Goal: Task Accomplishment & Management: Manage account settings

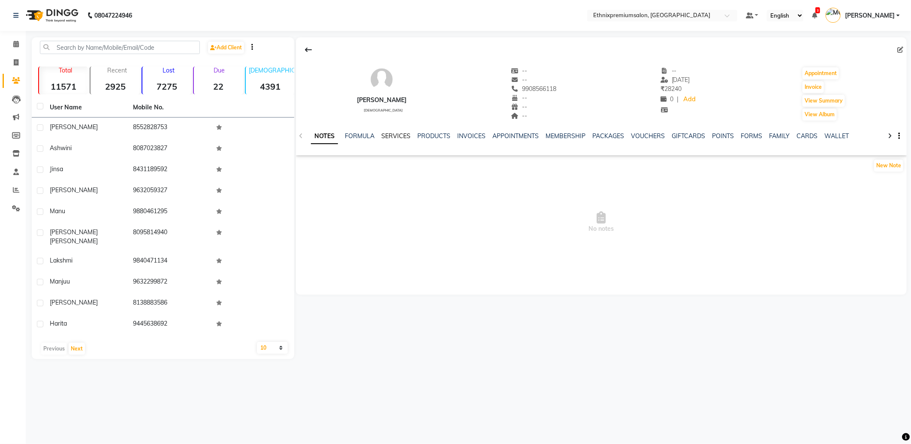
click at [388, 135] on link "SERVICES" at bounding box center [395, 136] width 29 height 8
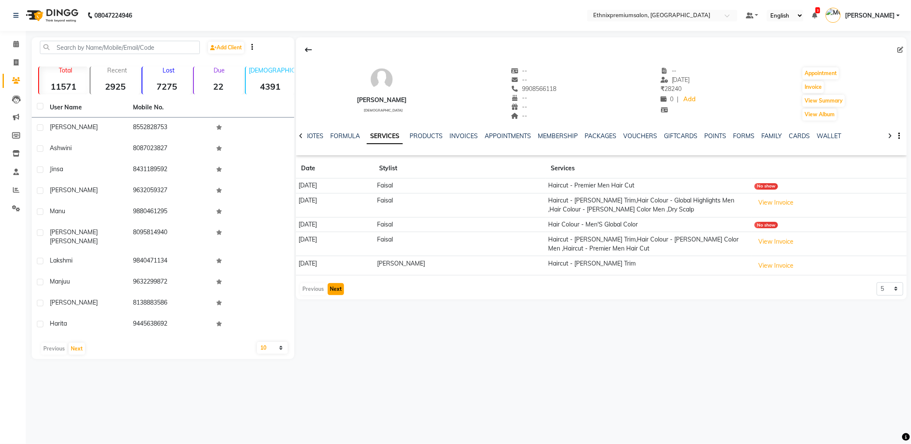
click at [336, 290] on button "Next" at bounding box center [336, 289] width 16 height 12
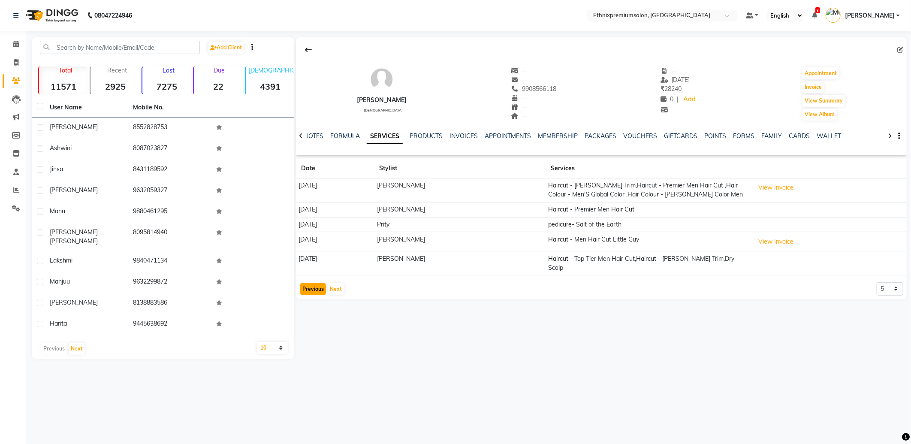
click at [314, 283] on button "Previous" at bounding box center [313, 289] width 26 height 12
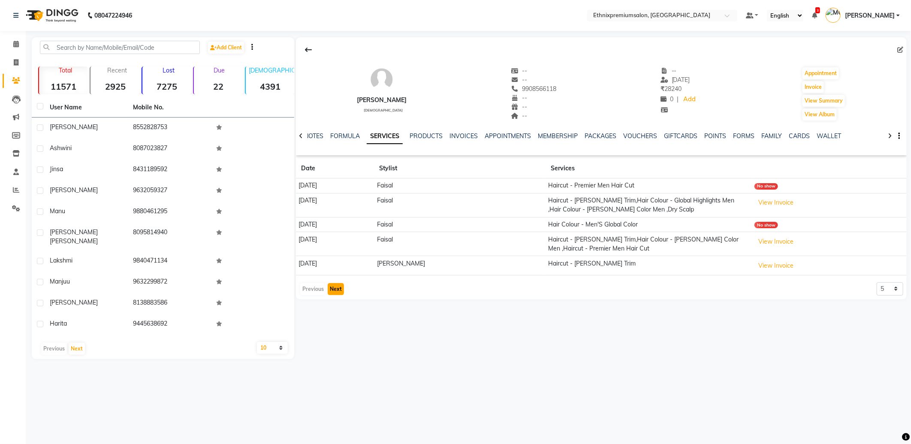
click at [334, 289] on button "Next" at bounding box center [336, 289] width 16 height 12
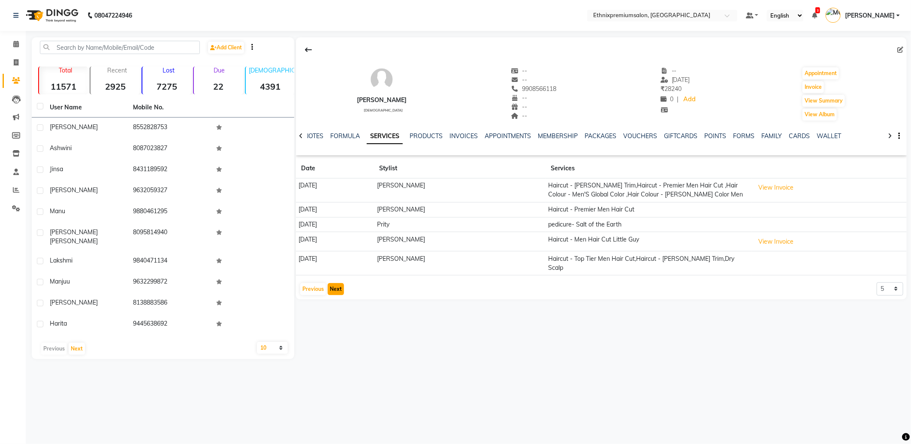
click at [336, 283] on button "Next" at bounding box center [336, 289] width 16 height 12
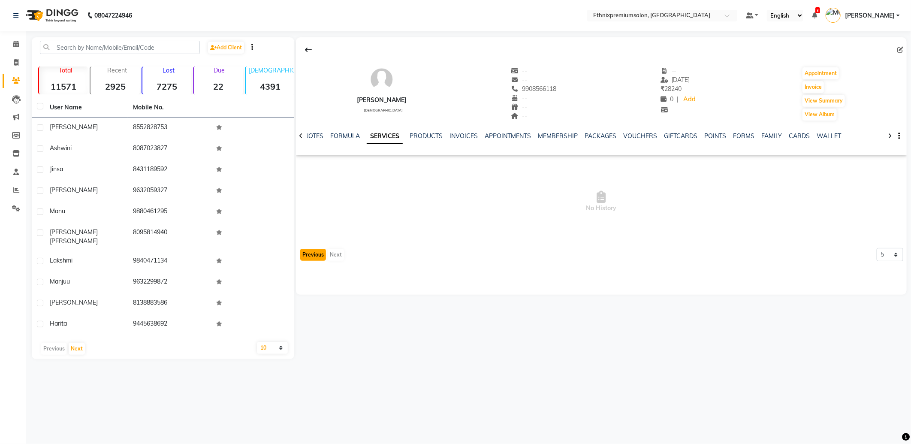
click at [316, 253] on button "Previous" at bounding box center [313, 255] width 26 height 12
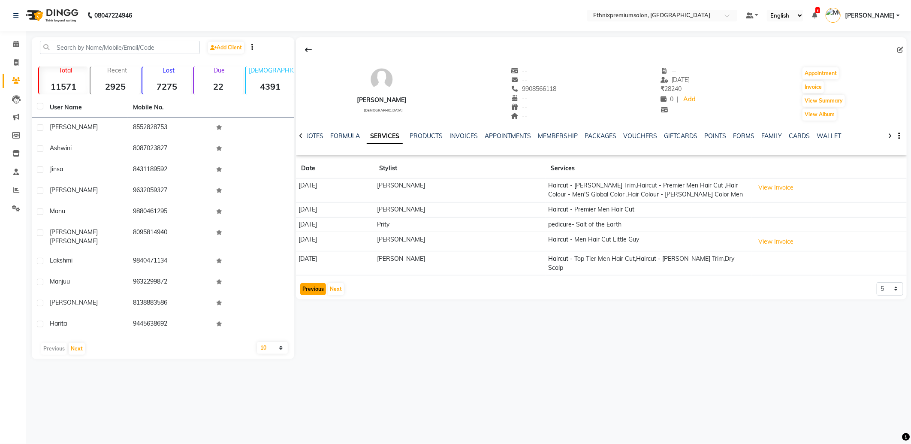
click at [318, 283] on button "Previous" at bounding box center [313, 289] width 26 height 12
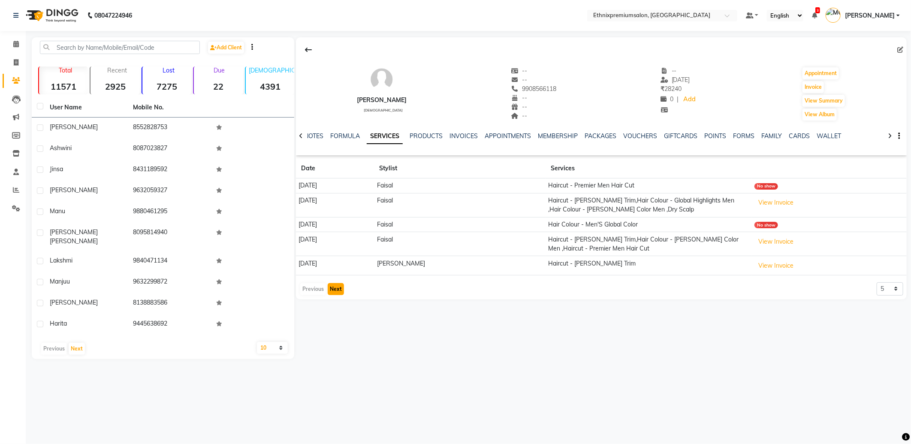
click at [335, 292] on button "Next" at bounding box center [336, 289] width 16 height 12
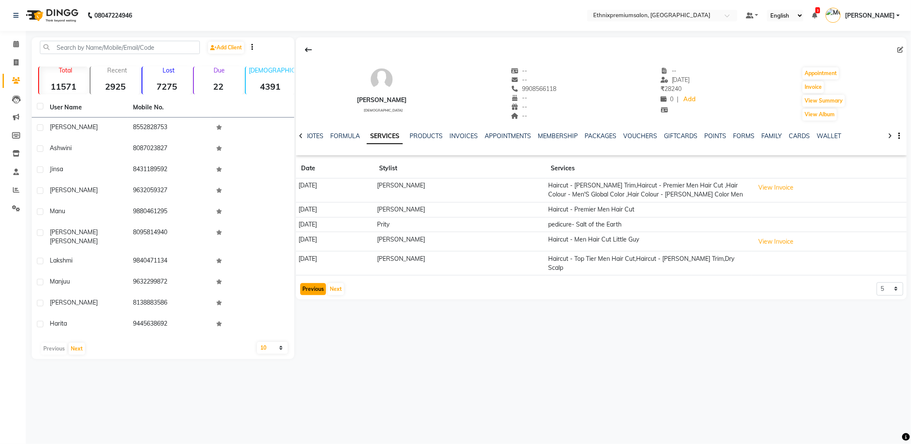
click at [312, 283] on button "Previous" at bounding box center [313, 289] width 26 height 12
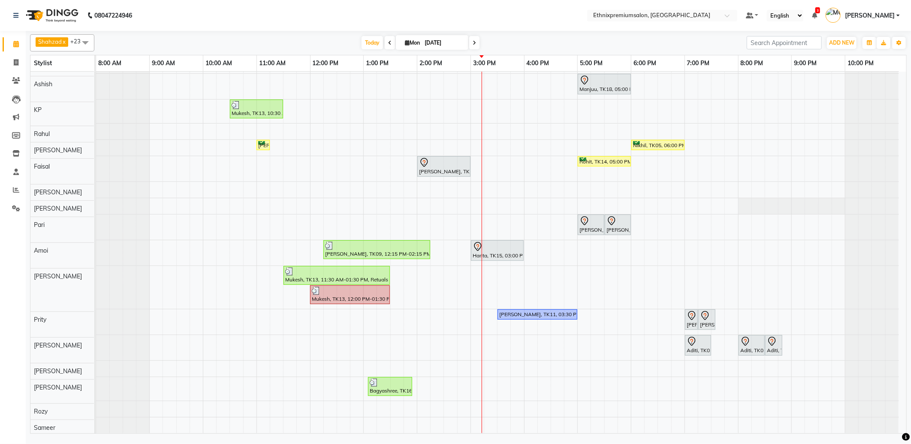
scroll to position [178, 0]
click at [14, 58] on span at bounding box center [16, 63] width 15 height 10
select select "service"
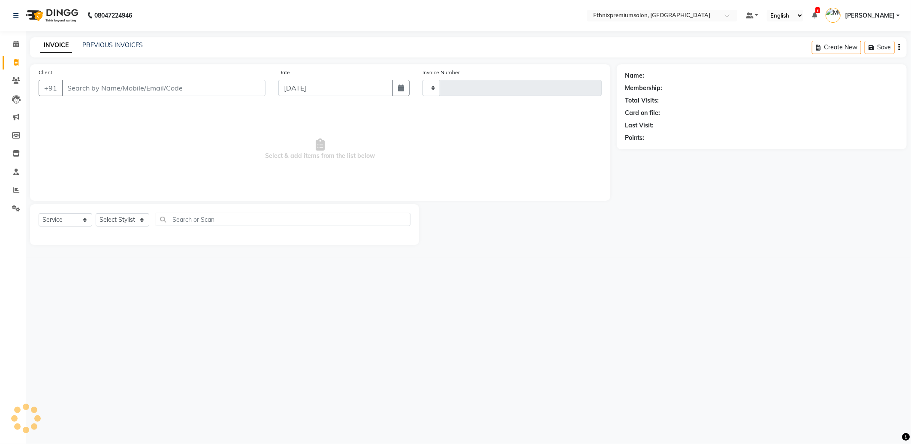
type input "9133"
select select "3625"
click at [74, 82] on input "Client" at bounding box center [164, 88] width 204 height 16
click at [74, 85] on input "Client" at bounding box center [164, 88] width 204 height 16
type input "8435472987"
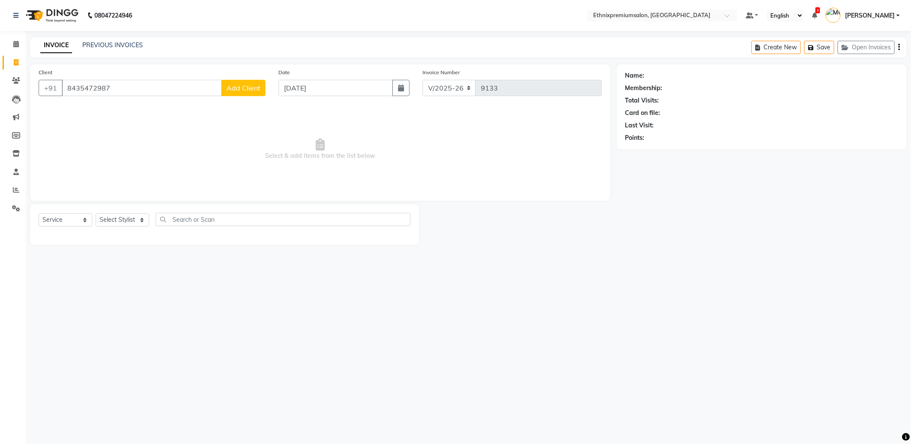
click at [242, 85] on span "Add Client" at bounding box center [244, 88] width 34 height 9
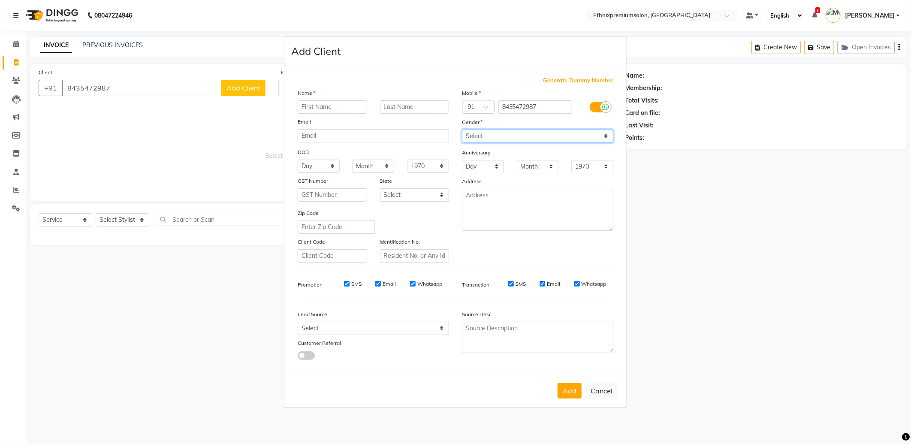
click at [474, 142] on select "Select [DEMOGRAPHIC_DATA] [DEMOGRAPHIC_DATA] Other Prefer Not To Say" at bounding box center [537, 136] width 151 height 13
select select "[DEMOGRAPHIC_DATA]"
click at [462, 130] on select "Select [DEMOGRAPHIC_DATA] [DEMOGRAPHIC_DATA] Other Prefer Not To Say" at bounding box center [537, 136] width 151 height 13
click at [337, 106] on input "text" at bounding box center [332, 106] width 69 height 13
type input "Pooja"
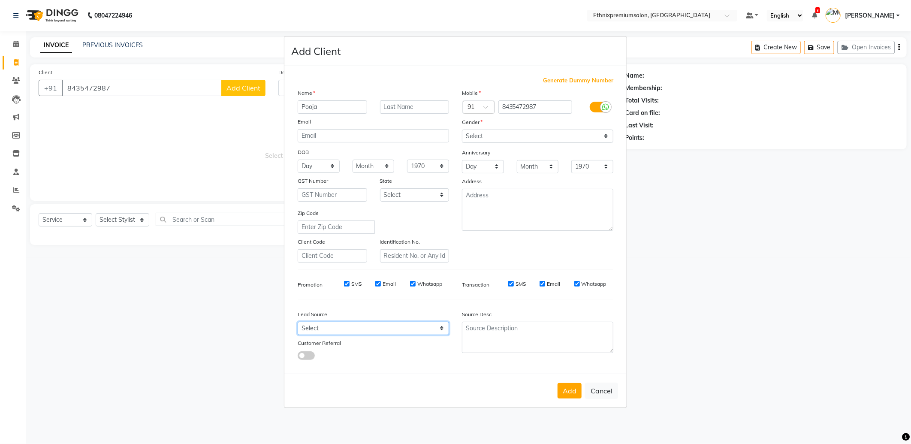
drag, startPoint x: 357, startPoint y: 327, endPoint x: 355, endPoint y: 320, distance: 7.7
click at [357, 327] on select "Select Walk-in Referral Internet Friend Word of Mouth Advertisement Facebook Ju…" at bounding box center [373, 328] width 151 height 13
select select "26586"
click at [298, 322] on select "Select Walk-in Referral Internet Friend Word of Mouth Advertisement Facebook Ju…" at bounding box center [373, 328] width 151 height 13
click at [582, 397] on div "Add Cancel" at bounding box center [455, 391] width 342 height 34
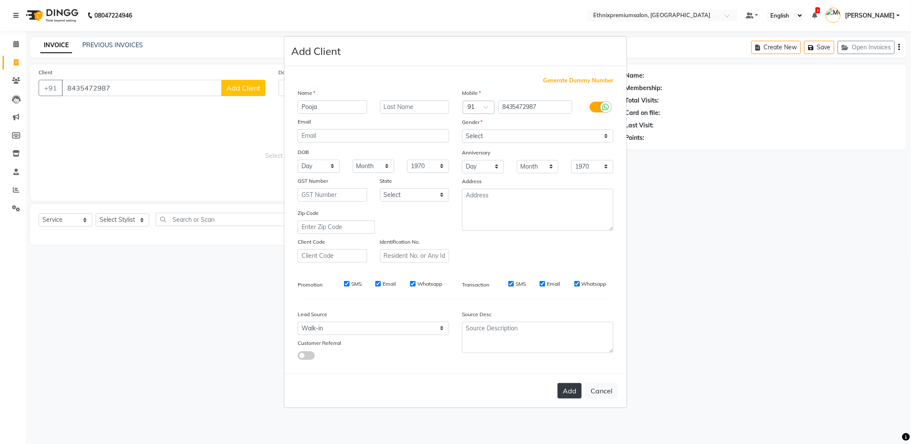
click at [575, 393] on button "Add" at bounding box center [570, 390] width 24 height 15
select select
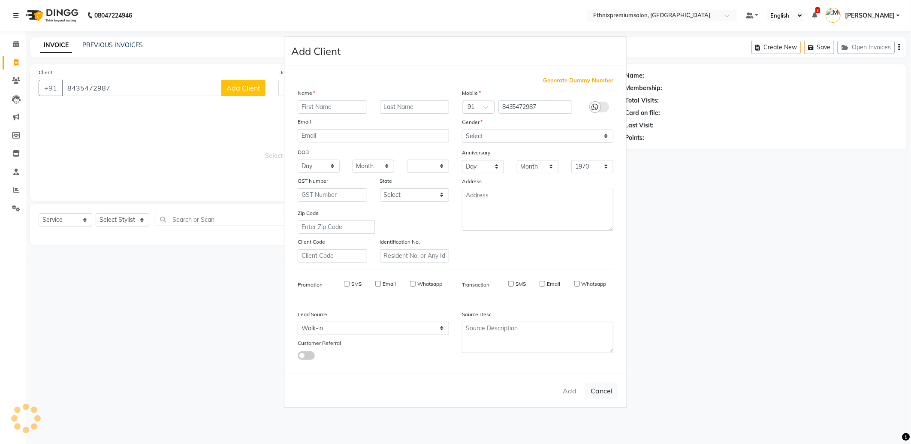
select select
checkbox input "false"
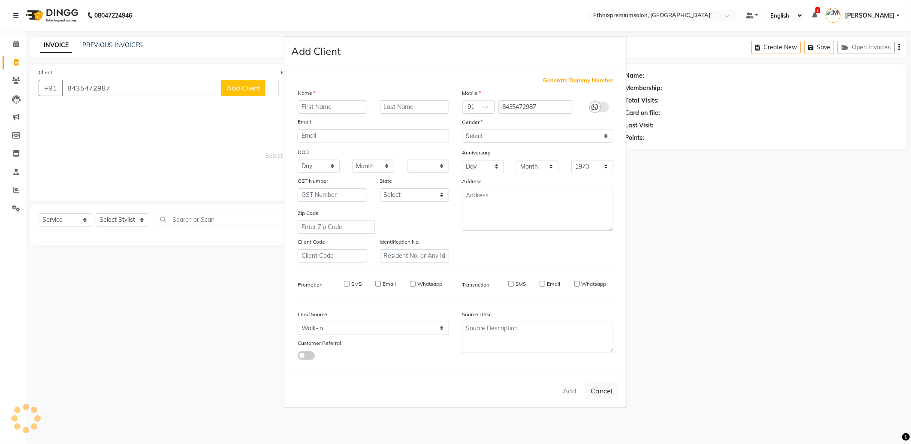
checkbox input "false"
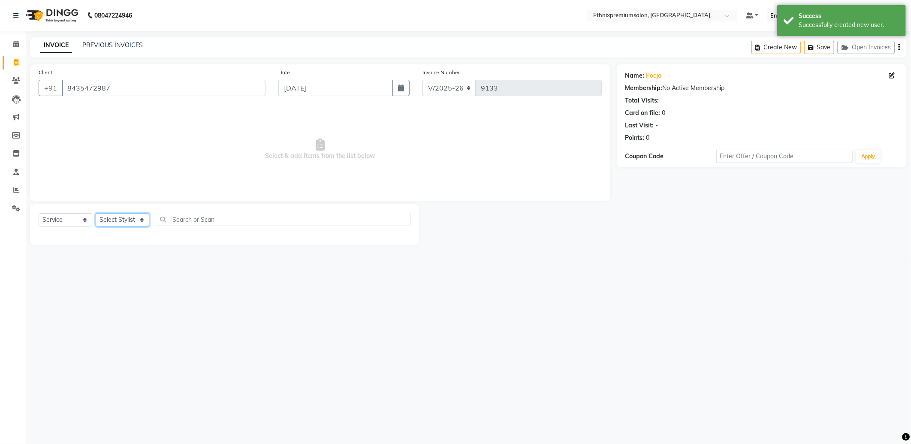
click at [126, 221] on select "Select Stylist Amoi Ashish [PERSON_NAME] [PERSON_NAME] [PERSON_NAME] [PERSON_NA…" at bounding box center [123, 219] width 54 height 13
select select "72123"
click at [96, 214] on select "Select Stylist Amoi Ashish [PERSON_NAME] [PERSON_NAME] [PERSON_NAME] [PERSON_NA…" at bounding box center [123, 219] width 54 height 13
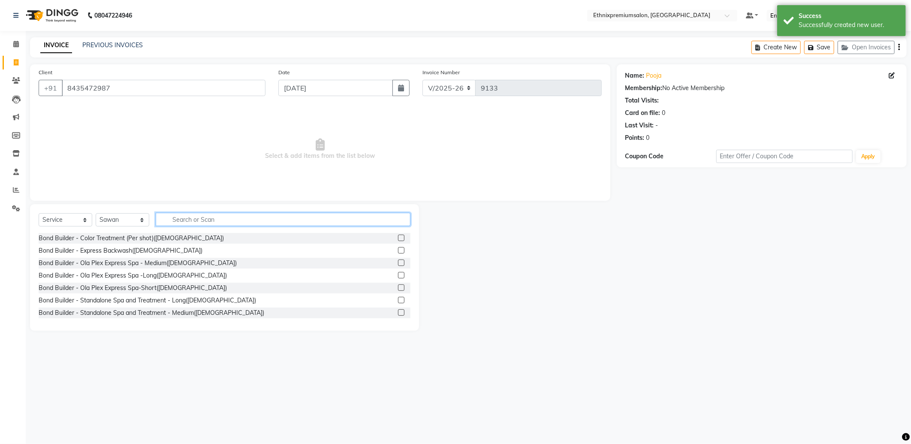
click at [209, 216] on input "text" at bounding box center [283, 219] width 255 height 13
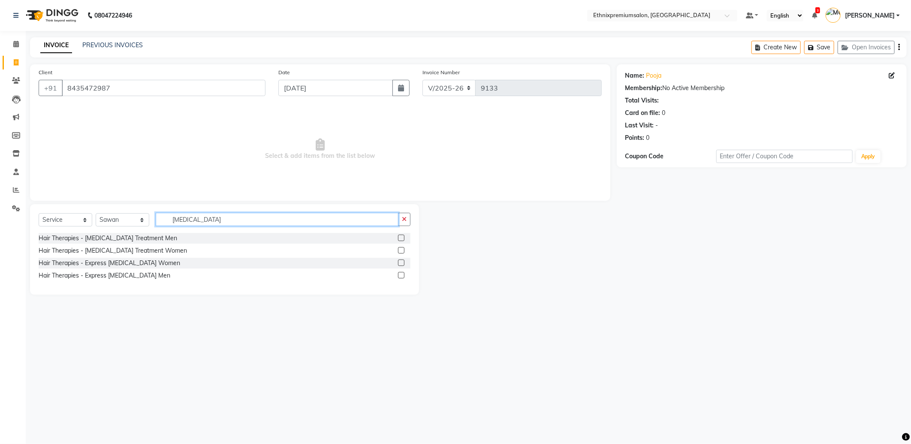
type input "botox"
click at [402, 248] on label at bounding box center [401, 250] width 6 height 6
click at [402, 248] on input "checkbox" at bounding box center [401, 251] width 6 height 6
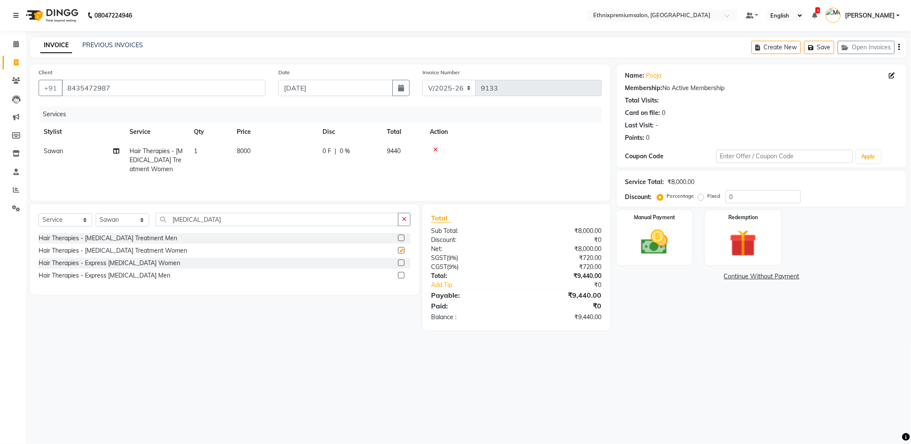
checkbox input "false"
drag, startPoint x: 216, startPoint y: 219, endPoint x: 0, endPoint y: 209, distance: 216.0
click at [0, 209] on html "08047224946 Select Location × Ethnixpremiumsalon, Brookfield Default Panel My P…" at bounding box center [455, 222] width 911 height 444
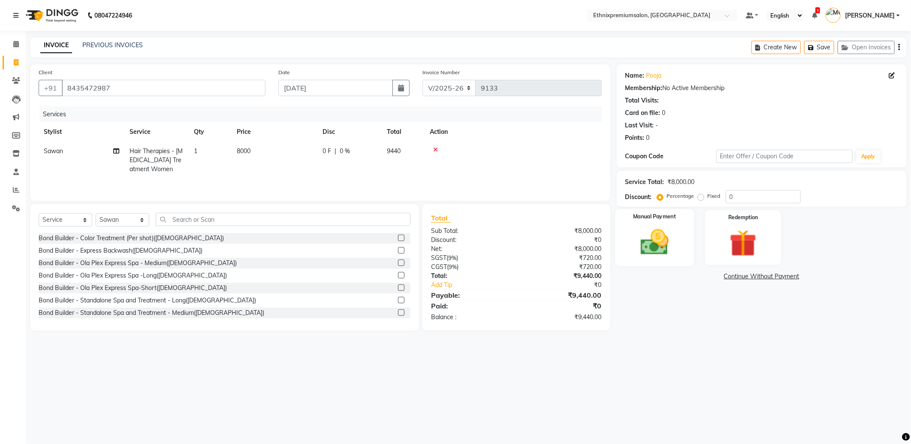
click at [668, 252] on img at bounding box center [655, 242] width 46 height 33
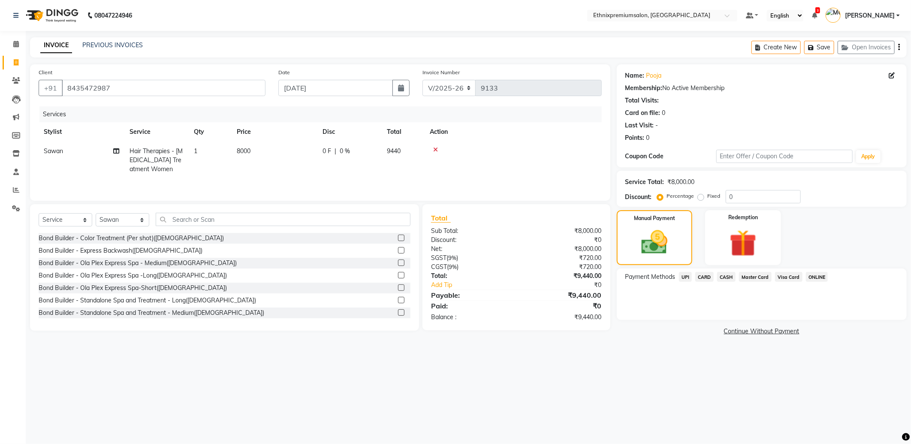
click at [690, 278] on span "UPI" at bounding box center [685, 277] width 13 height 10
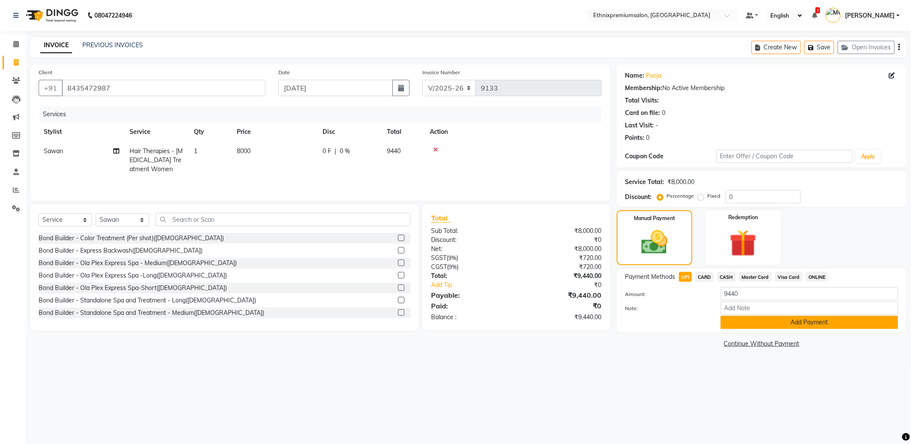
click at [762, 328] on button "Add Payment" at bounding box center [810, 322] width 178 height 13
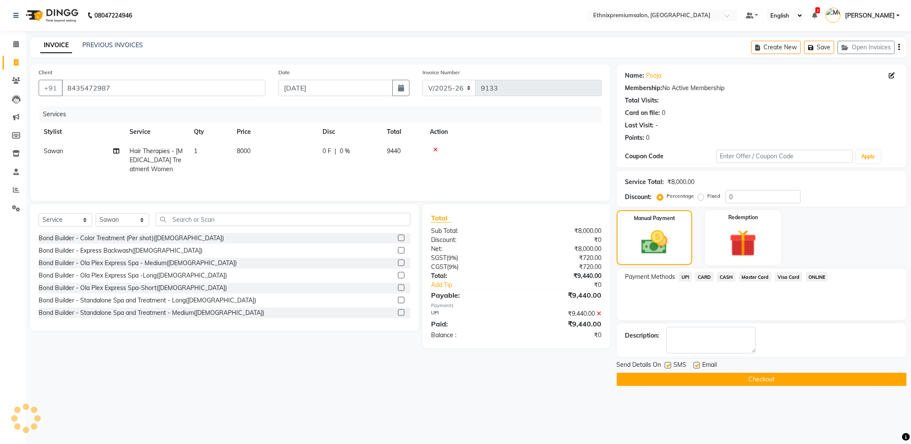
click at [782, 375] on button "Checkout" at bounding box center [762, 379] width 290 height 13
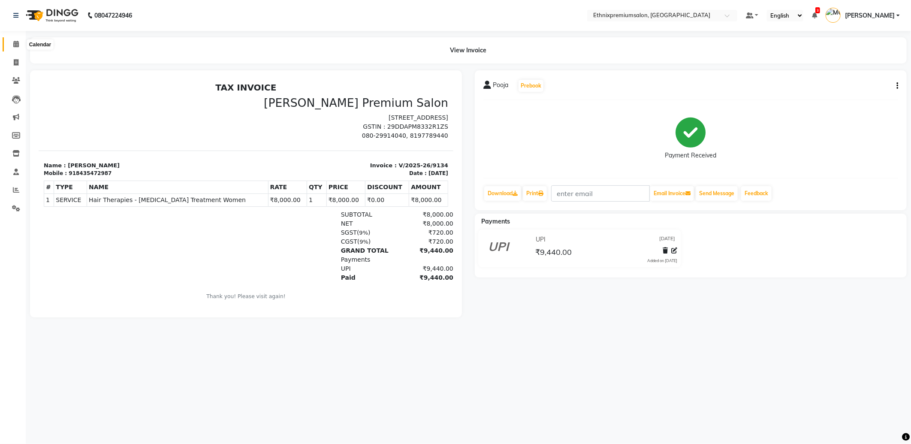
click at [9, 45] on span at bounding box center [16, 44] width 15 height 10
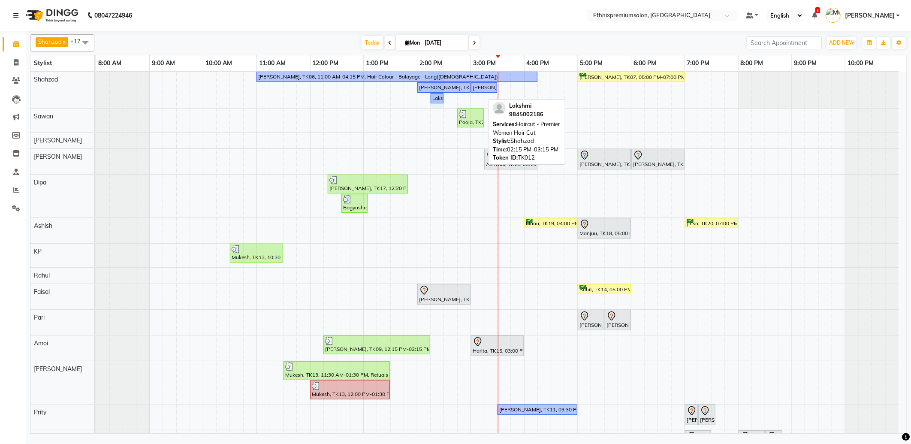
drag, startPoint x: 483, startPoint y: 97, endPoint x: 438, endPoint y: 97, distance: 45.9
click at [96, 97] on div "Manigandan Rajagopal, TK06, 11:00 AM-04:15 PM, Hair Colour - Balayage - Long(Fe…" at bounding box center [96, 90] width 0 height 36
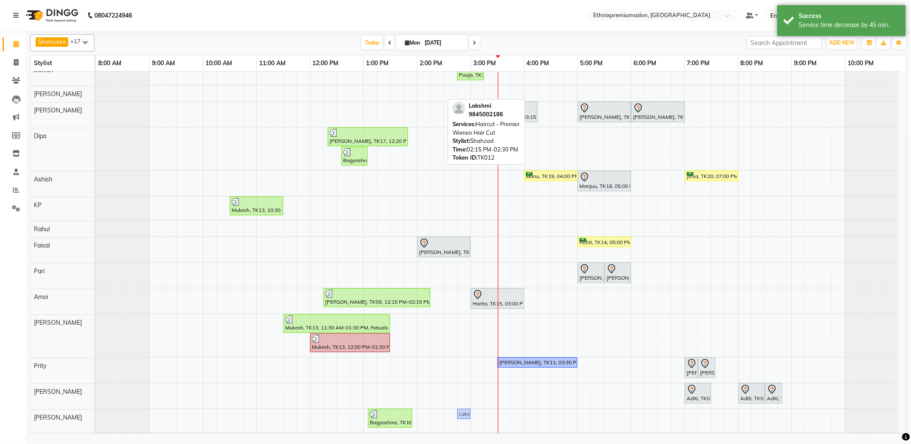
scroll to position [49, 0]
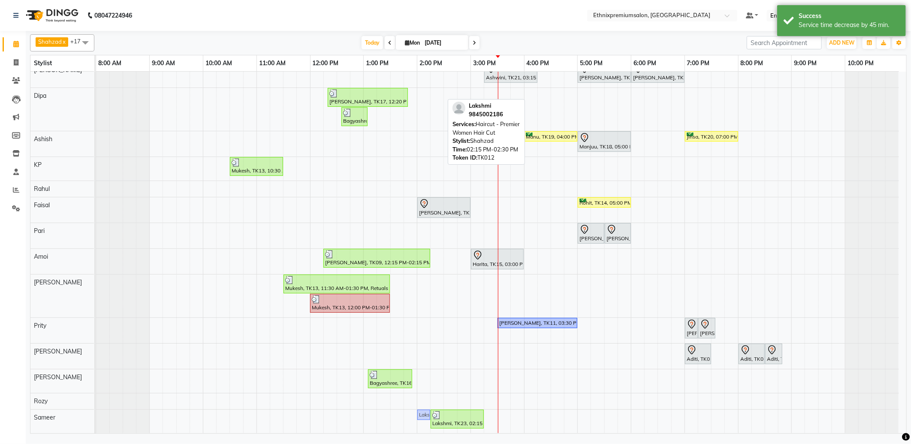
drag, startPoint x: 436, startPoint y: 97, endPoint x: 427, endPoint y: 423, distance: 325.7
click at [427, 423] on div "Manigandan Rajagopal, TK06, 11:00 AM-04:15 PM, Hair Colour - Balayage - Long(Fe…" at bounding box center [501, 209] width 810 height 448
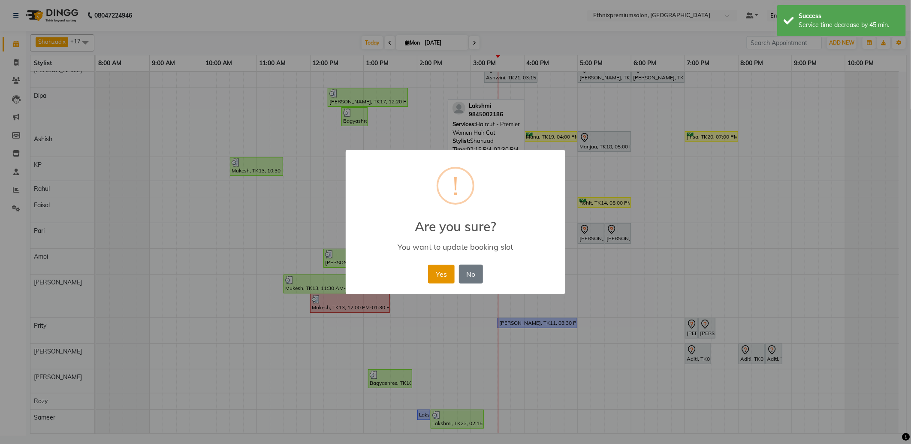
click at [448, 269] on button "Yes" at bounding box center [441, 274] width 26 height 19
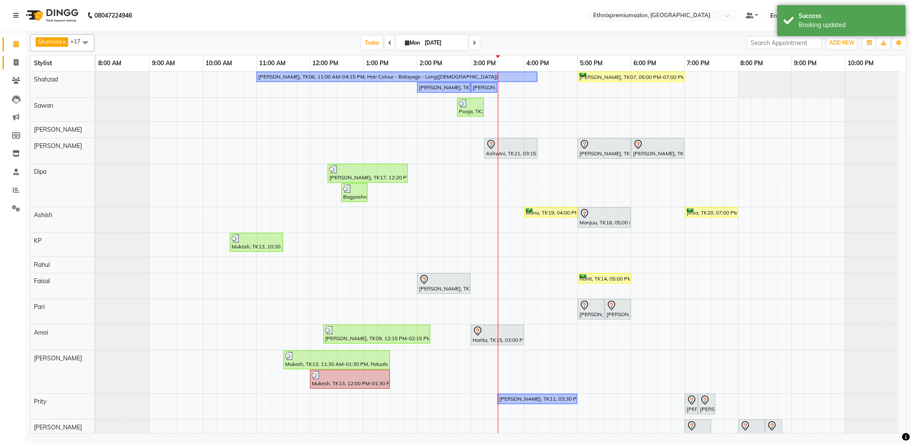
click at [10, 56] on link "Invoice" at bounding box center [13, 63] width 21 height 14
select select "service"
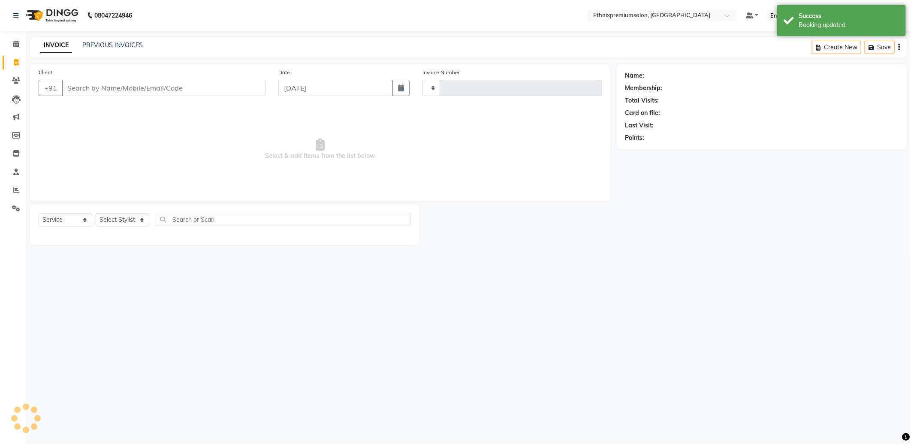
type input "9135"
select select "3625"
click at [106, 43] on link "PREVIOUS INVOICES" at bounding box center [112, 45] width 60 height 8
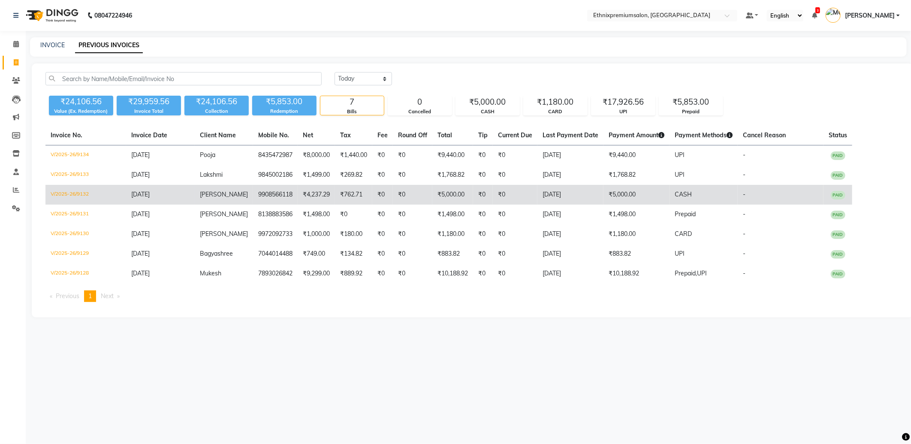
click at [613, 196] on td "₹5,000.00" at bounding box center [637, 195] width 66 height 20
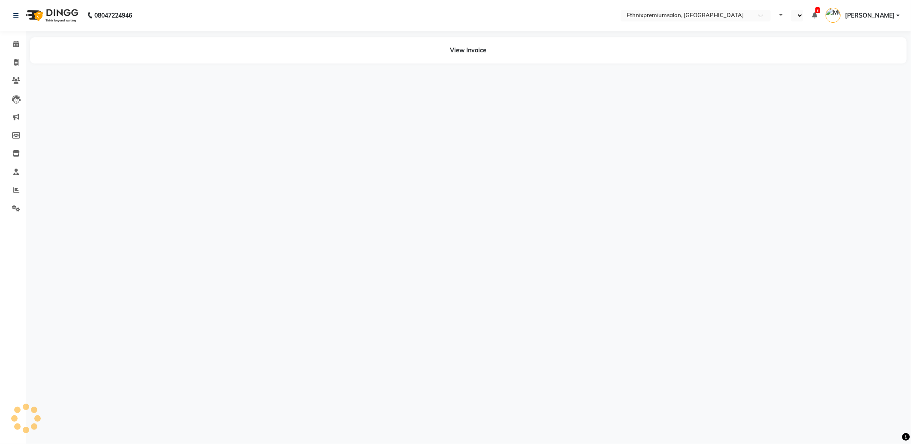
select select "en"
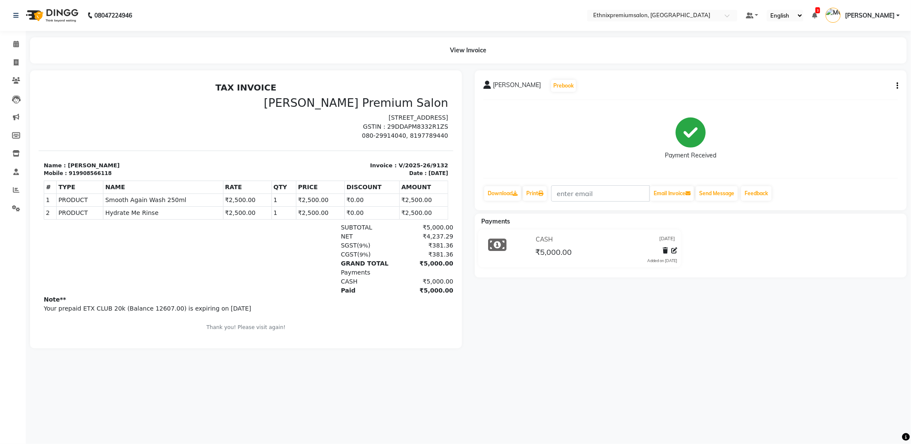
scroll to position [3, 0]
click at [15, 43] on icon at bounding box center [16, 44] width 6 height 6
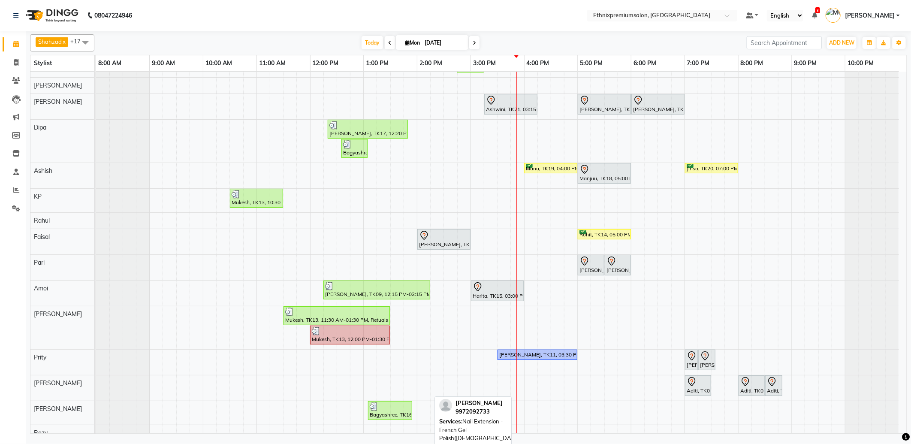
scroll to position [76, 0]
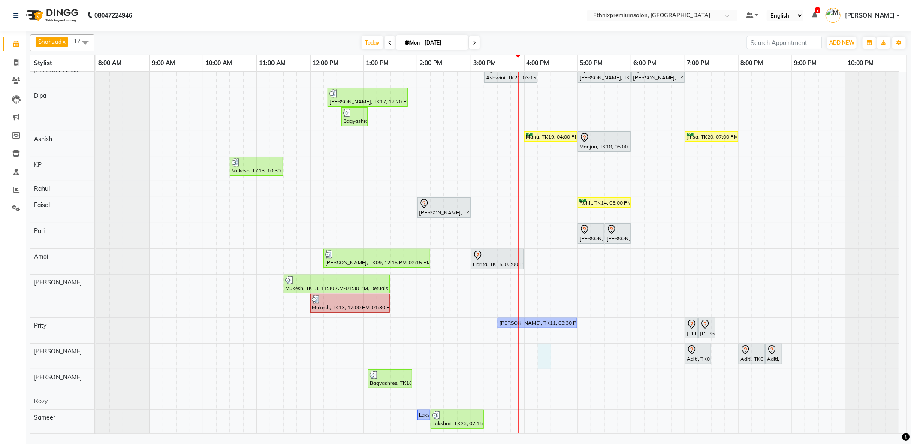
click at [548, 355] on div "Manigandan Rajagopal, TK06, 11:00 AM-04:15 PM, Hair Colour - Balayage - Long(Fe…" at bounding box center [501, 215] width 810 height 438
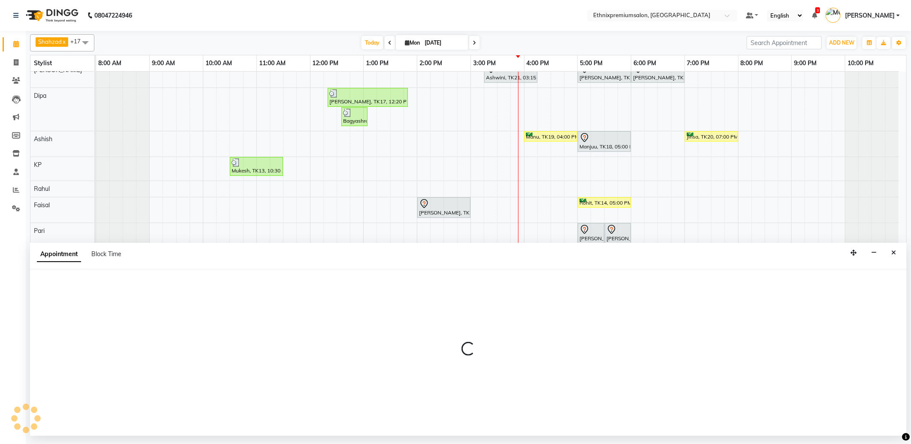
select select "66652"
select select "975"
select select "tentative"
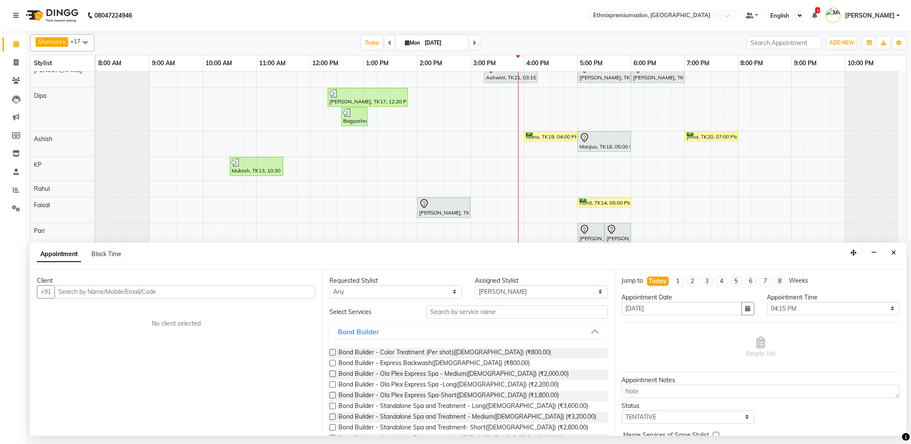
click at [86, 288] on input "text" at bounding box center [184, 291] width 261 height 13
click at [125, 309] on span "995908" at bounding box center [138, 310] width 26 height 9
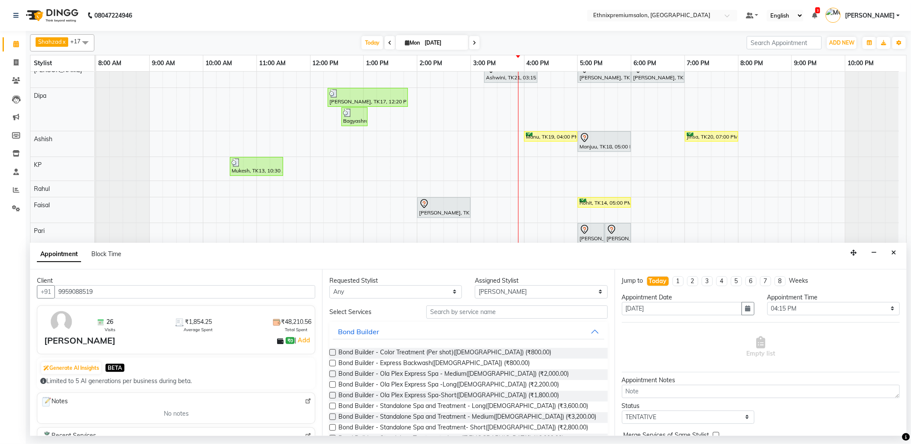
type input "9959088519"
click at [465, 314] on input "text" at bounding box center [516, 311] width 181 height 13
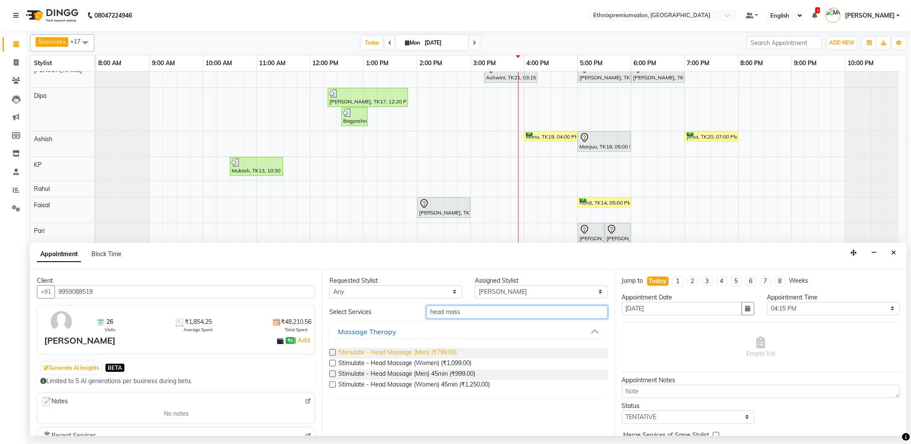
type input "head mass"
click at [437, 353] on span "Stimulate - Head Massage (Men) (₹799.00)" at bounding box center [397, 353] width 118 height 11
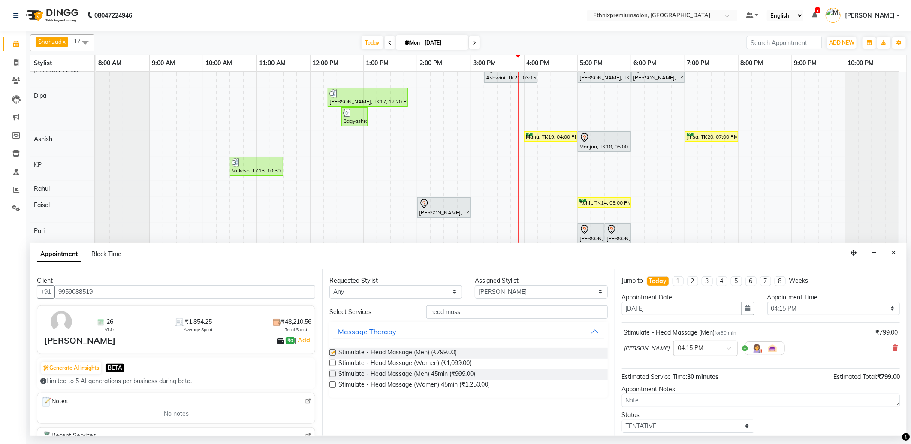
checkbox input "false"
click at [681, 343] on input "text" at bounding box center [697, 347] width 38 height 9
click at [674, 411] on div "04:30 PM" at bounding box center [705, 413] width 63 height 16
click at [676, 420] on select "Select TENTATIVE CONFIRM CHECK-IN UPCOMING" at bounding box center [688, 426] width 133 height 13
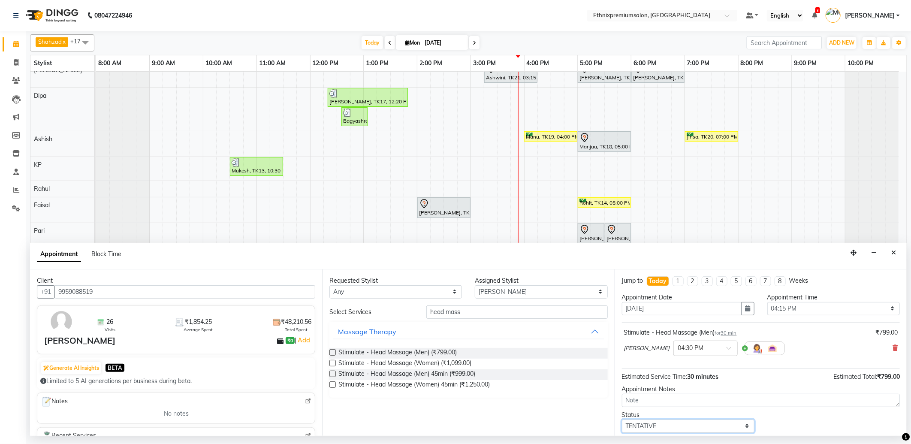
select select "confirm booking"
click at [622, 420] on select "Select TENTATIVE CONFIRM CHECK-IN UPCOMING" at bounding box center [688, 426] width 133 height 13
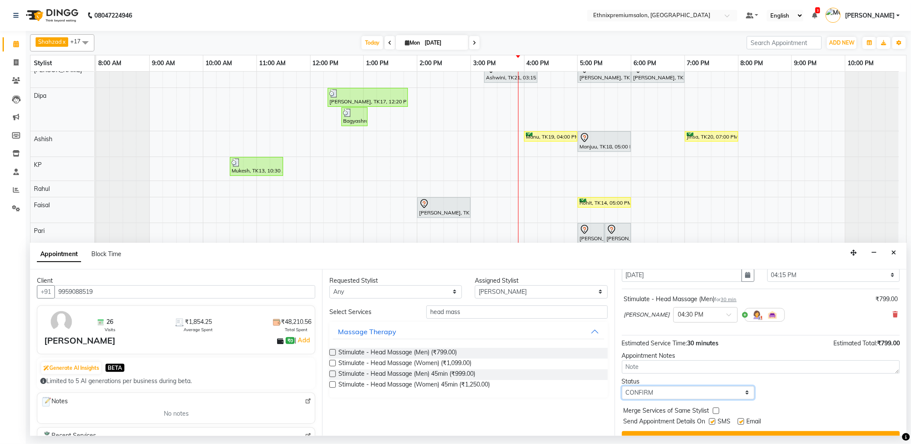
scroll to position [51, 0]
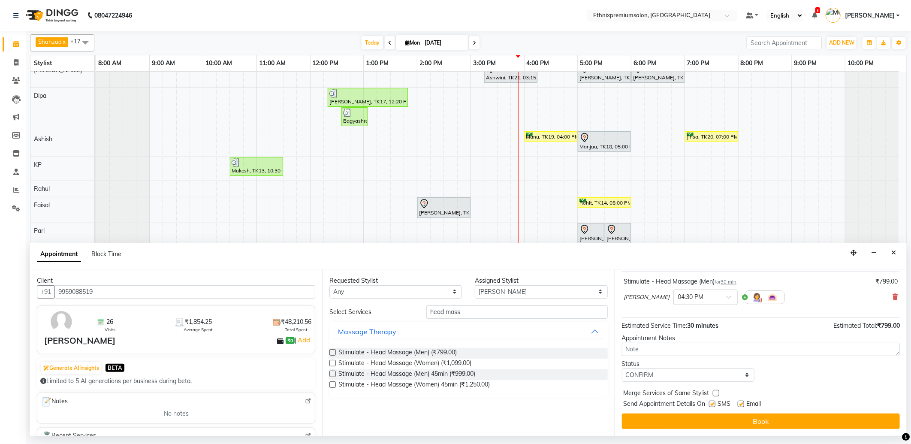
click at [741, 401] on label at bounding box center [741, 404] width 6 height 6
click at [741, 402] on input "checkbox" at bounding box center [741, 405] width 6 height 6
checkbox input "false"
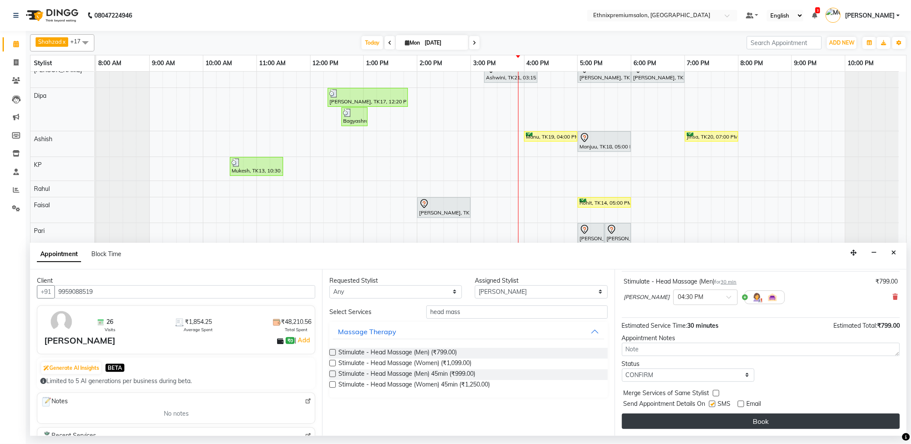
click at [732, 414] on button "Book" at bounding box center [761, 421] width 278 height 15
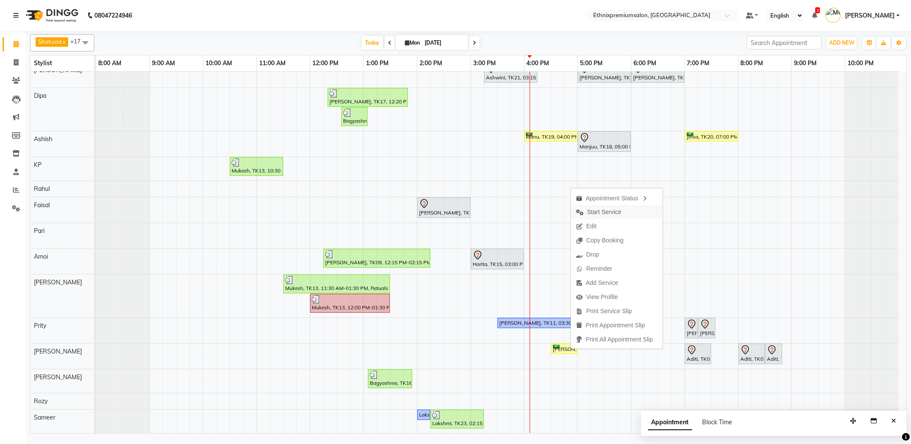
click at [603, 212] on span "Start Service" at bounding box center [604, 212] width 34 height 9
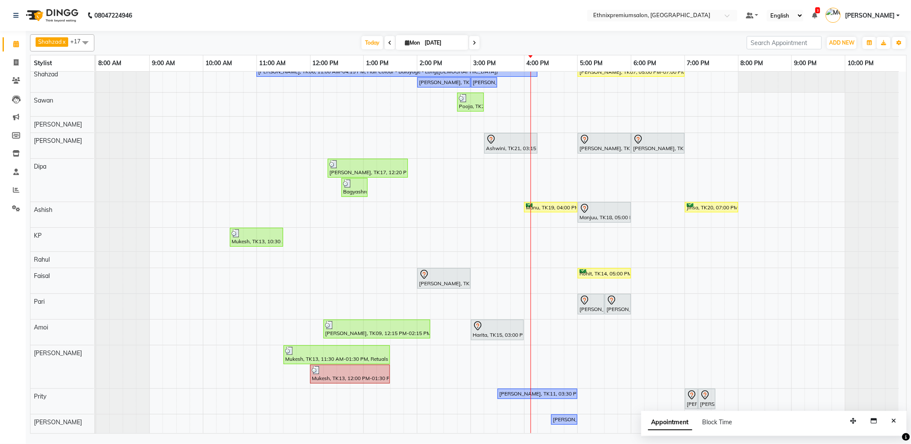
scroll to position [0, 0]
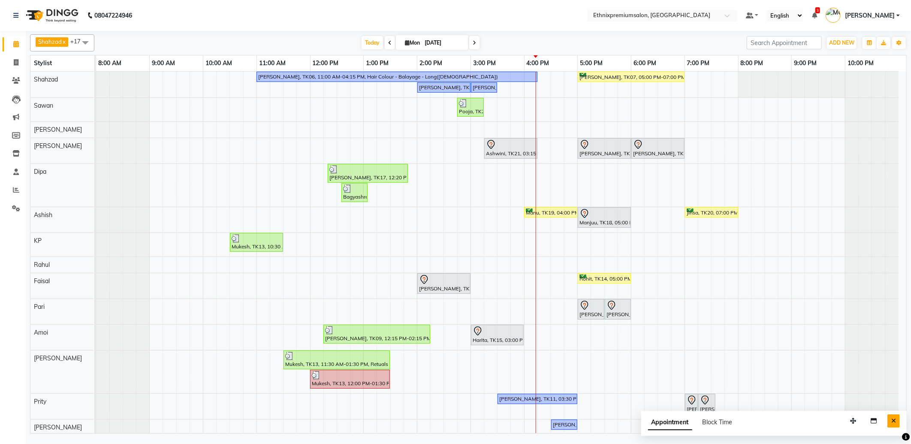
click at [894, 421] on icon "Close" at bounding box center [893, 421] width 5 height 6
click at [640, 112] on div "Manigandan Rajagopal, TK06, 11:00 AM-04:15 PM, Hair Colour - Balayage - Long(Fe…" at bounding box center [501, 291] width 810 height 438
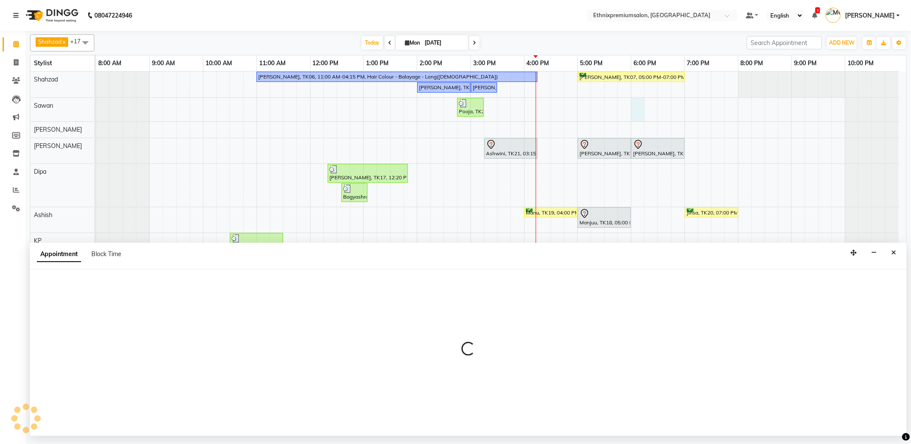
select select "72123"
select select "1080"
select select "tentative"
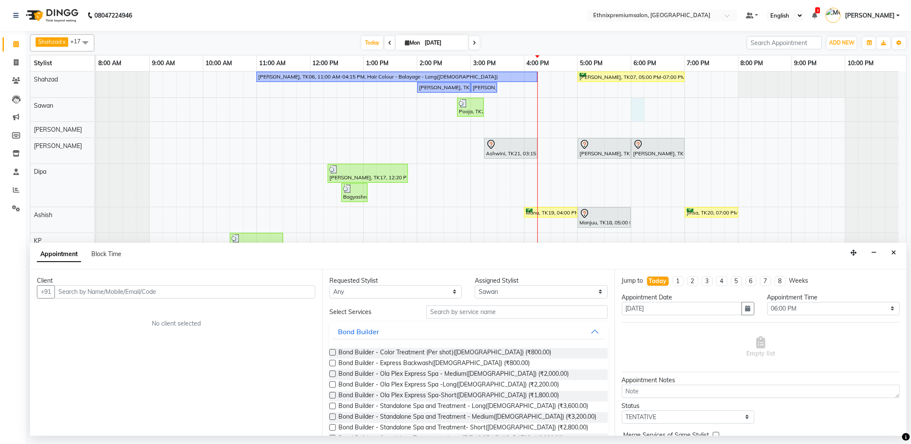
click at [84, 296] on input "text" at bounding box center [184, 291] width 261 height 13
drag, startPoint x: 113, startPoint y: 295, endPoint x: 50, endPoint y: 295, distance: 63.1
click at [50, 295] on div "+91 7204165294 Add Client" at bounding box center [176, 291] width 278 height 13
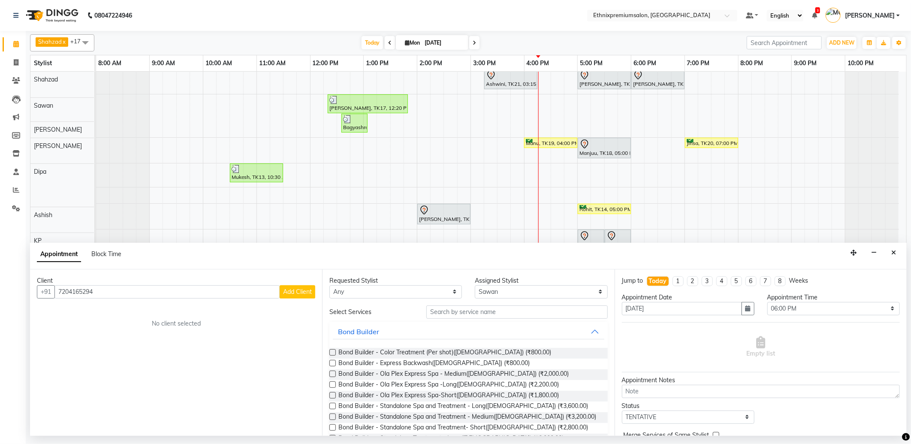
scroll to position [76, 0]
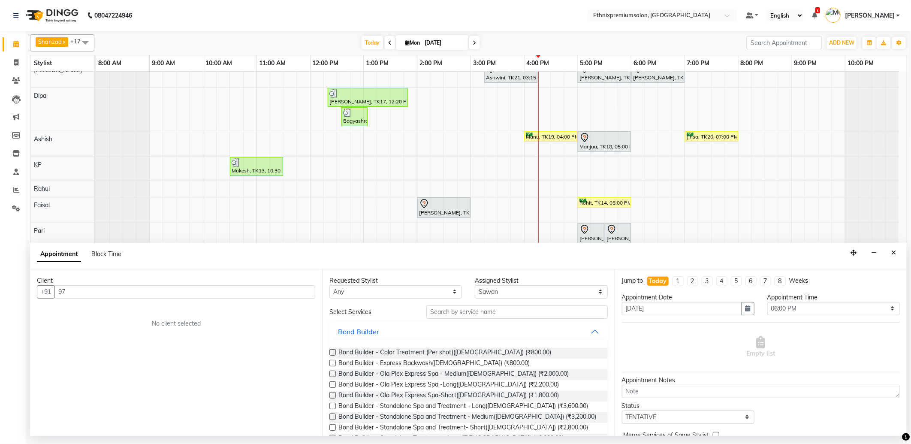
type input "9"
click at [112, 309] on span "7974175" at bounding box center [103, 310] width 30 height 9
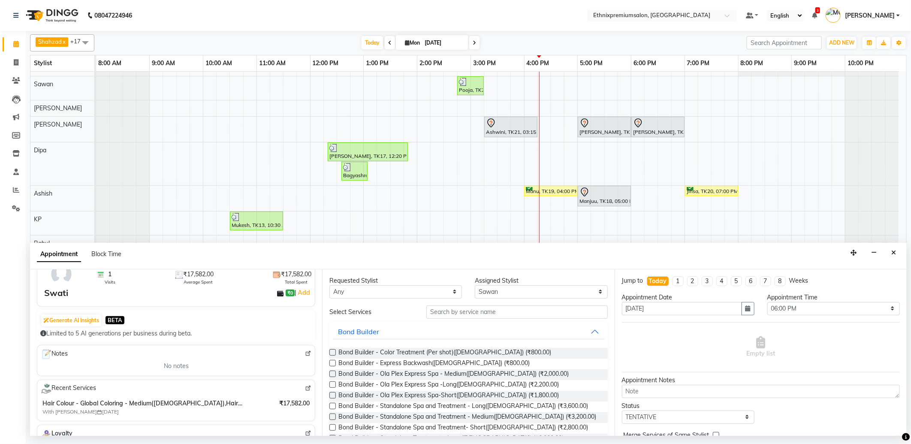
scroll to position [0, 0]
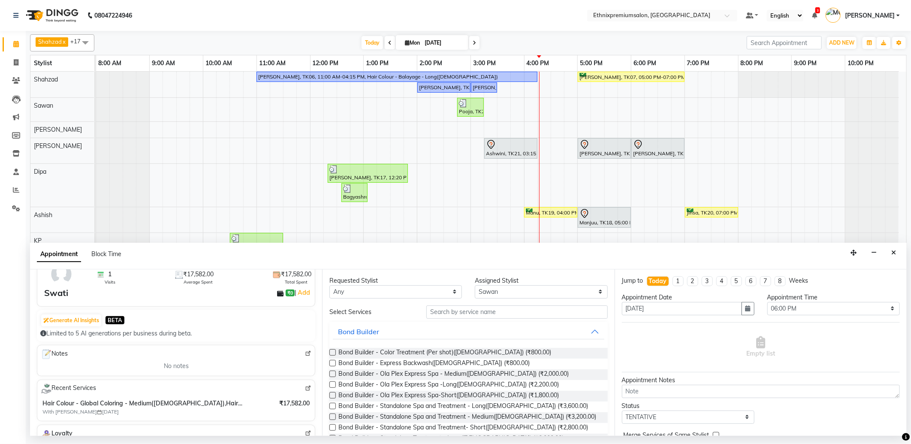
type input "7974175294"
click at [436, 314] on input "text" at bounding box center [516, 311] width 181 height 13
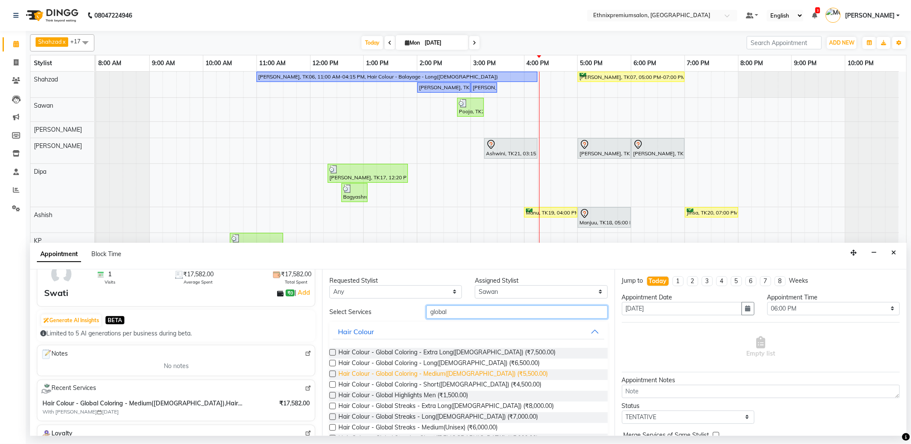
type input "global"
click at [444, 373] on span "Hair Colour - Global Coloring - Medium(Male) (₹5,500.00)" at bounding box center [442, 374] width 209 height 11
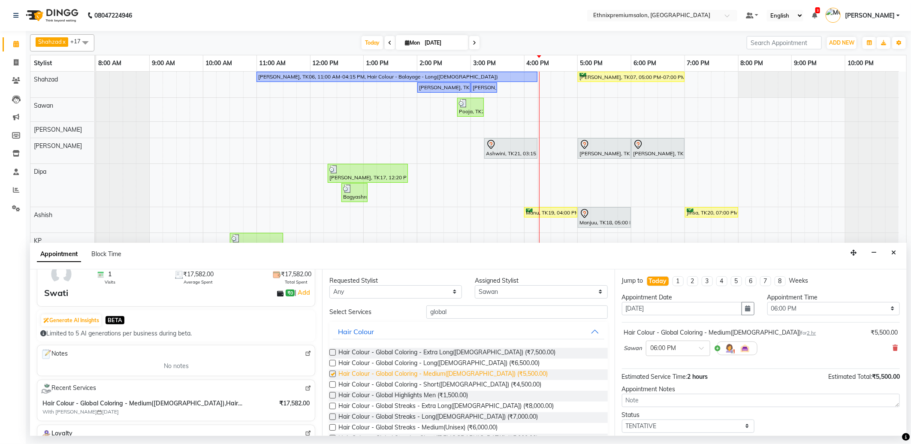
checkbox input "false"
drag, startPoint x: 456, startPoint y: 314, endPoint x: 387, endPoint y: 311, distance: 69.5
click at [387, 311] on div "Select Services global" at bounding box center [468, 311] width 291 height 13
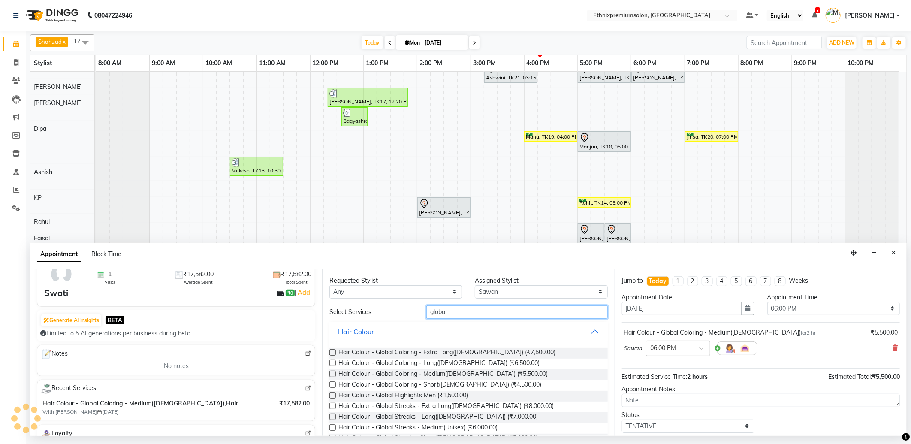
scroll to position [76, 0]
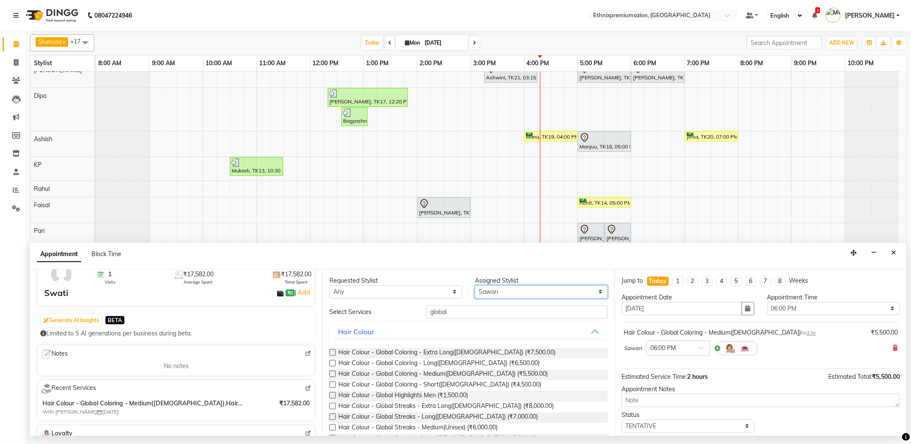
click at [483, 287] on select "Select Amoi [PERSON_NAME] [PERSON_NAME] Yolmoo Dipa Dorjey [PERSON_NAME] [PERSO…" at bounding box center [541, 291] width 133 height 13
select select "62328"
click at [475, 285] on select "Select Amoi [PERSON_NAME] [PERSON_NAME] Yolmoo Dipa Dorjey [PERSON_NAME] [PERSO…" at bounding box center [541, 291] width 133 height 13
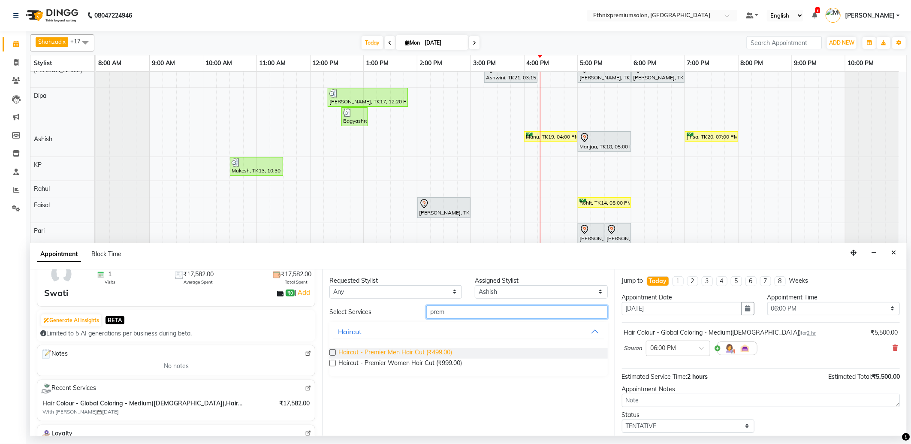
type input "prem"
click at [375, 350] on span "Haircut - Premier Men Hair Cut (₹499.00)" at bounding box center [395, 353] width 114 height 11
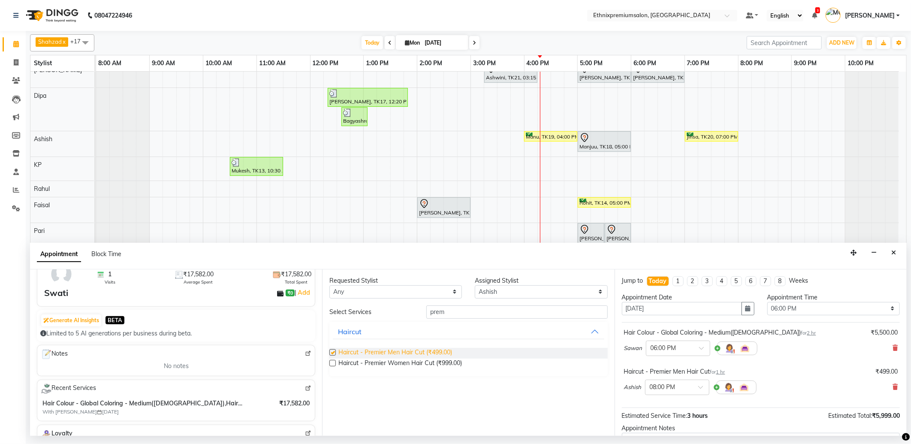
checkbox input "false"
drag, startPoint x: 694, startPoint y: 387, endPoint x: 686, endPoint y: 396, distance: 12.5
click at [694, 387] on div at bounding box center [677, 386] width 63 height 9
click at [665, 410] on div "06:05 PM" at bounding box center [677, 408] width 63 height 16
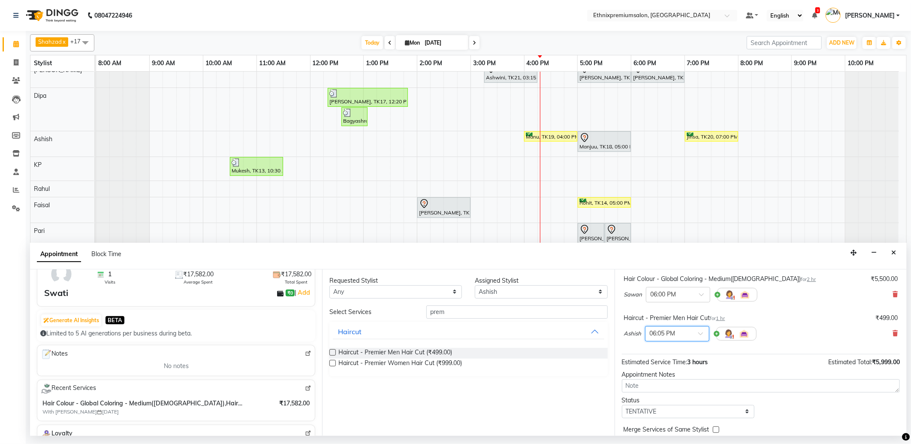
scroll to position [91, 0]
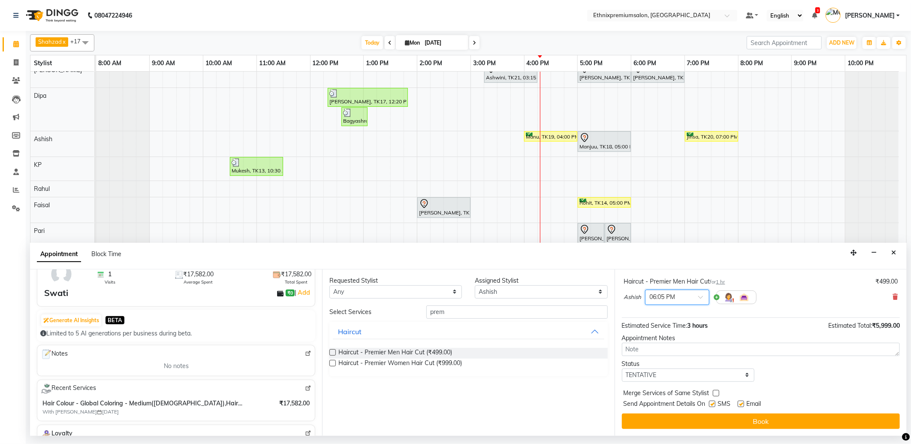
click at [741, 405] on label at bounding box center [741, 404] width 6 height 6
click at [741, 405] on input "checkbox" at bounding box center [741, 405] width 6 height 6
checkbox input "false"
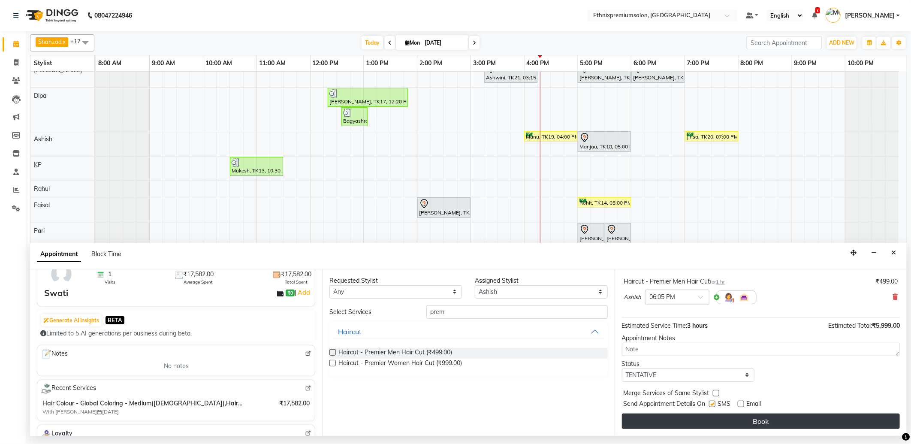
click at [739, 417] on button "Book" at bounding box center [761, 421] width 278 height 15
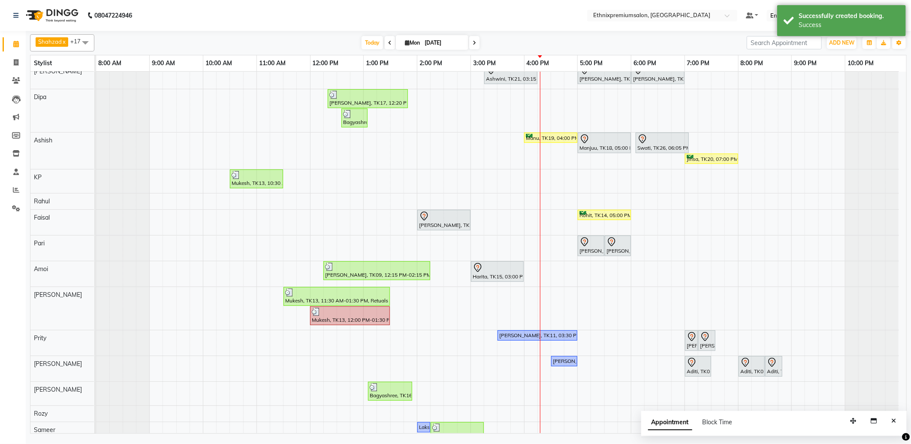
click at [428, 43] on input "[DATE]" at bounding box center [443, 42] width 43 height 13
select select "9"
select select "2025"
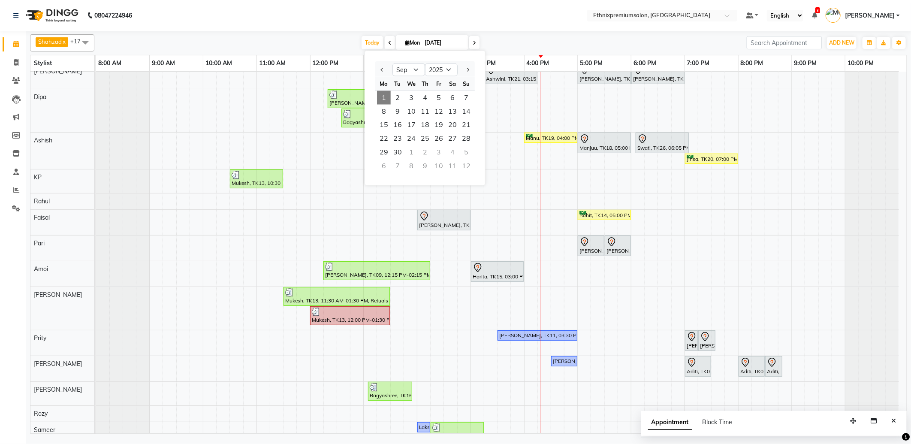
click at [232, 25] on nav "08047224946 Select Location × Ethnixpremiumsalon, Brookfield Default Panel My P…" at bounding box center [455, 15] width 911 height 31
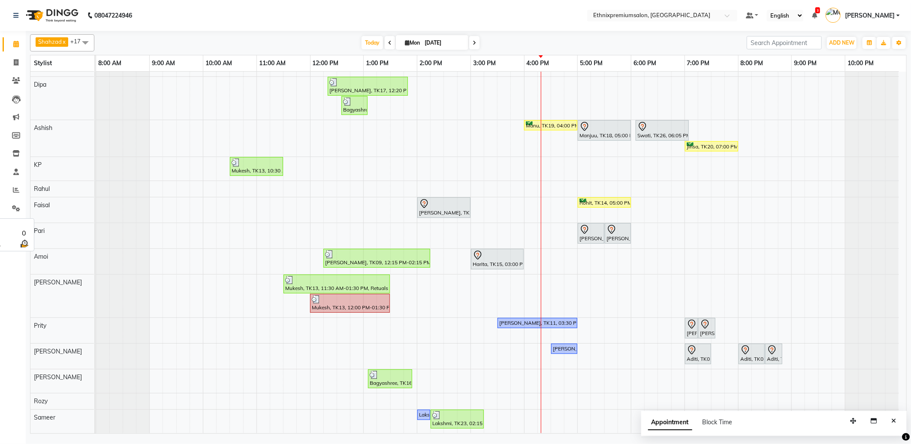
scroll to position [0, 0]
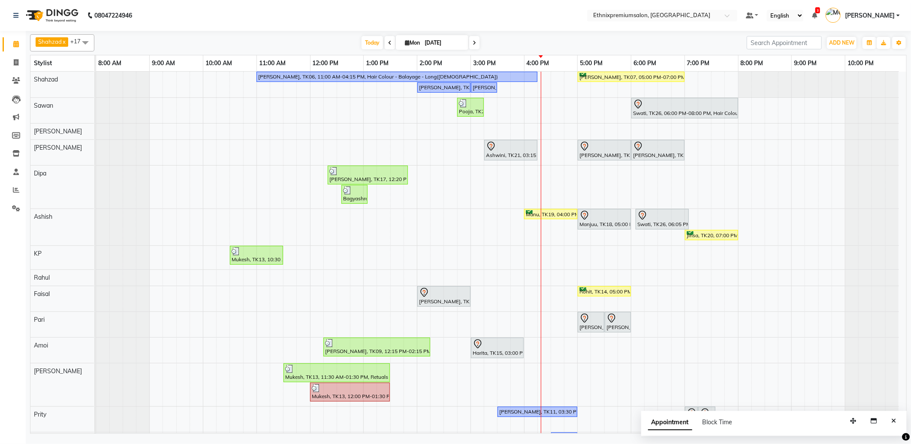
click at [85, 42] on span at bounding box center [85, 42] width 17 height 16
click at [70, 91] on div "[PERSON_NAME]" at bounding box center [62, 90] width 55 height 9
checkbox input "true"
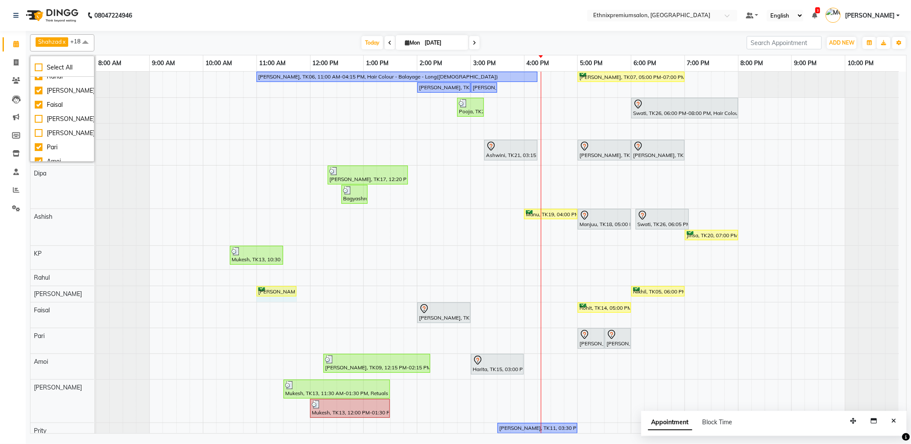
drag, startPoint x: 268, startPoint y: 290, endPoint x: 292, endPoint y: 290, distance: 24.0
click at [96, 290] on div "Subham, TK02, 11:00 AM-11:15 AM, Haircut - Premier Men Hair Cut Nikhil, TK05, 0…" at bounding box center [96, 293] width 0 height 15
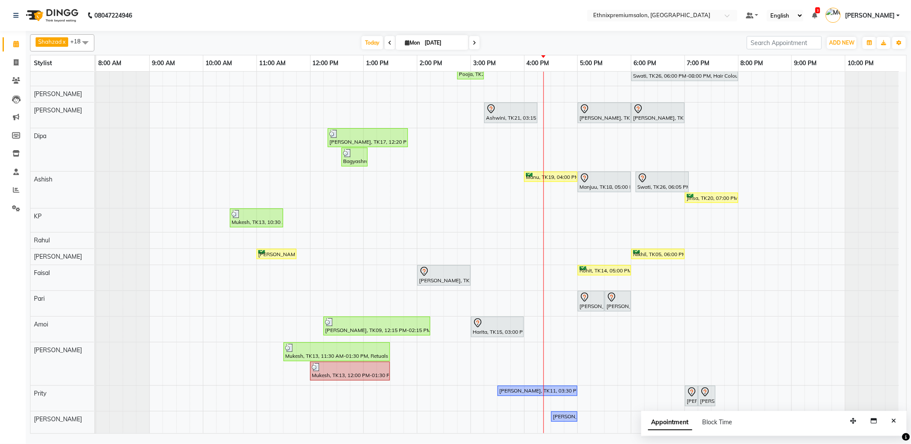
scroll to position [0, 0]
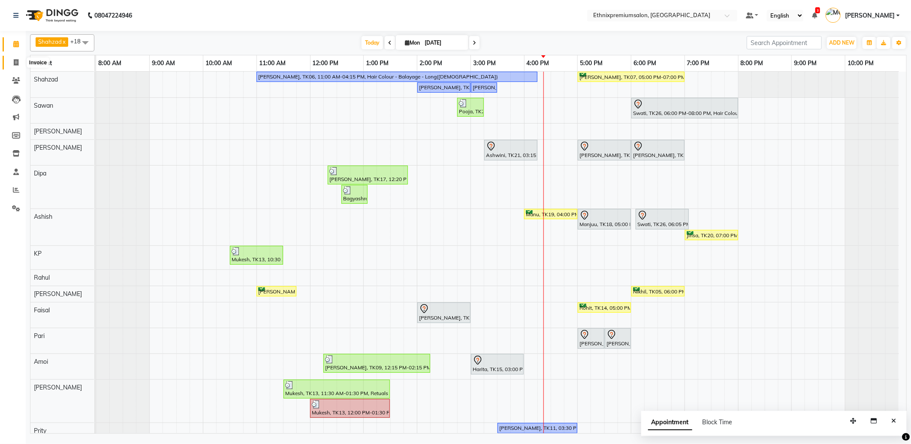
click at [15, 61] on icon at bounding box center [16, 62] width 5 height 6
select select "service"
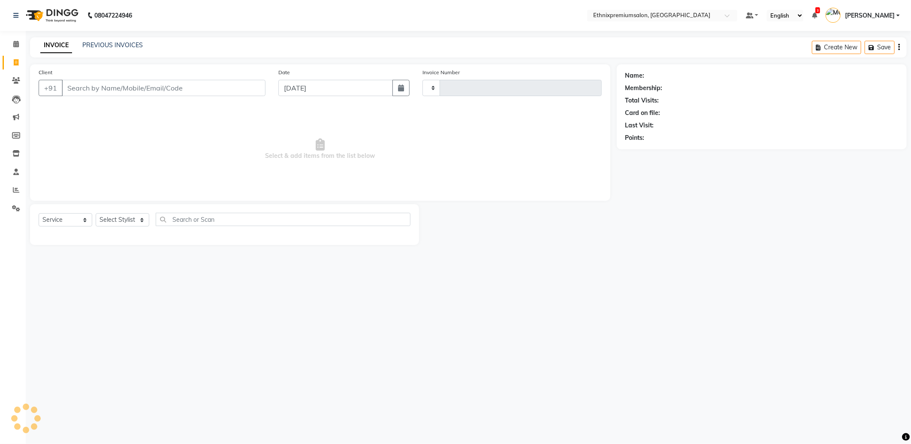
type input "9135"
select select "3625"
click at [86, 91] on input "Client" at bounding box center [164, 88] width 204 height 16
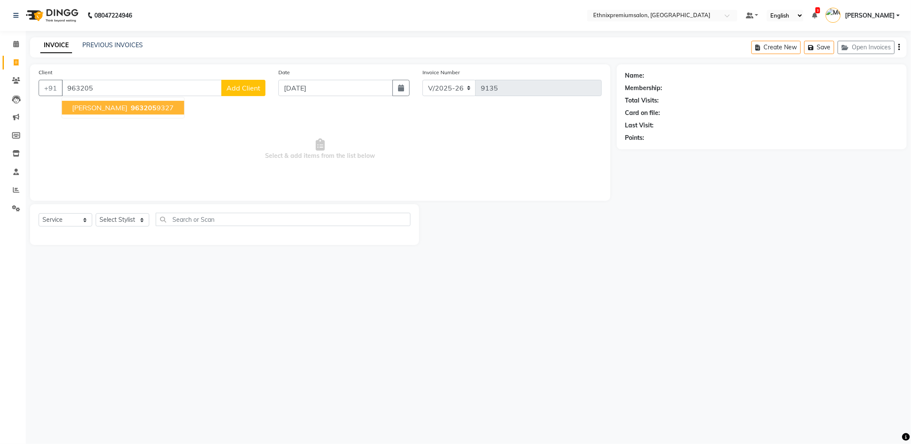
click at [90, 106] on span "[PERSON_NAME]" at bounding box center [99, 107] width 55 height 9
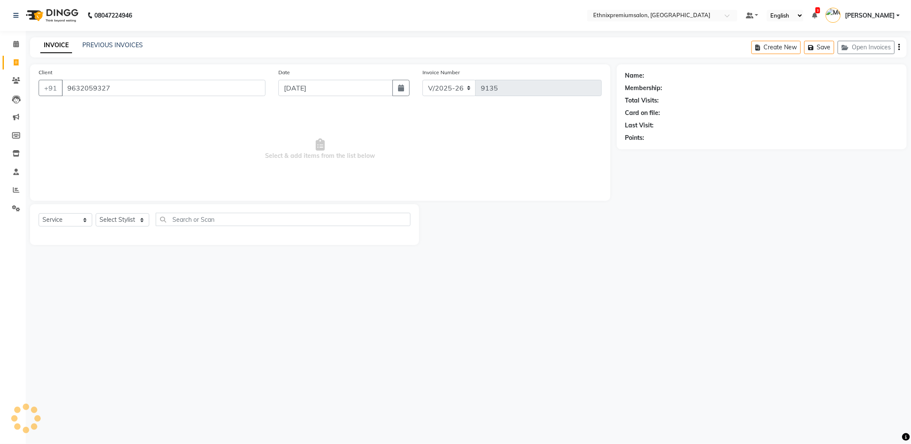
type input "9632059327"
click at [106, 228] on div "Select Service Product Membership Package Voucher Prepaid Gift Card Select Styl…" at bounding box center [225, 223] width 372 height 20
click at [127, 218] on select "Select Stylist Amoi Ashish [PERSON_NAME] [PERSON_NAME] [PERSON_NAME] [PERSON_NA…" at bounding box center [123, 219] width 54 height 13
select select "75682"
click at [96, 214] on select "Select Stylist Amoi Ashish [PERSON_NAME] [PERSON_NAME] [PERSON_NAME] [PERSON_NA…" at bounding box center [123, 219] width 54 height 13
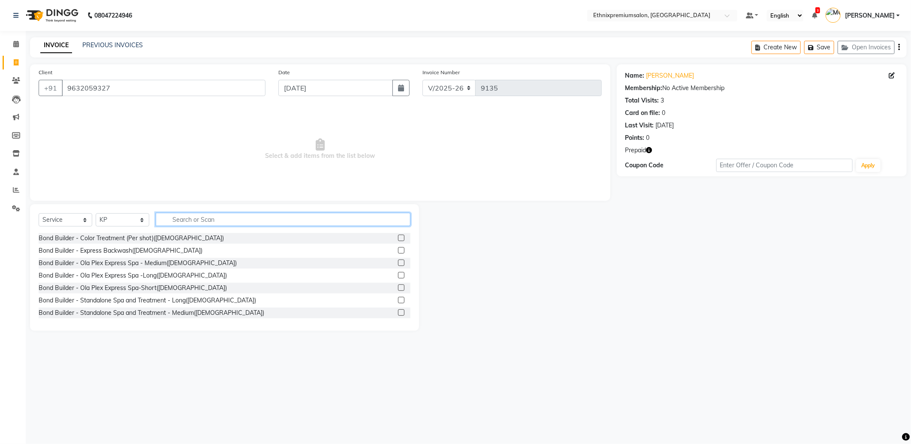
click at [204, 217] on input "text" at bounding box center [283, 219] width 255 height 13
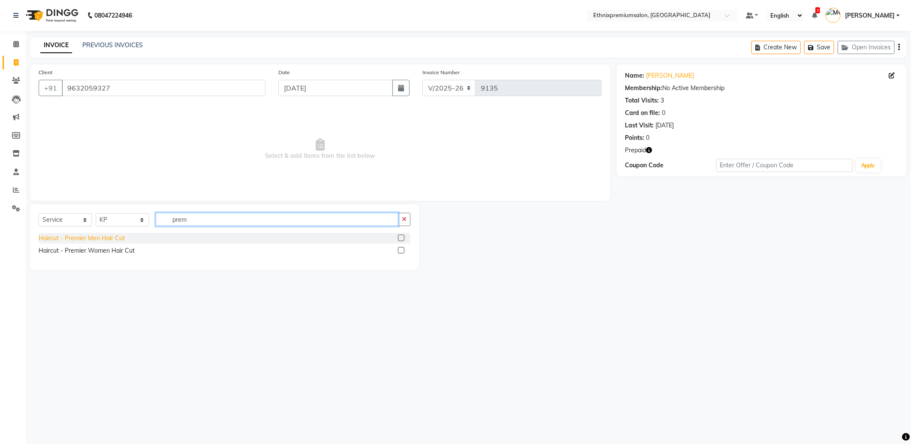
type input "prem"
click at [100, 239] on div "Haircut - Premier Men Hair Cut" at bounding box center [82, 238] width 86 height 9
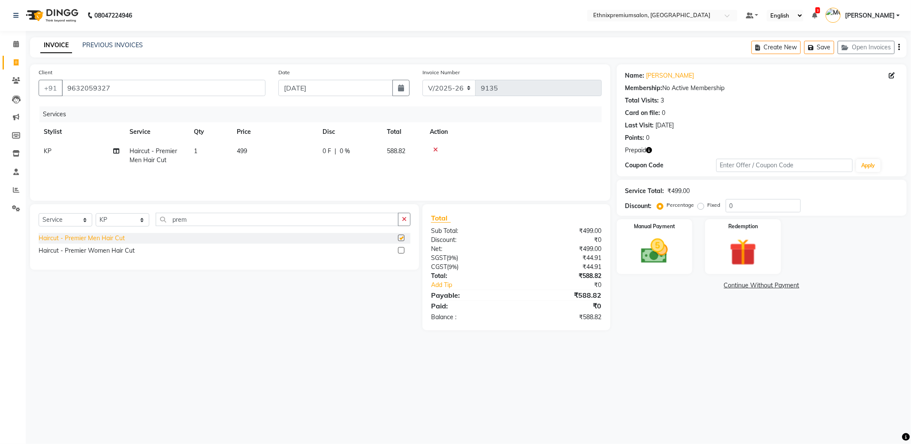
checkbox input "false"
click at [639, 256] on img at bounding box center [655, 251] width 46 height 33
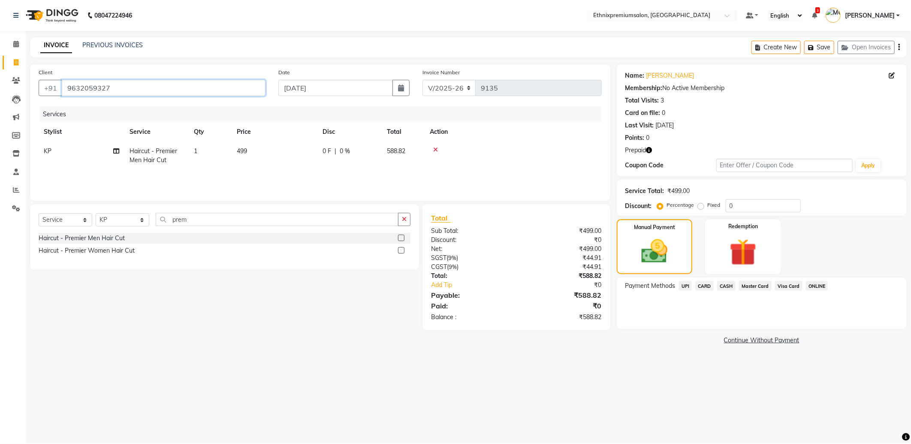
drag, startPoint x: 143, startPoint y: 84, endPoint x: 65, endPoint y: 91, distance: 78.4
click at [65, 91] on input "9632059327" at bounding box center [164, 88] width 204 height 16
click at [19, 49] on link "Calendar" at bounding box center [13, 44] width 21 height 14
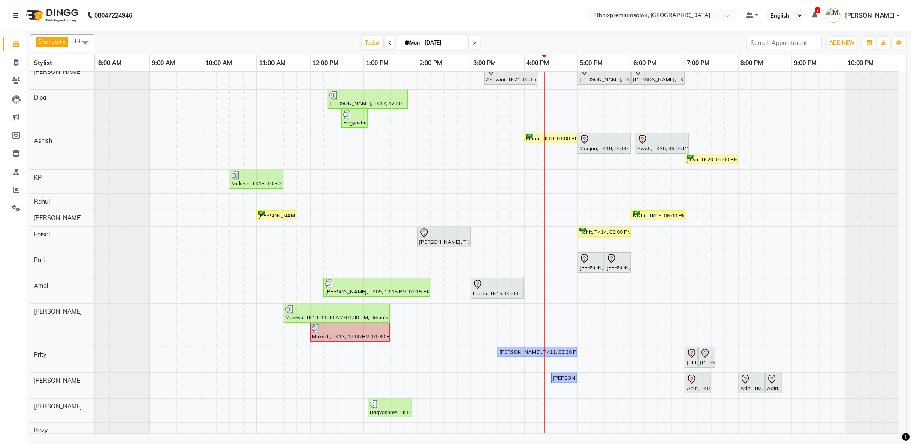
scroll to position [106, 0]
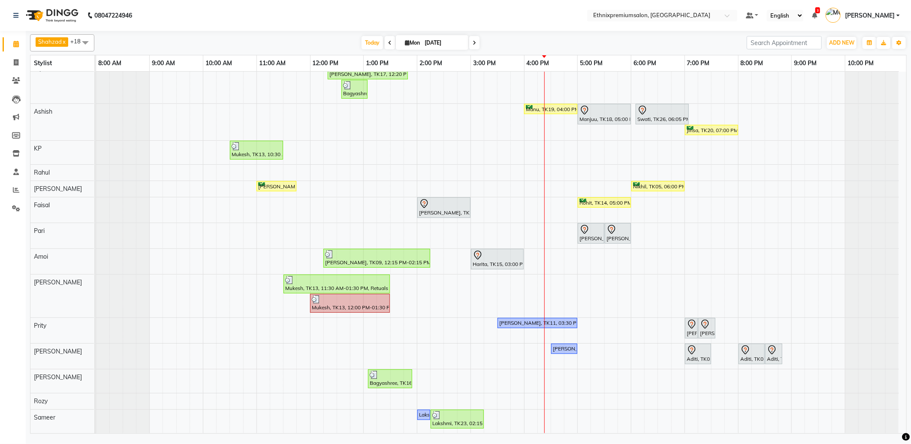
click at [559, 149] on div "Manigandan Rajagopal, TK06, 11:00 AM-04:15 PM, Hair Colour - Balayage - Long(Fe…" at bounding box center [501, 200] width 810 height 467
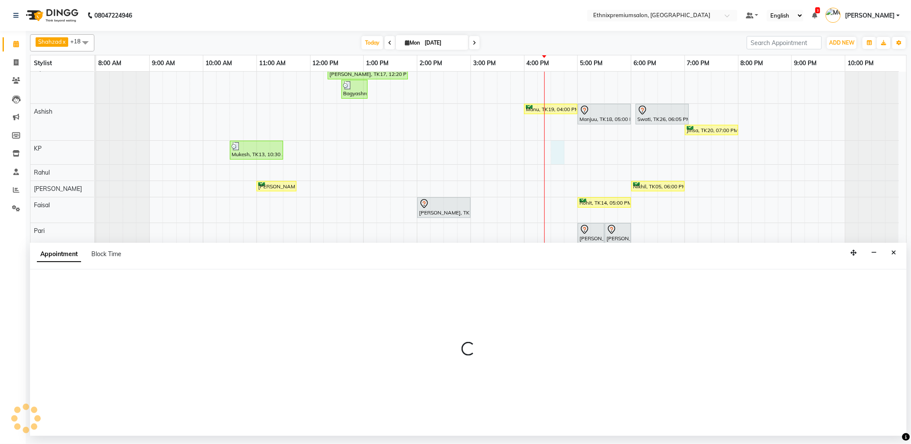
select select "75682"
select select "990"
select select "tentative"
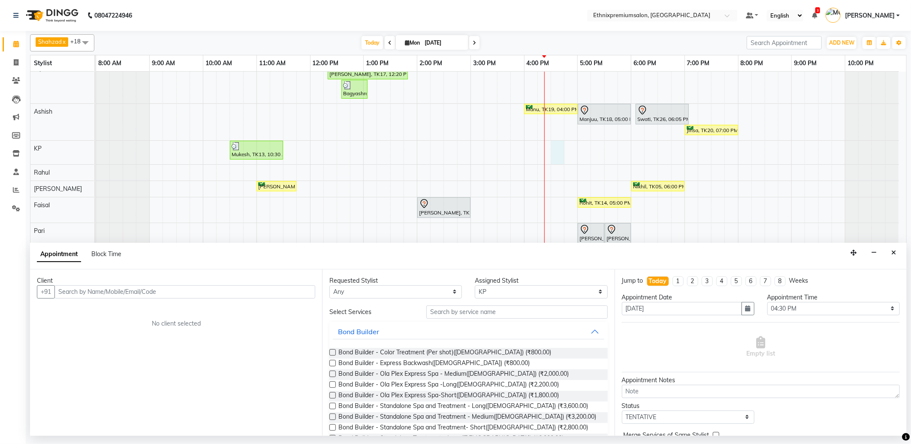
click at [82, 293] on input "text" at bounding box center [184, 291] width 261 height 13
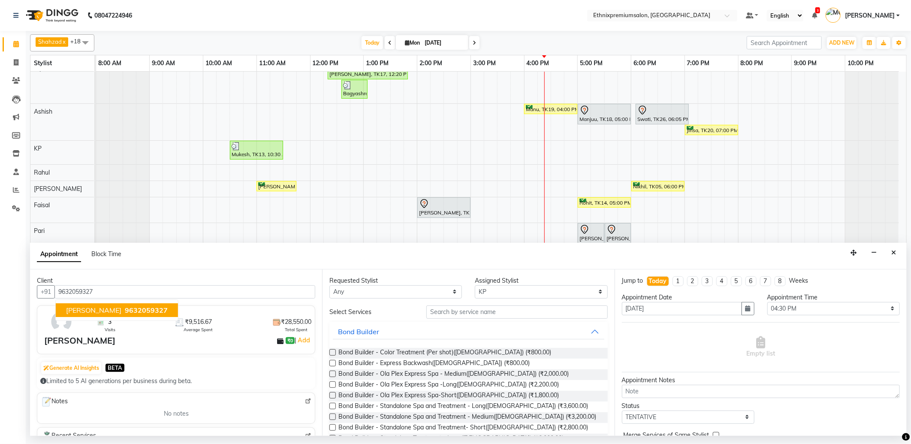
click at [79, 309] on span "[PERSON_NAME]" at bounding box center [93, 310] width 55 height 9
type input "9632059327"
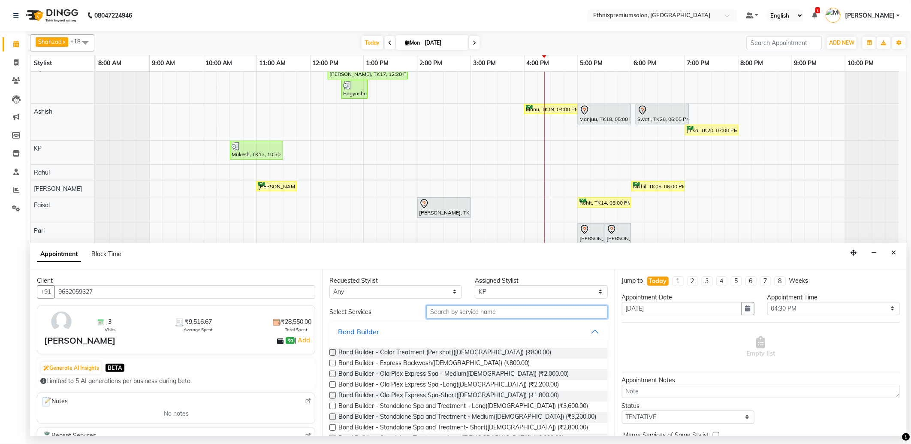
click at [450, 316] on input "text" at bounding box center [516, 311] width 181 height 13
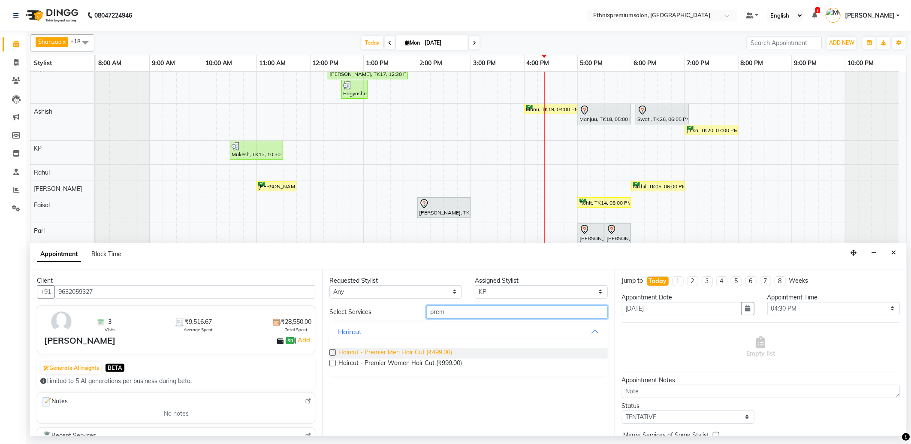
type input "prem"
click at [431, 354] on span "Haircut - Premier Men Hair Cut (₹499.00)" at bounding box center [395, 353] width 114 height 11
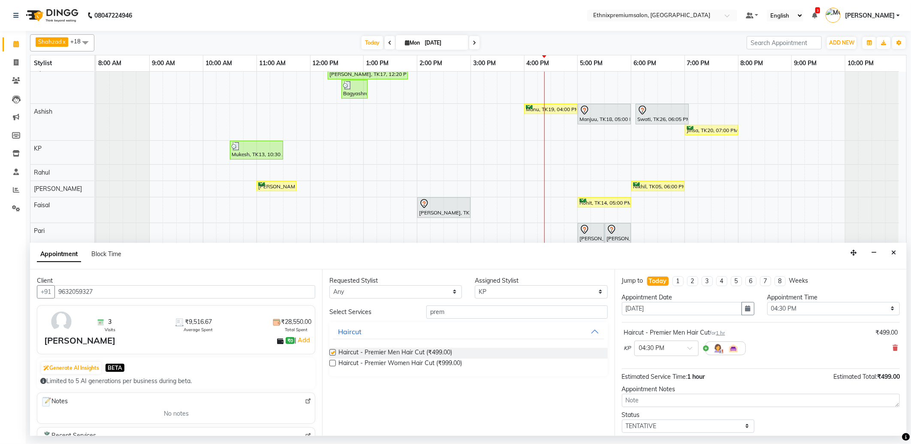
checkbox input "false"
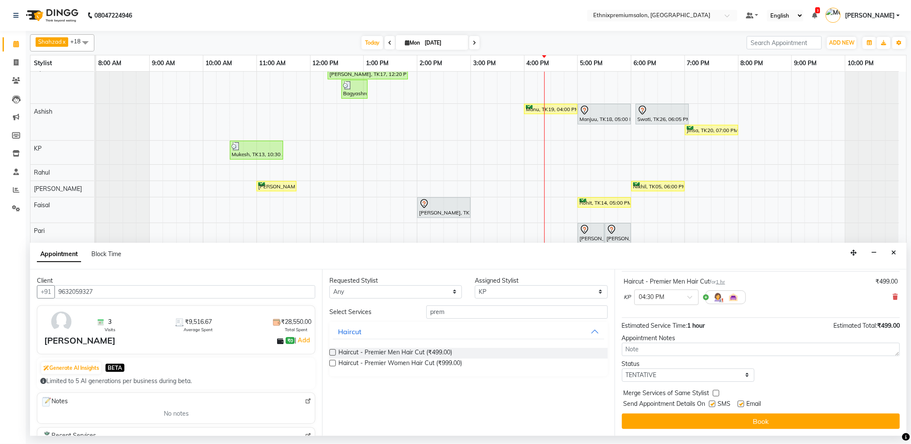
click at [740, 401] on label at bounding box center [741, 404] width 6 height 6
click at [740, 402] on input "checkbox" at bounding box center [741, 405] width 6 height 6
checkbox input "false"
click at [713, 404] on label at bounding box center [712, 404] width 6 height 6
click at [713, 404] on input "checkbox" at bounding box center [712, 405] width 6 height 6
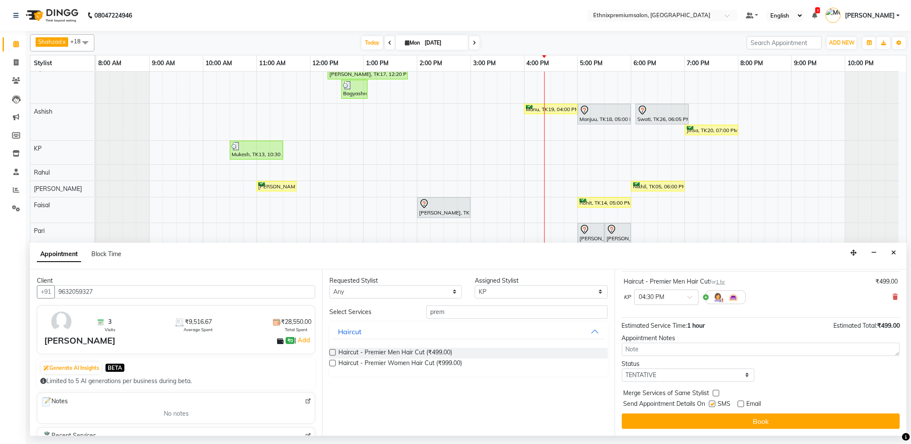
checkbox input "false"
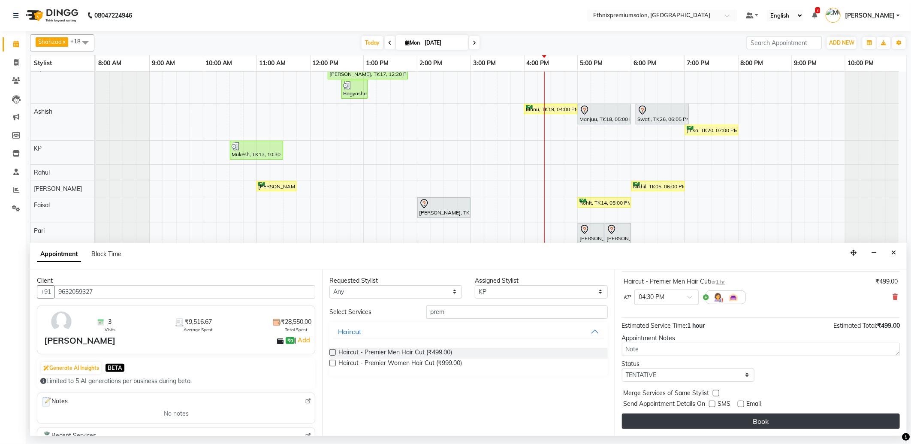
click at [715, 419] on button "Book" at bounding box center [761, 421] width 278 height 15
click at [741, 417] on button "Book" at bounding box center [761, 421] width 278 height 15
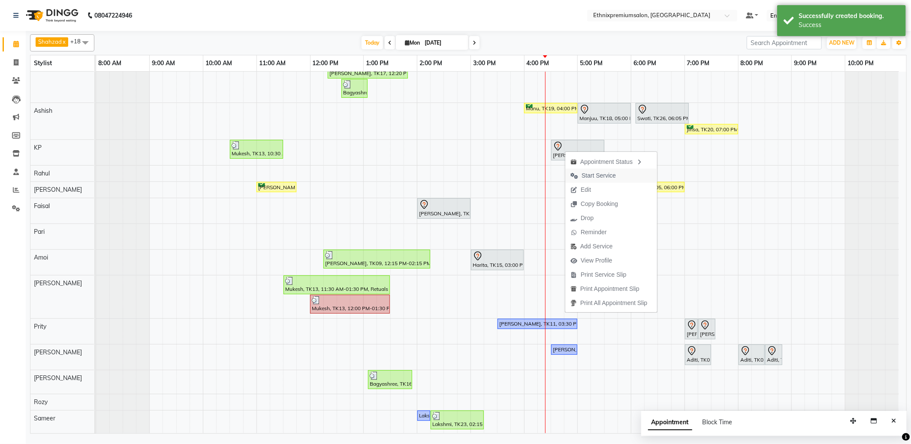
click at [595, 174] on span "Start Service" at bounding box center [599, 175] width 34 height 9
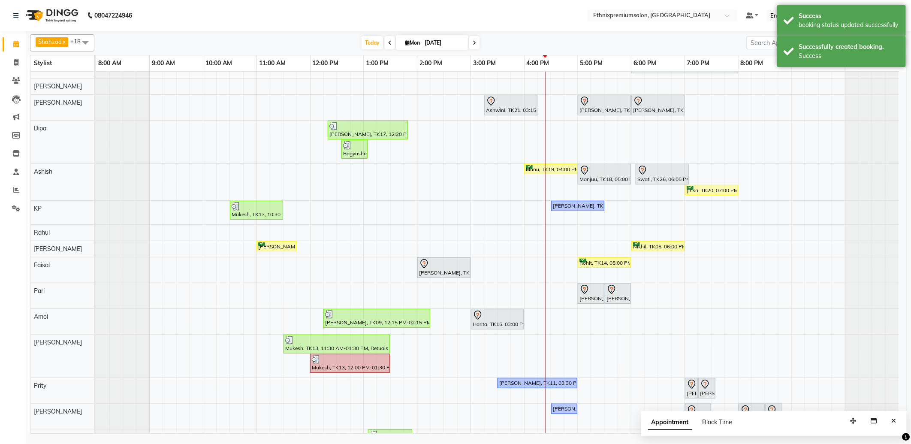
scroll to position [0, 0]
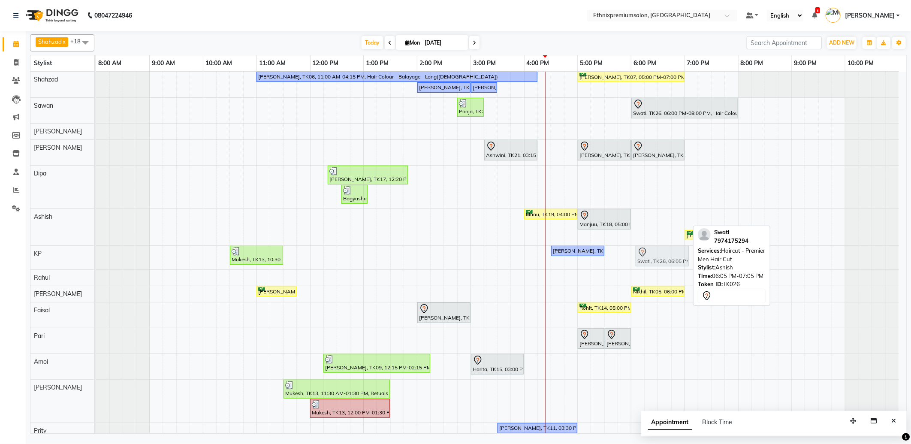
drag, startPoint x: 654, startPoint y: 223, endPoint x: 654, endPoint y: 256, distance: 33.0
click at [654, 256] on tbody "Manigandan Rajagopal, TK06, 11:00 AM-04:15 PM, Hair Colour - Balayage - Long(Fe…" at bounding box center [497, 305] width 803 height 467
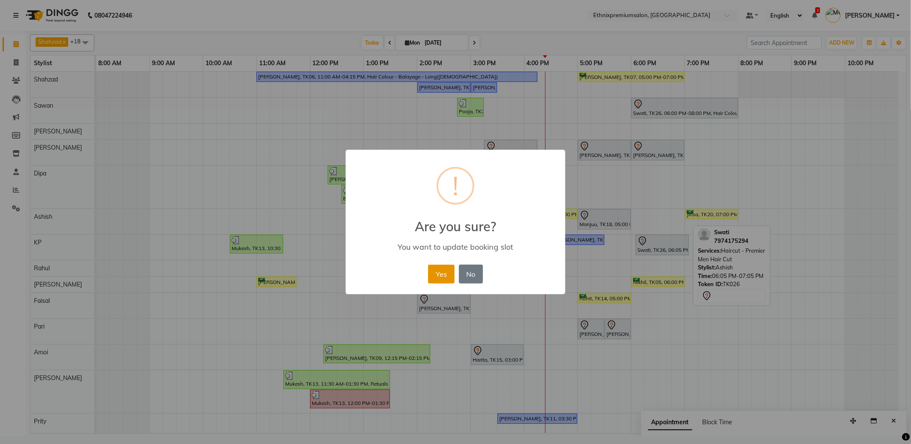
click at [438, 273] on button "Yes" at bounding box center [441, 274] width 26 height 19
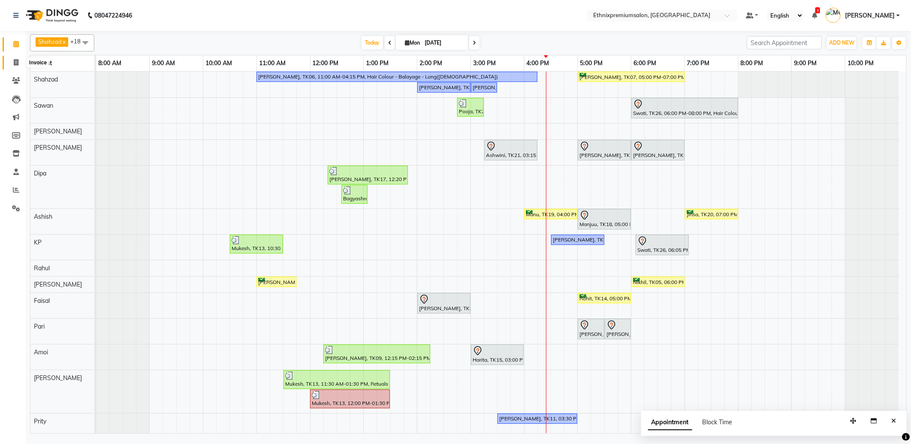
click at [14, 61] on icon at bounding box center [16, 62] width 5 height 6
select select "service"
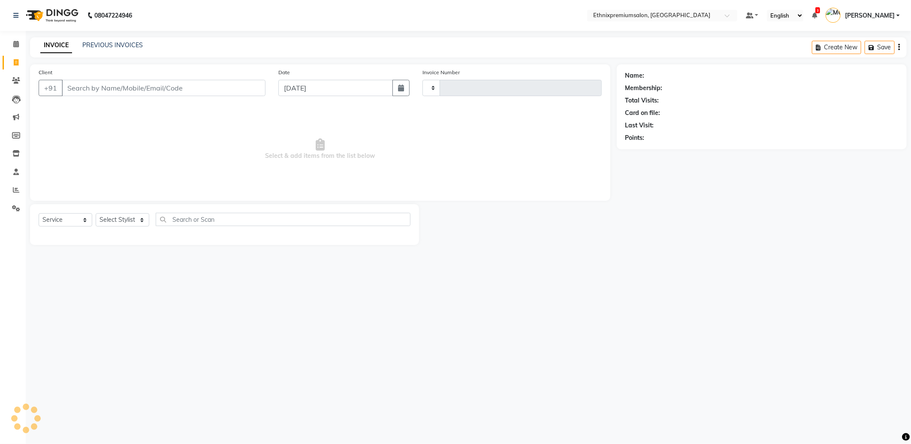
type input "9135"
select select "3625"
click at [96, 40] on div "INVOICE PREVIOUS INVOICES Create New Save Open Invoices" at bounding box center [468, 47] width 877 height 20
click at [97, 44] on link "PREVIOUS INVOICES" at bounding box center [112, 45] width 60 height 8
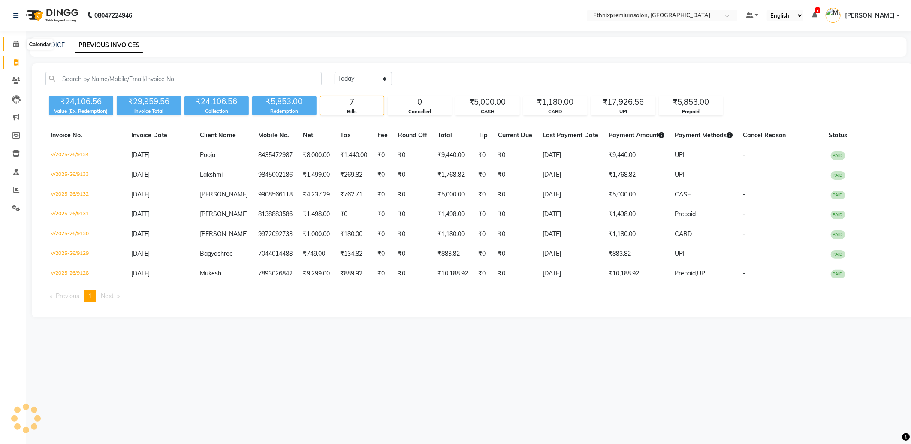
click at [15, 39] on span at bounding box center [16, 44] width 15 height 10
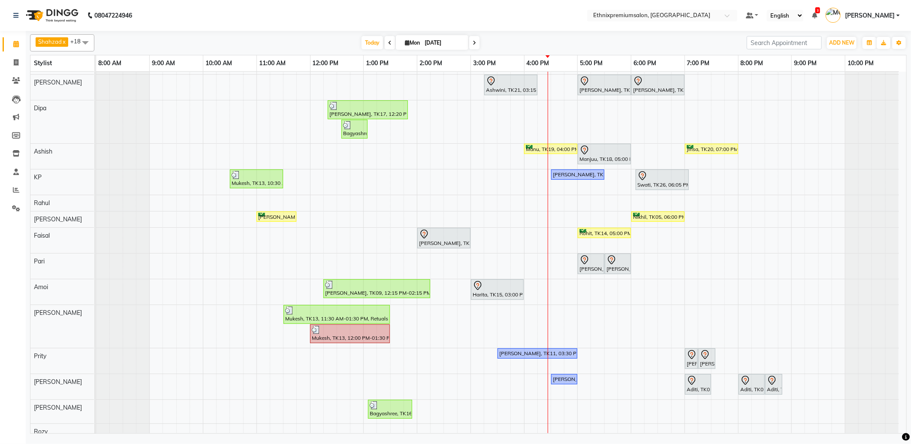
scroll to position [97, 0]
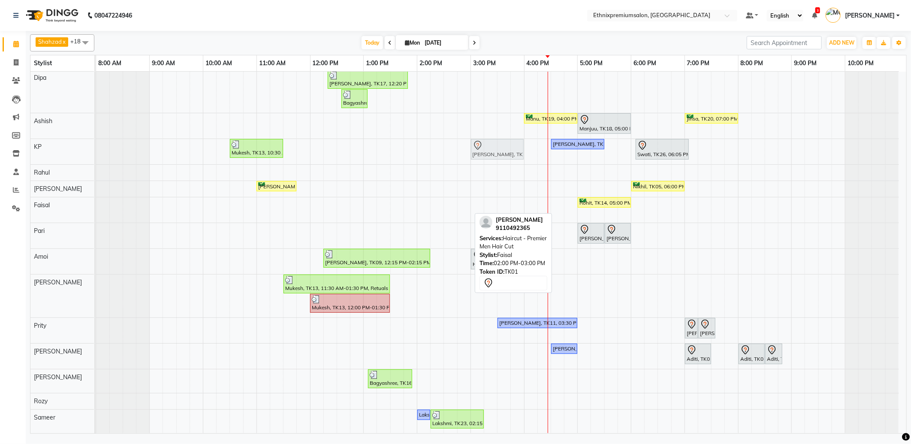
drag, startPoint x: 429, startPoint y: 205, endPoint x: 476, endPoint y: 151, distance: 72.1
click at [476, 151] on tbody "Manigandan Rajagopal, TK06, 11:00 AM-04:15 PM, Hair Colour - Balayage - Long(Fe…" at bounding box center [497, 204] width 803 height 457
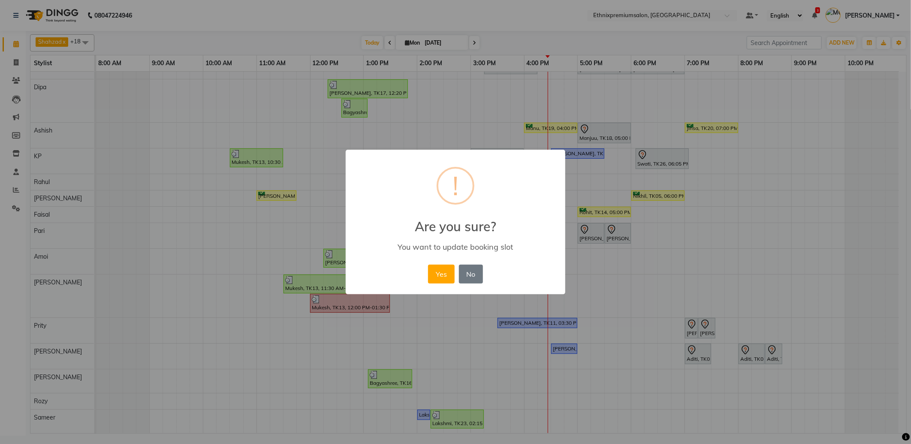
scroll to position [87, 0]
click at [451, 272] on button "Yes" at bounding box center [441, 274] width 26 height 19
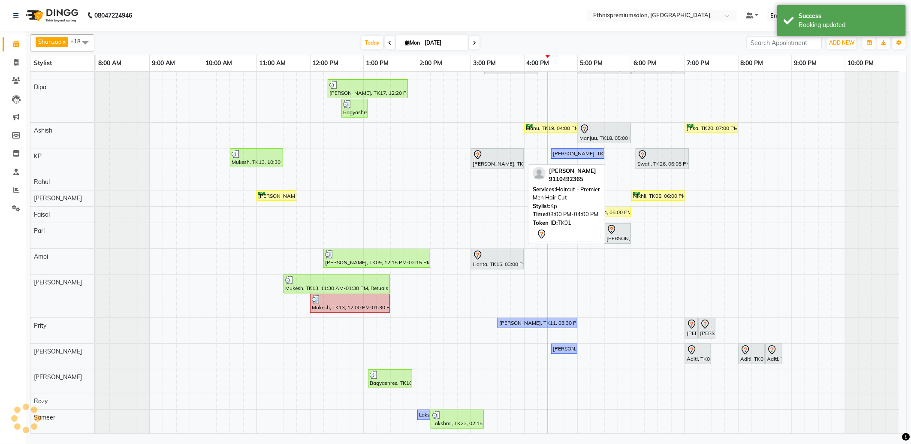
click at [495, 159] on div "Sushruth, TK01, 03:00 PM-04:00 PM, Haircut - Premier Men Hair Cut" at bounding box center [497, 159] width 51 height 18
select select "7"
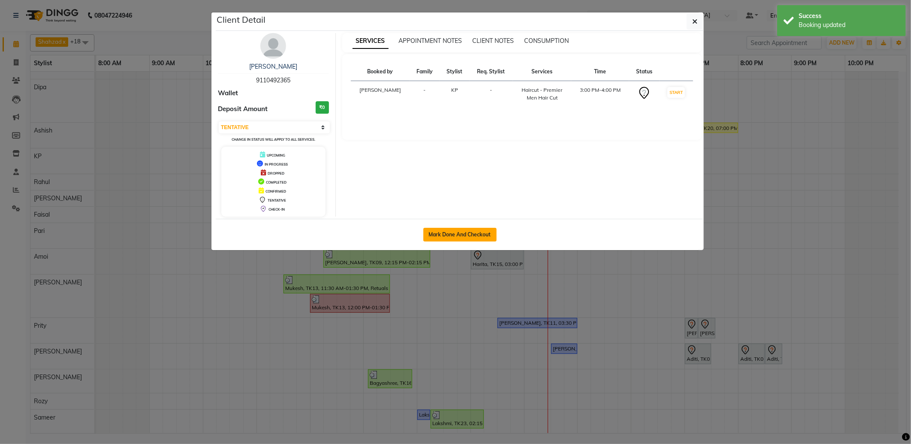
click at [477, 233] on button "Mark Done And Checkout" at bounding box center [459, 235] width 73 height 14
select select "service"
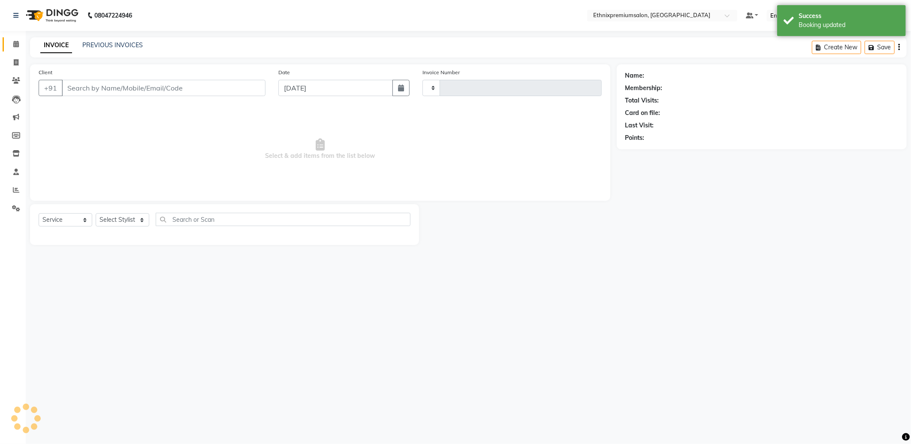
type input "9135"
select select "3625"
type input "9110492365"
select select "75682"
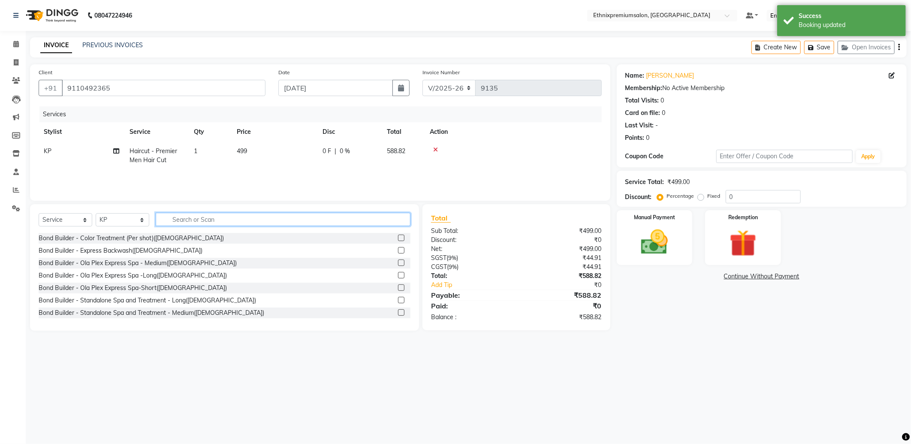
click at [185, 221] on input "text" at bounding box center [283, 219] width 255 height 13
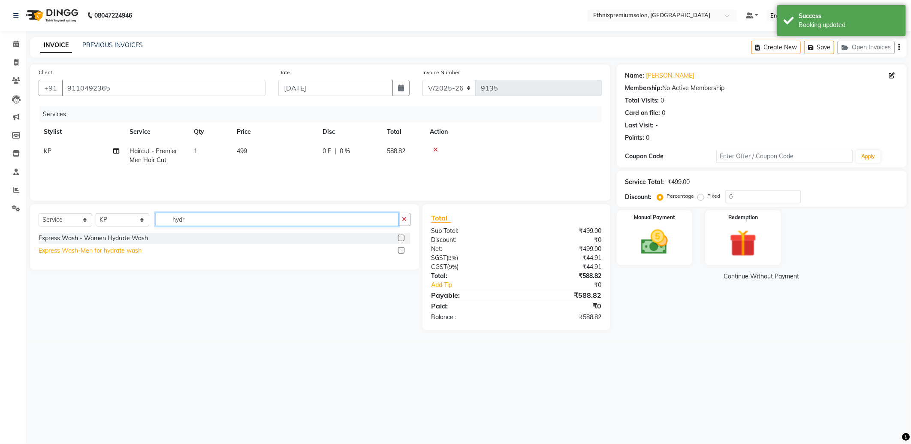
type input "hydr"
click at [133, 251] on div "Express Wash-Men for hydrate wash" at bounding box center [90, 250] width 103 height 9
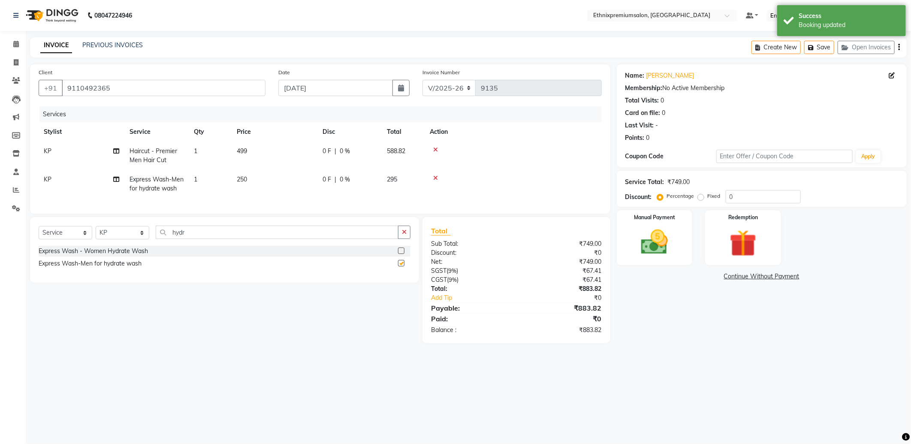
checkbox input "false"
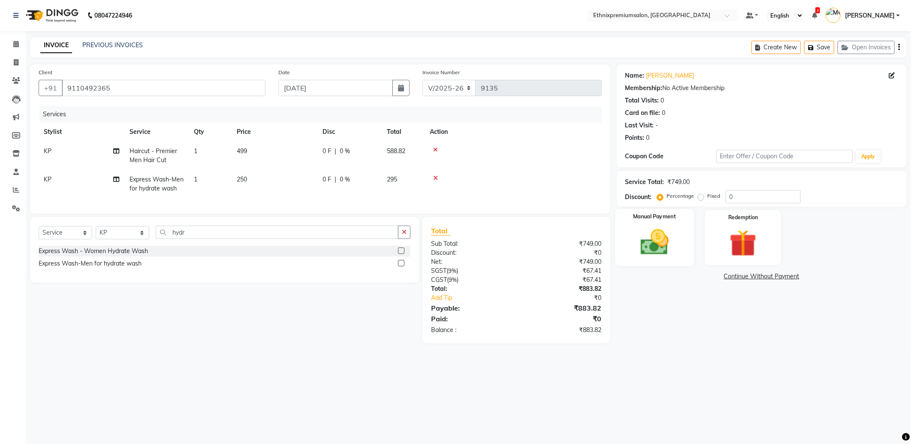
click at [658, 243] on img at bounding box center [655, 242] width 46 height 33
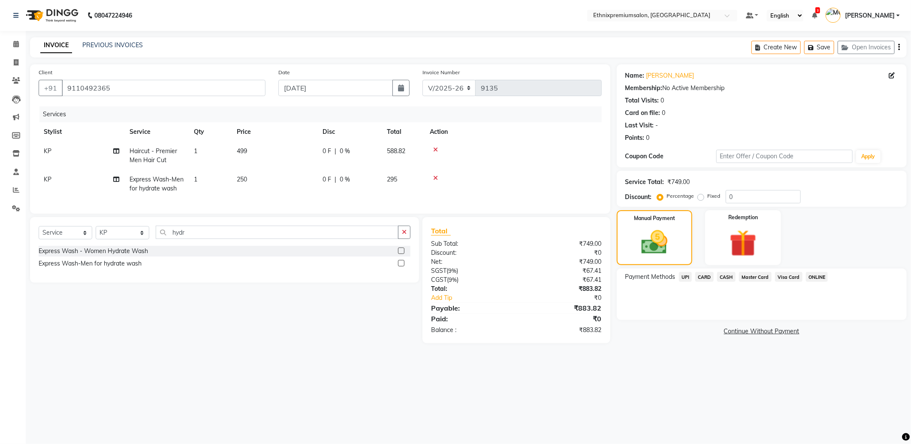
click at [706, 275] on span "CARD" at bounding box center [704, 277] width 18 height 10
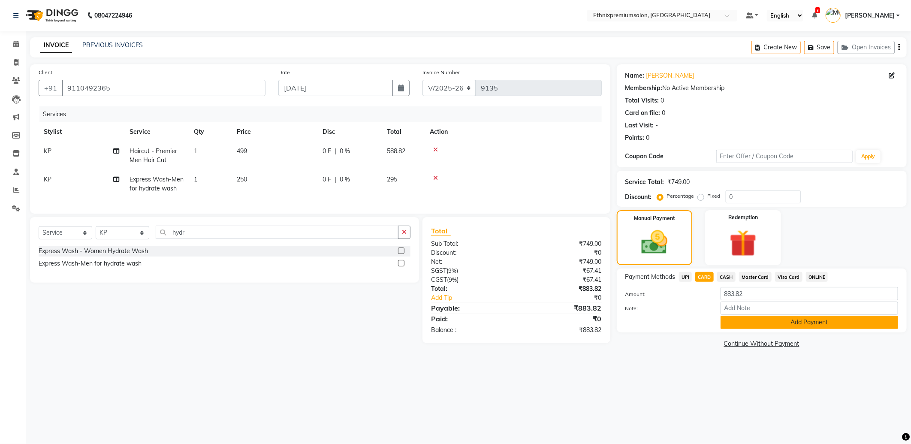
click at [734, 322] on button "Add Payment" at bounding box center [810, 322] width 178 height 13
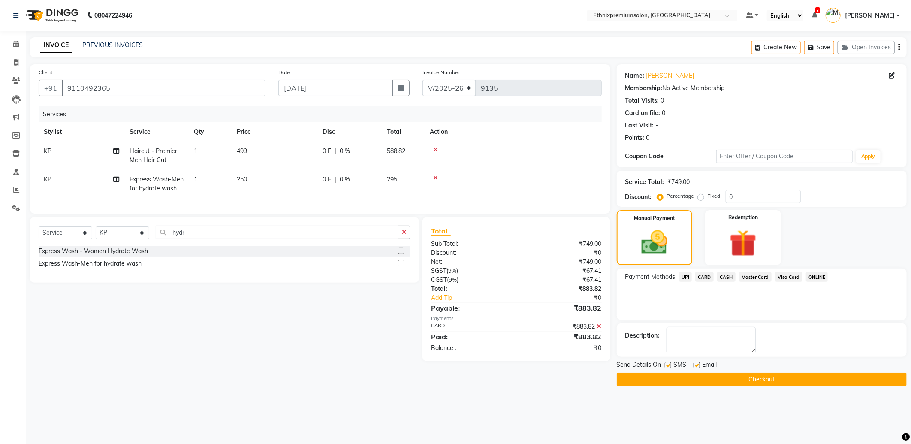
click at [695, 366] on label at bounding box center [697, 365] width 6 height 6
click at [695, 366] on input "checkbox" at bounding box center [697, 366] width 6 height 6
checkbox input "false"
click at [695, 376] on button "Checkout" at bounding box center [762, 379] width 290 height 13
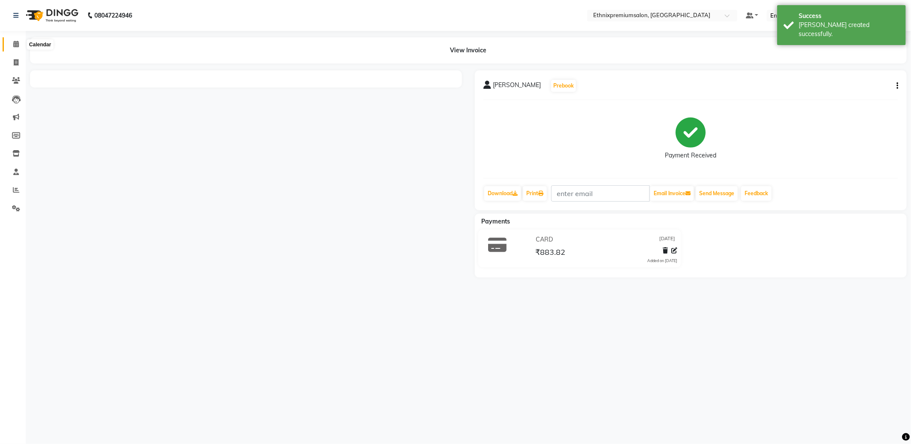
click at [15, 48] on span at bounding box center [16, 44] width 15 height 10
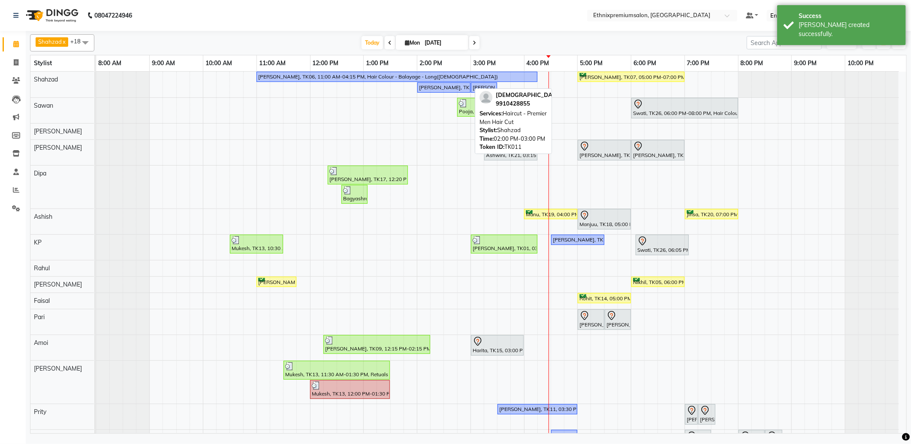
click at [440, 89] on div "[PERSON_NAME], TK11, 02:00 PM-03:00 PM, Haircut - Premier Men Hair Cut" at bounding box center [443, 88] width 51 height 8
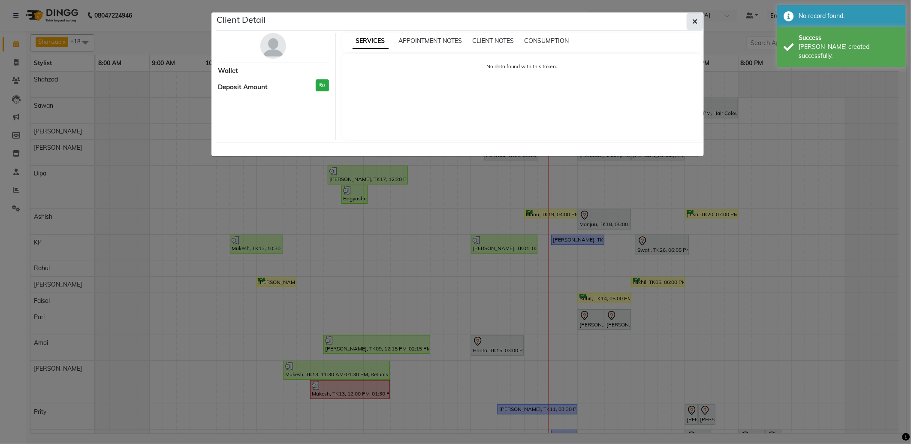
click at [697, 22] on icon "button" at bounding box center [694, 21] width 5 height 7
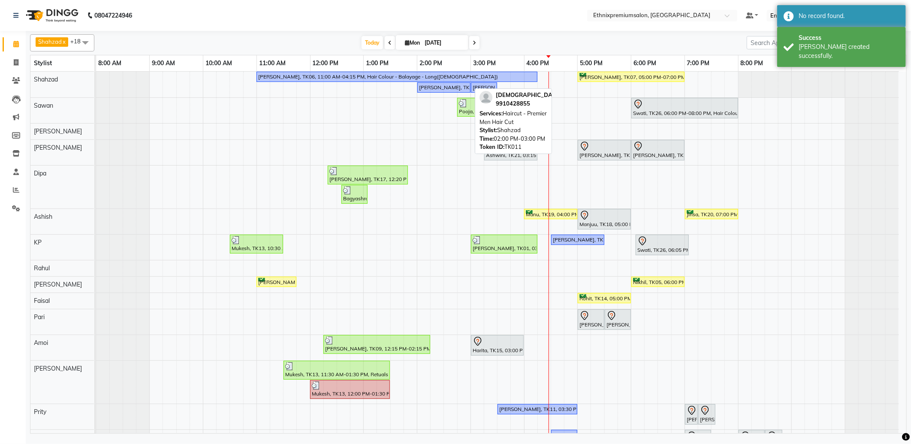
click at [457, 86] on div "[PERSON_NAME], TK11, 02:00 PM-03:00 PM, Haircut - Premier Men Hair Cut" at bounding box center [443, 88] width 51 height 8
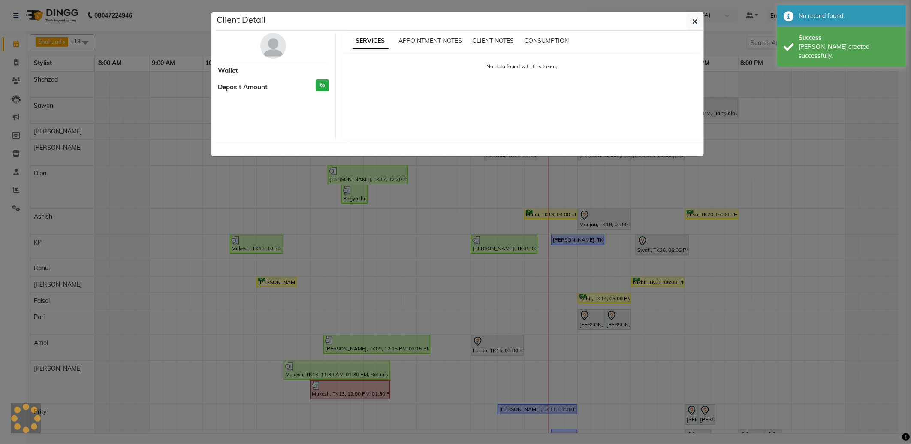
select select "1"
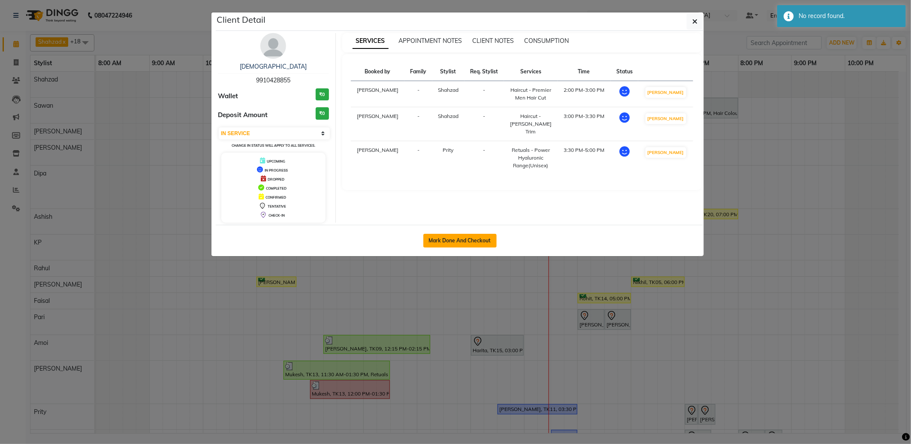
click at [466, 237] on button "Mark Done And Checkout" at bounding box center [459, 241] width 73 height 14
select select "service"
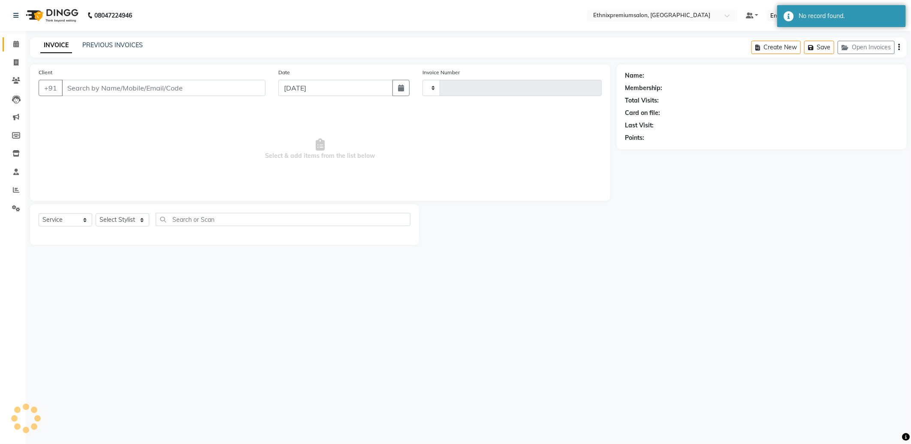
type input "9136"
select select "3625"
type input "9910428855"
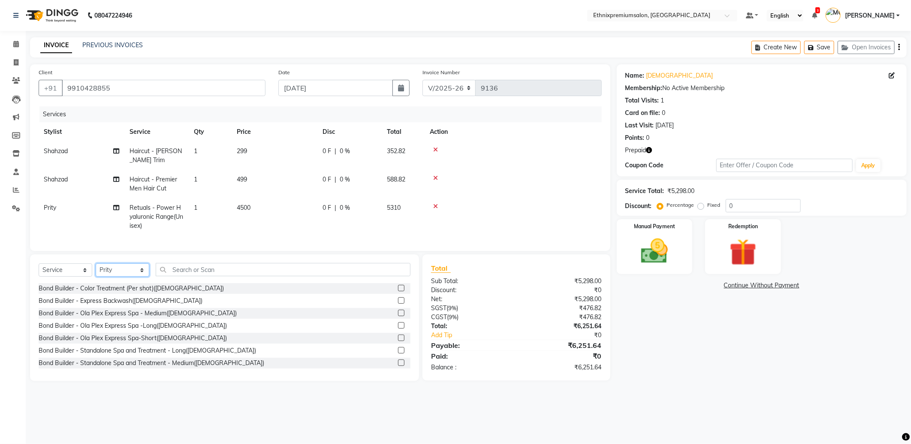
click at [112, 277] on select "Select Stylist Amoi Ashish [PERSON_NAME] [PERSON_NAME] [PERSON_NAME] [PERSON_NA…" at bounding box center [123, 269] width 54 height 13
select select "66652"
click at [96, 271] on select "Select Stylist Amoi Ashish [PERSON_NAME] [PERSON_NAME] [PERSON_NAME] [PERSON_NA…" at bounding box center [123, 269] width 54 height 13
click at [199, 273] on input "text" at bounding box center [283, 269] width 255 height 13
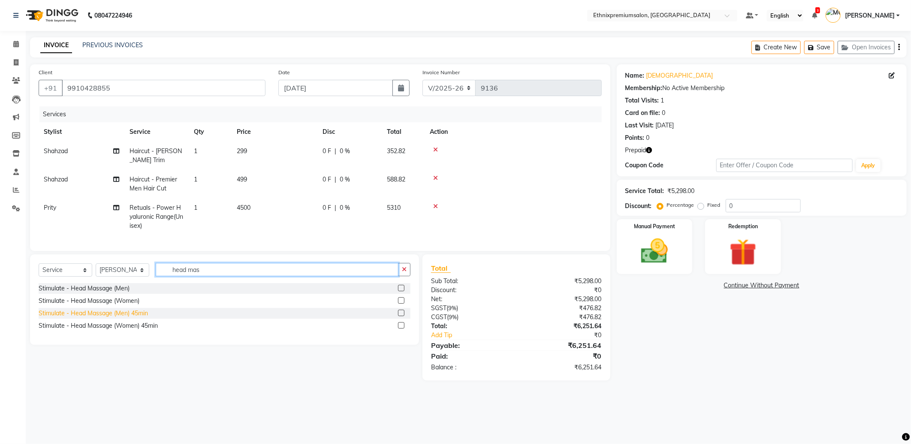
type input "head mas"
click at [109, 318] on div "Stimulate - Head Massage (Men) 45min" at bounding box center [93, 313] width 109 height 9
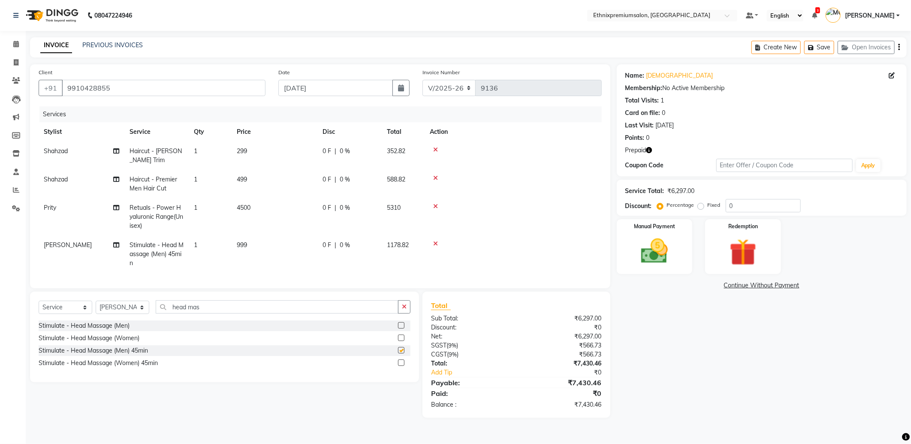
checkbox input "false"
click at [127, 205] on td "Retuals - Power Hyaluronic Range(Unisex)" at bounding box center [156, 216] width 64 height 37
select select "75721"
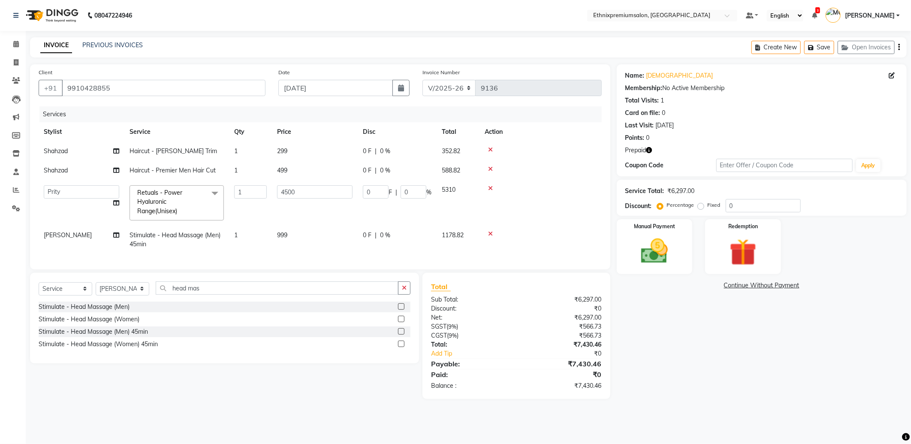
click at [160, 204] on span "Retuals - Power Hyaluronic Range(Unisex)" at bounding box center [159, 202] width 45 height 26
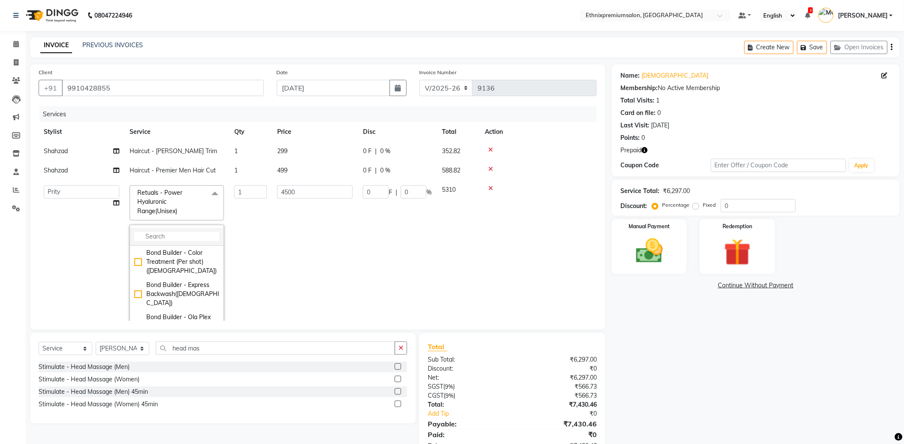
click at [160, 236] on input "multiselect-search" at bounding box center [176, 236] width 85 height 9
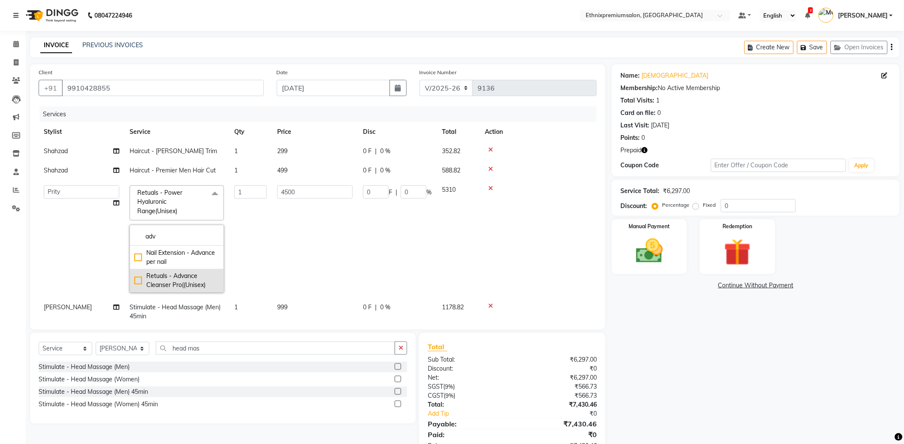
type input "adv"
click at [169, 279] on div "Retuals - Advance Cleanser Pro((Unisex)" at bounding box center [176, 281] width 85 height 18
checkbox input "true"
type input "2000"
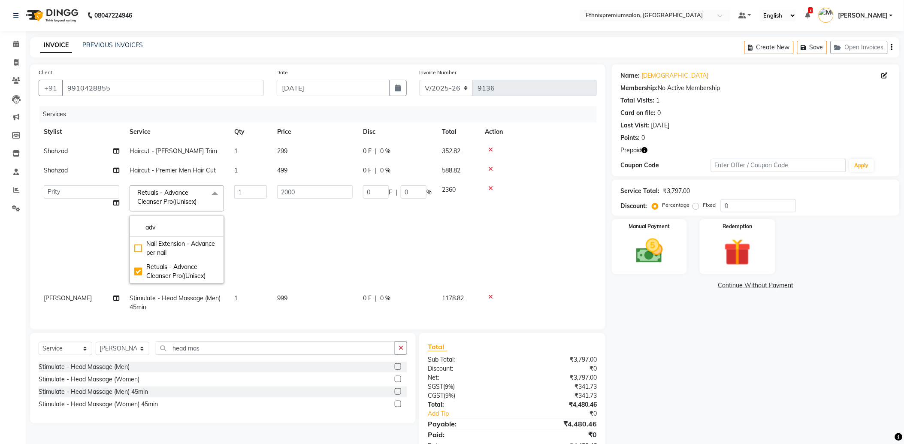
click at [281, 237] on td "2000" at bounding box center [315, 234] width 86 height 109
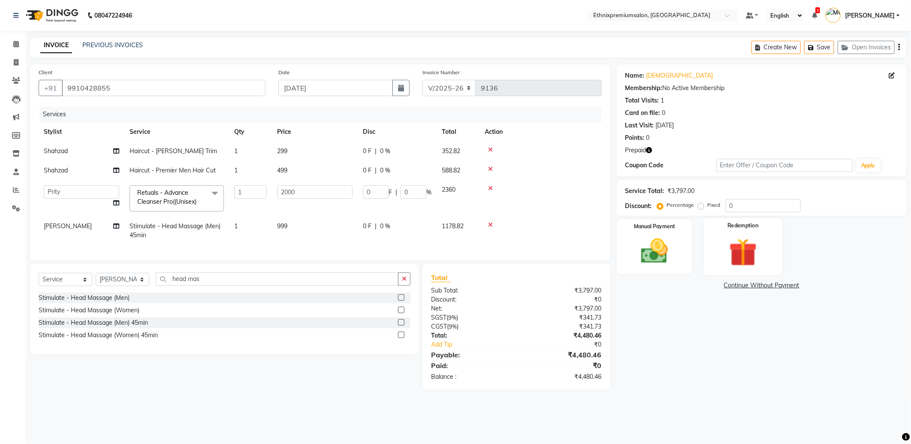
click at [752, 254] on img at bounding box center [743, 252] width 46 height 35
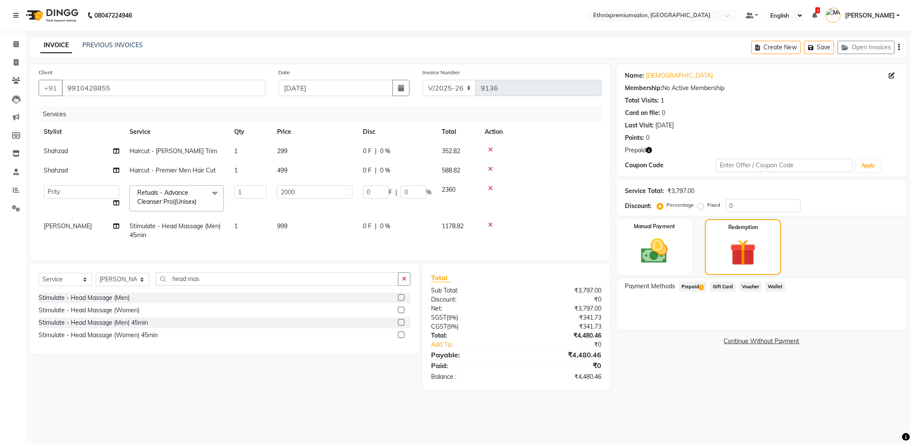
click at [492, 149] on icon at bounding box center [490, 150] width 5 height 6
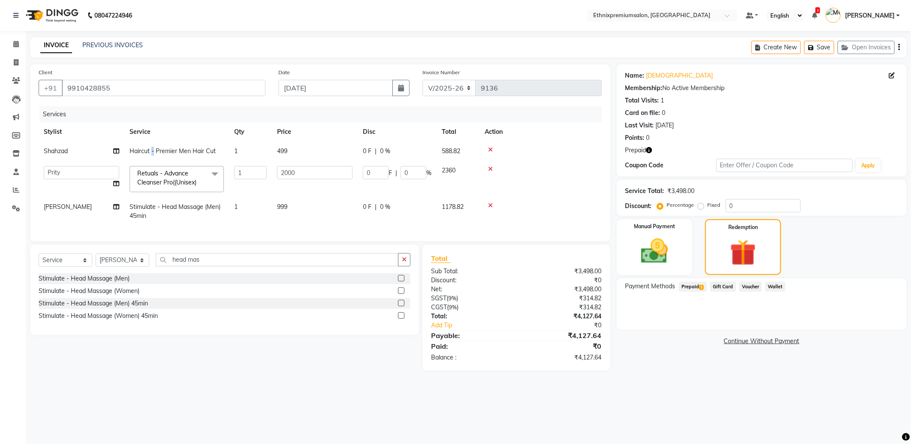
click at [153, 154] on span "Haircut - Premier Men Hair Cut" at bounding box center [173, 151] width 86 height 8
select select "17201"
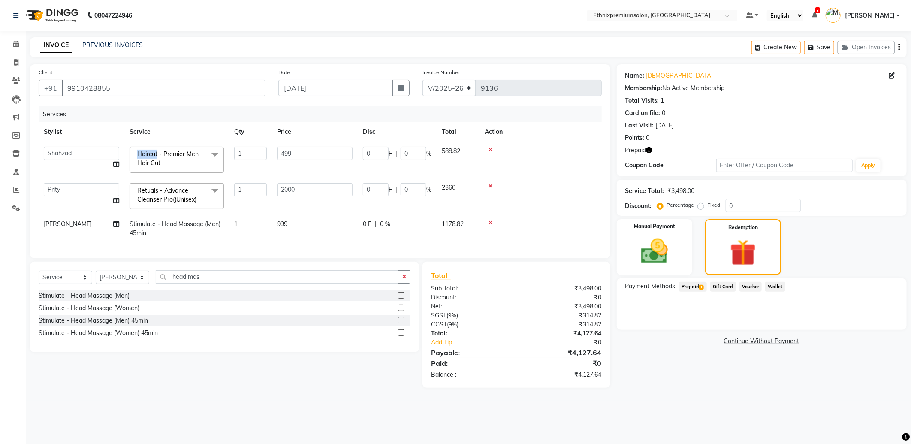
click at [154, 153] on span "Haircut - Premier Men Hair Cut" at bounding box center [167, 158] width 61 height 17
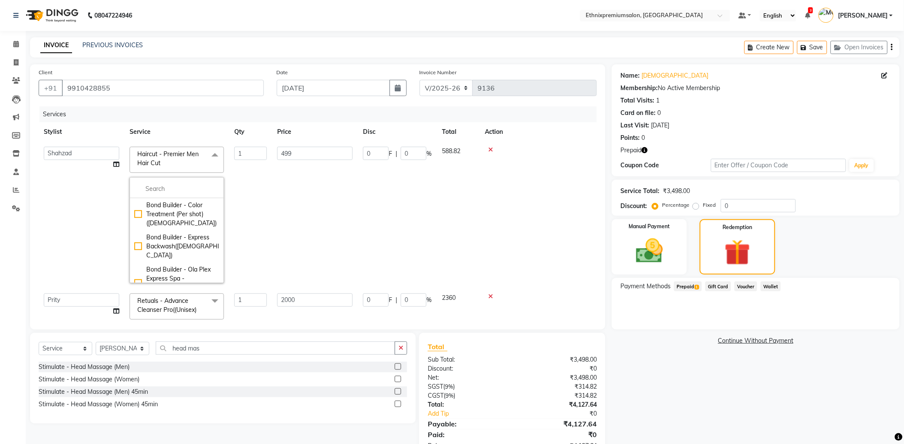
drag, startPoint x: 154, startPoint y: 153, endPoint x: 169, endPoint y: 162, distance: 17.9
click at [169, 162] on span "Haircut - Premier Men Hair Cut x" at bounding box center [173, 159] width 76 height 18
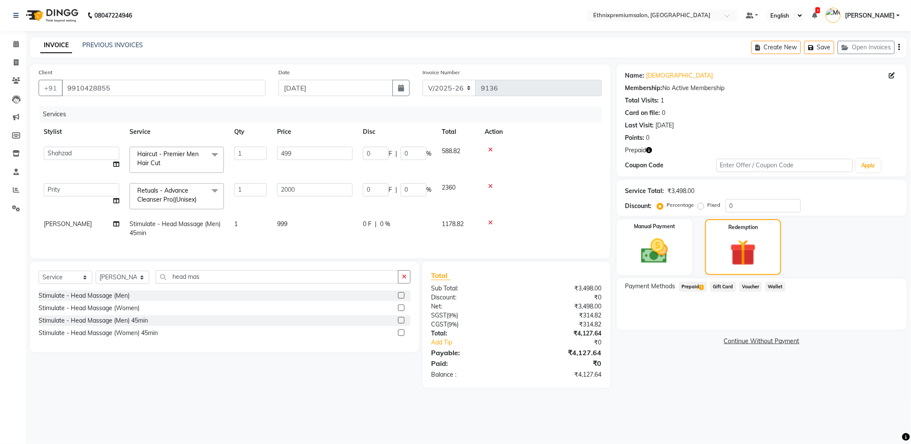
click at [172, 161] on span "Haircut - Premier Men Hair Cut x" at bounding box center [173, 159] width 76 height 18
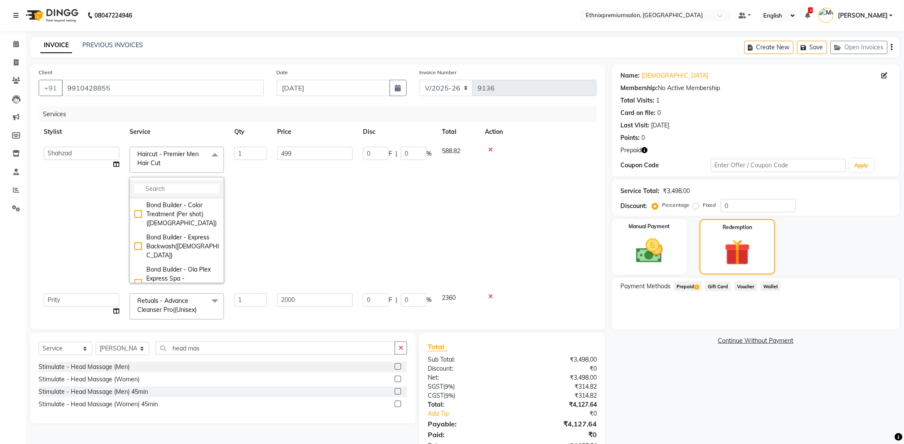
click at [154, 190] on input "multiselect-search" at bounding box center [176, 188] width 85 height 9
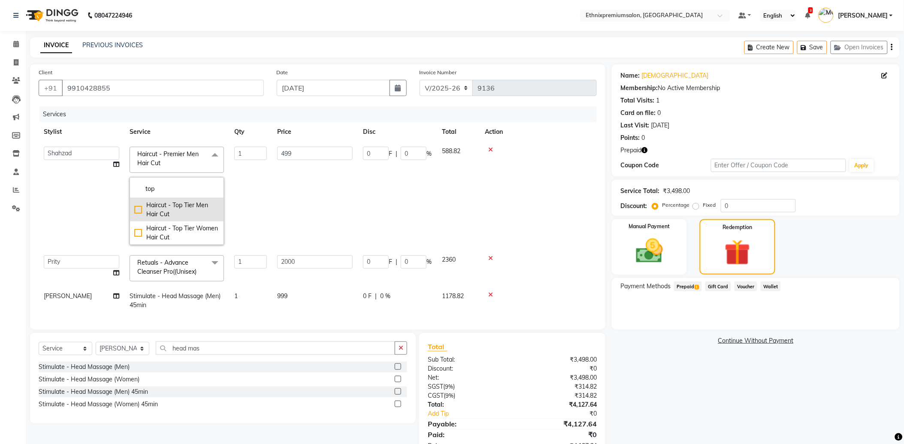
type input "top"
click at [206, 209] on div "Haircut - Top Tier Men Hair Cut" at bounding box center [176, 210] width 85 height 18
checkbox input "true"
type input "999"
click at [338, 208] on td "999" at bounding box center [315, 196] width 86 height 109
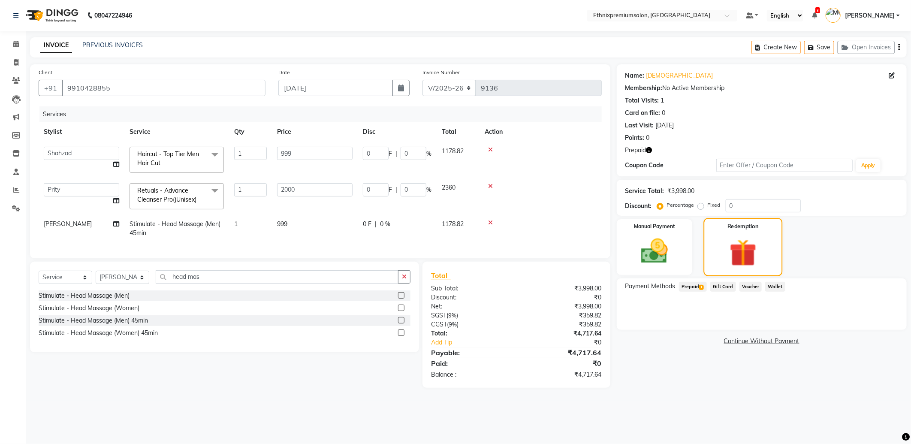
click at [726, 257] on img at bounding box center [743, 253] width 44 height 34
click at [693, 286] on span "Prepaid 1" at bounding box center [693, 287] width 28 height 10
click at [877, 319] on button "Add" at bounding box center [877, 321] width 31 height 15
click at [649, 315] on button "Send OTP" at bounding box center [648, 314] width 45 height 15
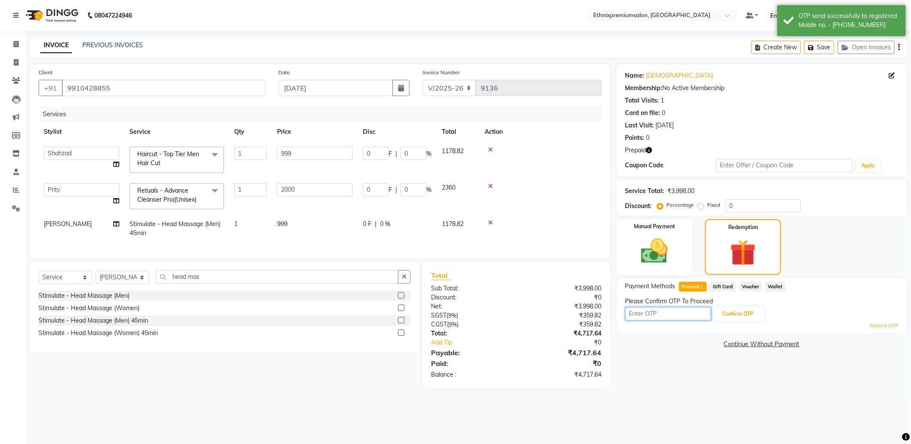
click at [643, 311] on input "text" at bounding box center [668, 313] width 86 height 13
type input "3888"
click at [732, 305] on div "Please Confirm OTP To Proceed" at bounding box center [761, 301] width 273 height 9
click at [749, 316] on button "Confirm OTP" at bounding box center [738, 314] width 52 height 15
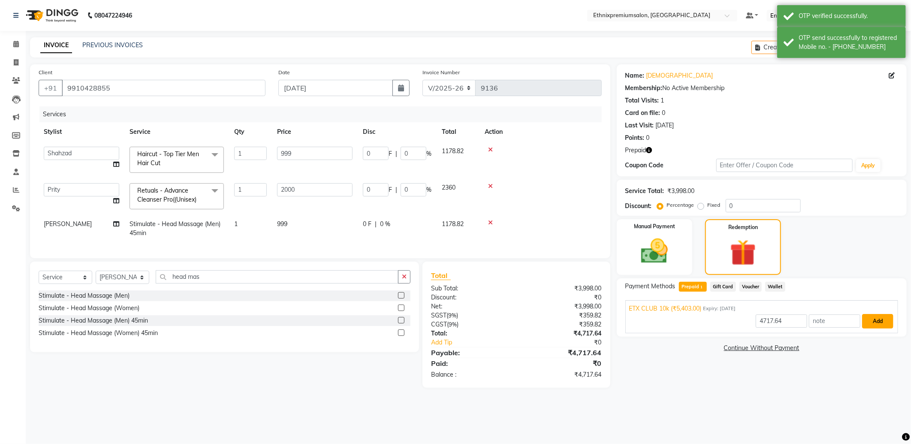
click at [882, 325] on button "Add" at bounding box center [877, 321] width 31 height 15
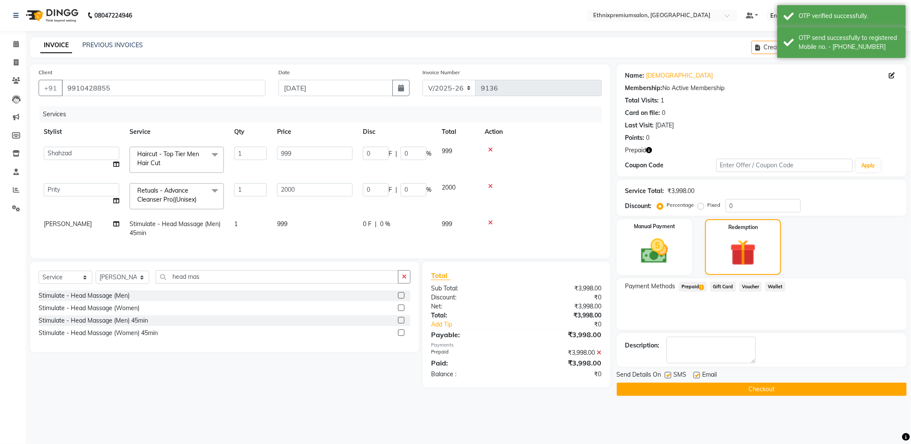
click at [697, 375] on label at bounding box center [697, 375] width 6 height 6
click at [697, 375] on input "checkbox" at bounding box center [697, 376] width 6 height 6
checkbox input "false"
click at [698, 387] on button "Checkout" at bounding box center [762, 389] width 290 height 13
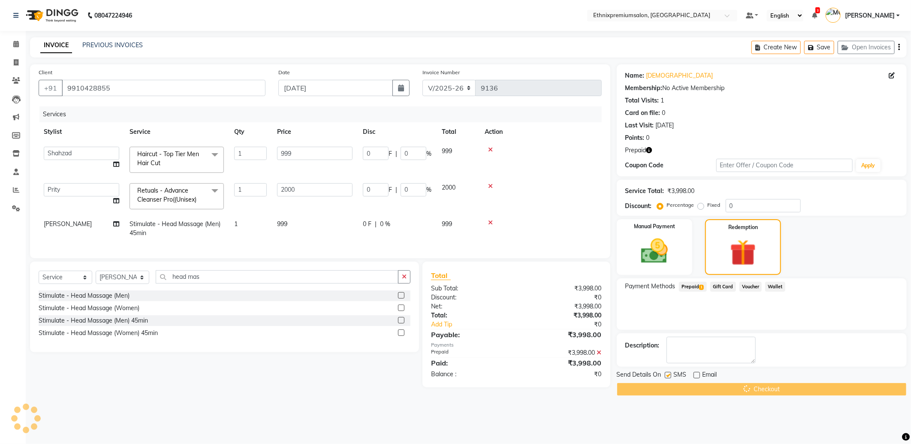
click at [697, 387] on div "Checkout" at bounding box center [762, 389] width 290 height 13
click at [130, 91] on input "9910428855" at bounding box center [164, 88] width 204 height 16
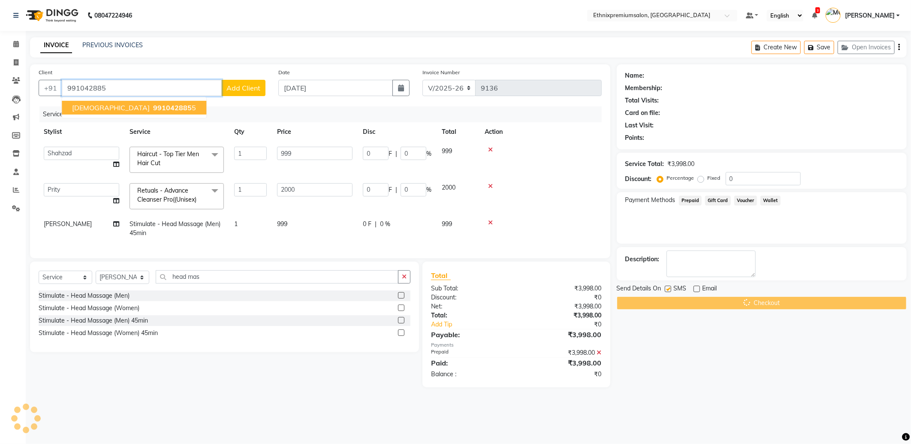
click at [118, 99] on ngb-typeahead-window "Shivam 991042885 5" at bounding box center [133, 107] width 145 height 21
click at [153, 106] on span "991042885" at bounding box center [172, 107] width 39 height 9
type input "9910428855"
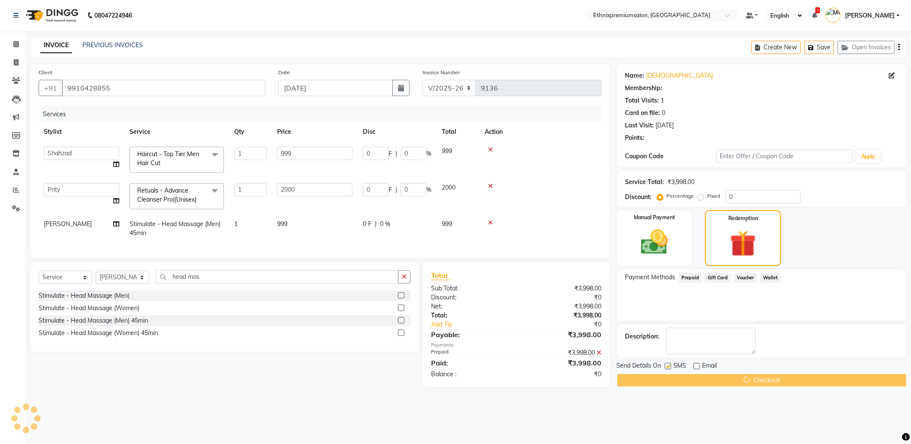
click at [655, 380] on div "Checkout" at bounding box center [762, 380] width 290 height 13
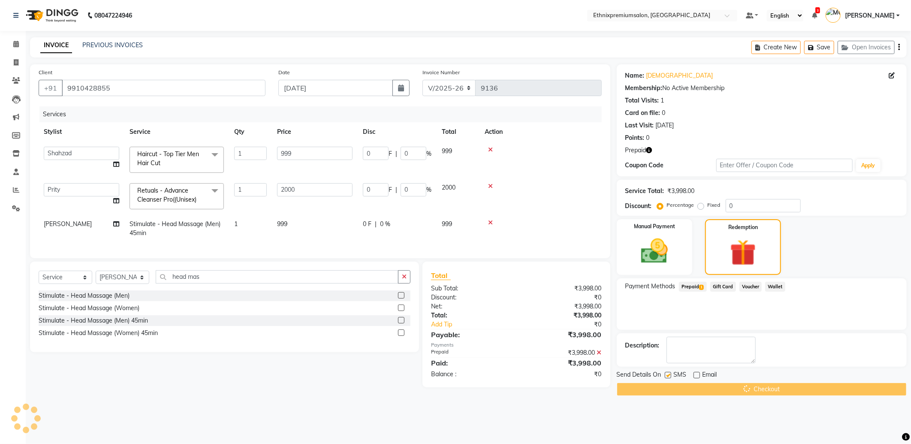
click at [695, 389] on div "Checkout" at bounding box center [762, 389] width 290 height 13
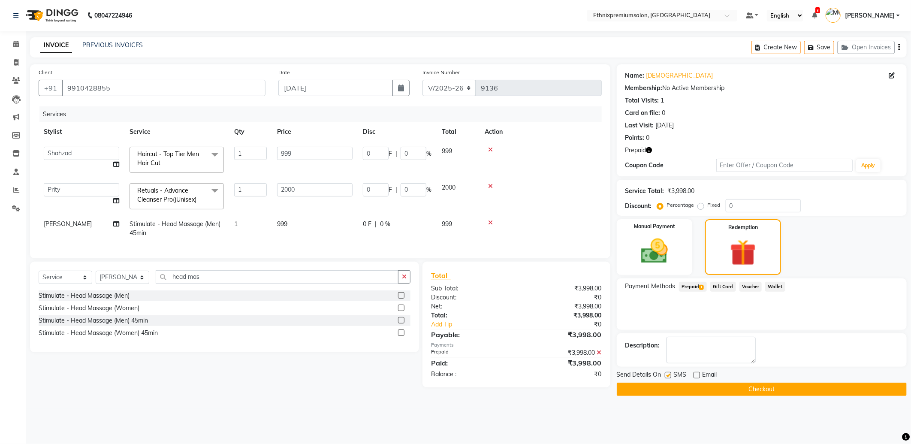
click at [666, 385] on button "Checkout" at bounding box center [762, 389] width 290 height 13
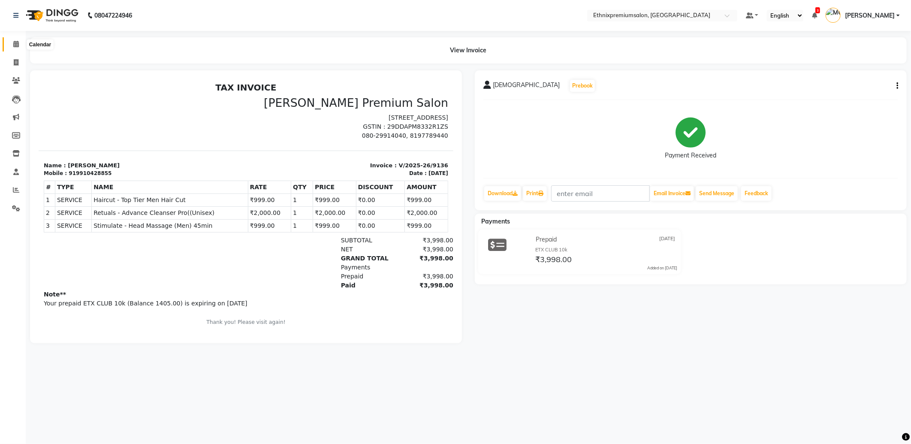
click at [17, 41] on icon at bounding box center [16, 44] width 6 height 6
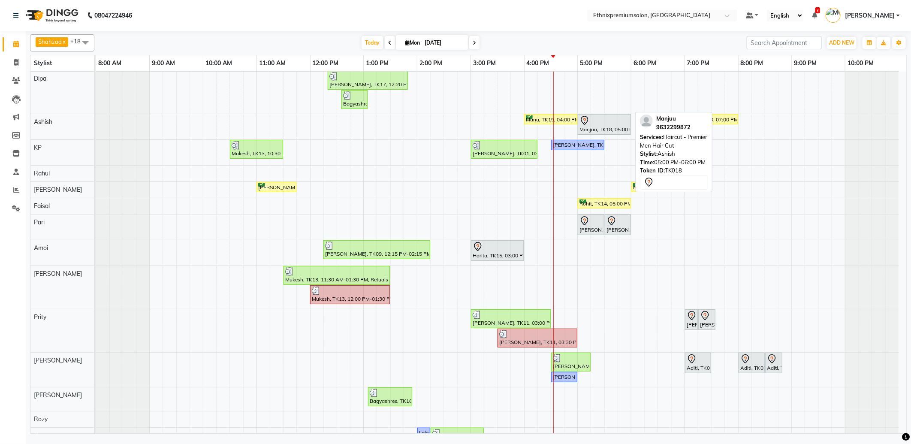
scroll to position [94, 0]
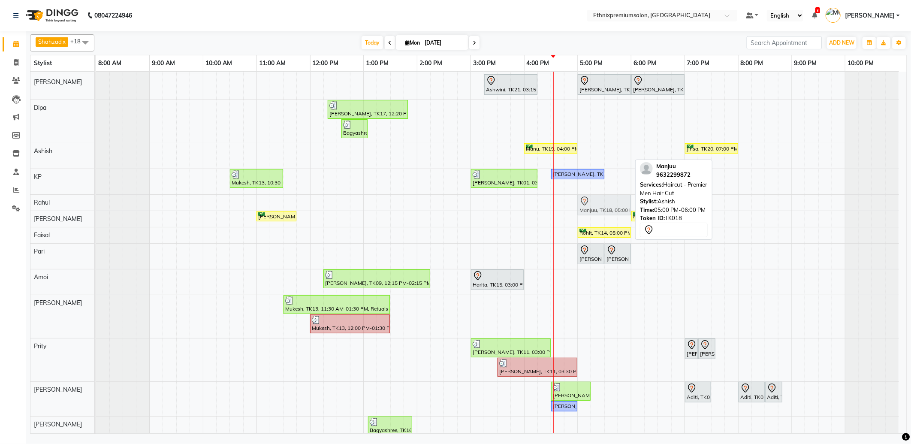
drag, startPoint x: 594, startPoint y: 157, endPoint x: 595, endPoint y: 202, distance: 45.1
click at [595, 202] on tbody "Manigandan Rajagopal, TK06, 11:00 AM-04:15 PM, Hair Colour - Balayage - Long(Fe…" at bounding box center [497, 229] width 803 height 502
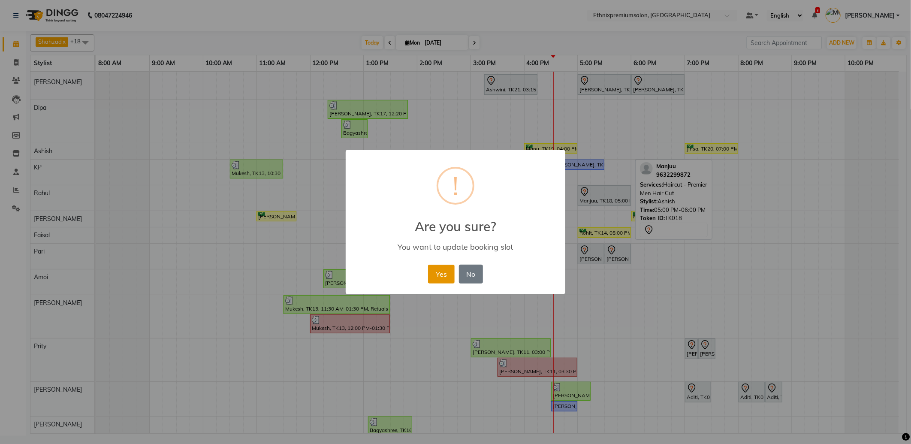
click at [444, 275] on button "Yes" at bounding box center [441, 274] width 26 height 19
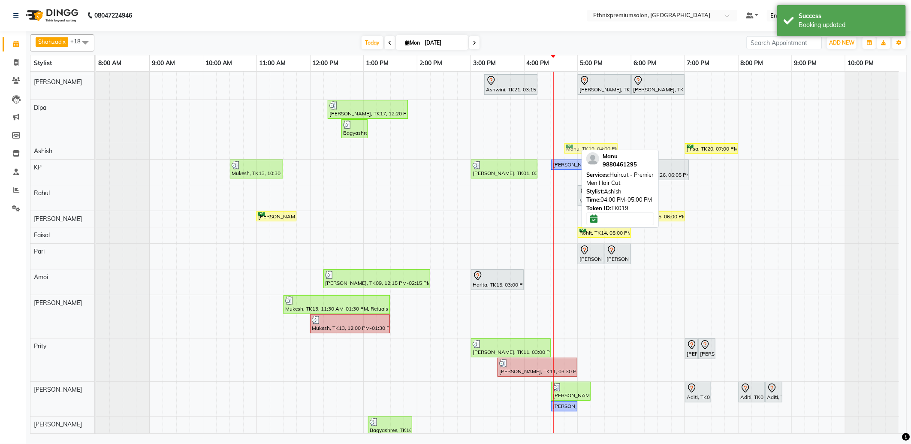
drag, startPoint x: 530, startPoint y: 145, endPoint x: 571, endPoint y: 144, distance: 41.6
click at [96, 144] on div "Manu, TK19, 04:00 PM-05:00 PM, Haircut - Premier Men Hair Cut Jinsa, TK20, 07:0…" at bounding box center [96, 150] width 0 height 15
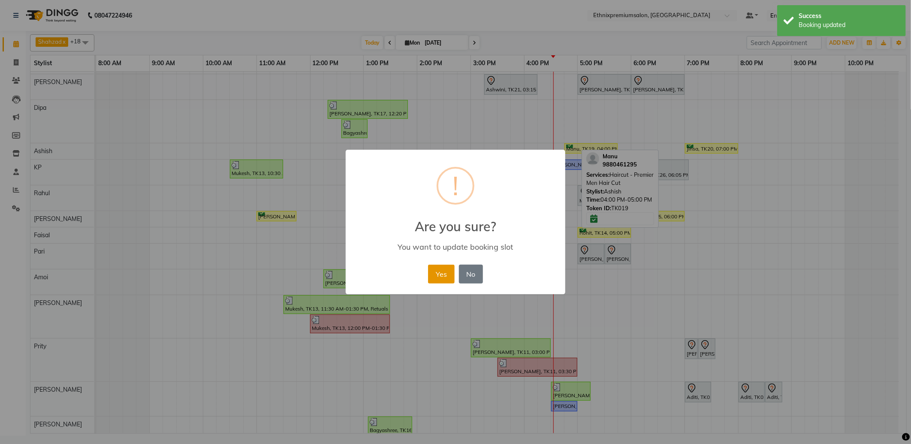
click at [435, 278] on button "Yes" at bounding box center [441, 274] width 26 height 19
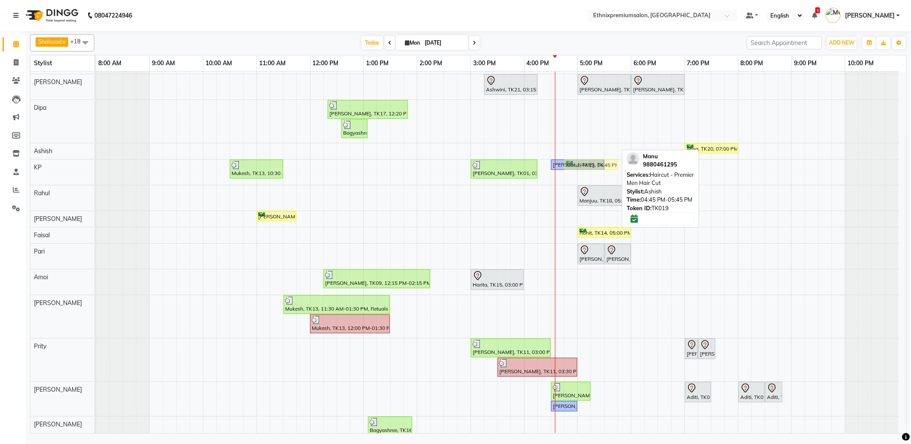
drag, startPoint x: 578, startPoint y: 148, endPoint x: 583, endPoint y: 169, distance: 20.7
click at [583, 169] on tbody "Manigandan Rajagopal, TK06, 11:00 AM-04:15 PM, Hair Colour - Balayage - Long(Fe…" at bounding box center [497, 229] width 803 height 502
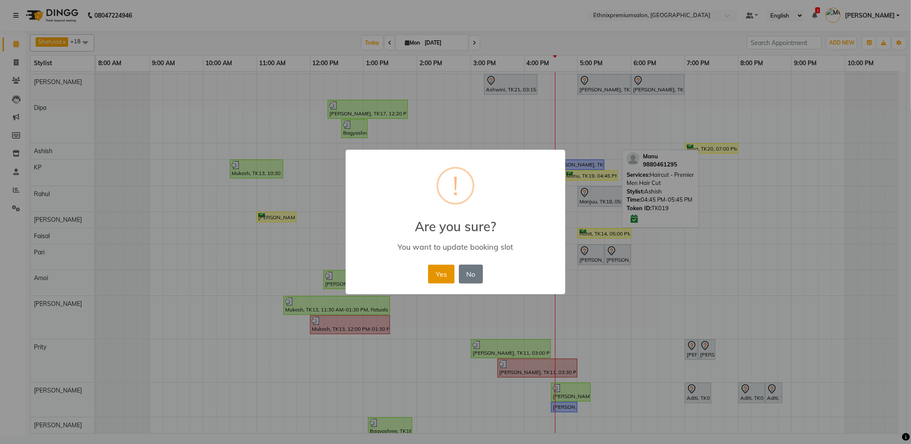
click at [449, 270] on button "Yes" at bounding box center [441, 274] width 26 height 19
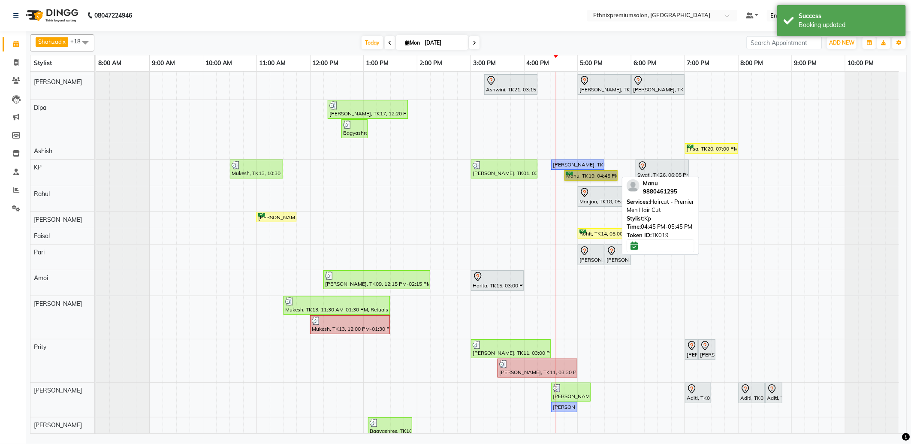
drag, startPoint x: 589, startPoint y: 176, endPoint x: 577, endPoint y: 176, distance: 11.6
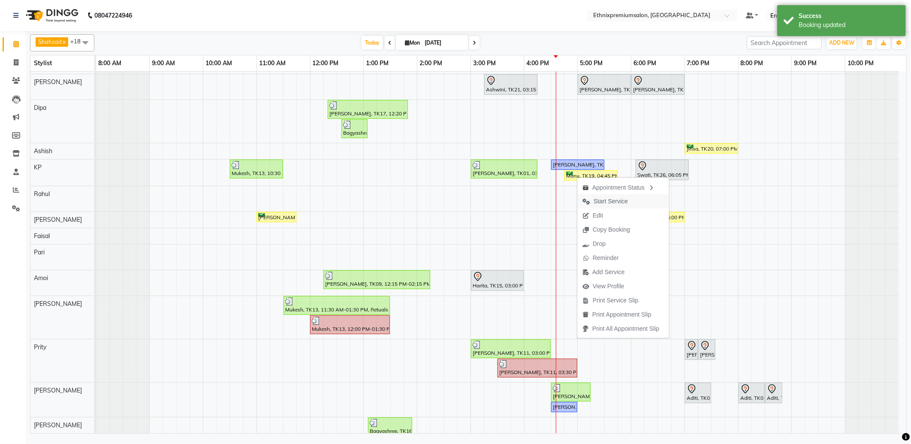
click at [590, 199] on icon "button" at bounding box center [587, 202] width 8 height 6
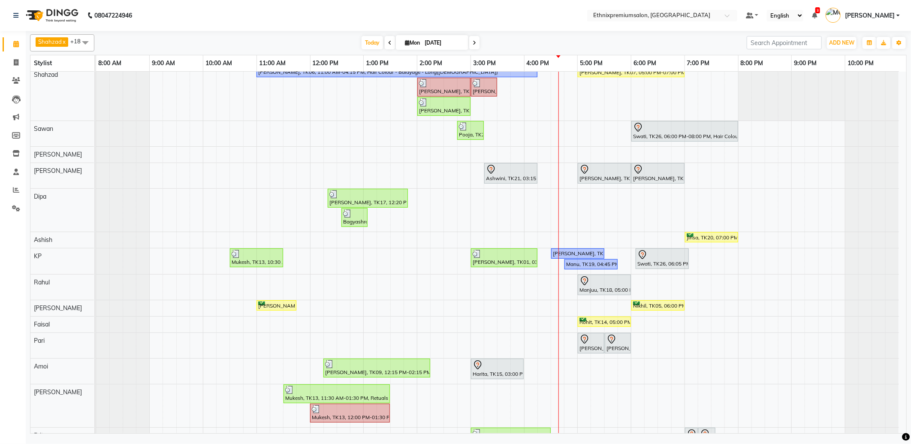
scroll to position [0, 0]
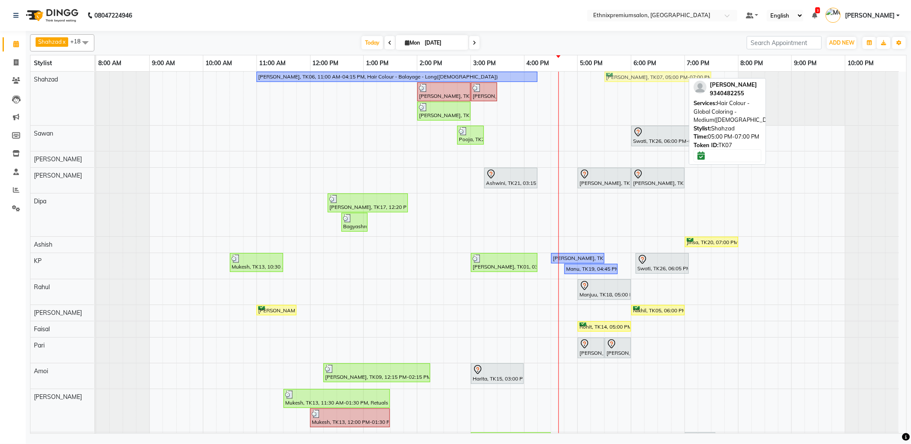
drag, startPoint x: 591, startPoint y: 79, endPoint x: 616, endPoint y: 79, distance: 24.9
click at [96, 79] on div "Manigandan Rajagopal, TK06, 11:00 AM-04:15 PM, Hair Colour - Balayage - Long(Fe…" at bounding box center [96, 99] width 0 height 54
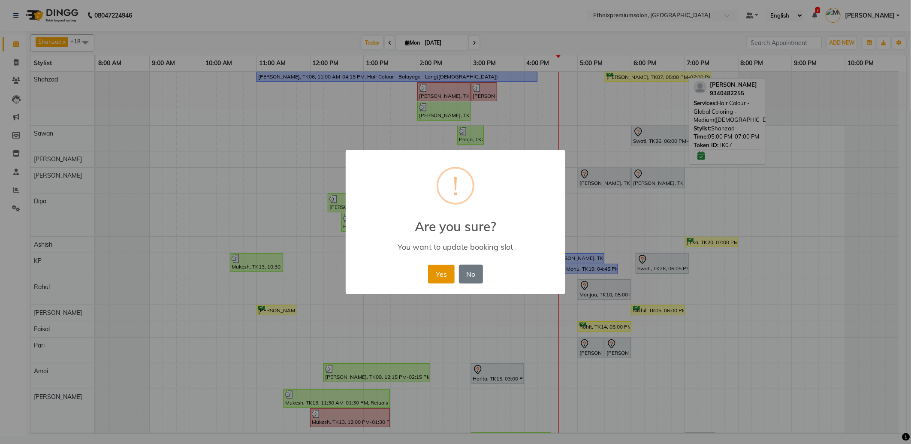
click at [440, 275] on button "Yes" at bounding box center [441, 274] width 26 height 19
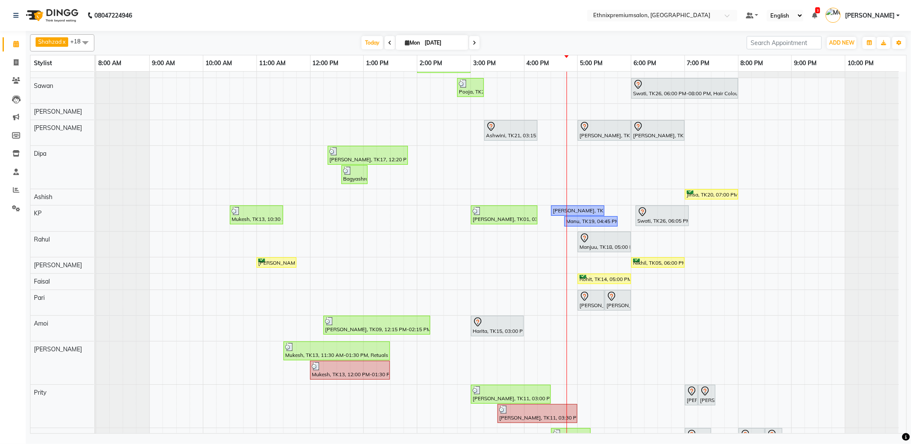
scroll to position [142, 0]
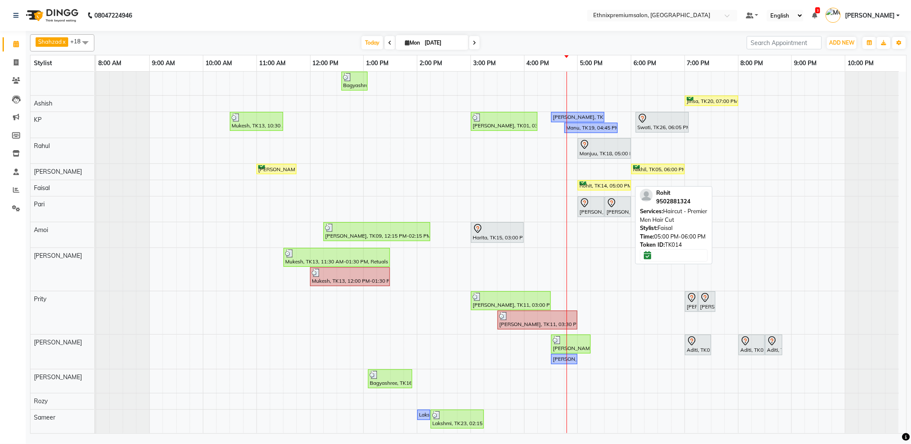
click at [616, 184] on div "Rohit, TK14, 05:00 PM-06:00 PM, Haircut - Premier Men Hair Cut" at bounding box center [604, 185] width 51 height 8
select select "6"
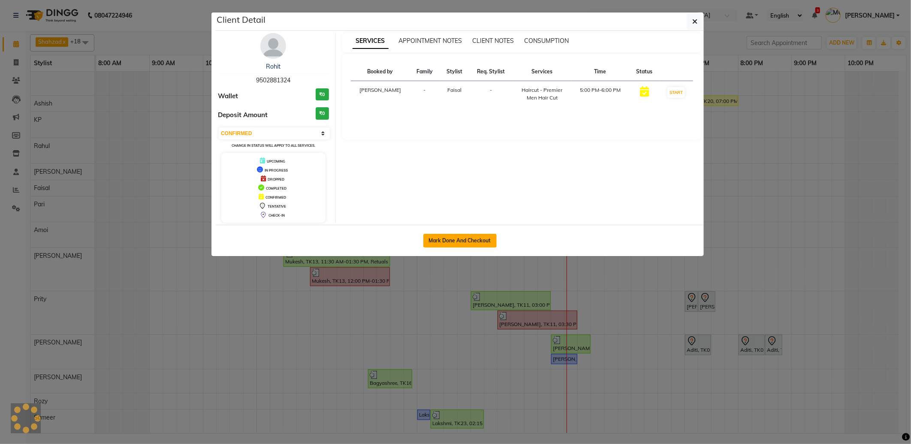
click at [462, 239] on button "Mark Done And Checkout" at bounding box center [459, 241] width 73 height 14
select select "3625"
select select "service"
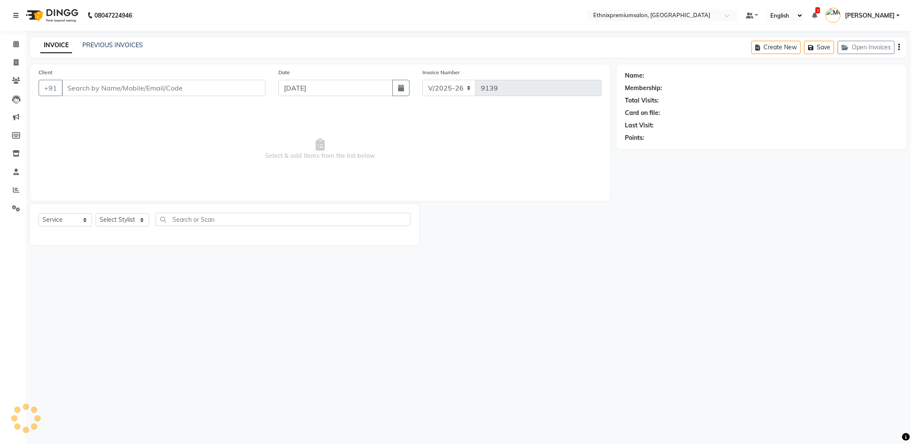
type input "9502881324"
select select "80003"
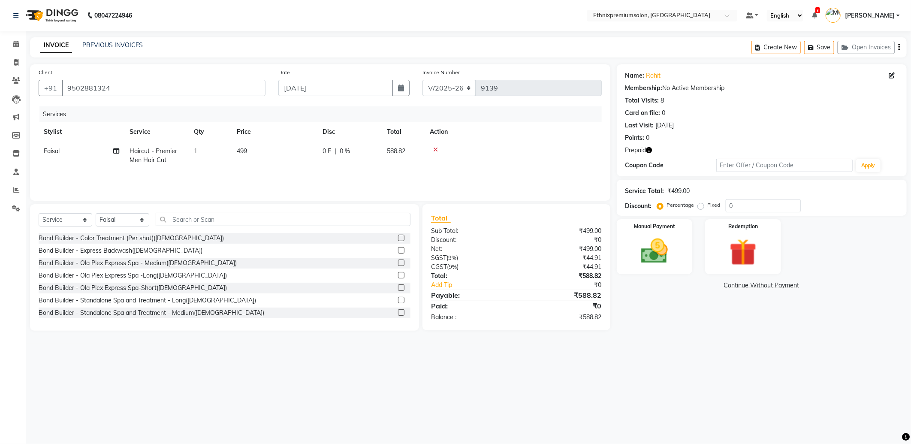
click at [648, 148] on icon "button" at bounding box center [649, 150] width 6 height 6
click at [195, 219] on input "text" at bounding box center [283, 219] width 255 height 13
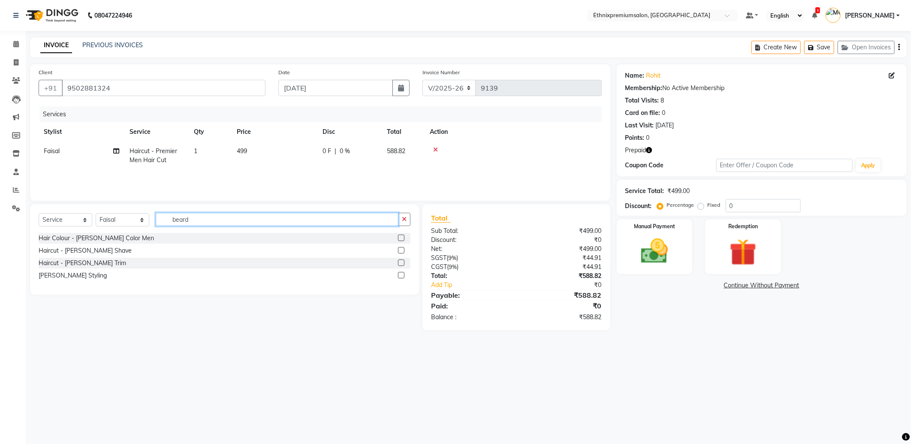
type input "beard"
click at [402, 263] on label at bounding box center [401, 263] width 6 height 6
click at [402, 263] on input "checkbox" at bounding box center [401, 263] width 6 height 6
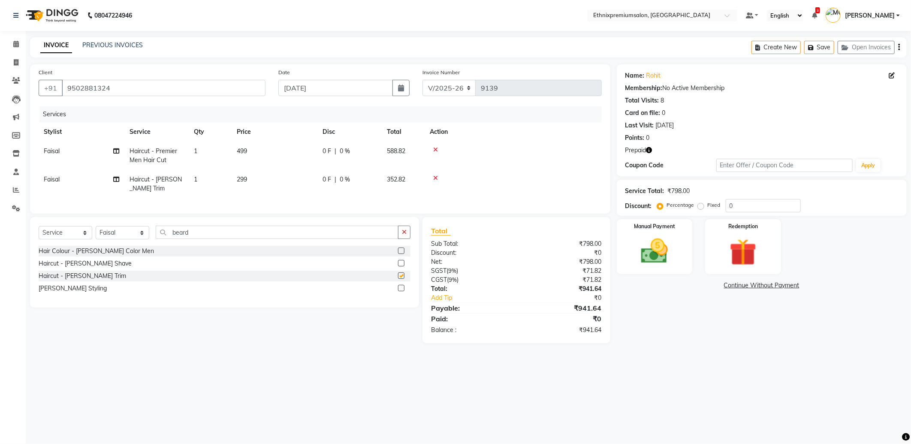
checkbox input "false"
click at [725, 252] on img at bounding box center [743, 252] width 46 height 35
click at [645, 151] on span "Prepaid" at bounding box center [635, 150] width 21 height 9
click at [651, 151] on icon "button" at bounding box center [649, 150] width 6 height 6
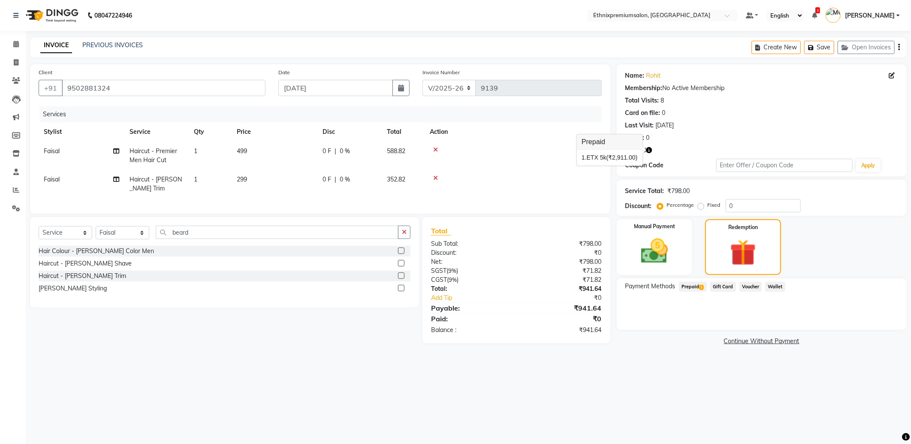
click at [701, 285] on span "1" at bounding box center [701, 287] width 5 height 5
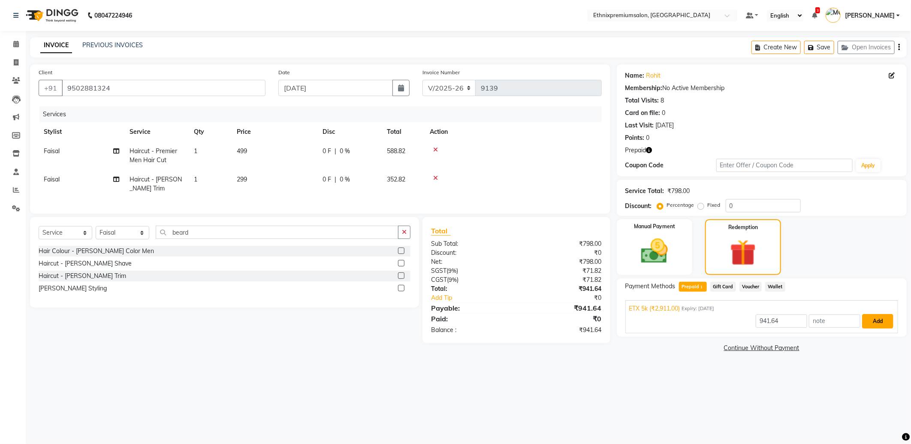
click at [877, 316] on button "Add" at bounding box center [877, 321] width 31 height 15
click at [653, 312] on button "Send OTP" at bounding box center [648, 314] width 45 height 15
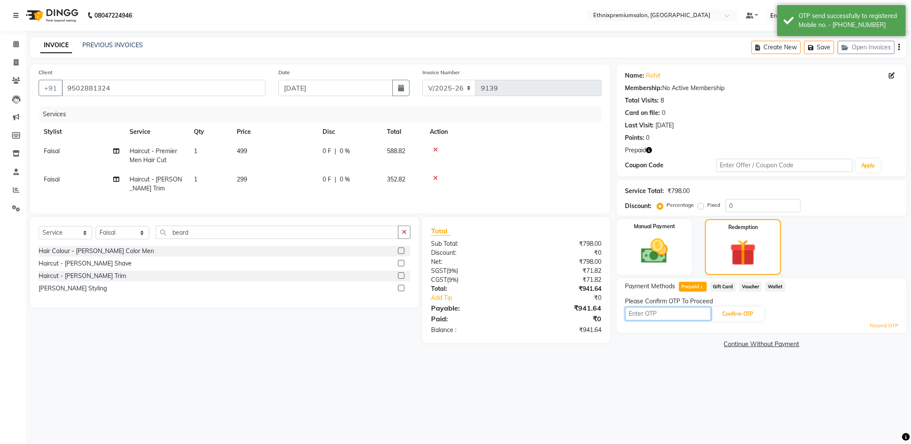
click at [657, 314] on input "text" at bounding box center [668, 313] width 86 height 13
type input "3"
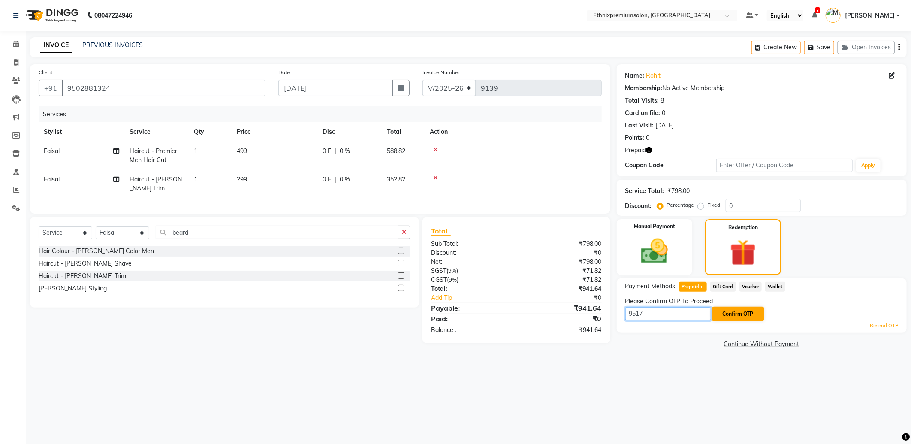
type input "9517"
click at [746, 315] on button "Confirm OTP" at bounding box center [738, 314] width 52 height 15
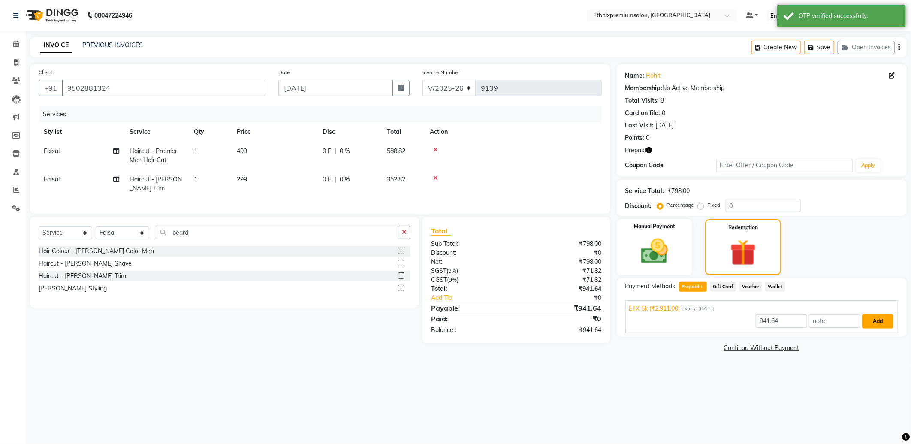
click at [874, 319] on button "Add" at bounding box center [877, 321] width 31 height 15
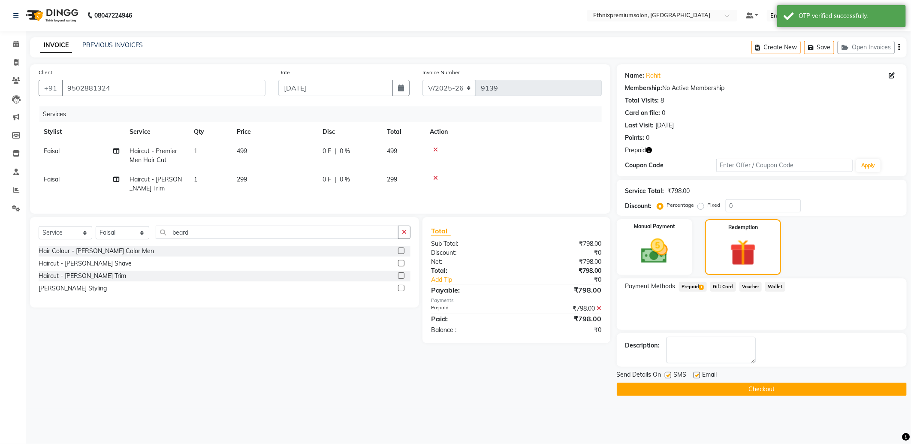
click at [761, 392] on button "Checkout" at bounding box center [762, 389] width 290 height 13
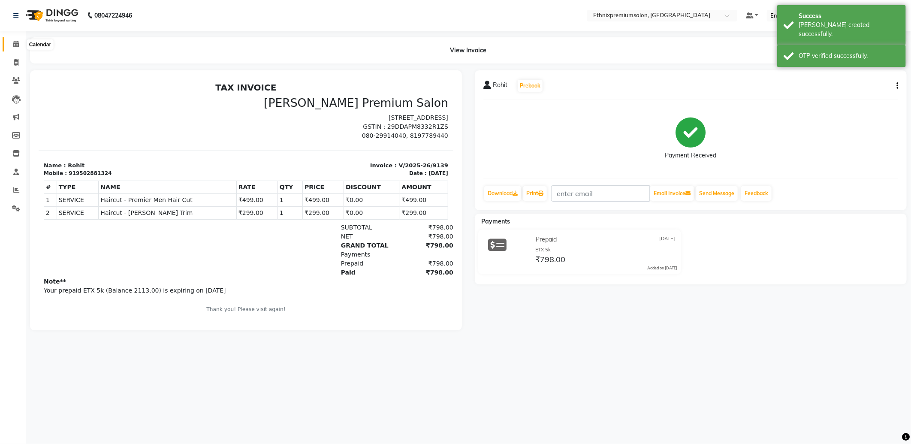
click at [15, 42] on icon at bounding box center [16, 44] width 6 height 6
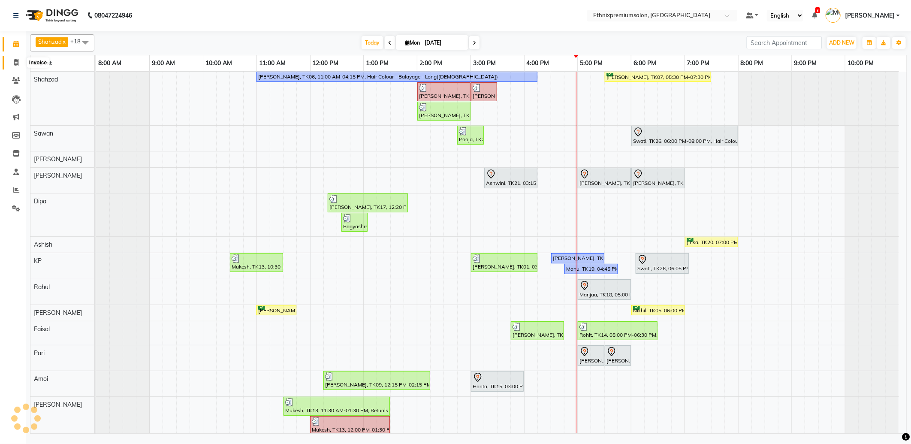
click at [15, 63] on icon at bounding box center [16, 62] width 5 height 6
select select "service"
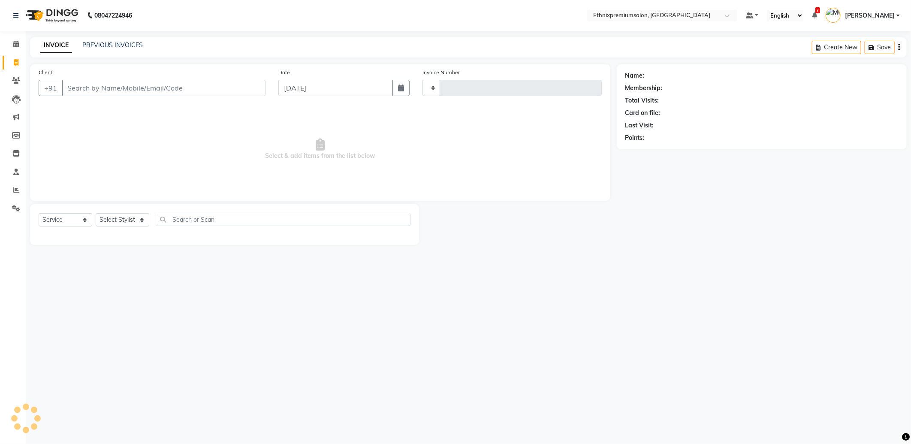
click at [97, 88] on input "Client" at bounding box center [164, 88] width 204 height 16
type input "9140"
select select "3625"
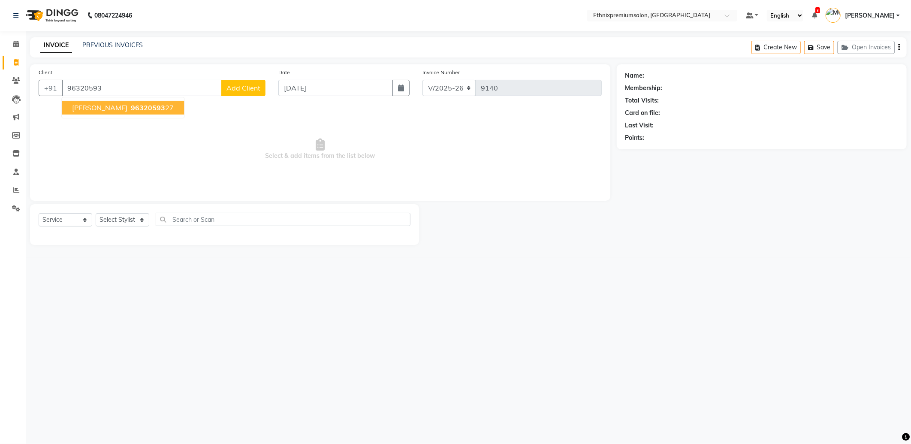
click at [131, 104] on span "96320593" at bounding box center [148, 107] width 34 height 9
type input "9632059327"
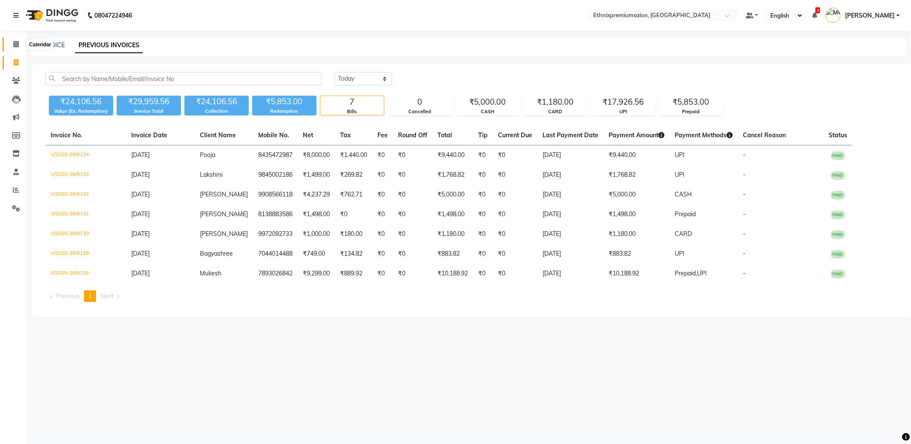
drag, startPoint x: 8, startPoint y: 46, endPoint x: 24, endPoint y: 49, distance: 16.2
click at [9, 46] on span at bounding box center [16, 44] width 15 height 10
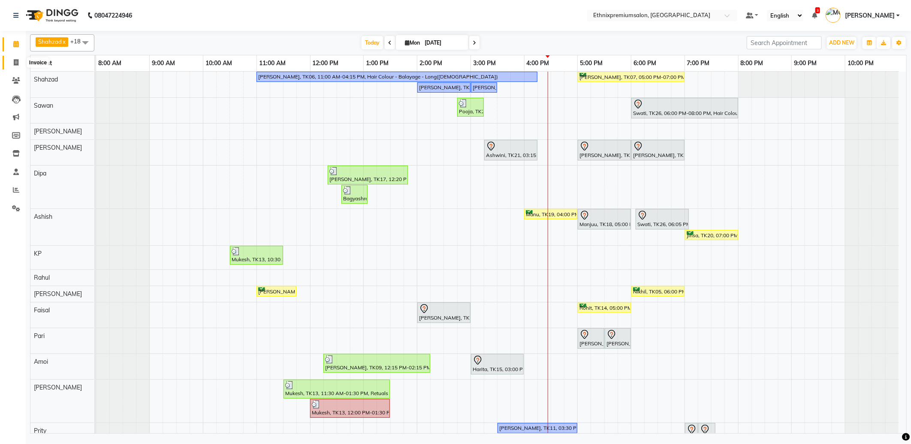
click at [12, 63] on span at bounding box center [16, 63] width 15 height 10
select select "service"
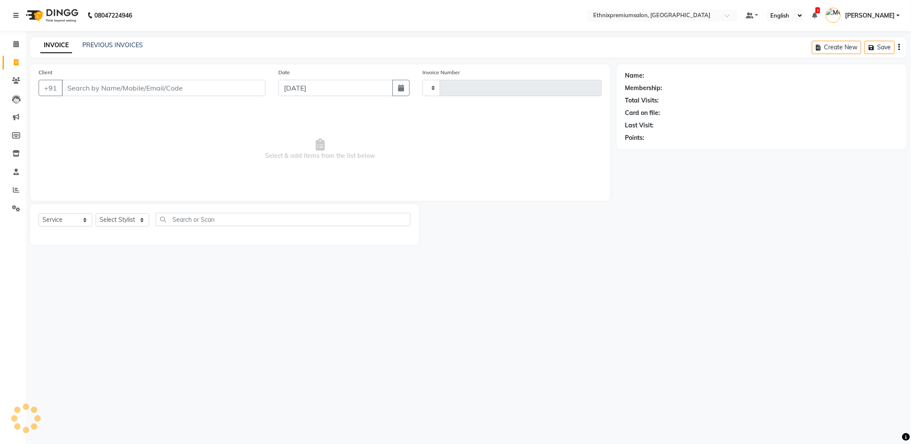
type input "9135"
select select "3625"
click at [88, 90] on input "Client" at bounding box center [164, 88] width 204 height 16
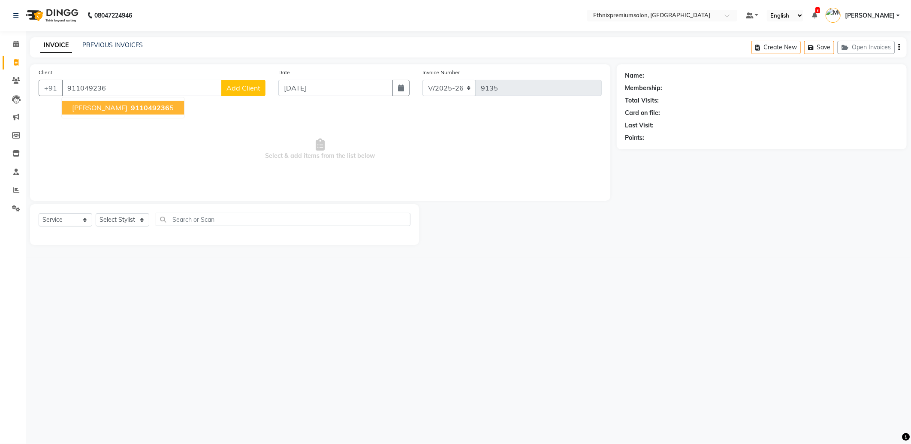
click at [100, 110] on span "[PERSON_NAME]" at bounding box center [99, 107] width 55 height 9
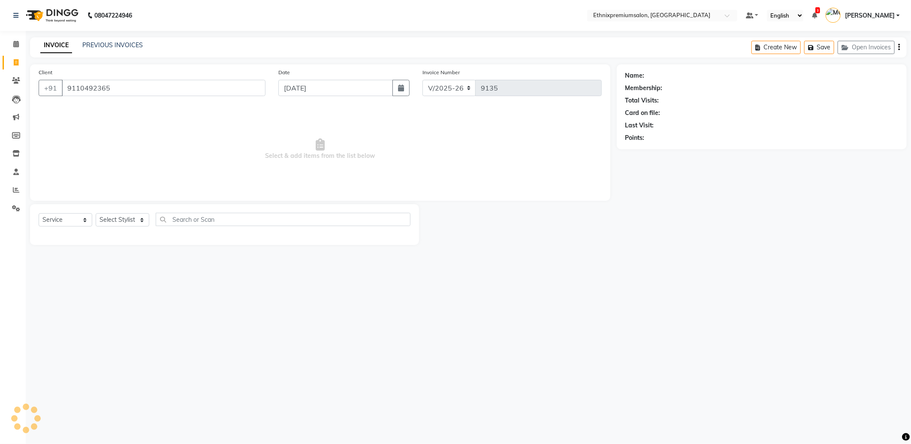
type input "9110492365"
click at [119, 86] on input "9110492365" at bounding box center [164, 88] width 204 height 16
type input "9067891139"
click at [254, 88] on span "Add Client" at bounding box center [244, 88] width 34 height 9
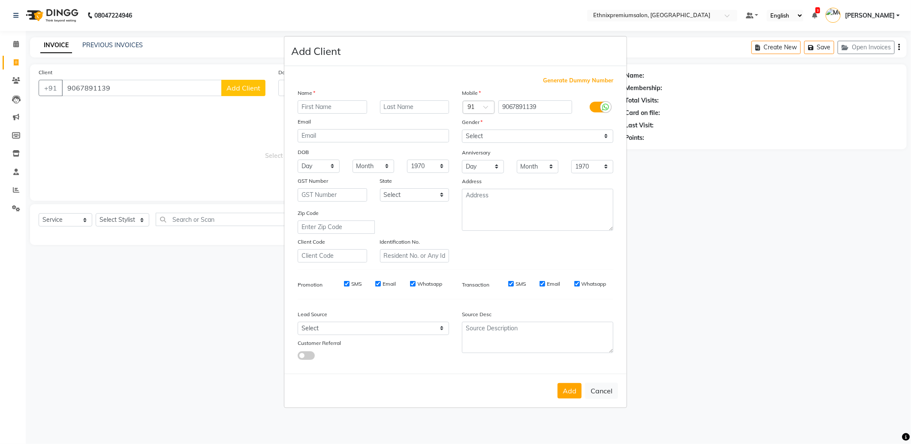
click at [333, 109] on input "text" at bounding box center [332, 106] width 69 height 13
type input "[PERSON_NAME]"
click at [480, 134] on select "Select [DEMOGRAPHIC_DATA] [DEMOGRAPHIC_DATA] Other Prefer Not To Say" at bounding box center [537, 136] width 151 height 13
select select "[DEMOGRAPHIC_DATA]"
click at [462, 130] on select "Select [DEMOGRAPHIC_DATA] [DEMOGRAPHIC_DATA] Other Prefer Not To Say" at bounding box center [537, 136] width 151 height 13
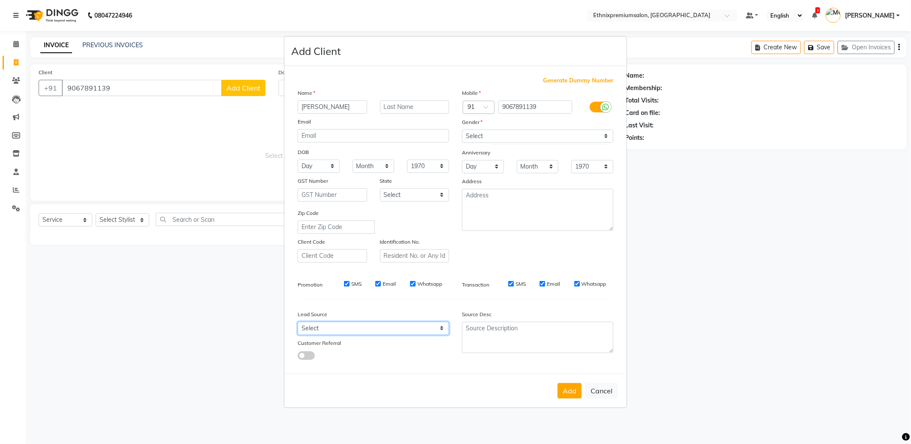
click at [346, 324] on select "Select Walk-in Referral Internet Friend Word of Mouth Advertisement Facebook Ju…" at bounding box center [373, 328] width 151 height 13
select select "26586"
click at [298, 322] on select "Select Walk-in Referral Internet Friend Word of Mouth Advertisement Facebook Ju…" at bounding box center [373, 328] width 151 height 13
click at [567, 390] on button "Add" at bounding box center [570, 390] width 24 height 15
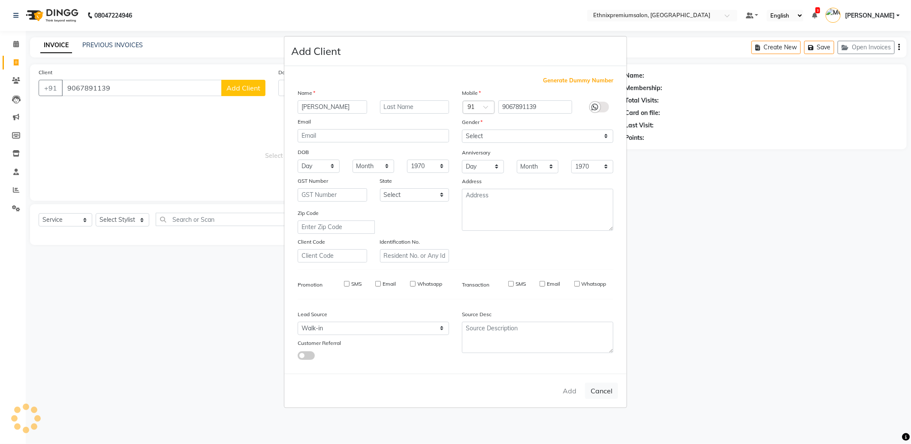
select select
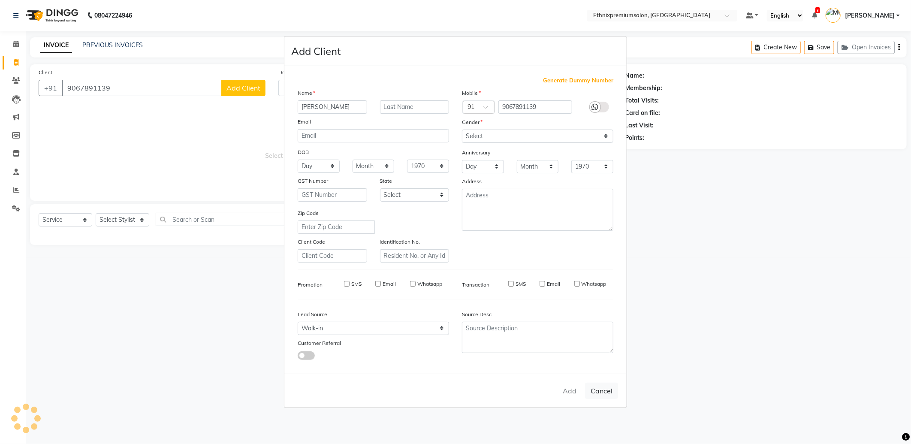
select select
checkbox input "false"
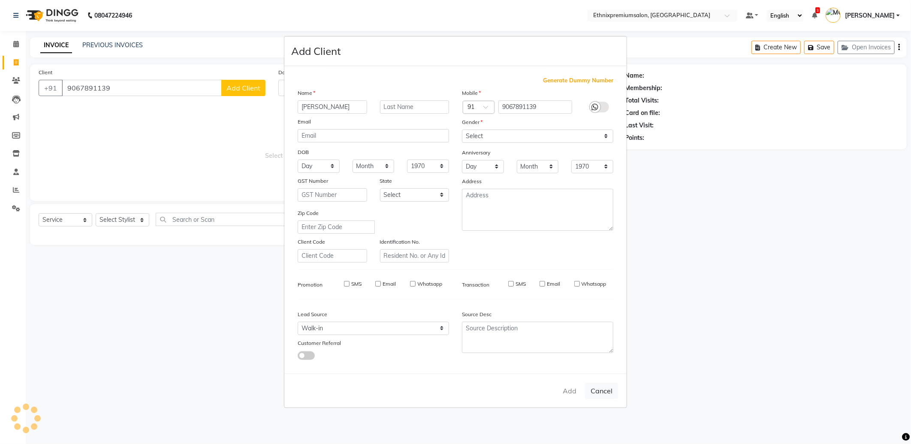
checkbox input "false"
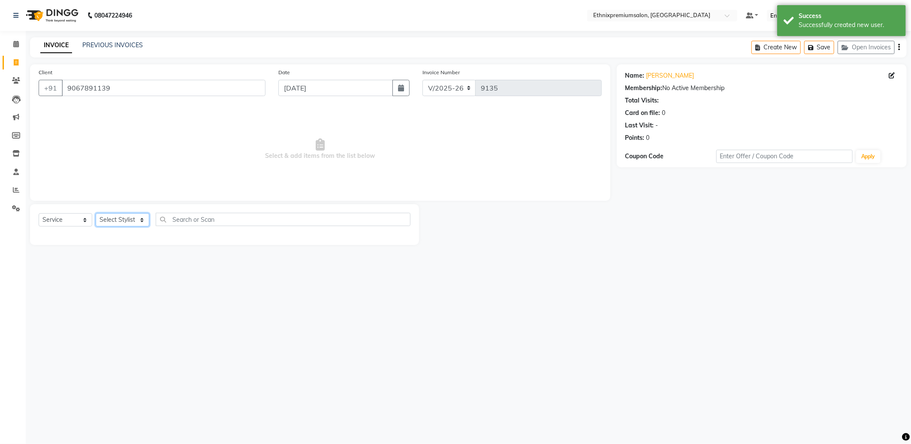
click at [118, 218] on select "Select Stylist Amoi Ashish [PERSON_NAME] [PERSON_NAME] [PERSON_NAME] [PERSON_NA…" at bounding box center [123, 219] width 54 height 13
select select "89057"
click at [96, 214] on select "Select Stylist Amoi Ashish [PERSON_NAME] [PERSON_NAME] [PERSON_NAME] [PERSON_NA…" at bounding box center [123, 219] width 54 height 13
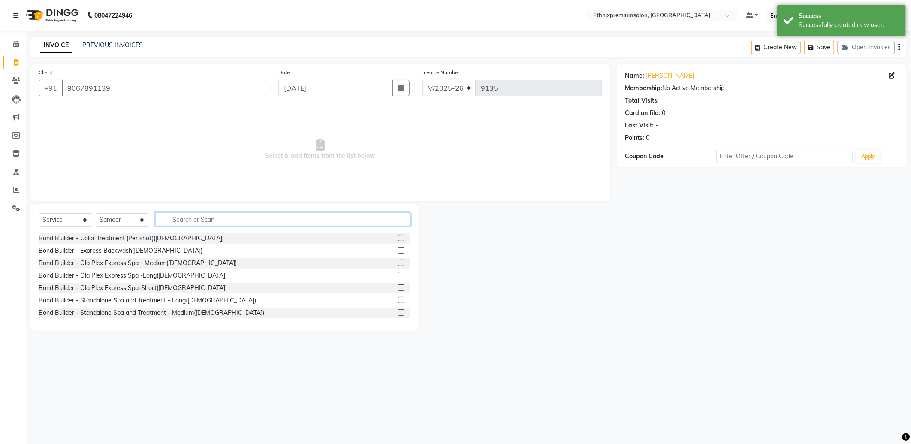
click at [199, 217] on input "text" at bounding box center [283, 219] width 255 height 13
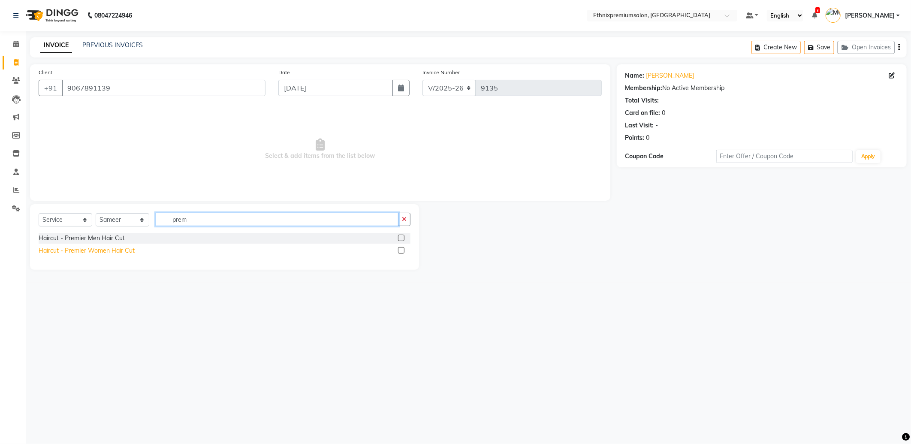
type input "prem"
click at [96, 252] on div "Haircut - Premier Women Hair Cut" at bounding box center [87, 250] width 96 height 9
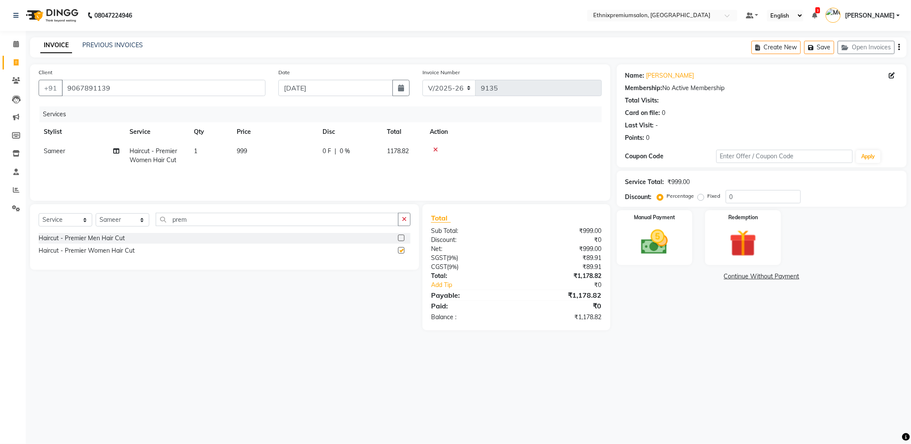
checkbox input "false"
click at [668, 245] on img at bounding box center [655, 242] width 46 height 33
click at [708, 277] on span "CARD" at bounding box center [704, 277] width 18 height 10
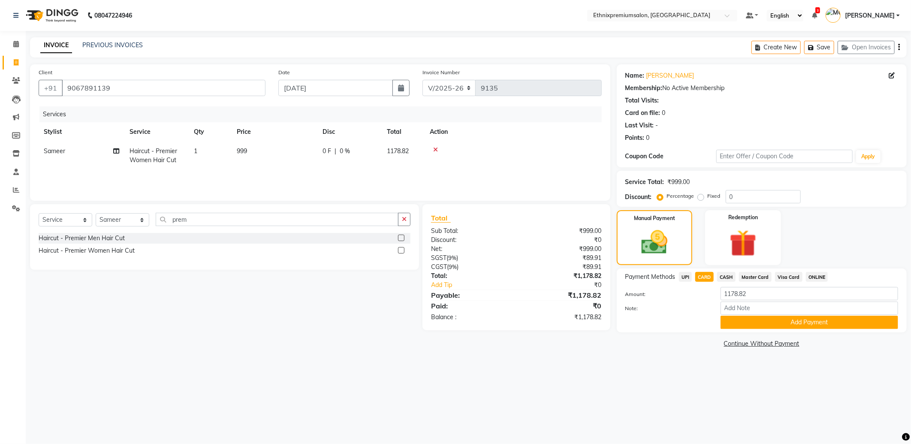
click at [729, 278] on span "CASH" at bounding box center [726, 277] width 18 height 10
drag, startPoint x: 764, startPoint y: 299, endPoint x: 701, endPoint y: 292, distance: 63.1
click at [701, 292] on div "Amount: 1178.82" at bounding box center [762, 294] width 286 height 15
type input "1000"
click at [801, 324] on button "Add Payment" at bounding box center [810, 322] width 178 height 13
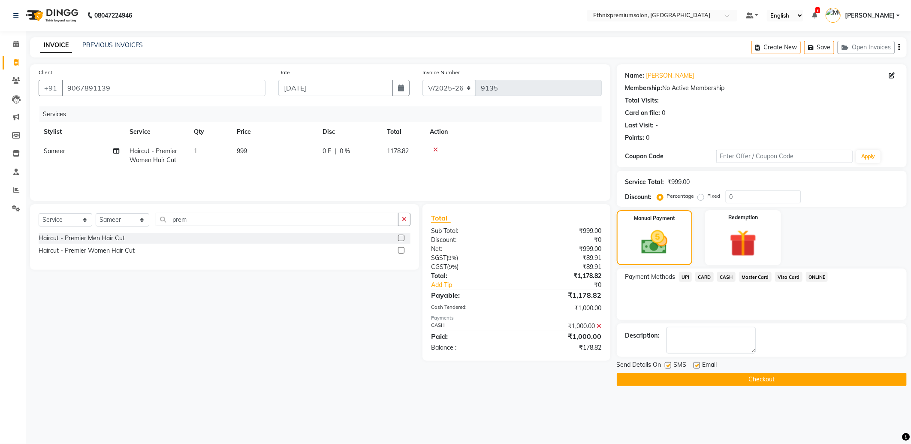
drag, startPoint x: 728, startPoint y: 278, endPoint x: 724, endPoint y: 296, distance: 18.8
click at [724, 296] on div "Payment Methods UPI CARD CASH Master Card Visa Card ONLINE" at bounding box center [762, 294] width 290 height 51
drag, startPoint x: 724, startPoint y: 296, endPoint x: 684, endPoint y: 278, distance: 44.5
click at [684, 278] on span "UPI" at bounding box center [685, 277] width 13 height 10
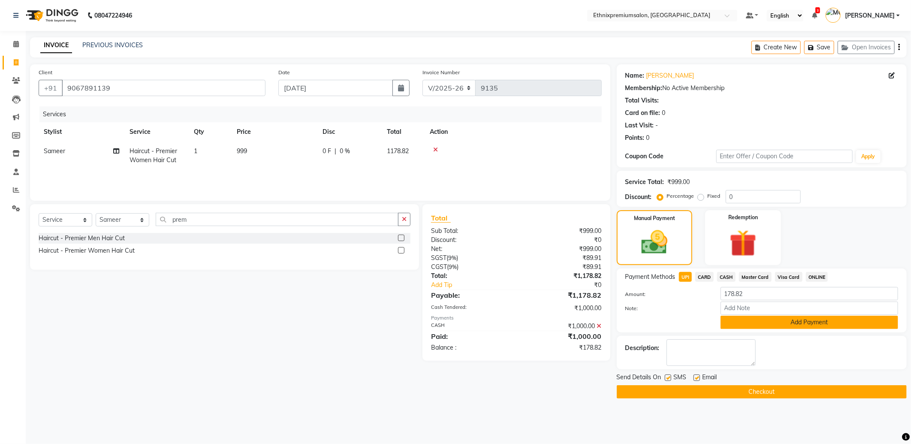
click at [779, 326] on button "Add Payment" at bounding box center [810, 322] width 178 height 13
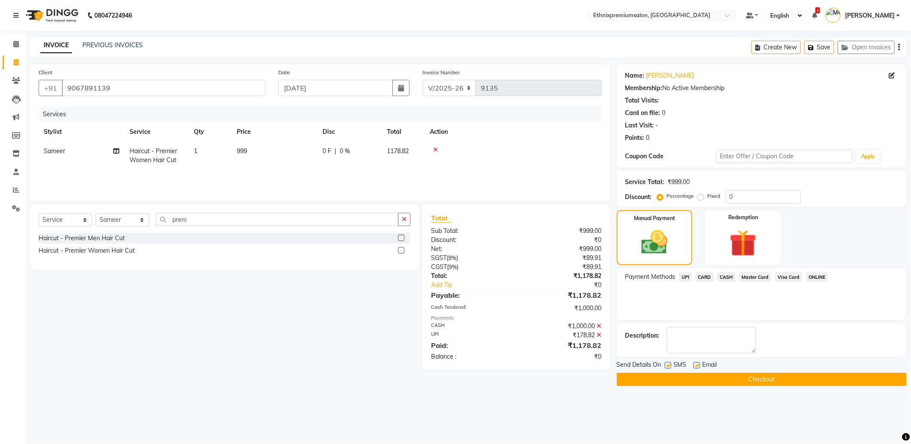
click at [764, 378] on button "Checkout" at bounding box center [762, 379] width 290 height 13
click at [754, 378] on button "Checkout" at bounding box center [762, 379] width 290 height 13
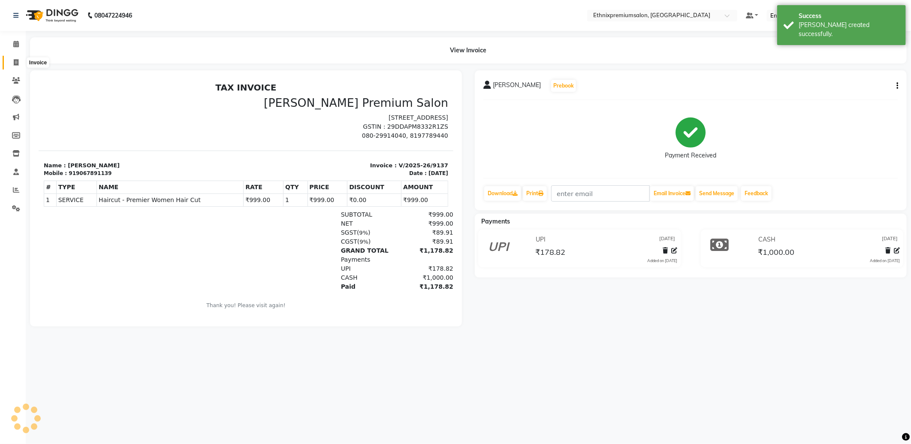
click at [20, 62] on span at bounding box center [16, 63] width 15 height 10
select select "service"
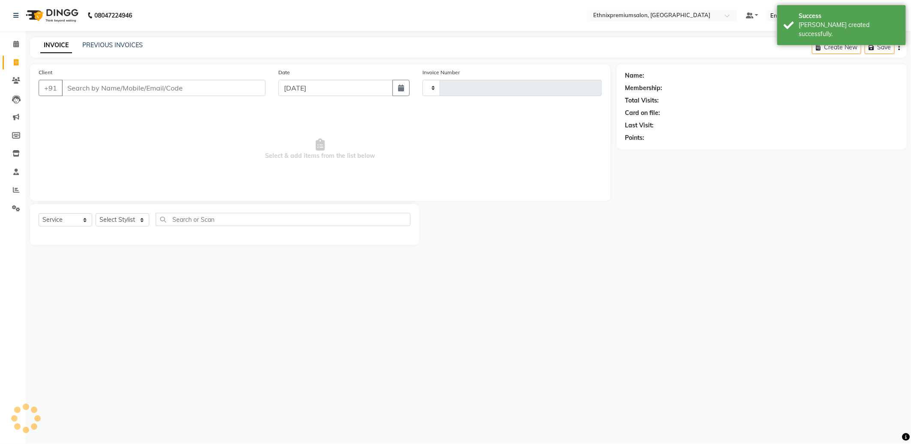
type input "9138"
select select "3625"
click at [114, 88] on input "Client" at bounding box center [164, 88] width 204 height 16
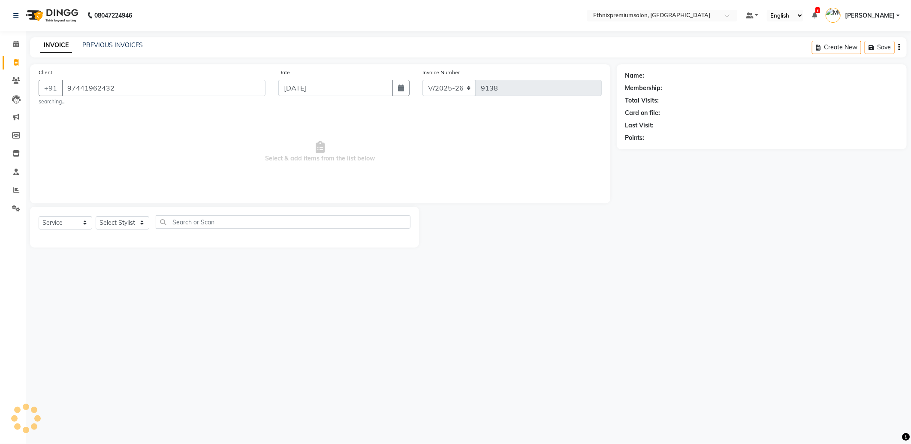
click at [80, 87] on input "97441962432" at bounding box center [164, 88] width 204 height 16
type input "9741962432"
click at [120, 225] on select "Select Stylist Amoi Ashish [PERSON_NAME] [PERSON_NAME] [PERSON_NAME] [PERSON_NA…" at bounding box center [123, 222] width 54 height 13
click at [510, 176] on span "Select & add items from the list below" at bounding box center [320, 152] width 563 height 86
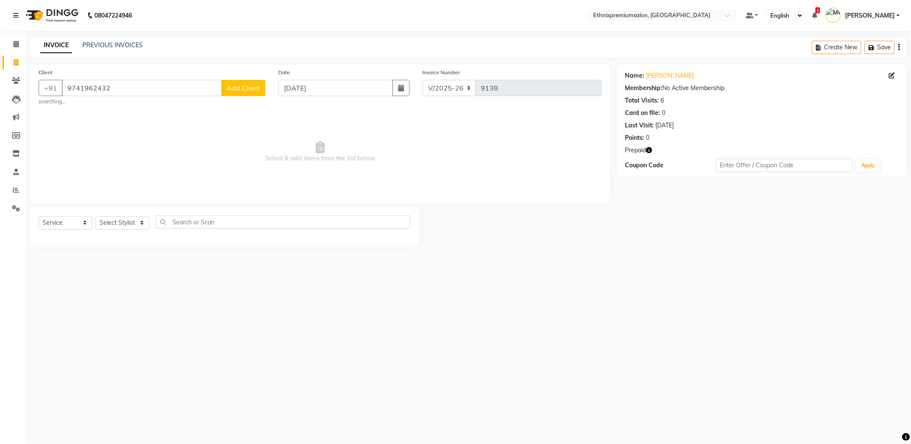
click at [650, 150] on icon "button" at bounding box center [649, 150] width 6 height 6
click at [122, 224] on select "Select Stylist Amoi Ashish [PERSON_NAME] [PERSON_NAME] [PERSON_NAME] [PERSON_NA…" at bounding box center [123, 222] width 54 height 13
select select "80003"
click at [96, 216] on select "Select Stylist Amoi Ashish [PERSON_NAME] [PERSON_NAME] [PERSON_NAME] [PERSON_NA…" at bounding box center [123, 222] width 54 height 13
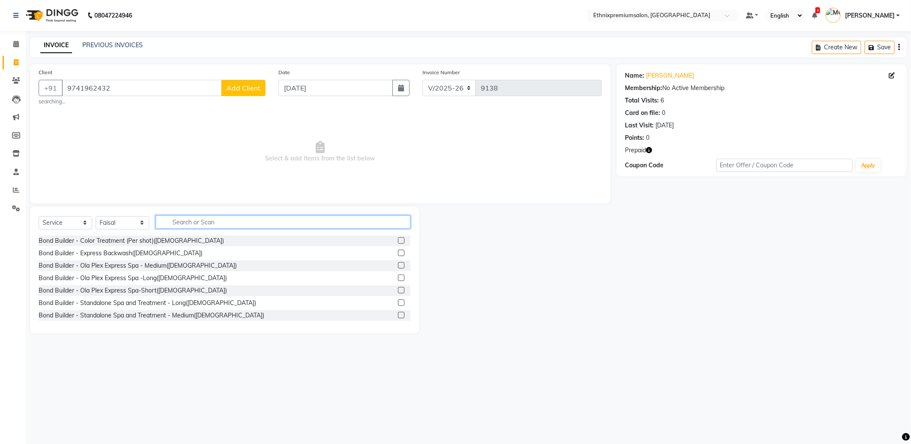
click at [227, 219] on input "text" at bounding box center [283, 221] width 255 height 13
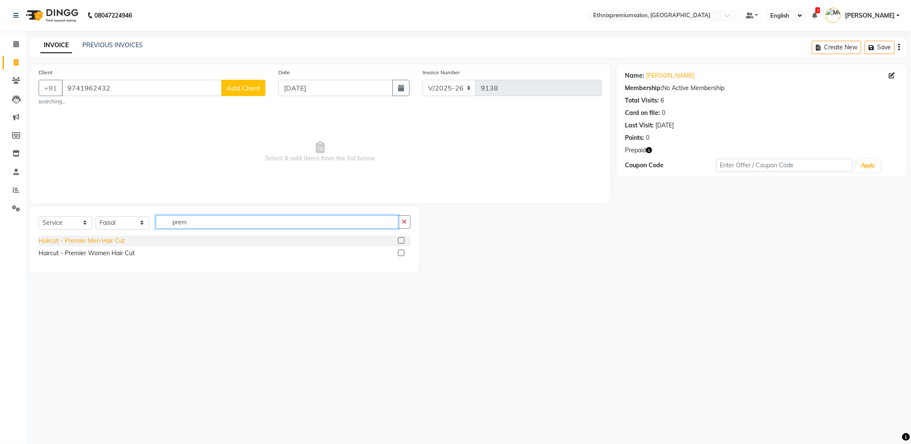
type input "prem"
click at [80, 242] on div "Haircut - Premier Men Hair Cut" at bounding box center [82, 240] width 86 height 9
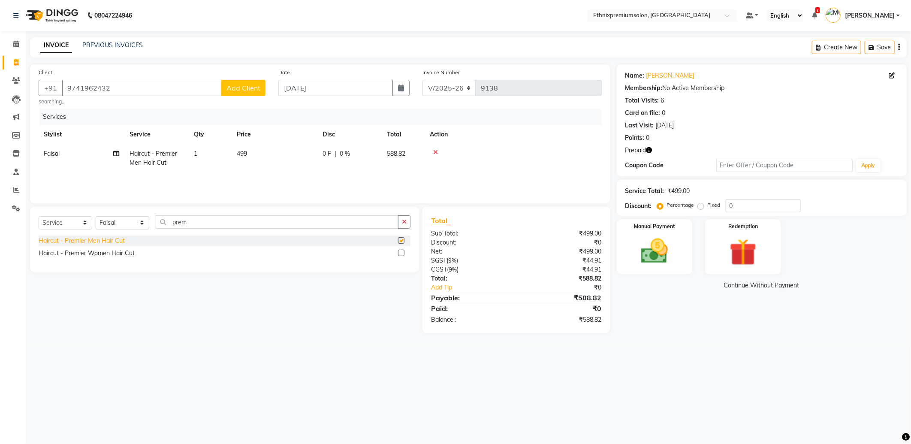
checkbox input "false"
click at [736, 250] on img at bounding box center [743, 252] width 46 height 35
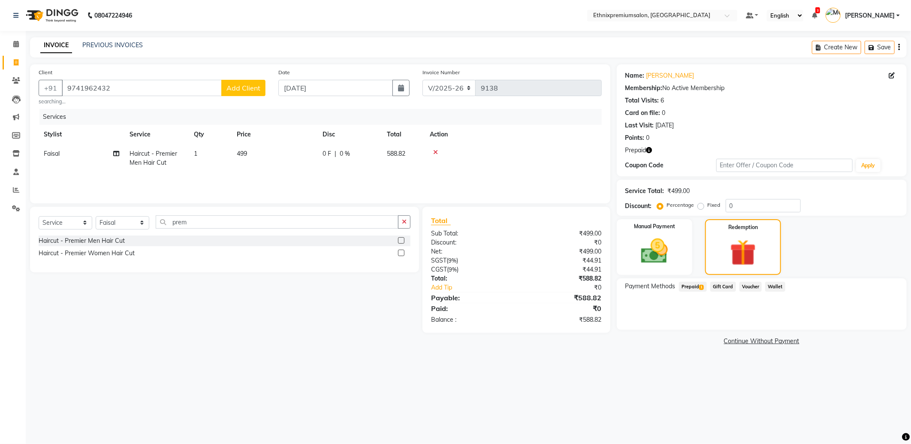
click at [689, 286] on span "Prepaid 1" at bounding box center [693, 287] width 28 height 10
click at [878, 318] on button "Add" at bounding box center [877, 321] width 31 height 15
click at [642, 311] on button "Send OTP" at bounding box center [648, 314] width 45 height 15
click at [891, 73] on icon at bounding box center [892, 75] width 6 height 6
select select "[DEMOGRAPHIC_DATA]"
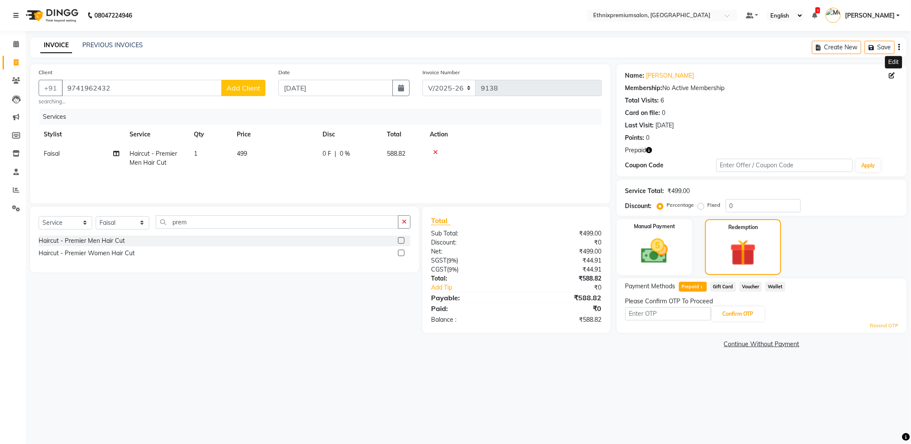
select select "26594"
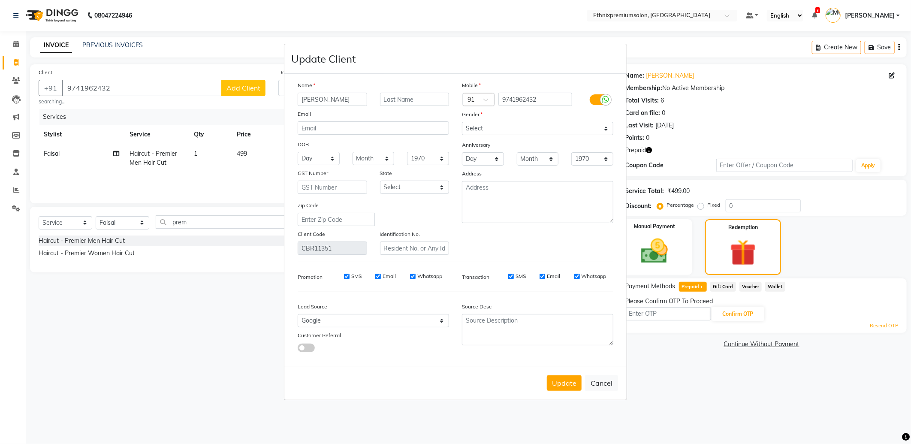
click at [339, 101] on input "[PERSON_NAME]" at bounding box center [332, 99] width 69 height 13
type input "[PERSON_NAME]"
click at [571, 387] on button "Update" at bounding box center [564, 382] width 35 height 15
select select
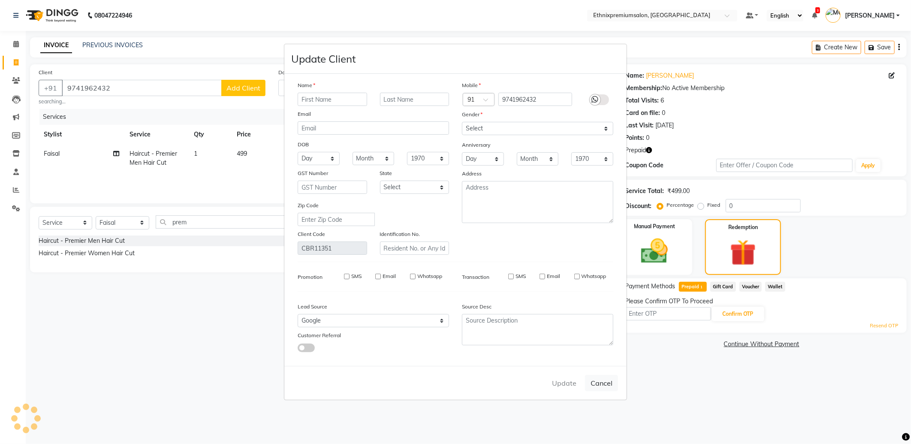
select select
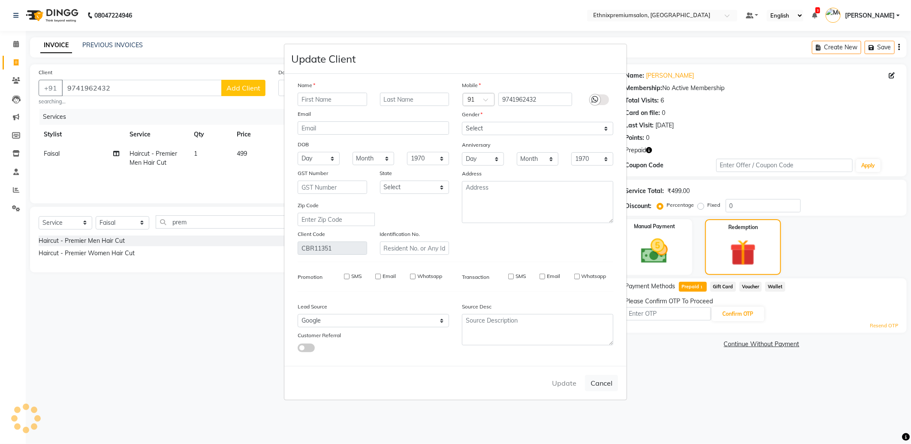
checkbox input "false"
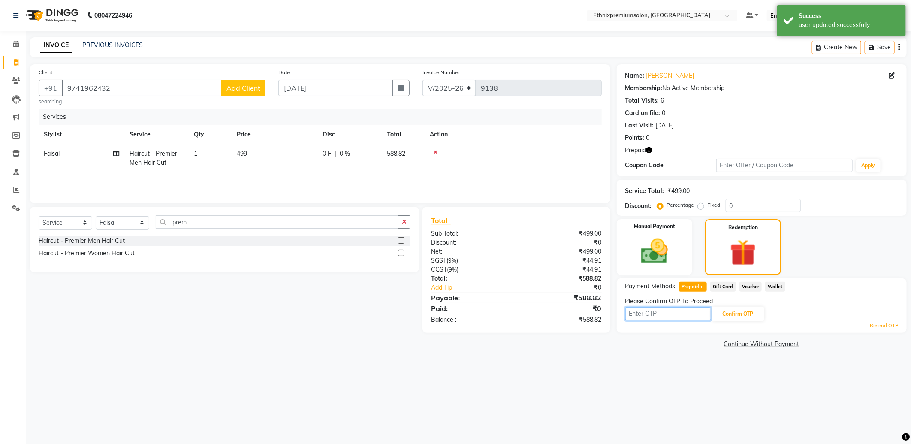
click at [671, 318] on input "text" at bounding box center [668, 313] width 86 height 13
type input "3"
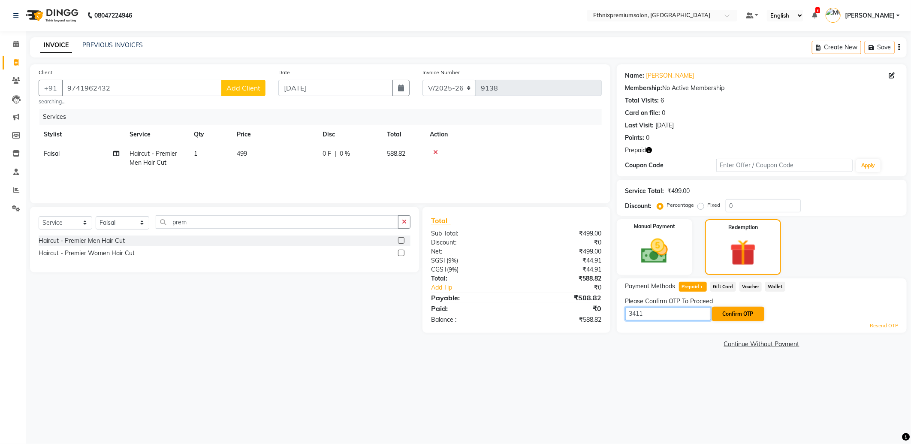
type input "3411"
click at [736, 313] on button "Confirm OTP" at bounding box center [738, 314] width 52 height 15
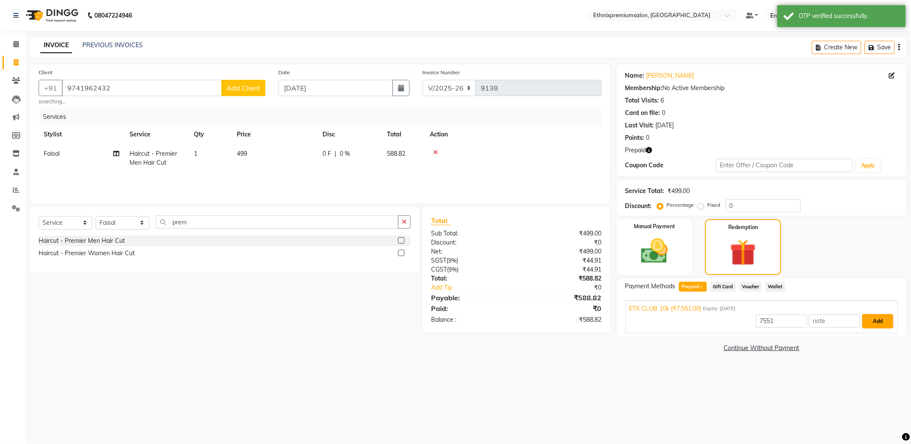
click at [881, 323] on button "Add" at bounding box center [877, 321] width 31 height 15
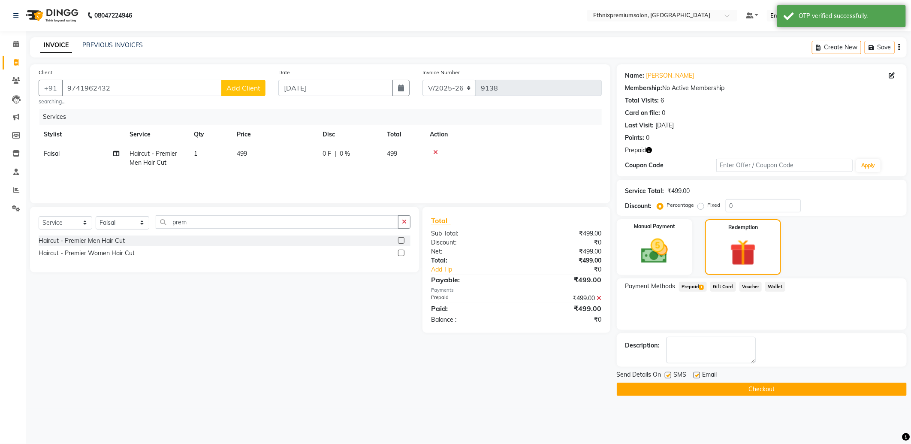
click at [736, 391] on button "Checkout" at bounding box center [762, 389] width 290 height 13
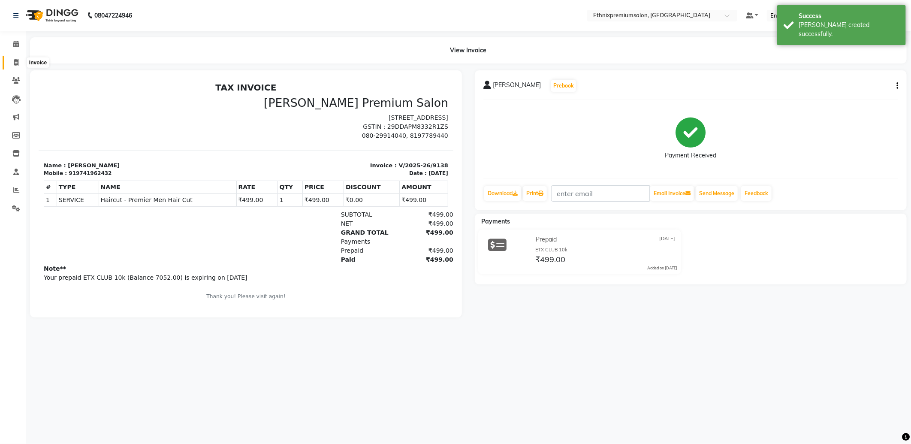
click at [18, 62] on span at bounding box center [16, 63] width 15 height 10
select select "service"
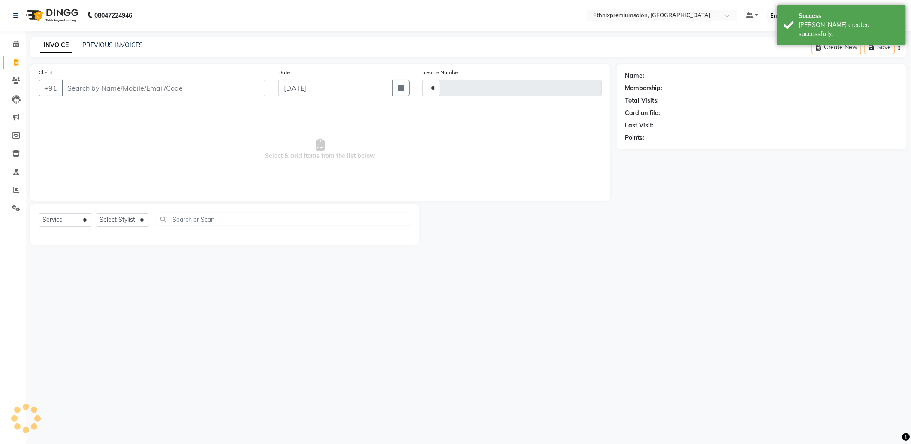
type input "9139"
select select "3625"
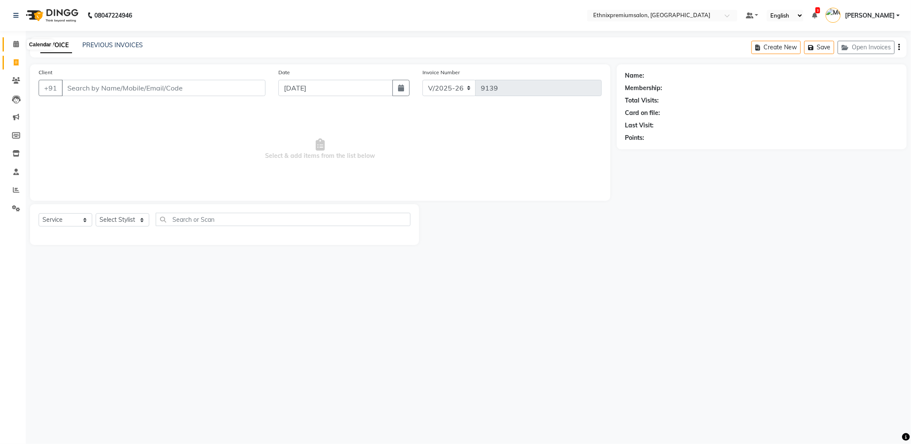
click at [9, 44] on span at bounding box center [16, 44] width 15 height 10
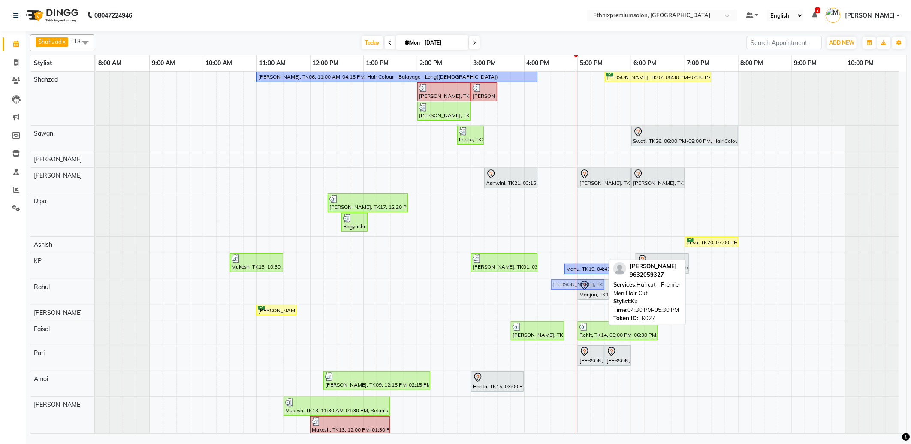
drag, startPoint x: 591, startPoint y: 257, endPoint x: 592, endPoint y: 292, distance: 34.3
click at [592, 292] on tbody "[PERSON_NAME], TK06, 11:00 AM-04:15 PM, Hair Colour - Balayage - Long([DEMOGRAP…" at bounding box center [497, 327] width 803 height 510
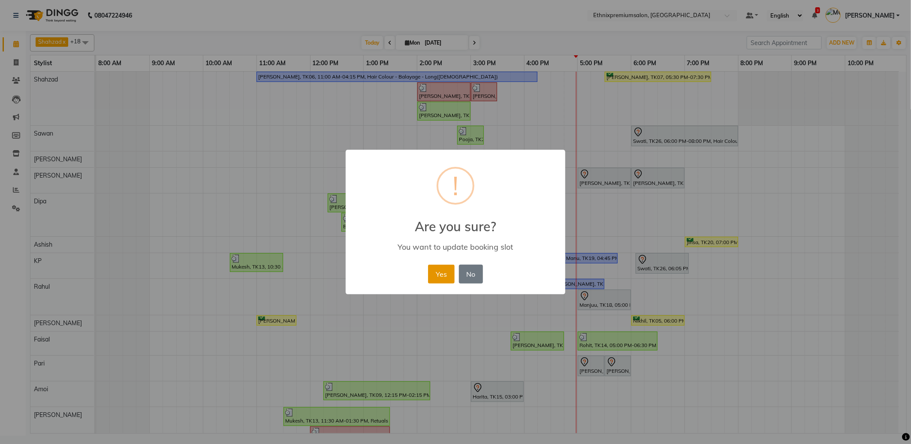
click at [446, 272] on button "Yes" at bounding box center [441, 274] width 26 height 19
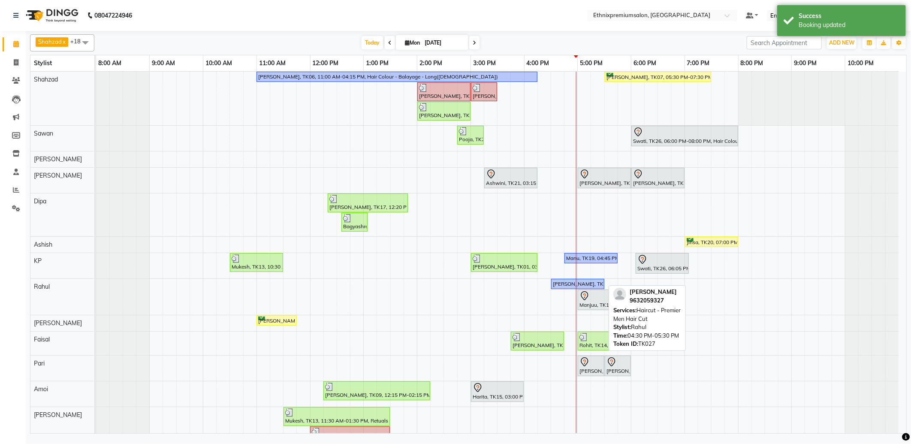
click at [568, 285] on div "[PERSON_NAME], TK27, 04:30 PM-05:30 PM, Haircut - Premier Men Hair Cut" at bounding box center [577, 284] width 51 height 8
click at [567, 284] on div "[PERSON_NAME], TK27, 04:30 PM-05:30 PM, Haircut - Premier Men Hair Cut" at bounding box center [577, 284] width 51 height 8
select select "1"
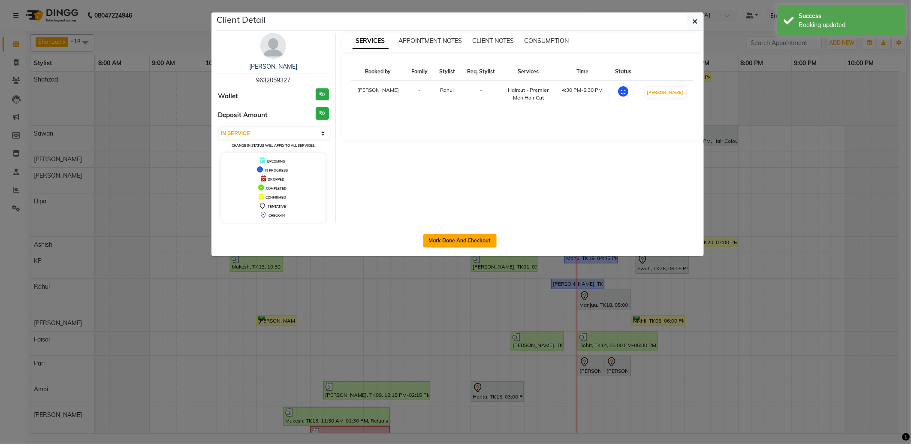
click at [471, 242] on button "Mark Done And Checkout" at bounding box center [459, 241] width 73 height 14
select select "3625"
select select "service"
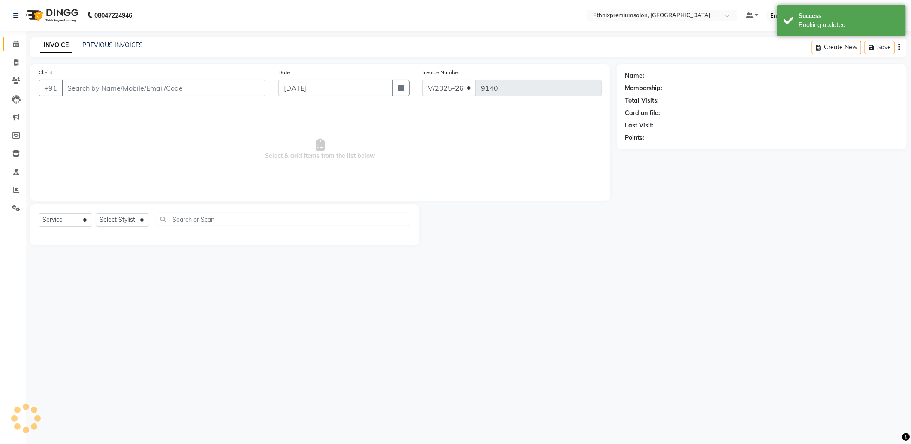
type input "9632059327"
select select "81196"
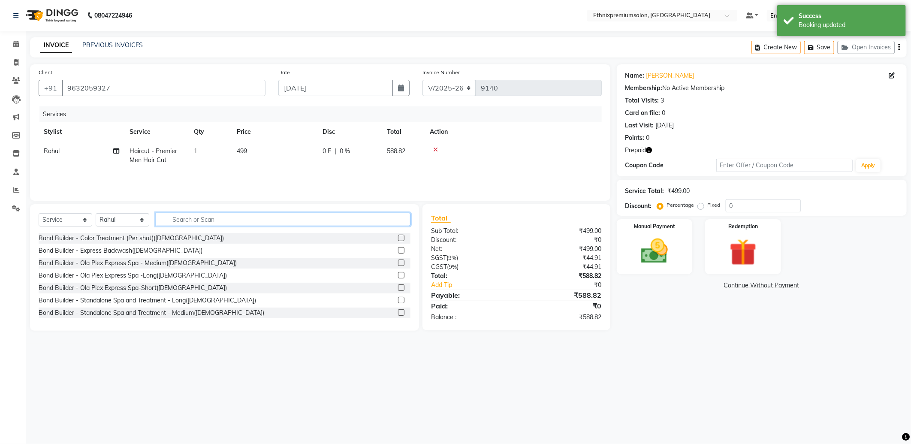
click at [179, 221] on input "text" at bounding box center [283, 219] width 255 height 13
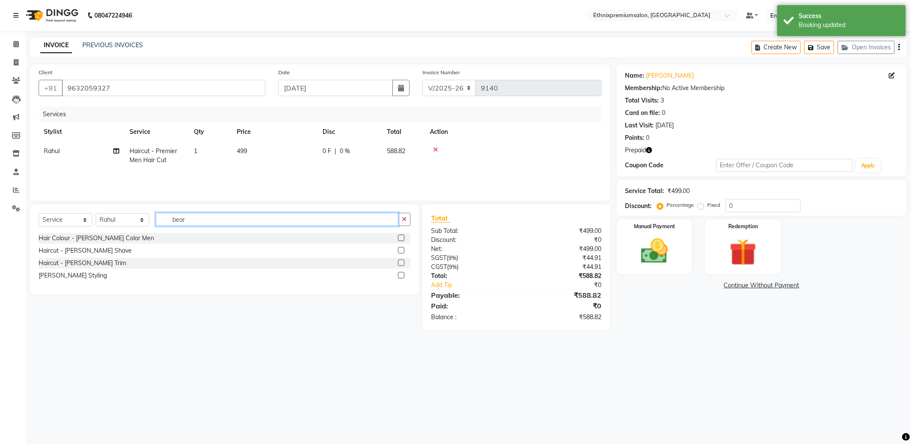
type input "bear"
click at [403, 263] on label at bounding box center [401, 263] width 6 height 6
click at [403, 263] on input "checkbox" at bounding box center [401, 263] width 6 height 6
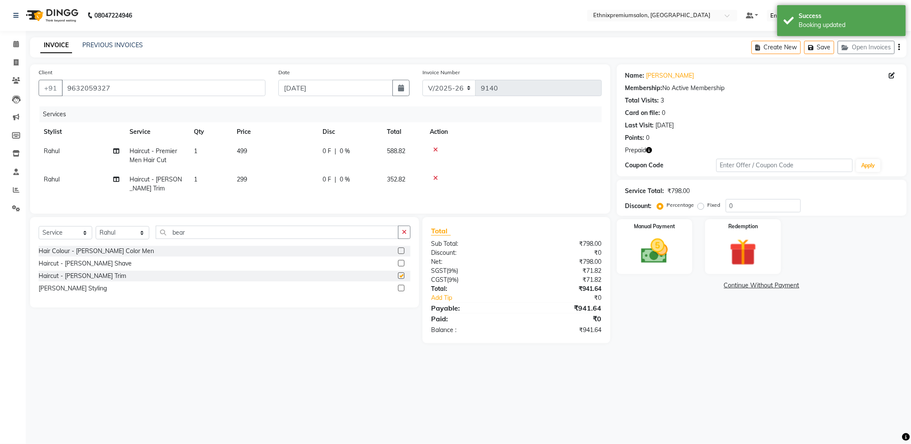
checkbox input "false"
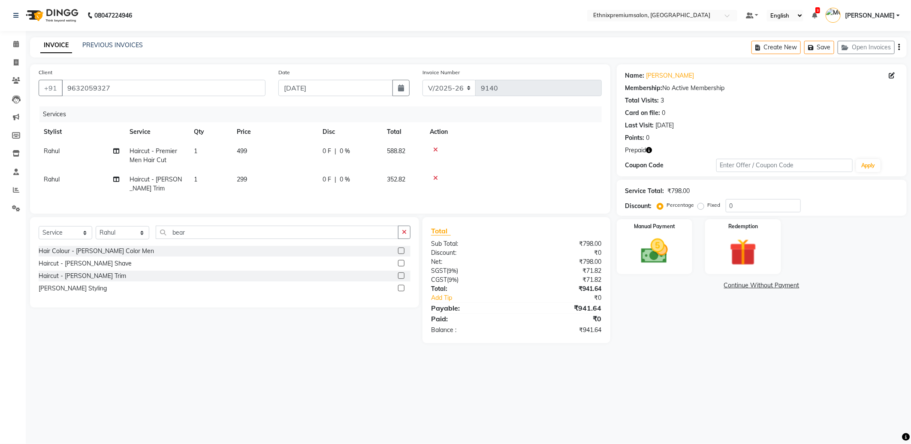
click at [650, 149] on icon "button" at bounding box center [649, 150] width 6 height 6
click at [748, 262] on img at bounding box center [743, 252] width 46 height 35
click at [702, 285] on span "1" at bounding box center [701, 287] width 5 height 5
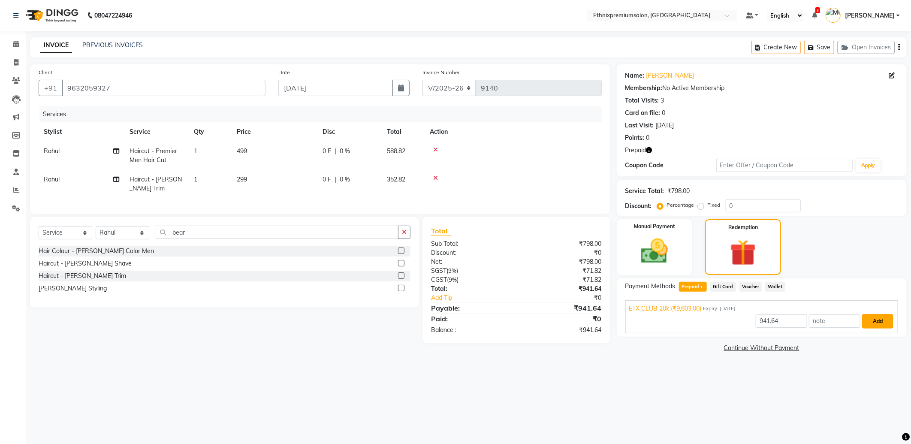
click at [864, 320] on button "Add" at bounding box center [877, 321] width 31 height 15
click at [649, 310] on button "Send OTP" at bounding box center [648, 314] width 45 height 15
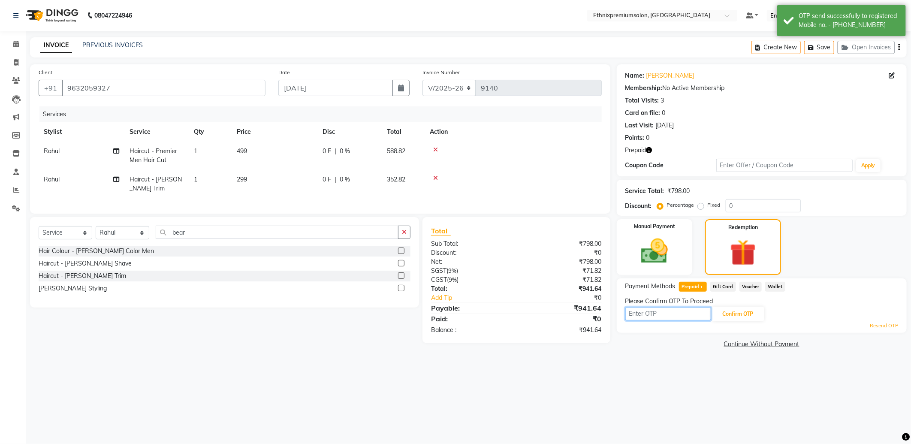
click at [660, 311] on input "text" at bounding box center [668, 313] width 86 height 13
type input "3888"
click at [740, 310] on button "Confirm OTP" at bounding box center [738, 314] width 52 height 15
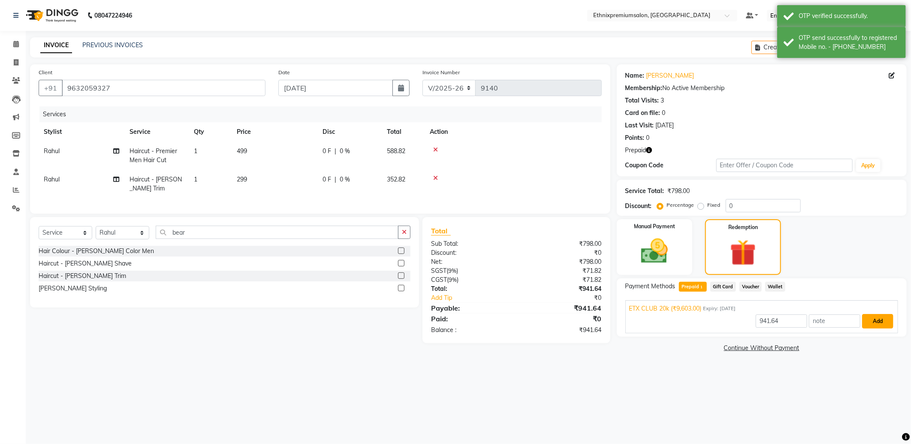
click at [876, 323] on button "Add" at bounding box center [877, 321] width 31 height 15
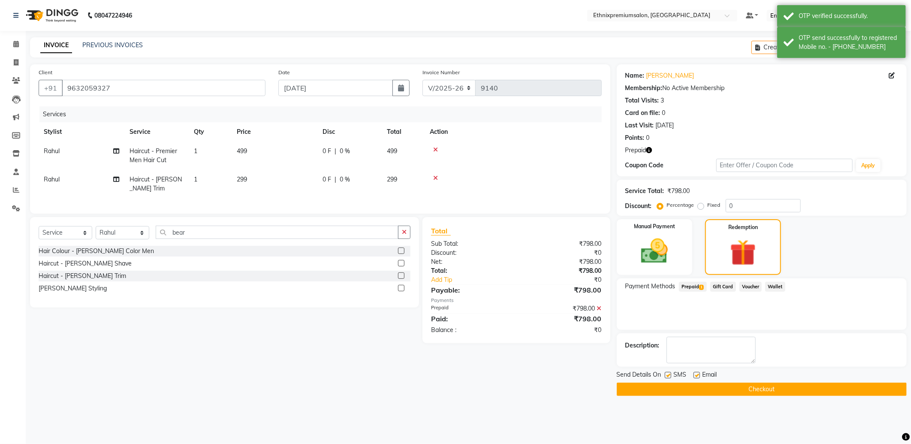
click at [735, 391] on button "Checkout" at bounding box center [762, 389] width 290 height 13
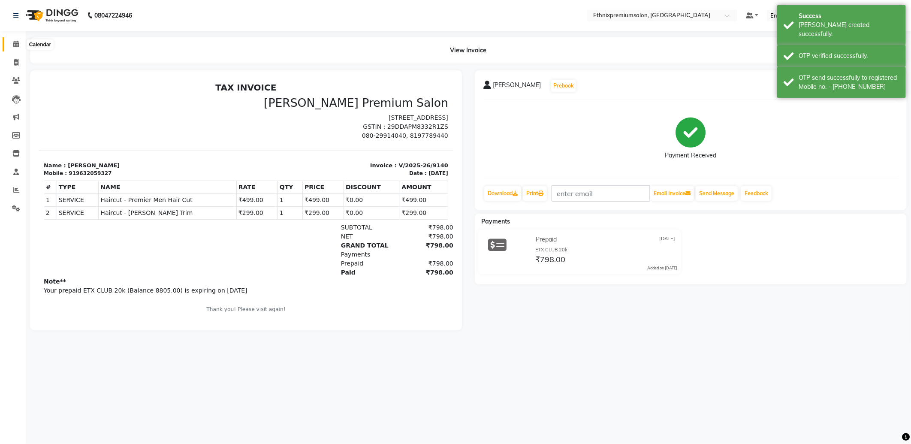
click at [15, 43] on icon at bounding box center [16, 44] width 6 height 6
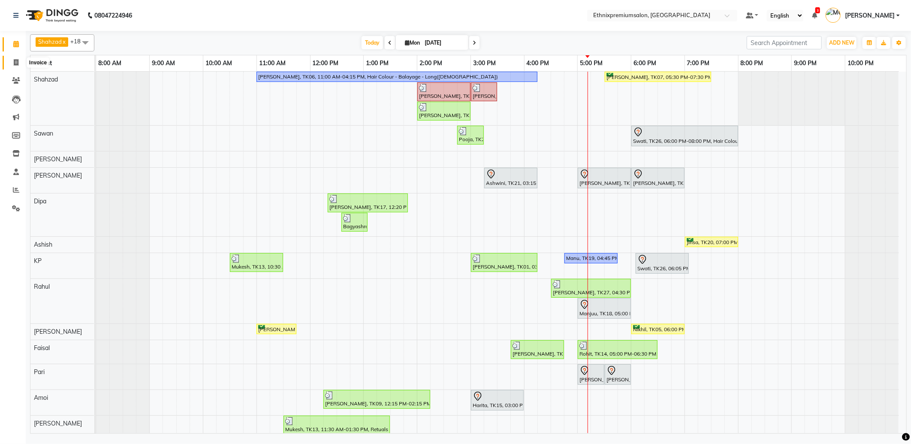
click at [9, 60] on span at bounding box center [16, 63] width 15 height 10
select select "3625"
select select "service"
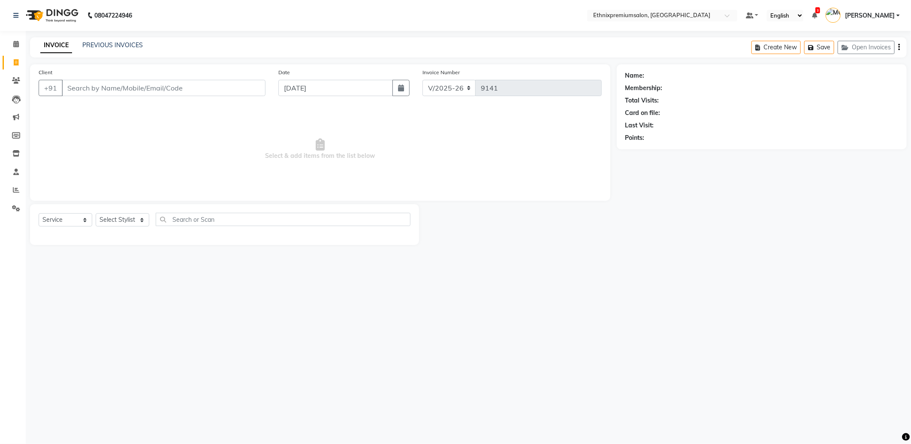
click at [86, 83] on input "Client" at bounding box center [164, 88] width 204 height 16
type input "7008398430"
click at [262, 85] on button "Add Client" at bounding box center [243, 88] width 44 height 16
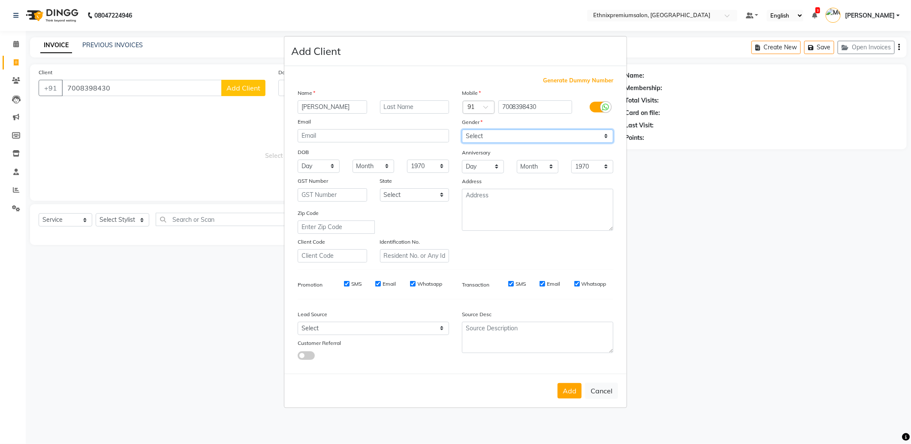
click at [500, 134] on select "Select [DEMOGRAPHIC_DATA] [DEMOGRAPHIC_DATA] Other Prefer Not To Say" at bounding box center [537, 136] width 151 height 13
click at [339, 109] on input "[PERSON_NAME]" at bounding box center [332, 106] width 69 height 13
type input "[PERSON_NAME]"
click at [482, 138] on select "Select [DEMOGRAPHIC_DATA] [DEMOGRAPHIC_DATA] Other Prefer Not To Say" at bounding box center [537, 136] width 151 height 13
select select "[DEMOGRAPHIC_DATA]"
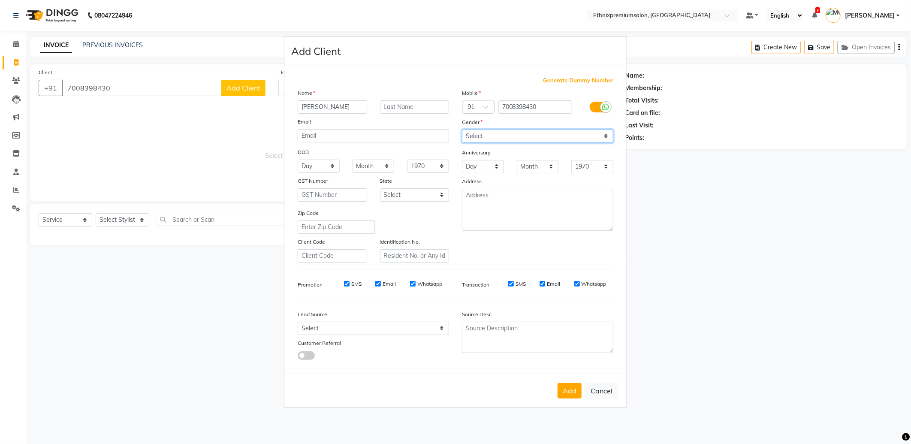
click at [462, 130] on select "Select [DEMOGRAPHIC_DATA] [DEMOGRAPHIC_DATA] Other Prefer Not To Say" at bounding box center [537, 136] width 151 height 13
drag, startPoint x: 348, startPoint y: 328, endPoint x: 346, endPoint y: 323, distance: 4.8
click at [348, 327] on select "Select Walk-in Referral Internet Friend Word of Mouth Advertisement Facebook Ju…" at bounding box center [373, 328] width 151 height 13
select select "26594"
click at [298, 322] on select "Select Walk-in Referral Internet Friend Word of Mouth Advertisement Facebook Ju…" at bounding box center [373, 328] width 151 height 13
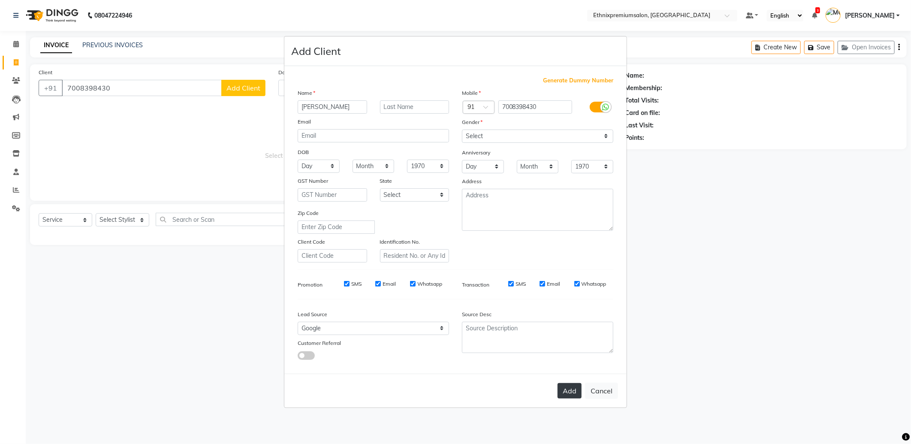
click at [578, 389] on button "Add" at bounding box center [570, 390] width 24 height 15
select select
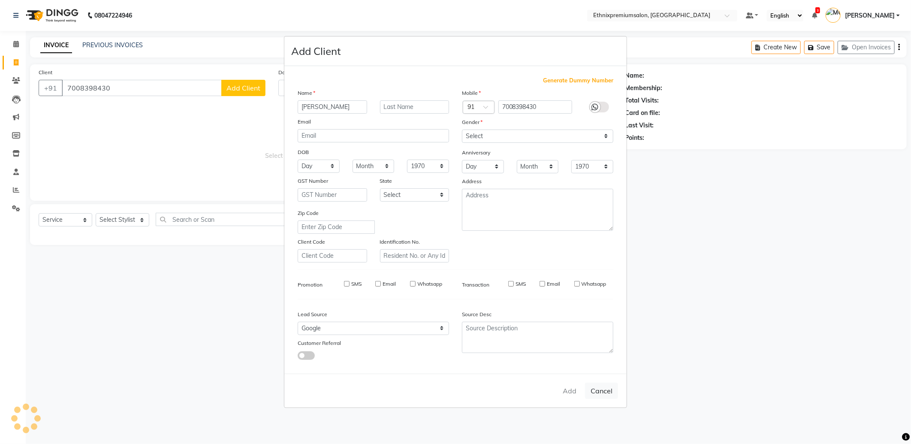
select select
checkbox input "false"
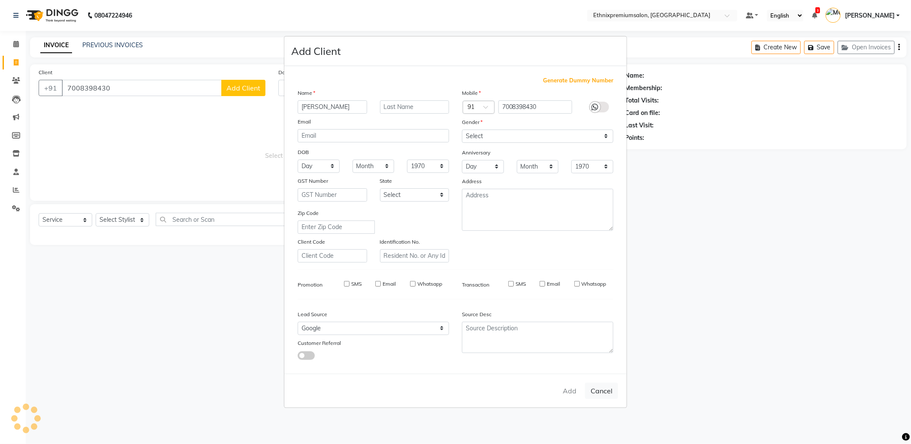
checkbox input "false"
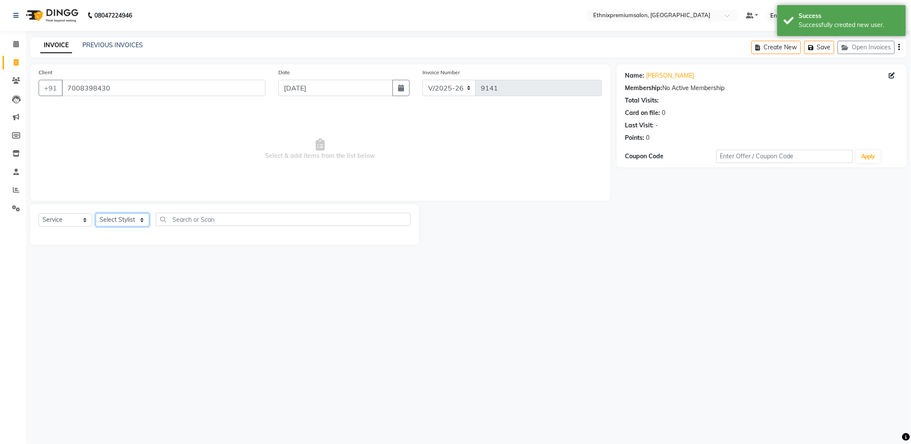
click at [129, 220] on select "Select Stylist Amoi Ashish [PERSON_NAME] [PERSON_NAME] [PERSON_NAME] [PERSON_NA…" at bounding box center [123, 219] width 54 height 13
select select "72123"
click at [96, 214] on select "Select Stylist Amoi Ashish [PERSON_NAME] [PERSON_NAME] [PERSON_NAME] [PERSON_NA…" at bounding box center [123, 219] width 54 height 13
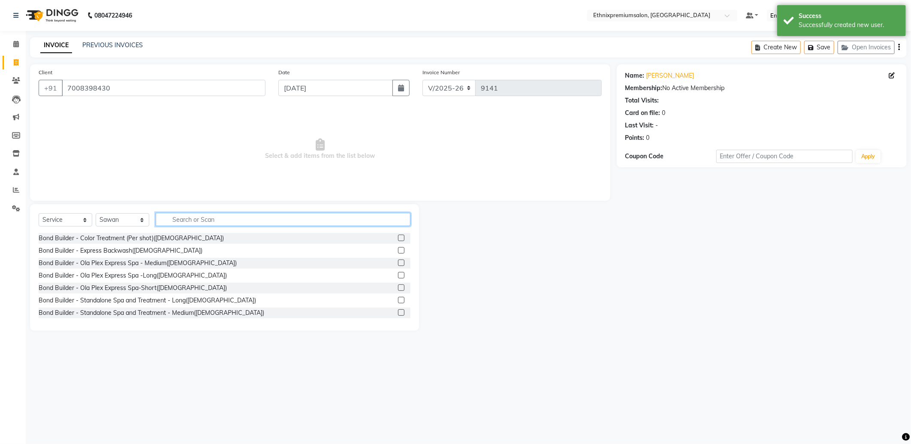
click at [186, 216] on input "text" at bounding box center [283, 219] width 255 height 13
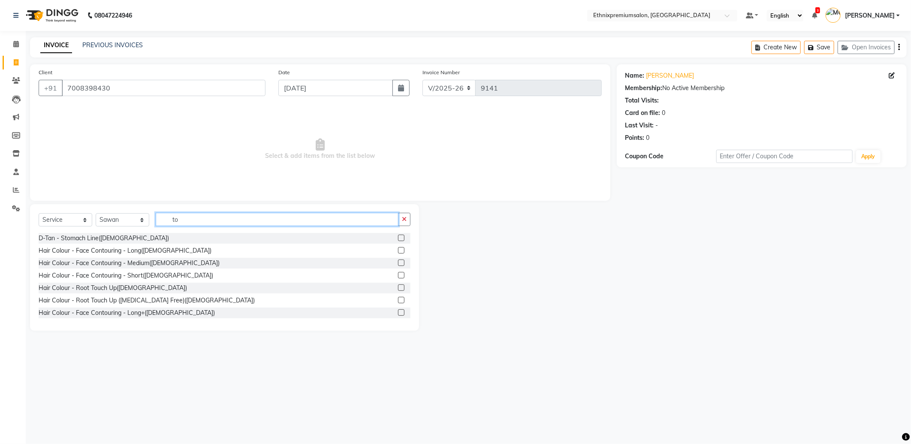
type input "t"
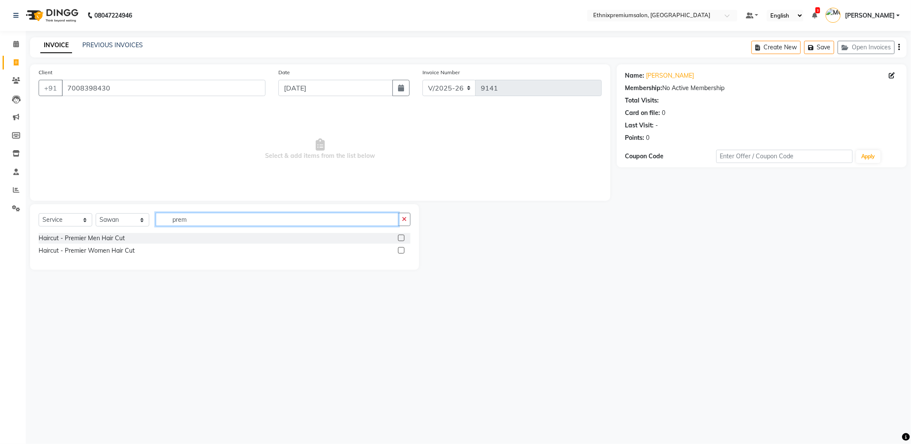
type input "prem"
click at [401, 238] on label at bounding box center [401, 238] width 6 height 6
click at [401, 238] on input "checkbox" at bounding box center [401, 239] width 6 height 6
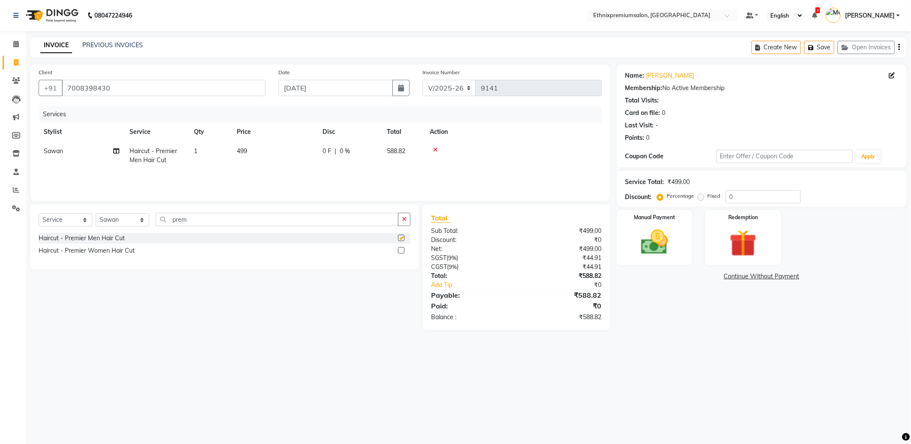
checkbox input "false"
drag, startPoint x: 201, startPoint y: 220, endPoint x: 0, endPoint y: 190, distance: 202.9
click at [10, 193] on app-home "08047224946 Select Location × Ethnixpremiumsalon, Brookfield Default Panel My P…" at bounding box center [455, 171] width 911 height 343
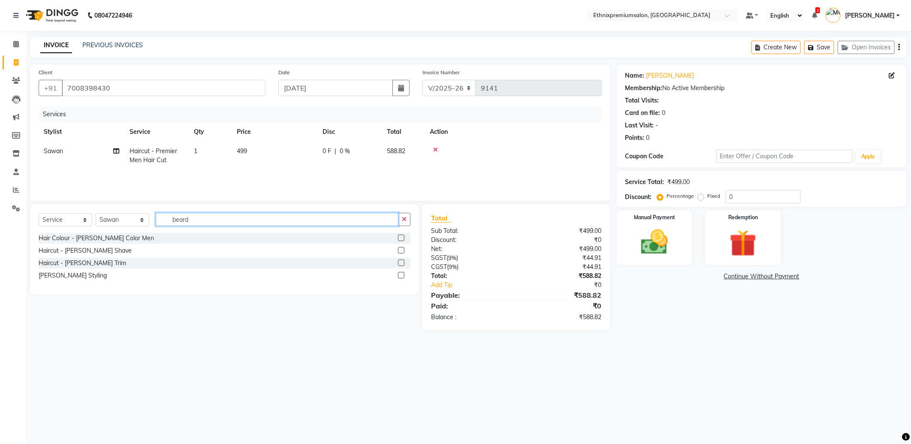
type input "beard"
click at [401, 263] on label at bounding box center [401, 263] width 6 height 6
click at [401, 263] on input "checkbox" at bounding box center [401, 263] width 6 height 6
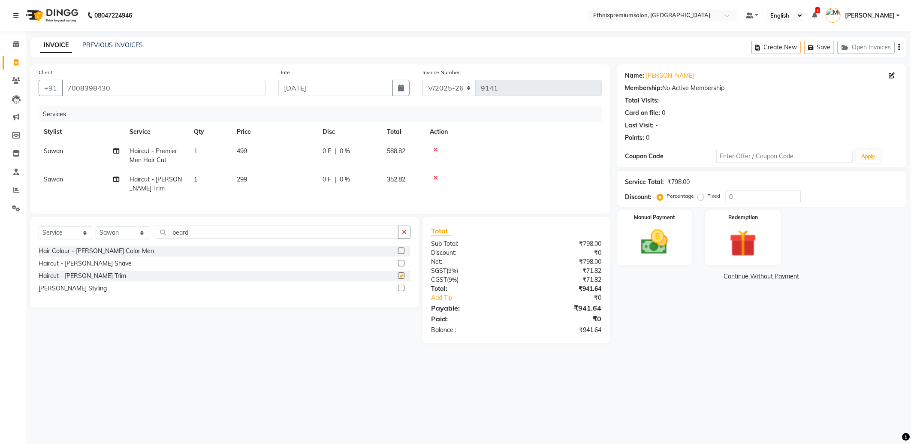
checkbox input "false"
click at [675, 252] on img at bounding box center [655, 242] width 46 height 33
click at [689, 280] on span "UPI" at bounding box center [685, 277] width 13 height 10
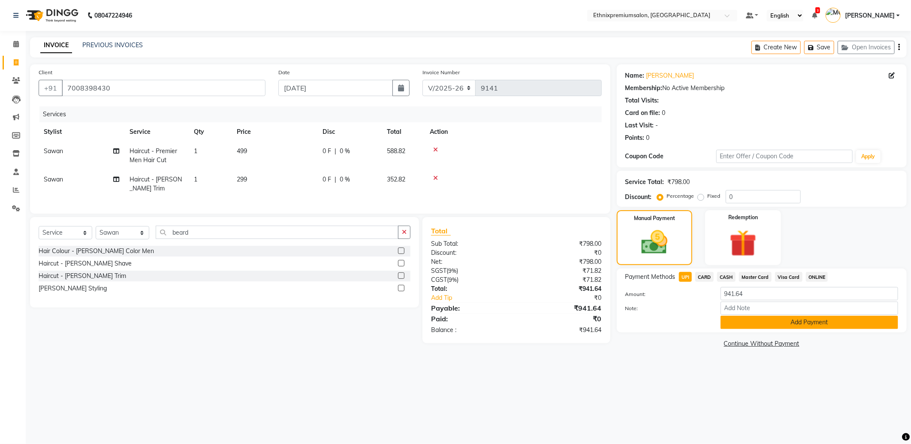
click at [751, 318] on button "Add Payment" at bounding box center [810, 322] width 178 height 13
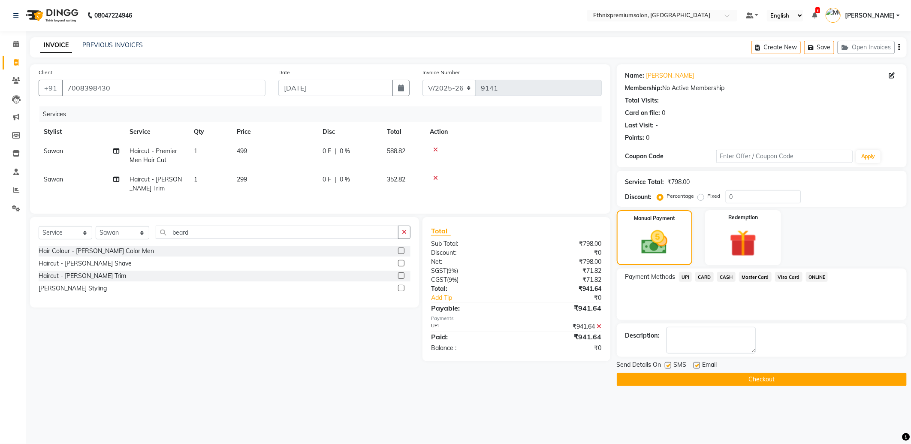
click at [601, 329] on icon at bounding box center [599, 326] width 5 height 6
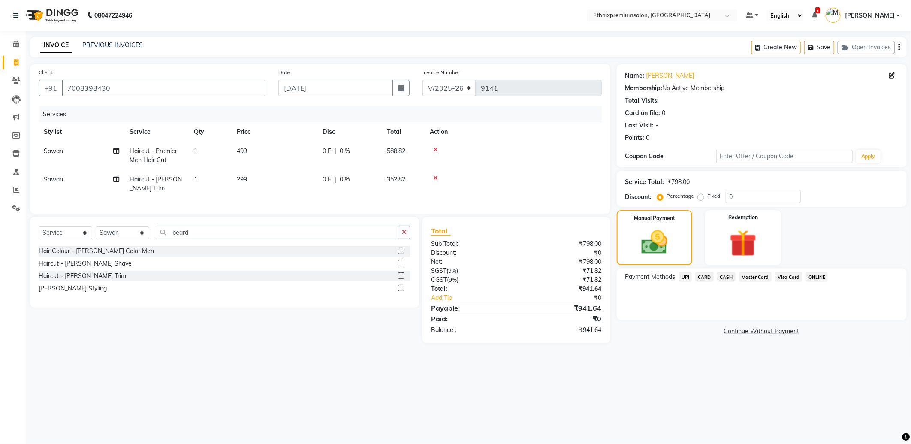
click at [702, 277] on span "CARD" at bounding box center [704, 277] width 18 height 10
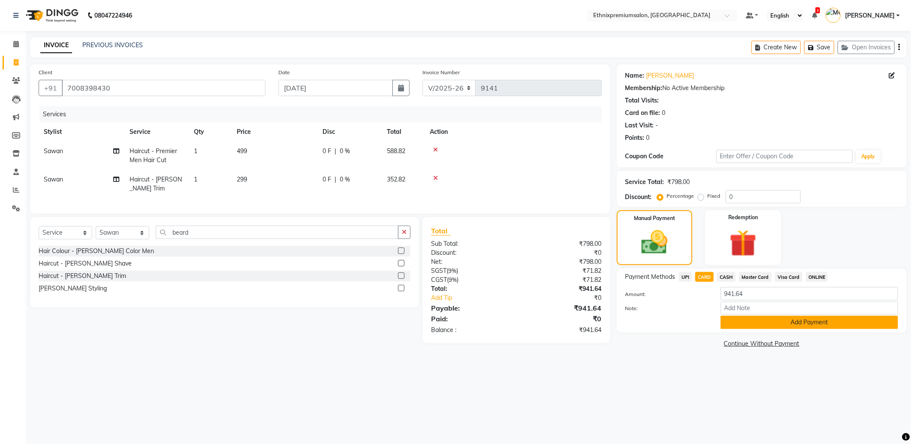
click at [793, 323] on button "Add Payment" at bounding box center [810, 322] width 178 height 13
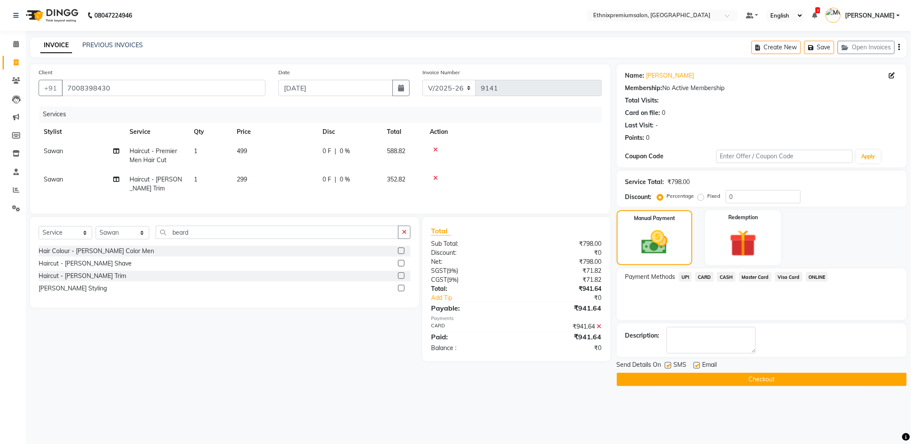
click at [710, 381] on button "Checkout" at bounding box center [762, 379] width 290 height 13
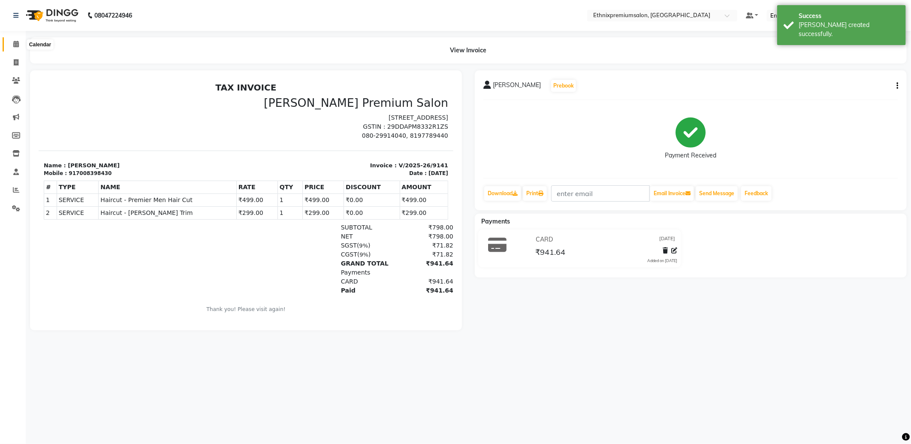
click at [15, 41] on icon at bounding box center [16, 44] width 6 height 6
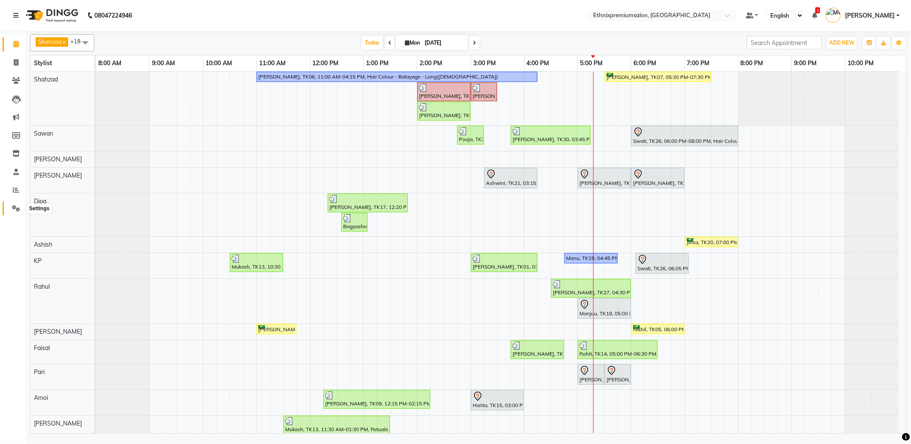
click at [18, 208] on icon at bounding box center [16, 208] width 8 height 6
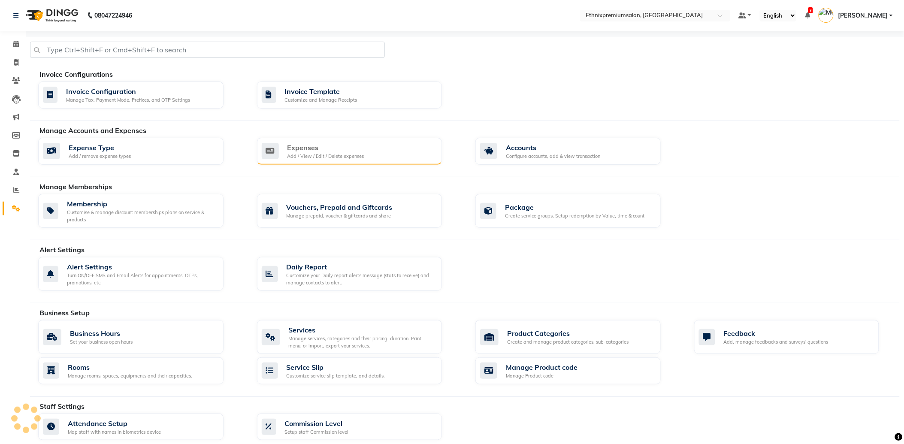
click at [316, 157] on div "Add / View / Edit / Delete expenses" at bounding box center [325, 156] width 77 height 7
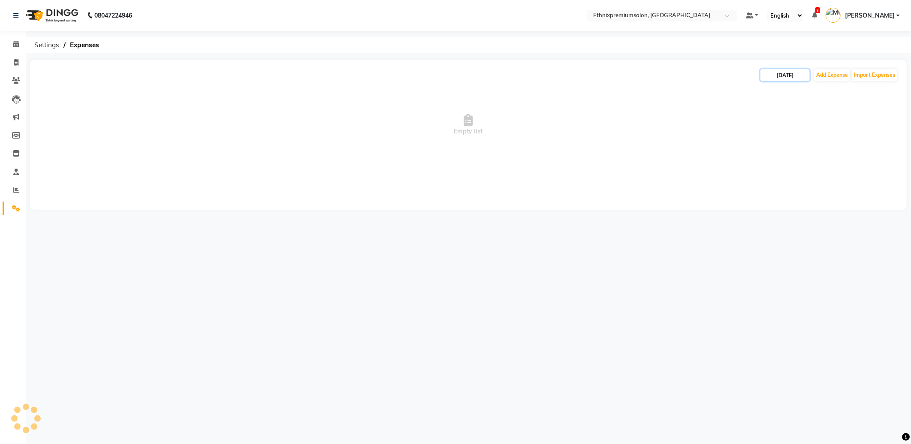
click at [790, 76] on input "[DATE]" at bounding box center [785, 75] width 49 height 12
select select "9"
select select "2025"
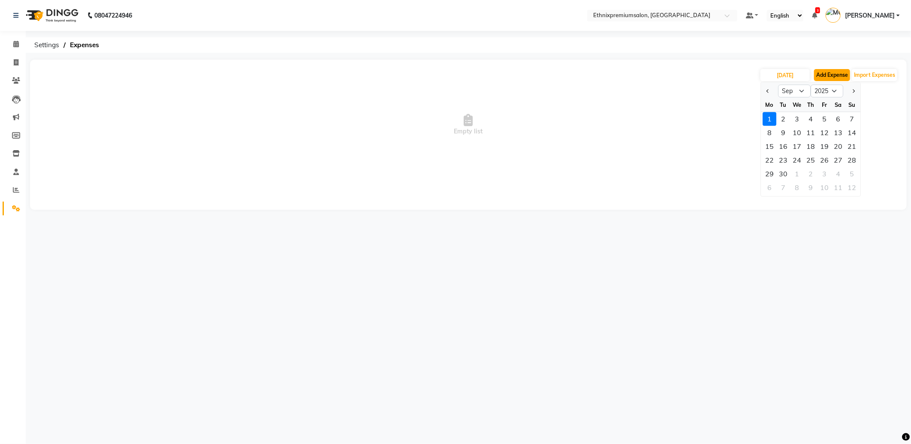
click at [827, 73] on button "Add Expense" at bounding box center [832, 75] width 36 height 12
select select "1"
select select "2390"
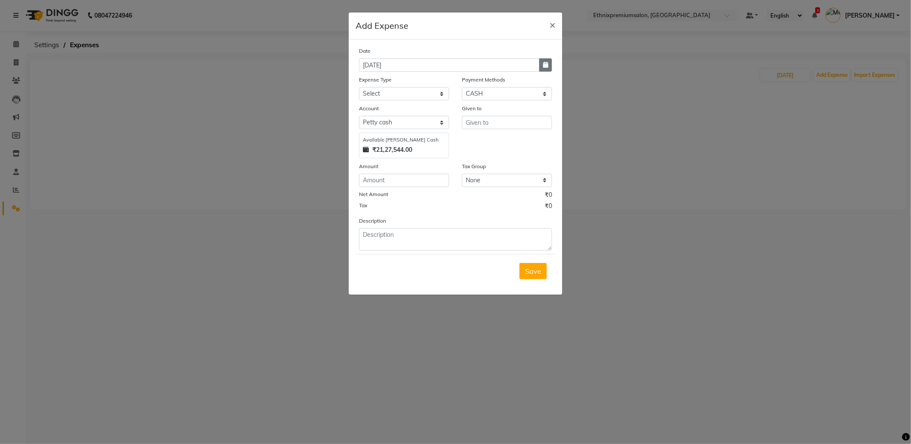
drag, startPoint x: 547, startPoint y: 63, endPoint x: 520, endPoint y: 63, distance: 26.2
click at [546, 63] on icon "button" at bounding box center [545, 65] width 5 height 6
select select "9"
select select "2025"
click at [367, 80] on span "Previous month" at bounding box center [366, 81] width 3 height 3
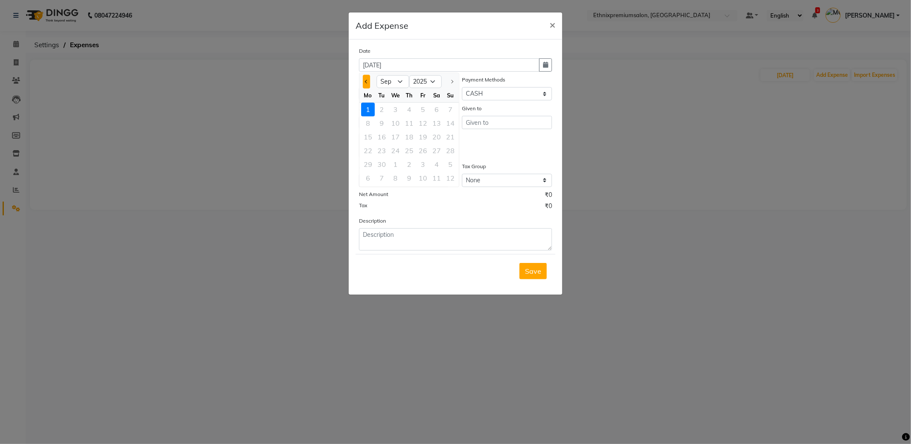
select select "8"
click at [451, 163] on div "31" at bounding box center [451, 164] width 14 height 14
type input "[DATE]"
click at [395, 94] on select "Select Advance Salary Client Snacks Equipment Estate food Fuel Govt fee Incenti…" at bounding box center [404, 93] width 90 height 13
click at [359, 87] on select "Select Advance Salary Client Snacks Equipment Estate food Fuel Govt fee Incenti…" at bounding box center [404, 93] width 90 height 13
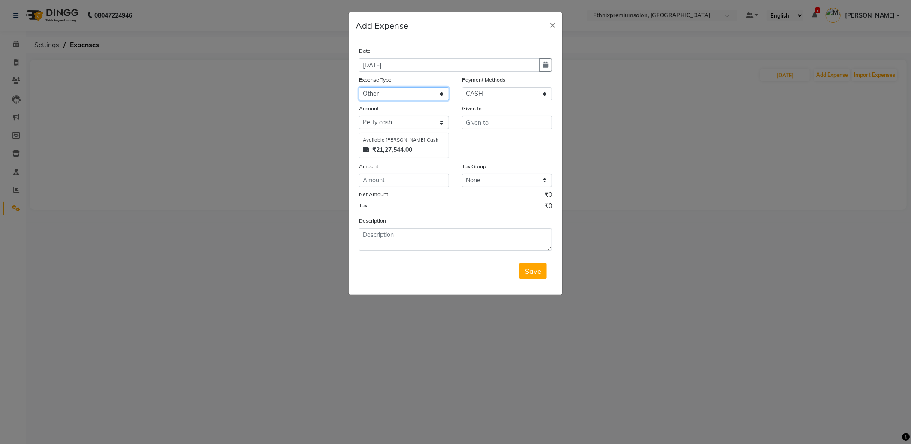
click at [399, 92] on select "Select Advance Salary Client Snacks Equipment Estate food Fuel Govt fee Incenti…" at bounding box center [404, 93] width 90 height 13
select select "8646"
click at [359, 87] on select "Select Advance Salary Client Snacks Equipment Estate food Fuel Govt fee Incenti…" at bounding box center [404, 93] width 90 height 13
click at [483, 95] on select "Select UPI CARD CASH Master Card Visa Card Prepaid Gift Card ONLINE Voucher Wal…" at bounding box center [507, 93] width 90 height 13
select select "8"
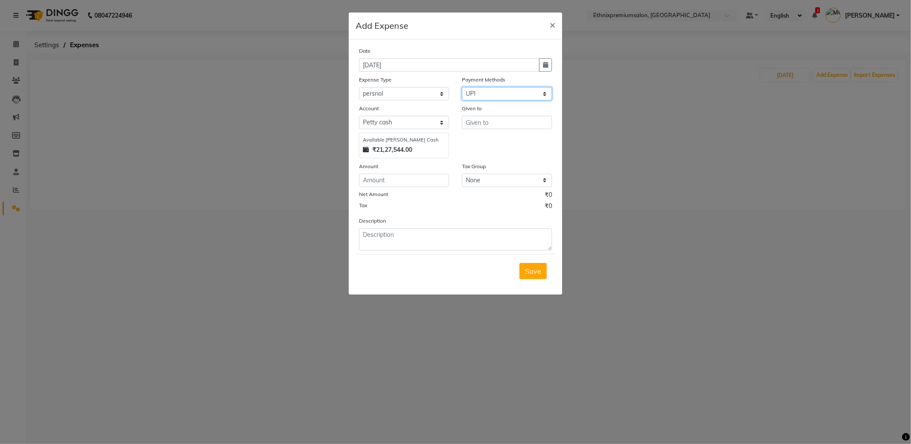
click at [462, 87] on select "Select UPI CARD CASH Master Card Visa Card Prepaid Gift Card ONLINE Voucher Wal…" at bounding box center [507, 93] width 90 height 13
select select "1030"
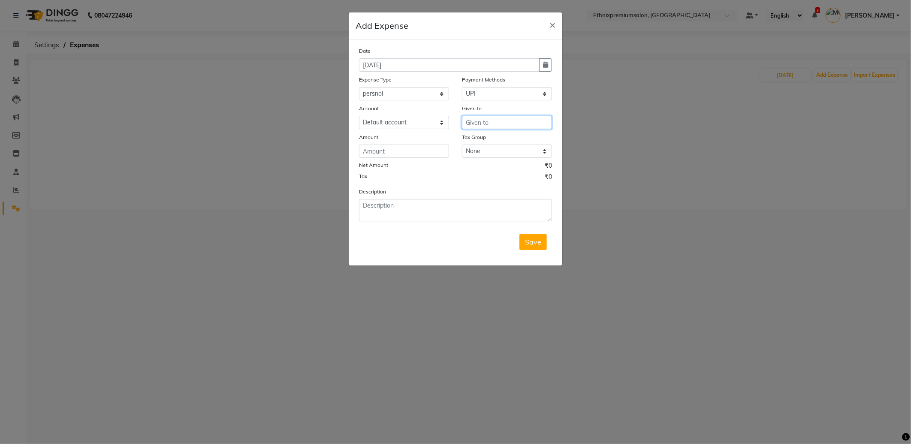
click at [483, 122] on input "text" at bounding box center [507, 122] width 90 height 13
type input "R"
type input "Amazon"
click at [410, 154] on input "number" at bounding box center [404, 151] width 90 height 13
type input "1279"
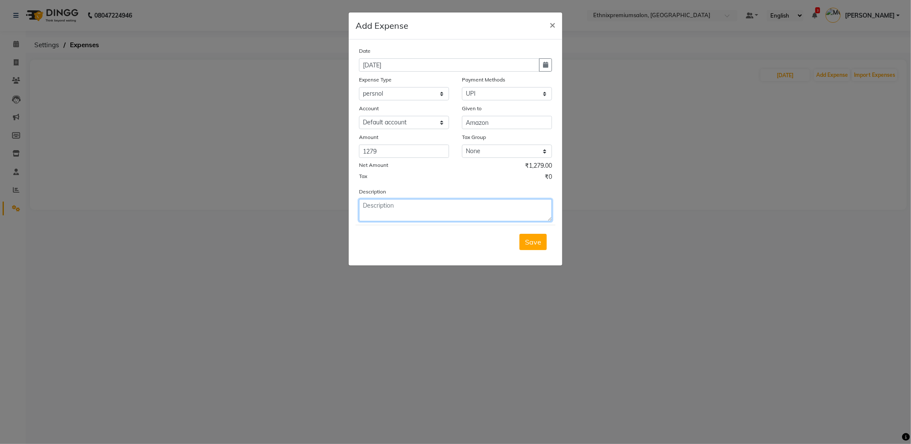
click at [417, 212] on textarea at bounding box center [455, 210] width 193 height 22
type textarea "Personal"
click at [526, 240] on span "Save" at bounding box center [533, 242] width 16 height 9
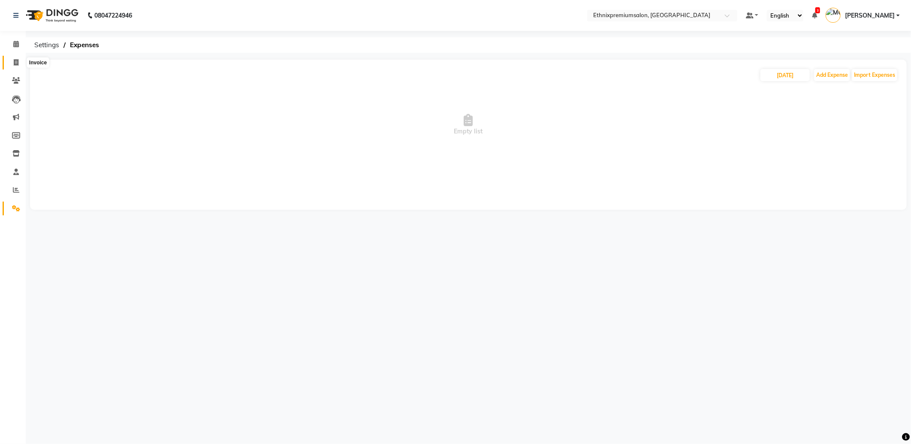
click at [12, 63] on span at bounding box center [16, 63] width 15 height 10
select select "service"
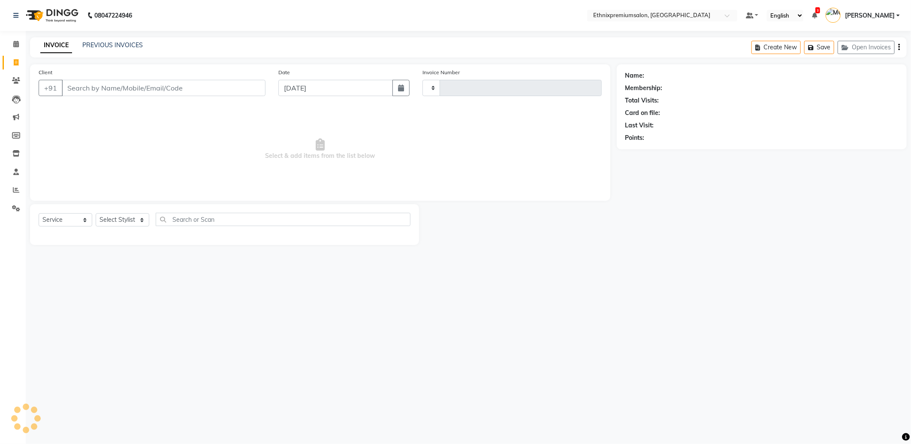
type input "9142"
select select "3625"
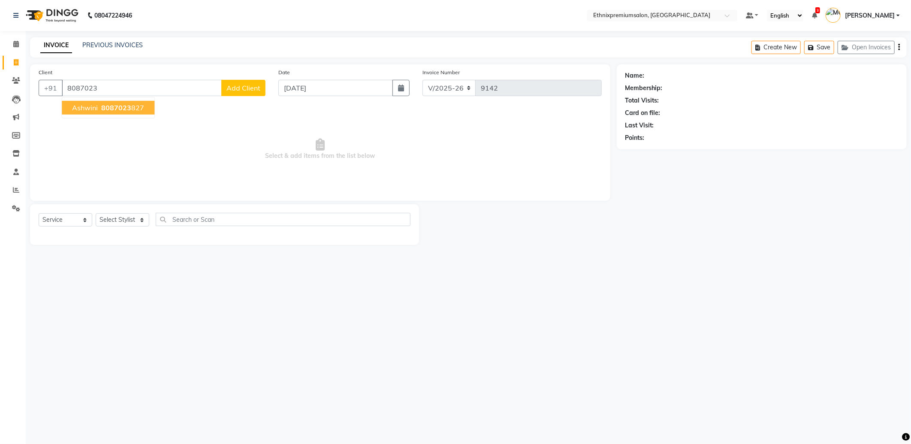
type input "8087023"
click at [17, 47] on icon at bounding box center [16, 44] width 6 height 6
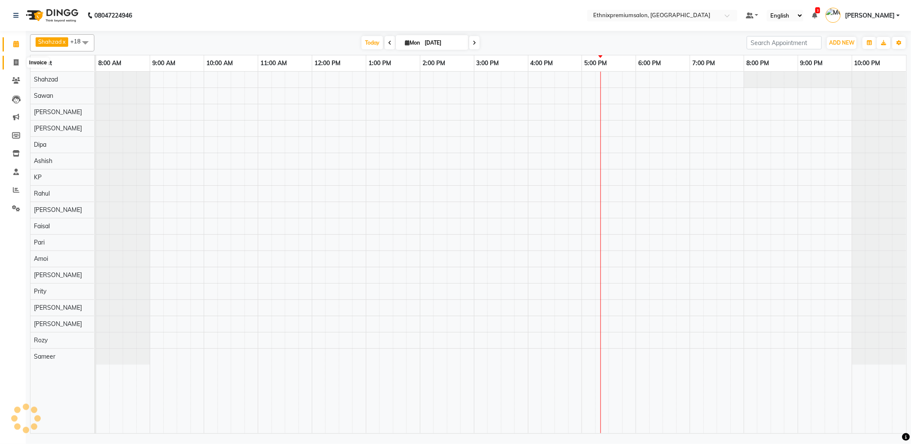
click at [18, 60] on icon at bounding box center [16, 62] width 5 height 6
select select "service"
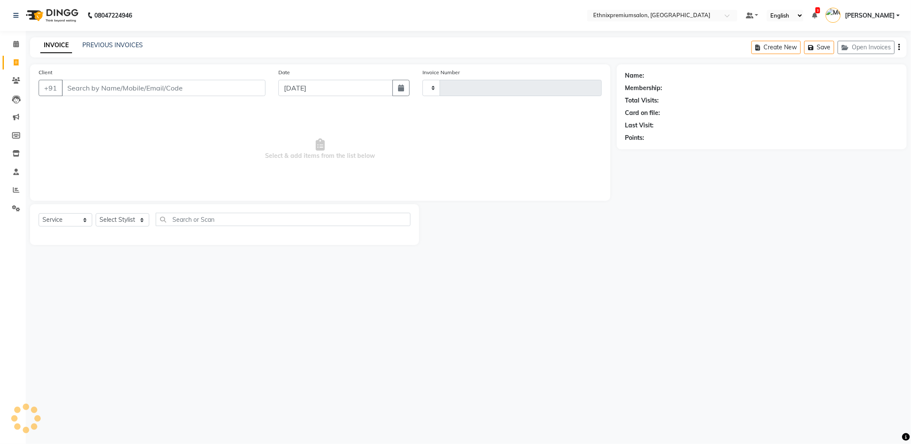
type input "9143"
click at [145, 88] on input "Client" at bounding box center [164, 88] width 204 height 16
select select "3625"
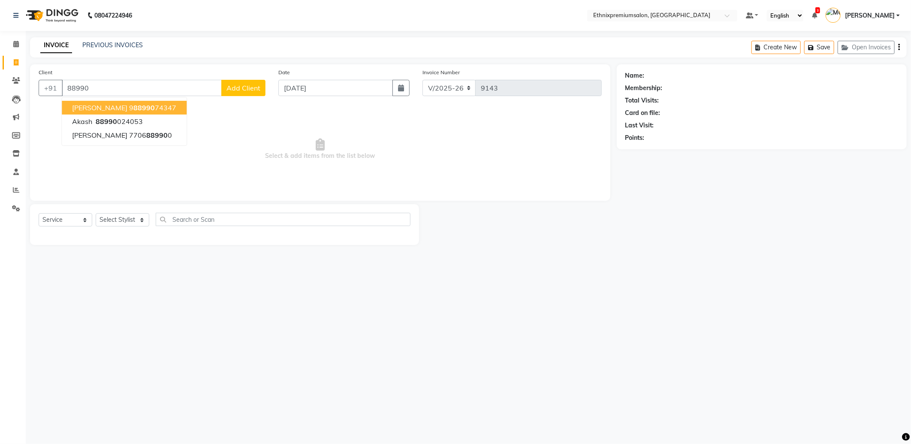
click at [79, 85] on input "88990" at bounding box center [142, 88] width 160 height 16
click at [97, 85] on input "8890" at bounding box center [164, 88] width 204 height 16
click at [108, 101] on button "Abhi 889066433 2" at bounding box center [103, 108] width 82 height 14
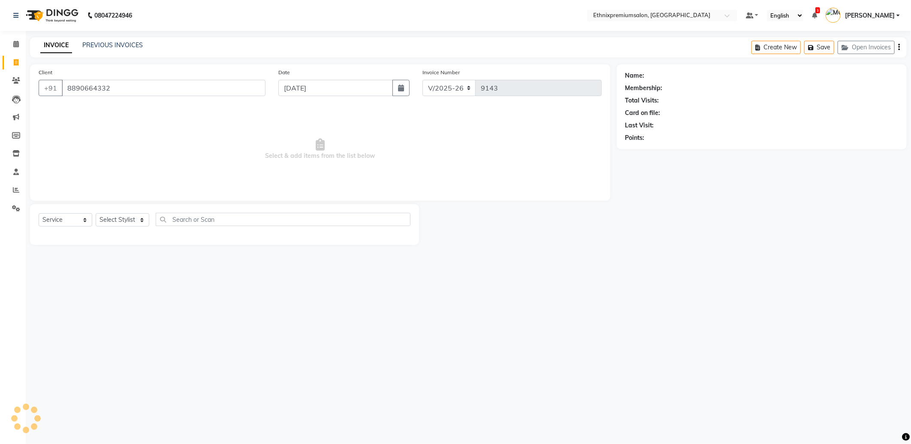
type input "8890664332"
click at [124, 219] on select "Select Stylist Amoi Ashish [PERSON_NAME] [PERSON_NAME] [PERSON_NAME] [PERSON_NA…" at bounding box center [123, 219] width 54 height 13
select select "62328"
click at [96, 214] on select "Select Stylist Amoi Ashish [PERSON_NAME] [PERSON_NAME] [PERSON_NAME] [PERSON_NA…" at bounding box center [123, 219] width 54 height 13
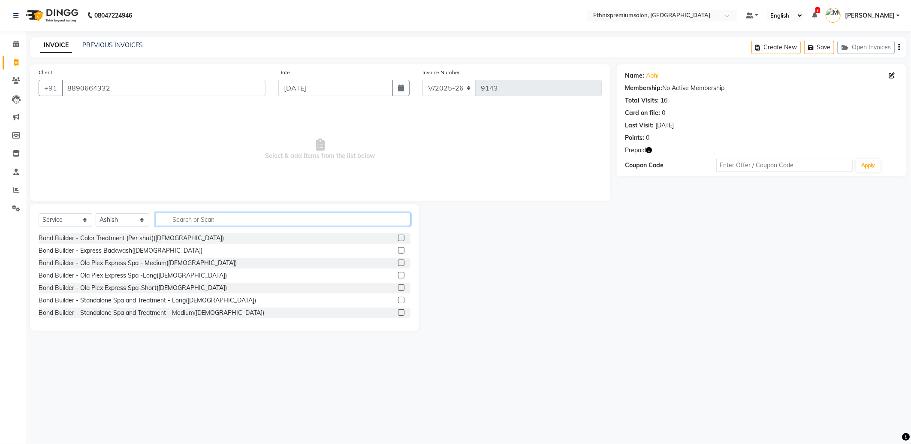
click at [187, 215] on input "text" at bounding box center [283, 219] width 255 height 13
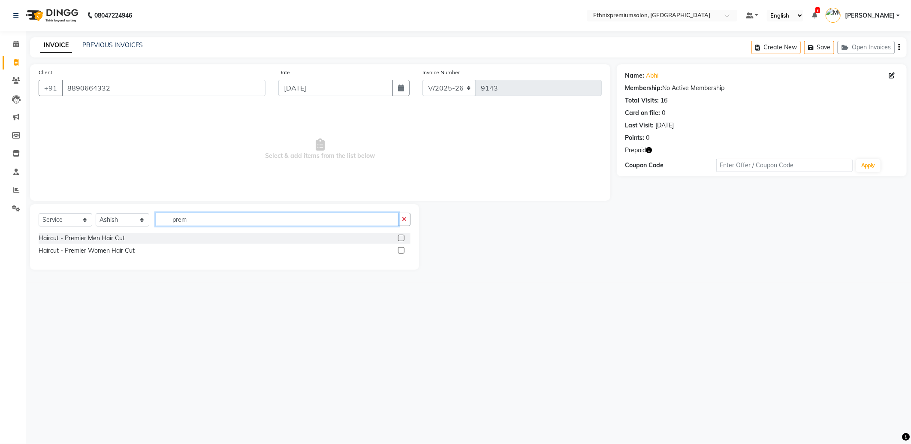
type input "prem"
click at [401, 239] on label at bounding box center [401, 238] width 6 height 6
click at [401, 239] on input "checkbox" at bounding box center [401, 239] width 6 height 6
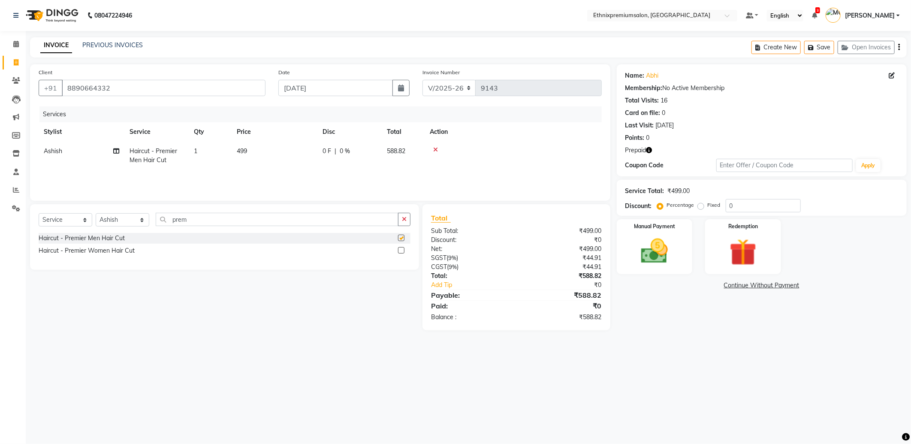
checkbox input "false"
drag, startPoint x: 241, startPoint y: 216, endPoint x: 0, endPoint y: 204, distance: 241.4
click at [0, 210] on html "08047224946 Select Location × Ethnixpremiumsalon, Brookfield Default Panel My P…" at bounding box center [455, 222] width 911 height 444
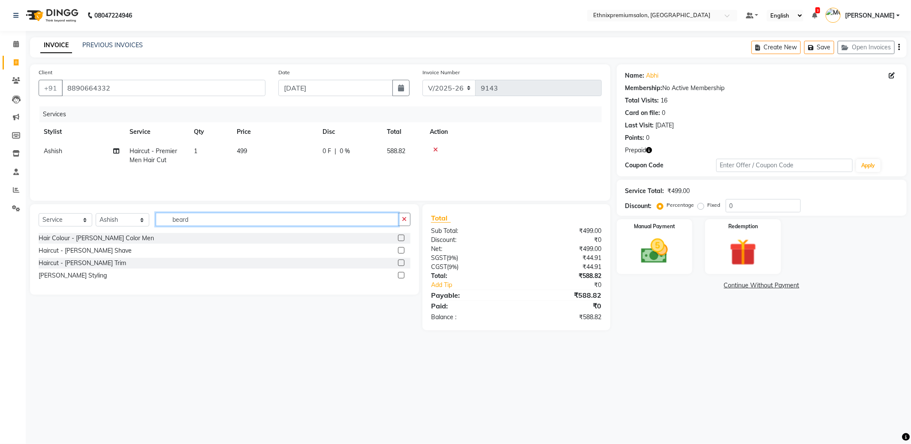
type input "beard"
click at [401, 263] on label at bounding box center [401, 263] width 6 height 6
click at [401, 263] on input "checkbox" at bounding box center [401, 263] width 6 height 6
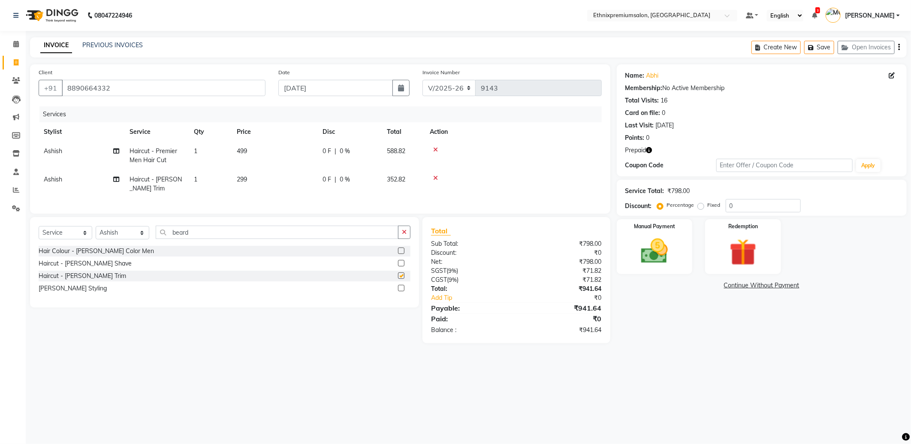
checkbox input "false"
click at [649, 150] on icon "button" at bounding box center [649, 150] width 6 height 6
click at [746, 247] on img at bounding box center [743, 252] width 46 height 35
click at [696, 286] on span "Prepaid 1" at bounding box center [693, 287] width 28 height 10
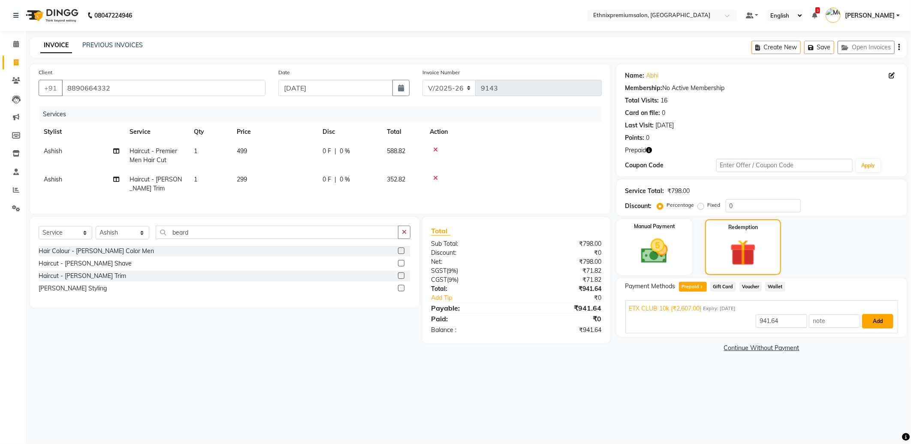
click at [877, 317] on button "Add" at bounding box center [877, 321] width 31 height 15
click at [651, 310] on button "Send OTP" at bounding box center [648, 314] width 45 height 15
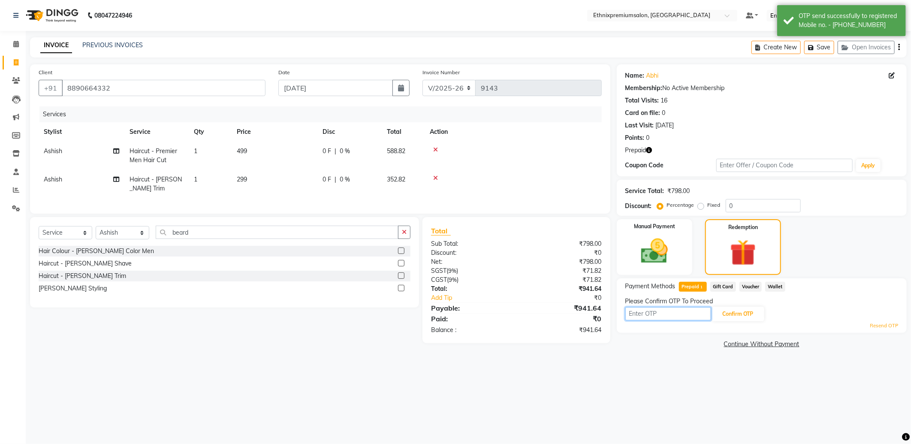
click at [661, 316] on input "text" at bounding box center [668, 313] width 86 height 13
type input "3888"
click at [744, 310] on button "Confirm OTP" at bounding box center [738, 314] width 52 height 15
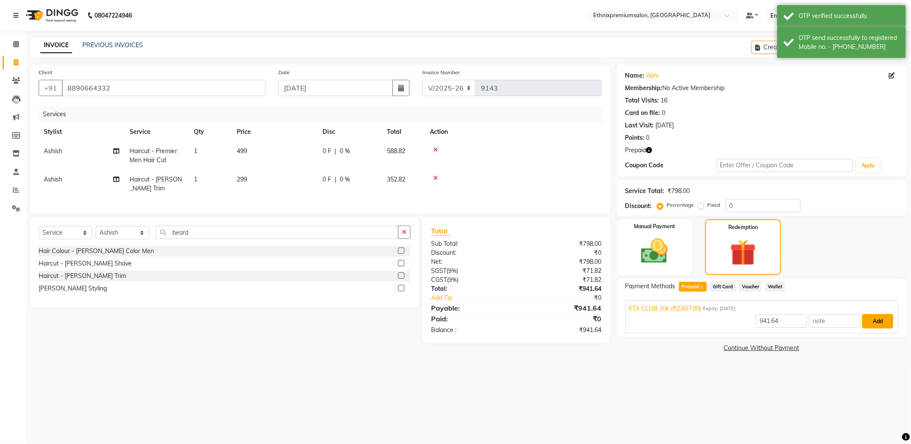
click at [880, 325] on button "Add" at bounding box center [877, 321] width 31 height 15
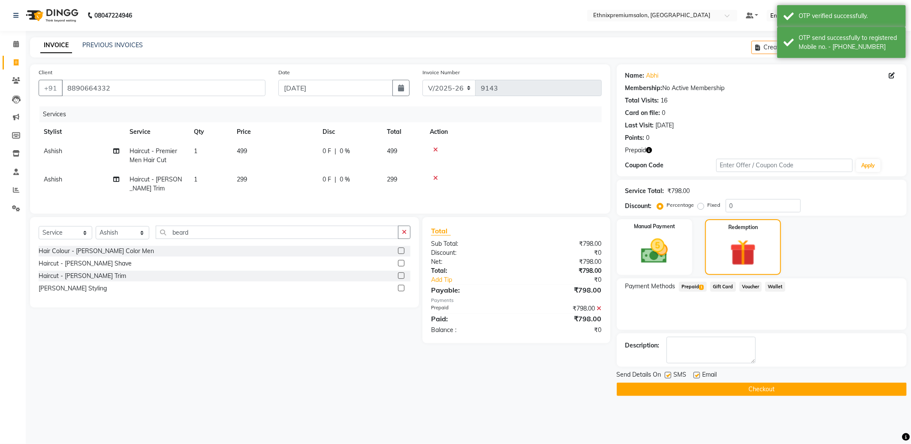
click at [829, 387] on button "Checkout" at bounding box center [762, 389] width 290 height 13
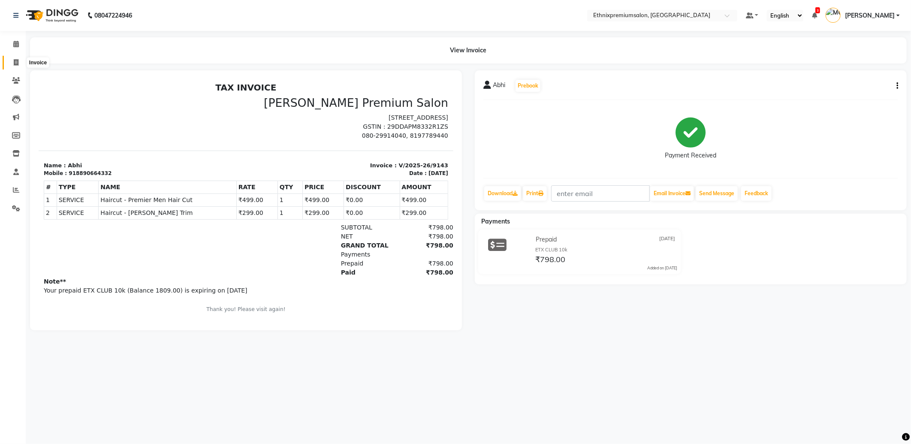
click at [14, 65] on icon at bounding box center [16, 62] width 5 height 6
select select "service"
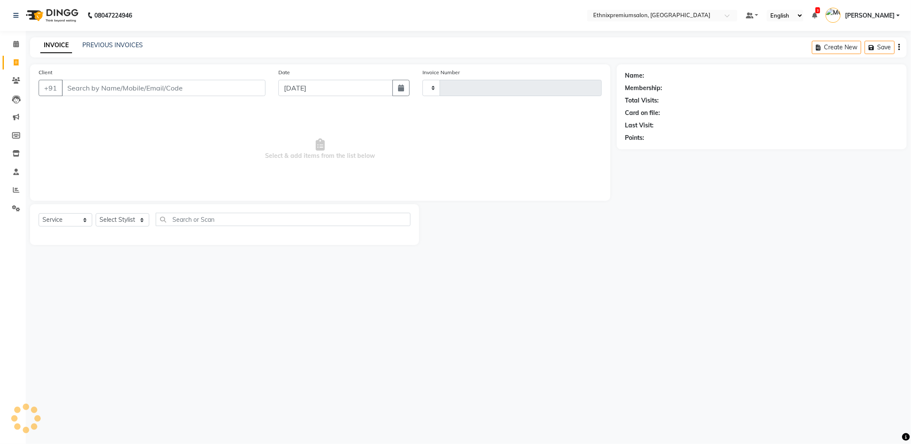
type input "9144"
select select "3625"
click at [115, 83] on input "Client" at bounding box center [164, 88] width 204 height 16
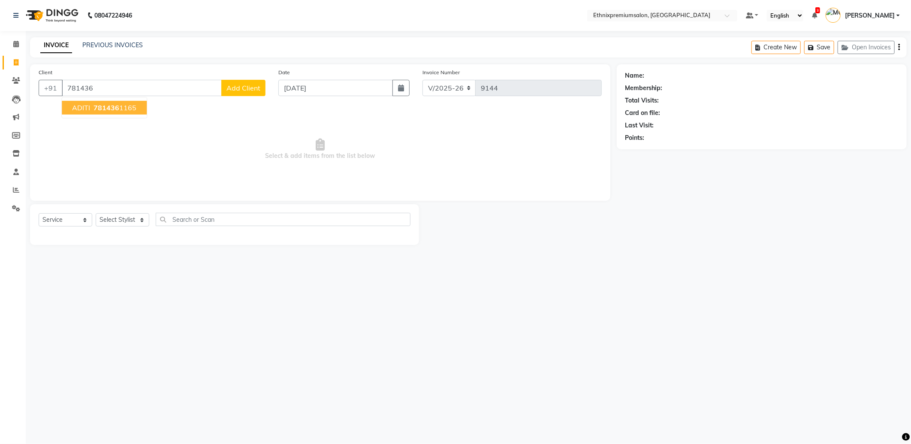
click at [123, 107] on ngb-highlight "781436 1165" at bounding box center [114, 107] width 45 height 9
type input "7814361165"
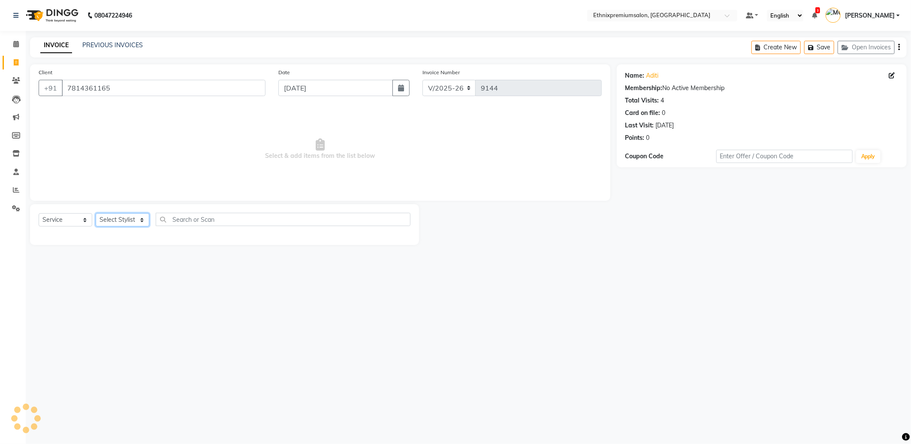
click at [131, 221] on select "Select Stylist Amoi Ashish [PERSON_NAME] [PERSON_NAME] [PERSON_NAME] [PERSON_NA…" at bounding box center [123, 219] width 54 height 13
select select "82395"
click at [96, 214] on select "Select Stylist Amoi Ashish [PERSON_NAME] [PERSON_NAME] [PERSON_NAME] [PERSON_NA…" at bounding box center [123, 219] width 54 height 13
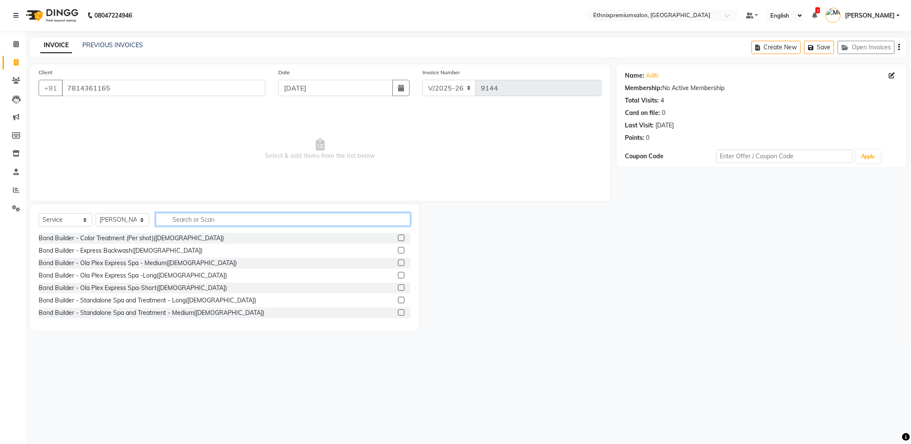
drag, startPoint x: 187, startPoint y: 220, endPoint x: 182, endPoint y: 222, distance: 6.0
click at [187, 220] on input "text" at bounding box center [283, 219] width 255 height 13
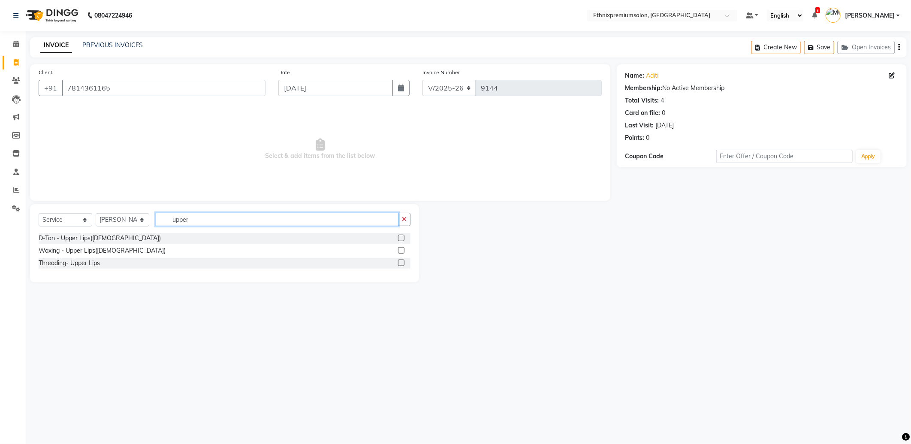
type input "upper"
click at [399, 251] on label at bounding box center [401, 250] width 6 height 6
click at [399, 251] on input "checkbox" at bounding box center [401, 251] width 6 height 6
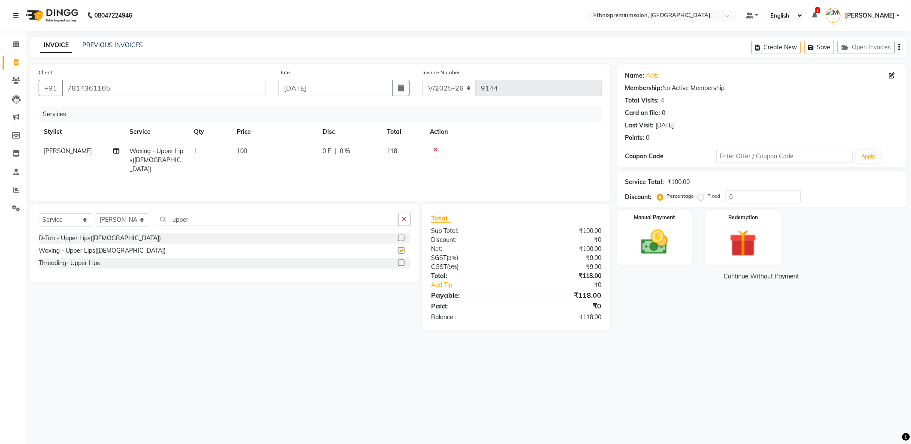
checkbox input "false"
click at [662, 239] on img at bounding box center [655, 242] width 46 height 33
click at [701, 279] on span "CARD" at bounding box center [704, 277] width 18 height 10
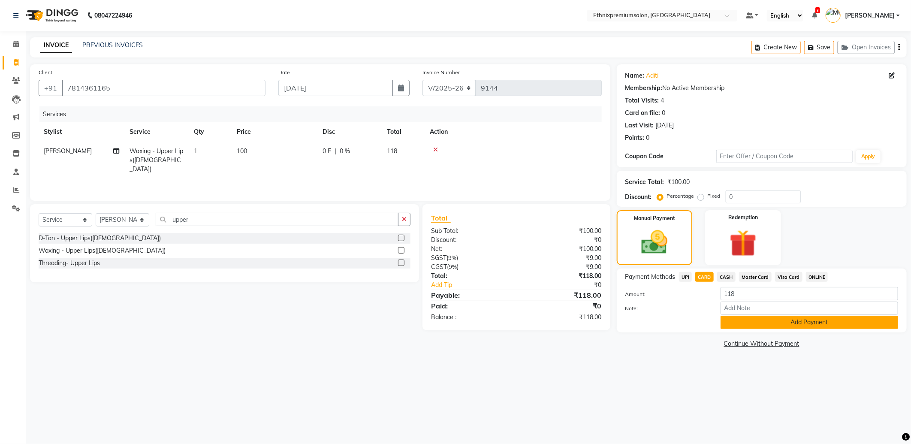
click at [737, 320] on button "Add Payment" at bounding box center [810, 322] width 178 height 13
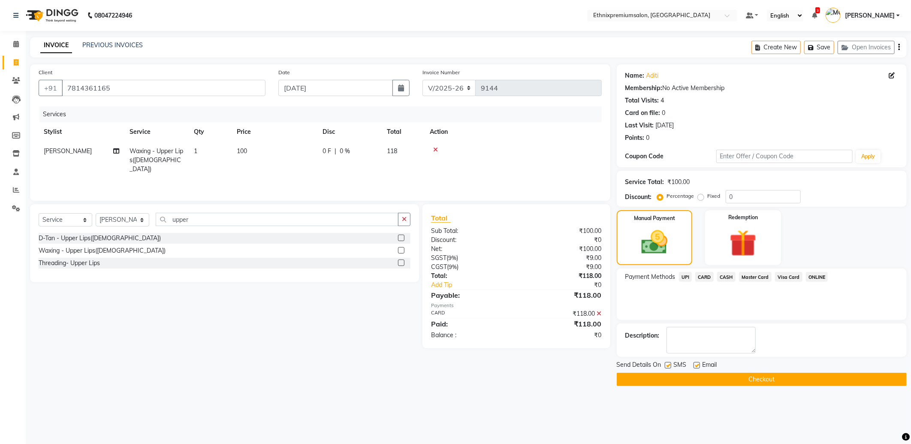
click at [741, 383] on button "Checkout" at bounding box center [762, 379] width 290 height 13
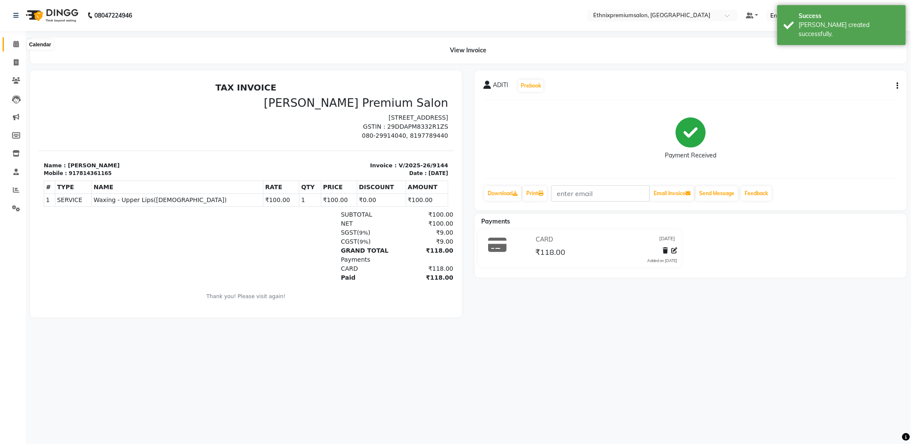
click at [12, 44] on span at bounding box center [16, 44] width 15 height 10
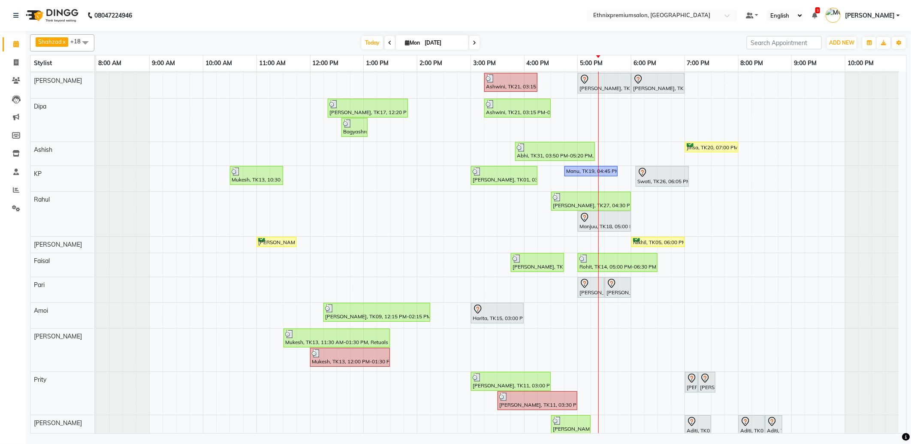
scroll to position [95, 0]
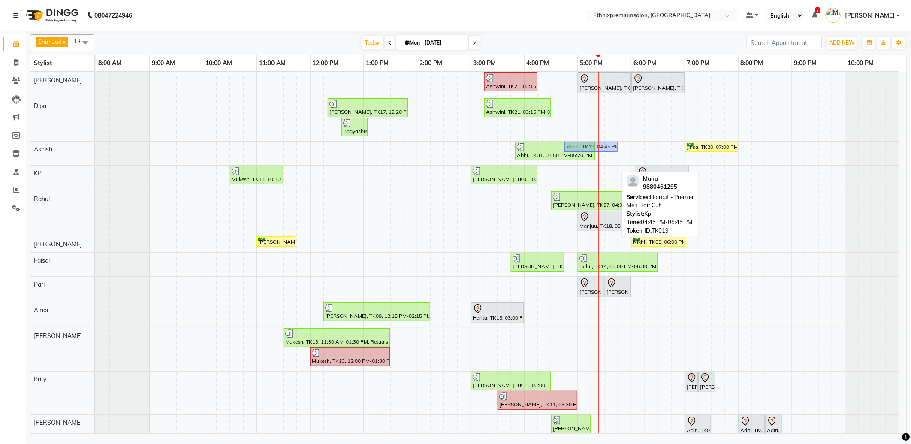
drag, startPoint x: 590, startPoint y: 172, endPoint x: 594, endPoint y: 161, distance: 12.1
click at [594, 161] on tbody "[PERSON_NAME], TK06, 11:00 AM-04:15 PM, Hair Colour - Balayage - Long([DEMOGRAP…" at bounding box center [497, 244] width 803 height 537
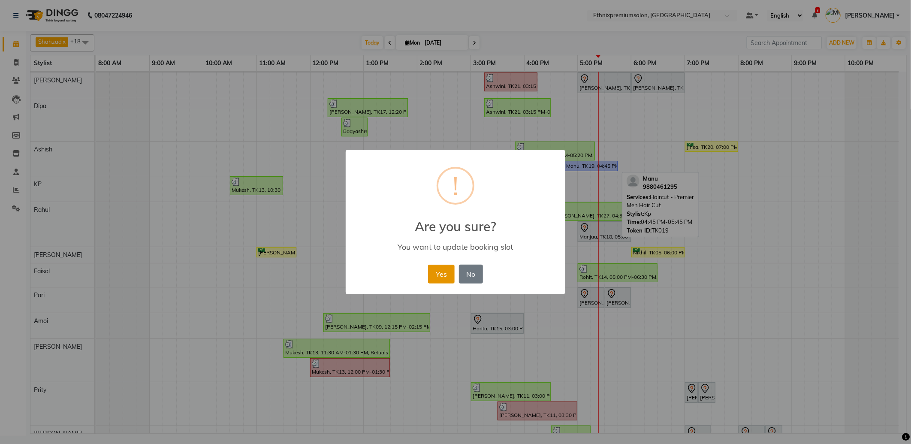
click at [445, 276] on button "Yes" at bounding box center [441, 274] width 26 height 19
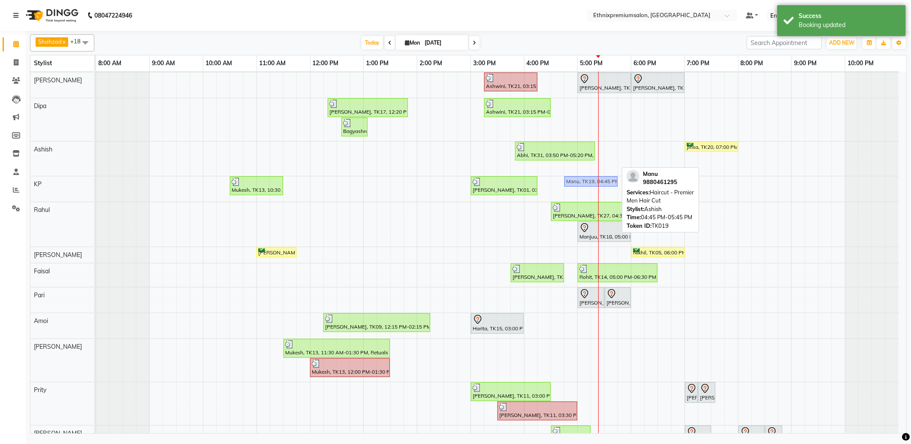
drag, startPoint x: 583, startPoint y: 165, endPoint x: 585, endPoint y: 176, distance: 10.9
click at [585, 183] on tbody "[PERSON_NAME], TK06, 11:00 AM-04:15 PM, Hair Colour - Balayage - Long([DEMOGRAP…" at bounding box center [497, 250] width 803 height 548
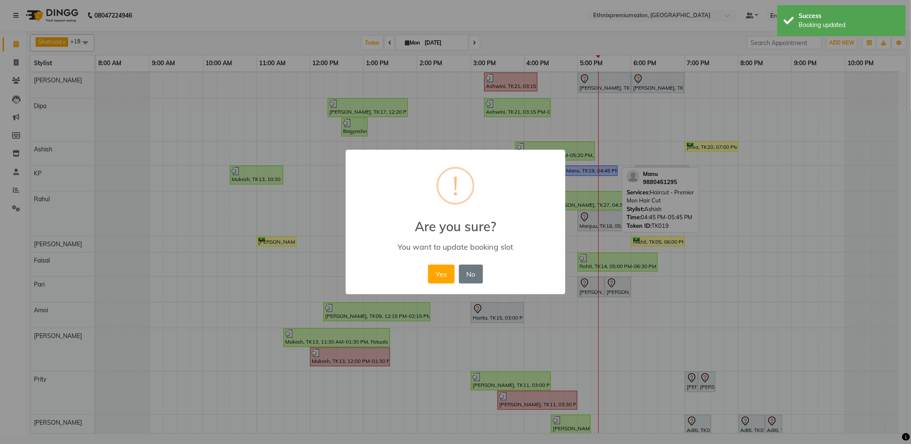
drag, startPoint x: 441, startPoint y: 269, endPoint x: 533, endPoint y: 194, distance: 118.3
click at [444, 268] on button "Yes" at bounding box center [441, 274] width 26 height 19
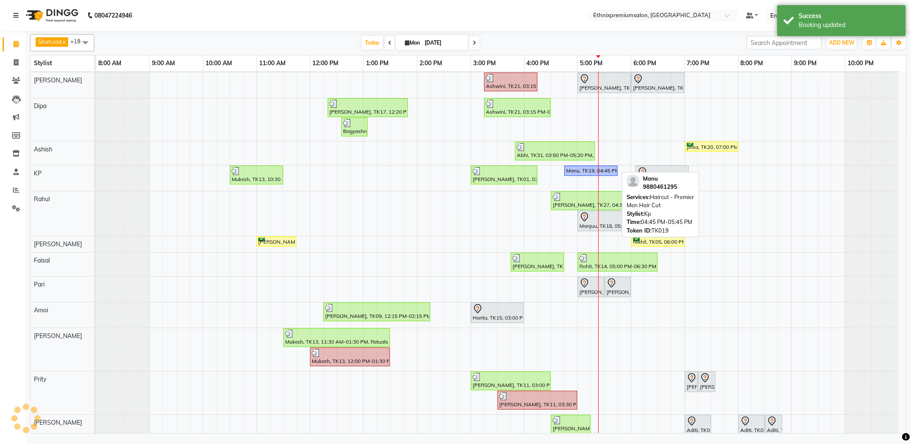
drag, startPoint x: 587, startPoint y: 174, endPoint x: 590, endPoint y: 170, distance: 5.5
click at [590, 170] on div "Manu, TK19, 04:45 PM-05:45 PM, Haircut - Premier Men Hair Cut" at bounding box center [590, 171] width 51 height 8
select select "1"
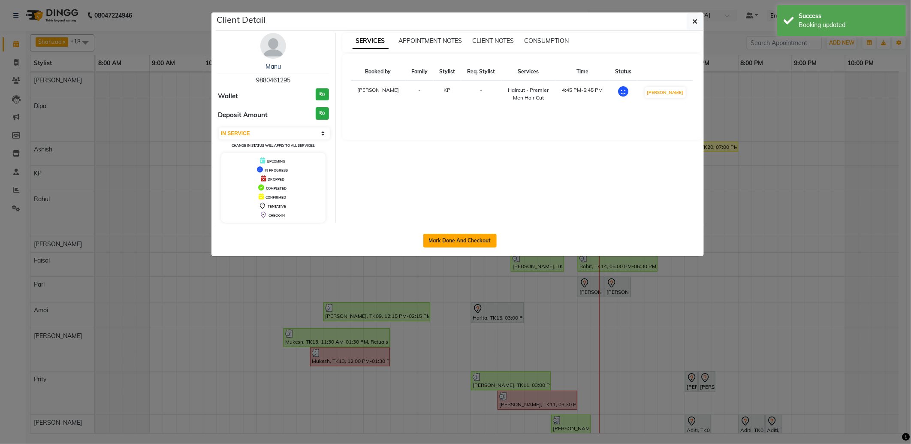
click at [461, 238] on button "Mark Done And Checkout" at bounding box center [459, 241] width 73 height 14
select select "service"
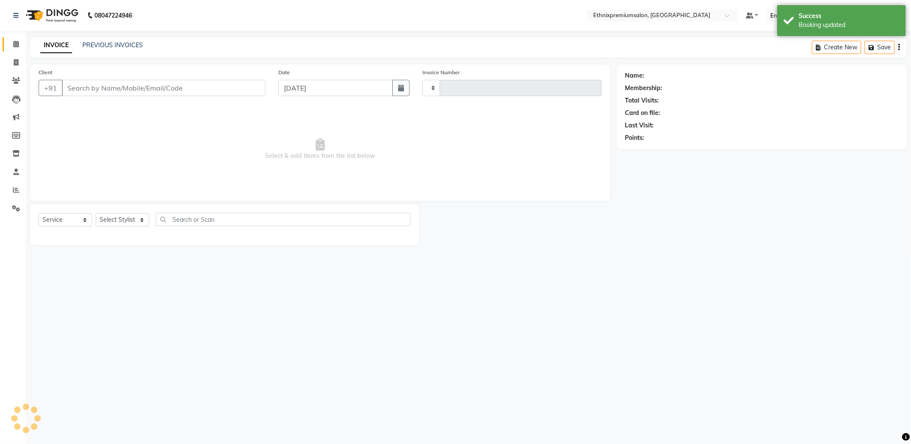
type input "9145"
select select "3625"
type input "9880461295"
select select "75682"
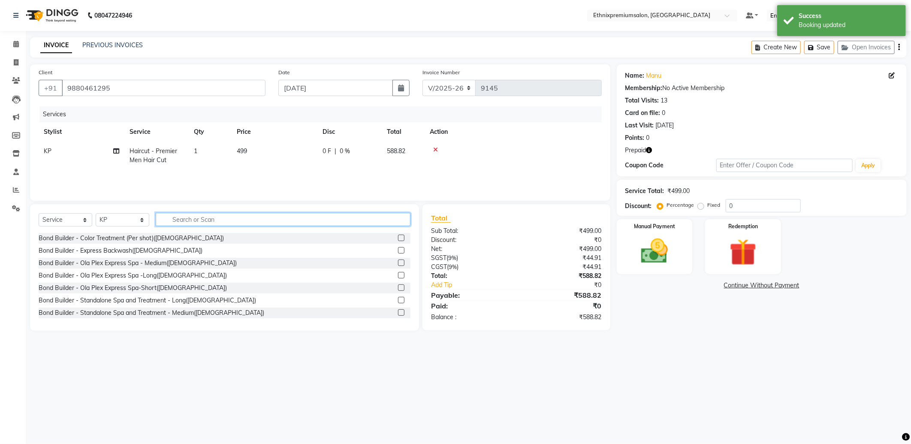
click at [215, 218] on input "text" at bounding box center [283, 219] width 255 height 13
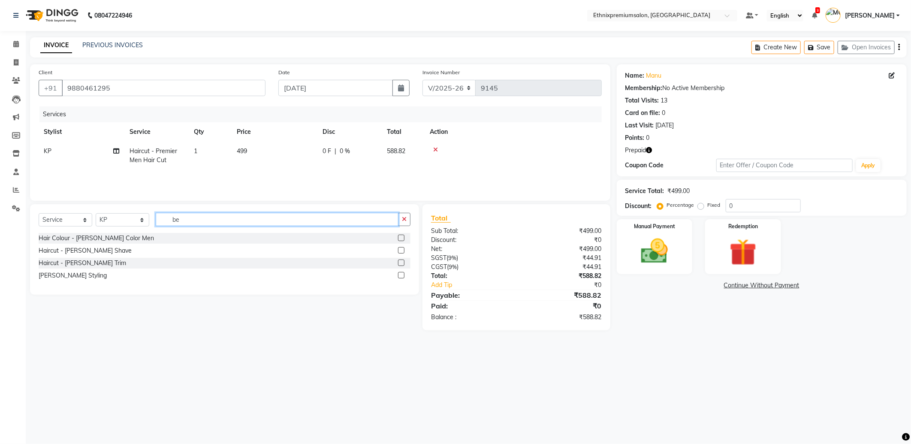
type input "be"
click at [404, 263] on label at bounding box center [401, 263] width 6 height 6
click at [404, 263] on input "checkbox" at bounding box center [401, 263] width 6 height 6
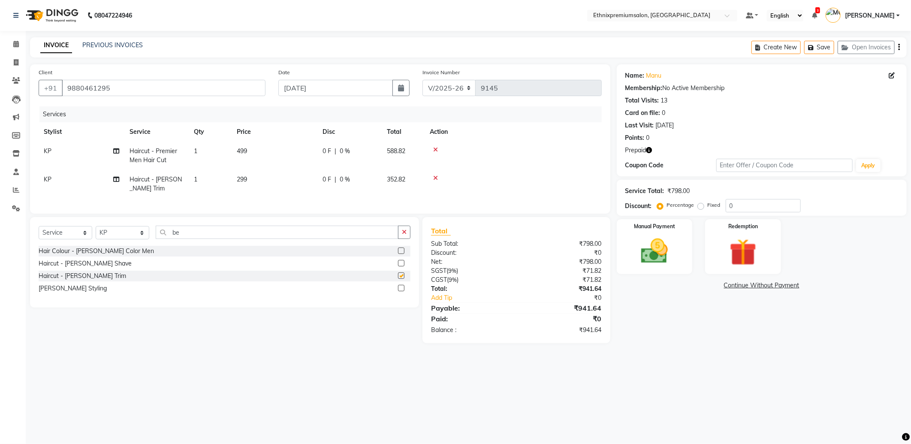
checkbox input "false"
drag, startPoint x: 227, startPoint y: 243, endPoint x: 57, endPoint y: 236, distance: 169.1
click at [78, 236] on div "Select Service Product Membership Package Voucher Prepaid Gift Card Select Styl…" at bounding box center [225, 236] width 372 height 20
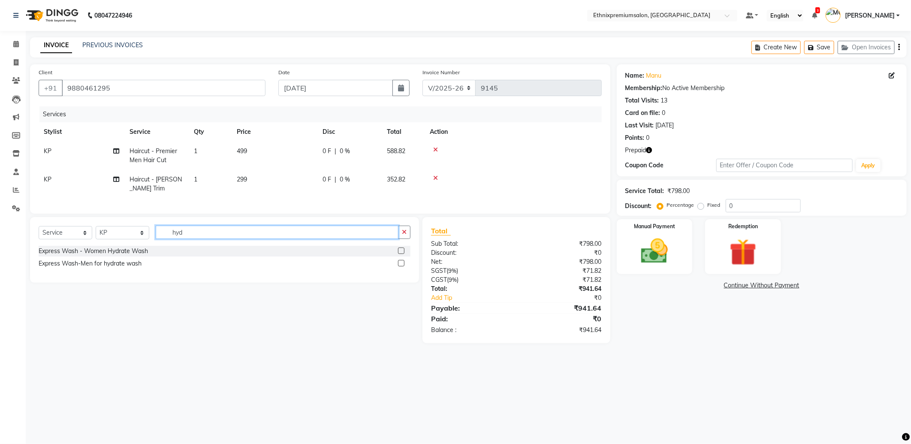
type input "hyd"
click at [402, 266] on label at bounding box center [401, 263] width 6 height 6
click at [402, 266] on input "checkbox" at bounding box center [401, 264] width 6 height 6
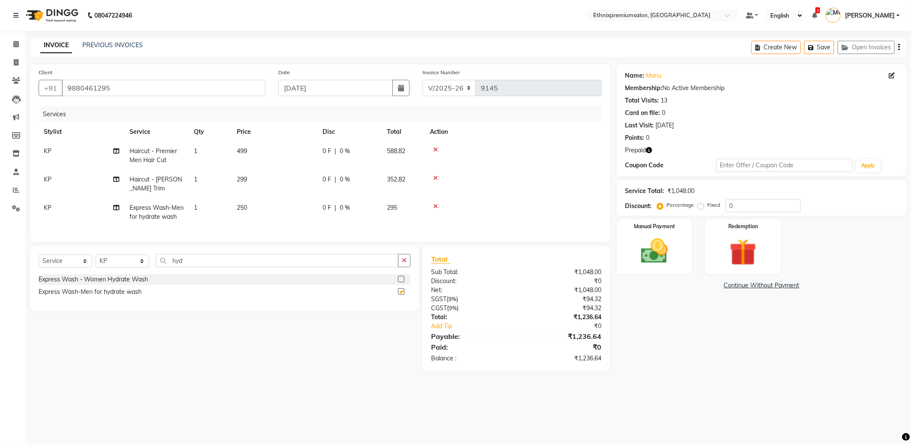
checkbox input "false"
click at [651, 148] on icon "button" at bounding box center [649, 150] width 6 height 6
click at [732, 247] on img at bounding box center [743, 252] width 46 height 35
click at [700, 284] on span "Prepaid 1" at bounding box center [693, 287] width 28 height 10
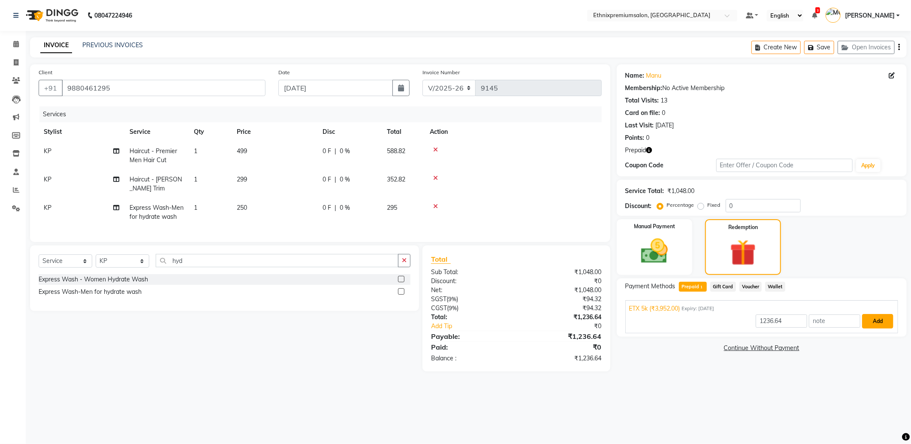
click at [872, 317] on button "Add" at bounding box center [877, 321] width 31 height 15
click at [663, 319] on button "Send OTP" at bounding box center [648, 314] width 45 height 15
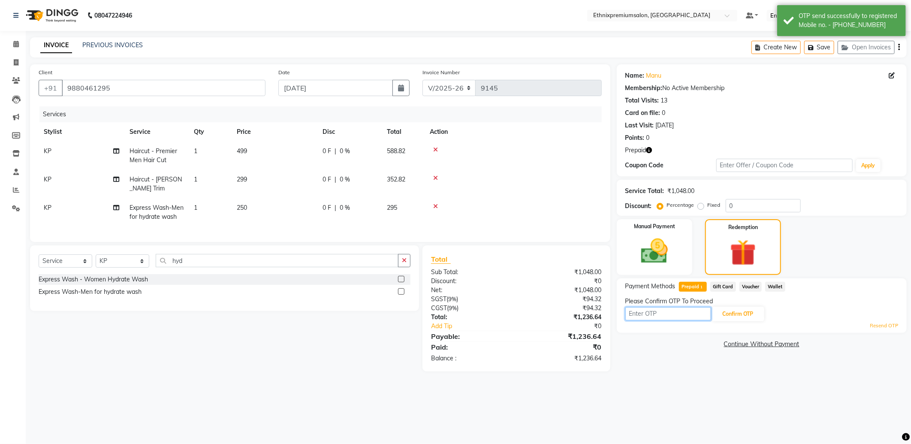
click at [668, 311] on input "text" at bounding box center [668, 313] width 86 height 13
type input "3888"
click at [732, 314] on button "Confirm OTP" at bounding box center [738, 314] width 52 height 15
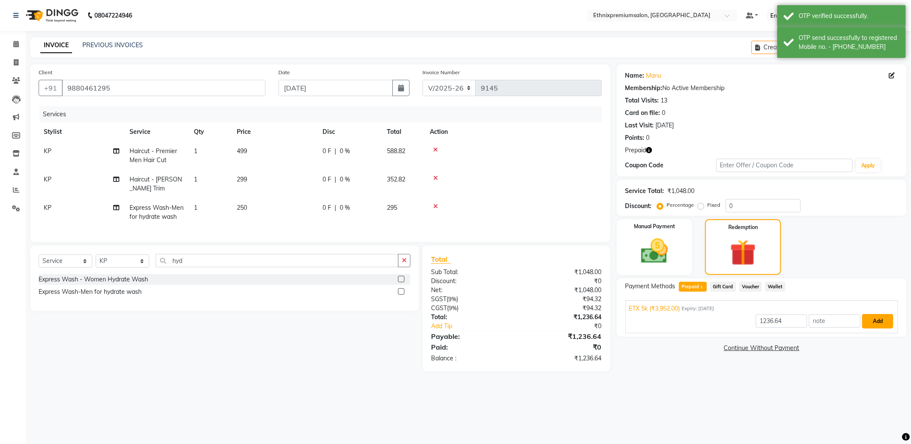
click at [867, 320] on button "Add" at bounding box center [877, 321] width 31 height 15
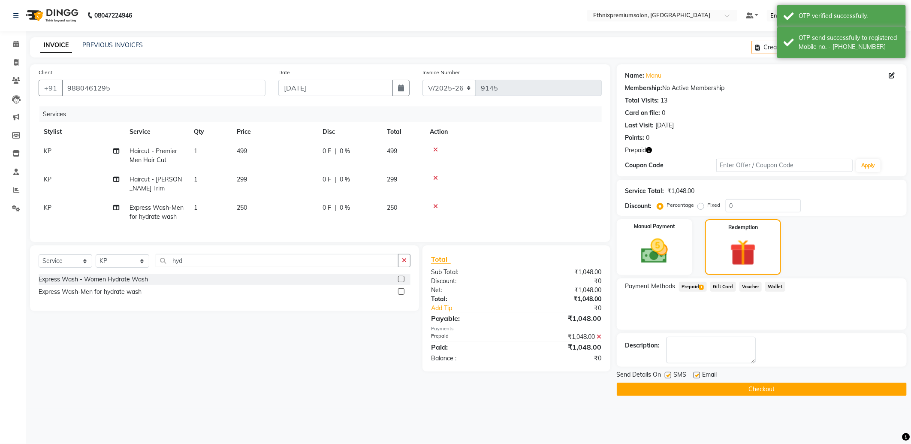
drag, startPoint x: 697, startPoint y: 374, endPoint x: 701, endPoint y: 380, distance: 7.7
click at [697, 374] on label at bounding box center [697, 375] width 6 height 6
click at [697, 374] on input "checkbox" at bounding box center [697, 376] width 6 height 6
checkbox input "false"
click at [711, 388] on button "Checkout" at bounding box center [762, 389] width 290 height 13
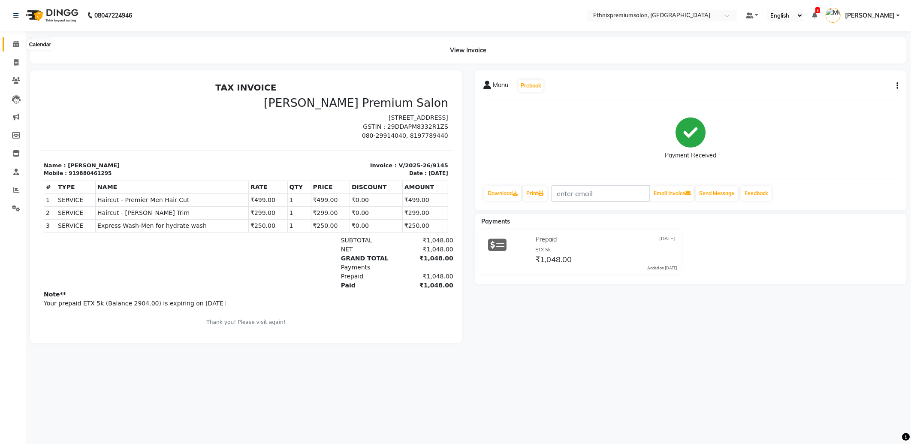
click at [9, 44] on span at bounding box center [16, 44] width 15 height 10
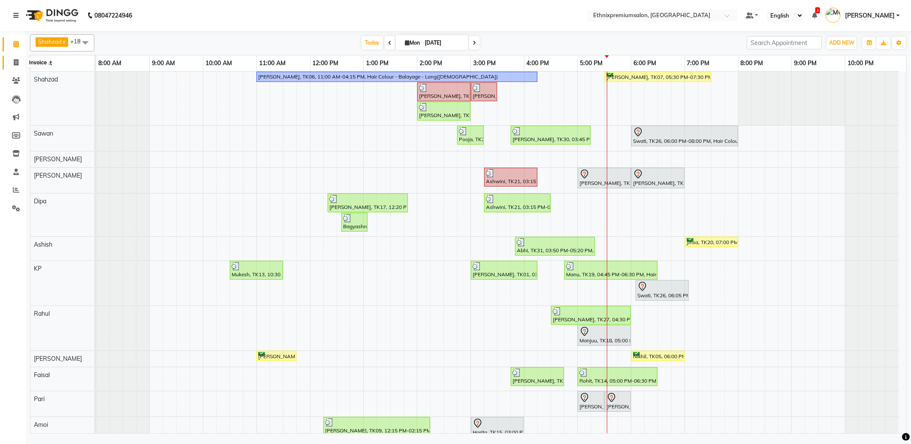
click at [10, 60] on span at bounding box center [16, 63] width 15 height 10
select select "3625"
select select "service"
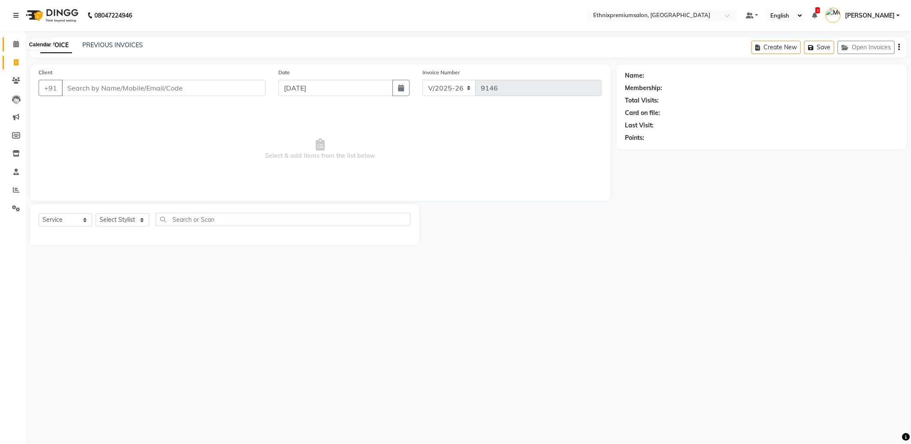
click at [14, 43] on icon at bounding box center [16, 44] width 6 height 6
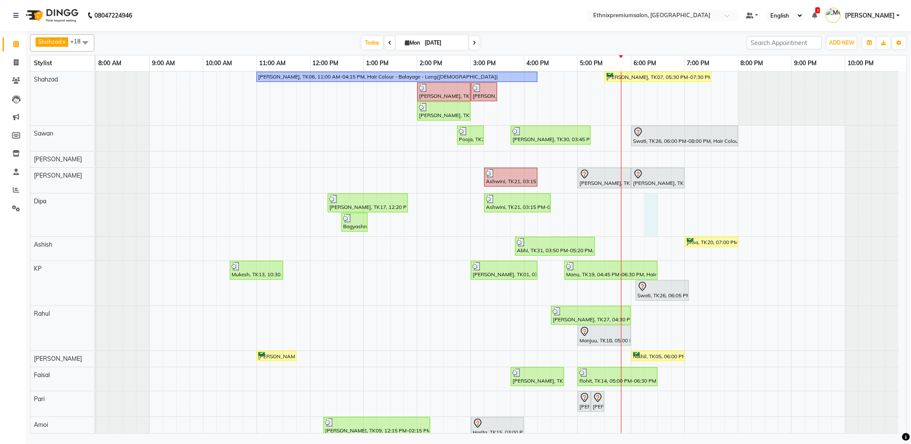
click at [653, 206] on div "[PERSON_NAME], TK06, 11:00 AM-04:15 PM, Hair Colour - Balayage - Long([DEMOGRAP…" at bounding box center [501, 354] width 810 height 565
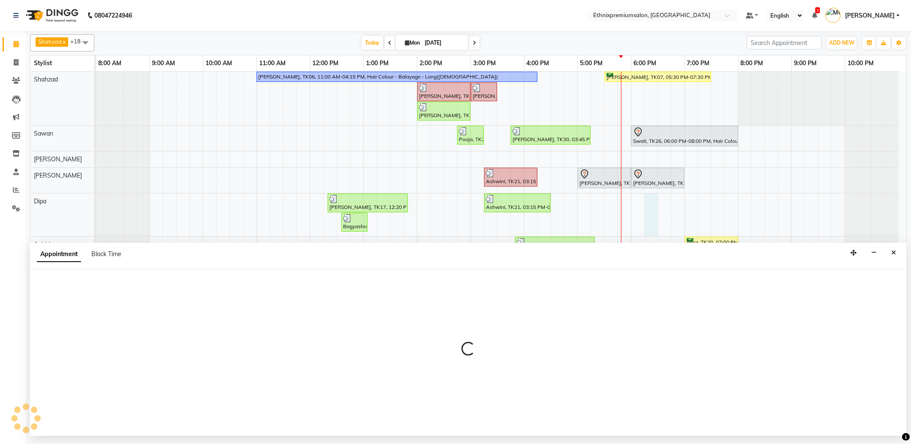
select select "37443"
select select "1095"
select select "tentative"
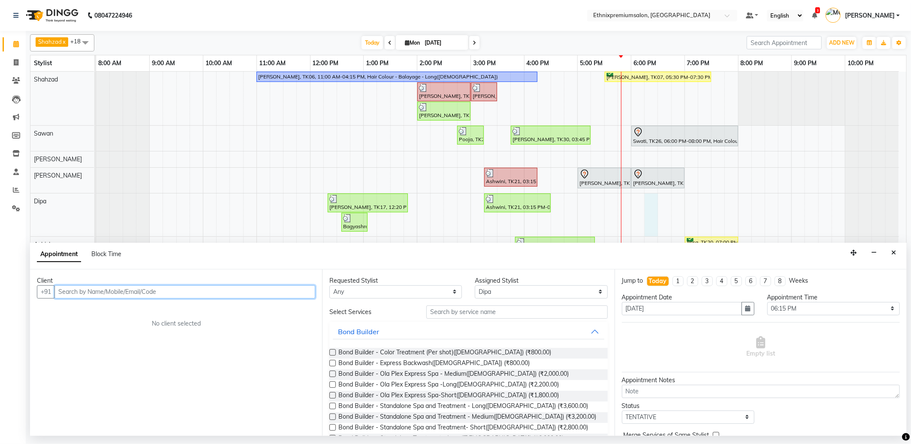
click at [122, 291] on input "text" at bounding box center [184, 291] width 261 height 13
click at [117, 314] on button "Arti 9398501 524" at bounding box center [95, 310] width 79 height 14
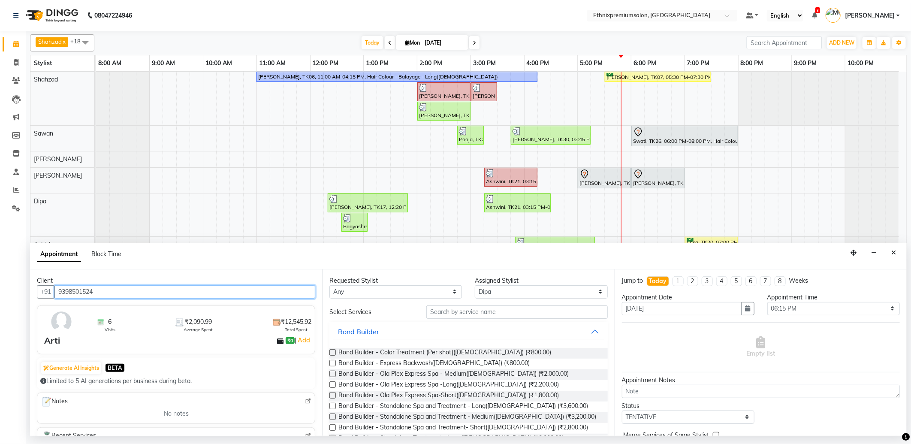
type input "9398501524"
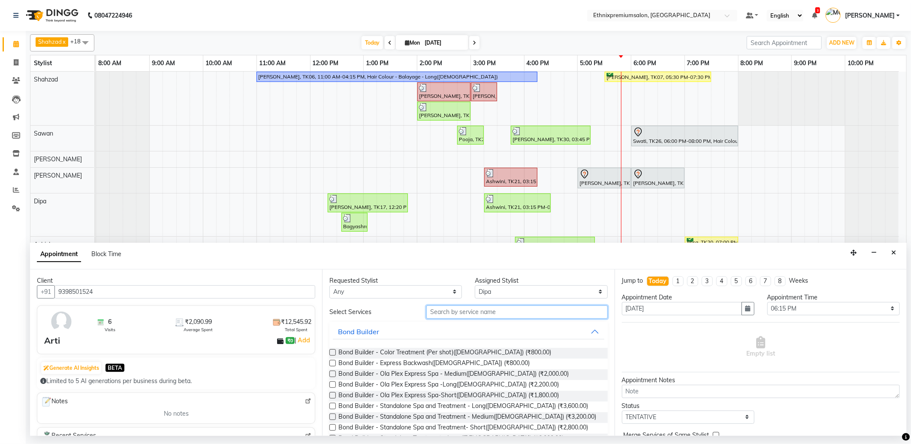
click at [432, 314] on input "text" at bounding box center [516, 311] width 181 height 13
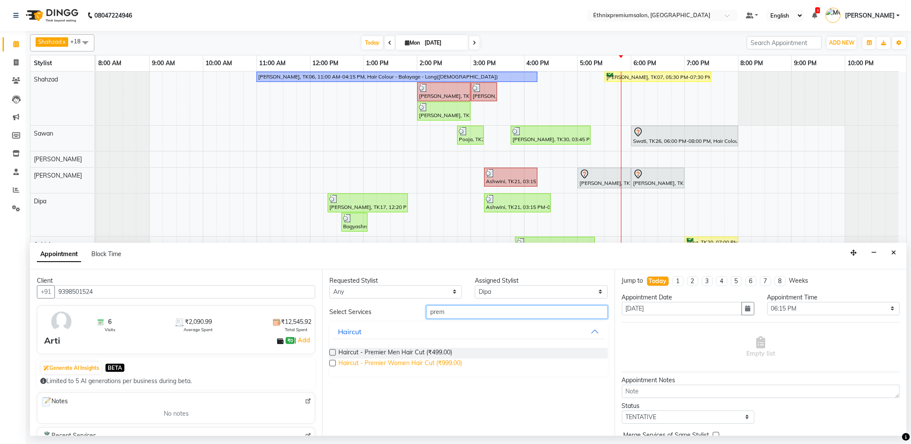
type input "prem"
click at [428, 361] on span "Haircut - Premier Women Hair Cut (₹999.00)" at bounding box center [400, 364] width 124 height 11
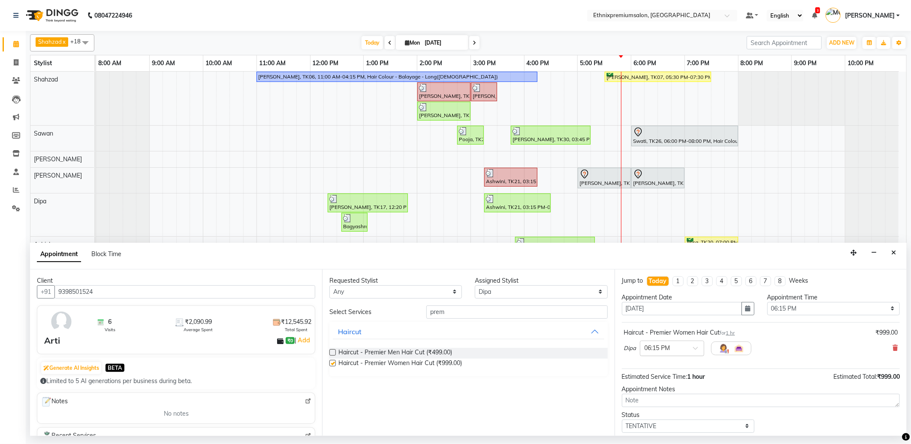
checkbox input "false"
click at [675, 348] on input "text" at bounding box center [664, 347] width 38 height 9
click at [662, 413] on div "06:30 PM" at bounding box center [671, 411] width 63 height 16
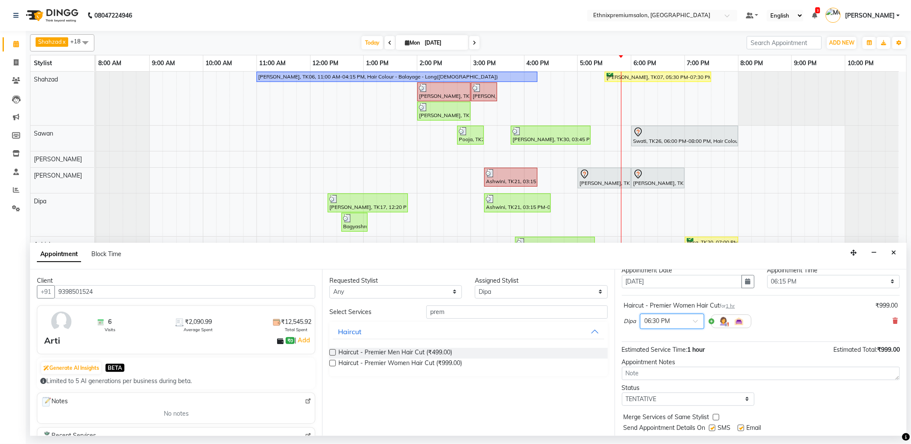
scroll to position [51, 0]
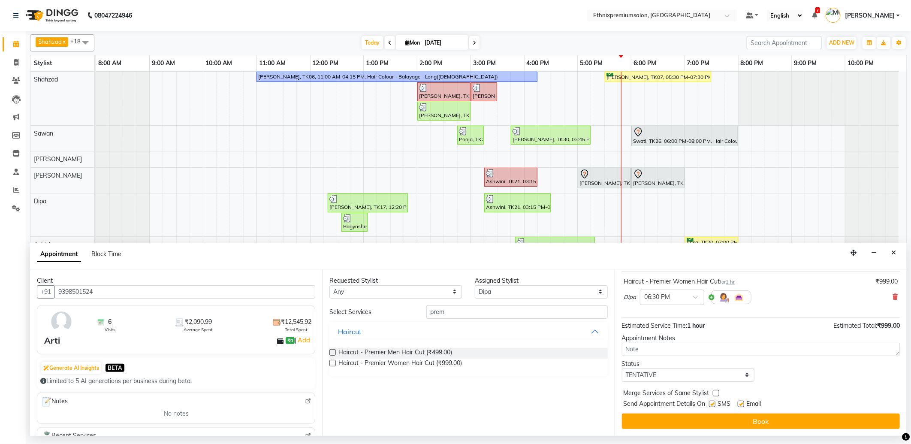
click at [740, 404] on label at bounding box center [741, 404] width 6 height 6
click at [740, 404] on input "checkbox" at bounding box center [741, 405] width 6 height 6
checkbox input "false"
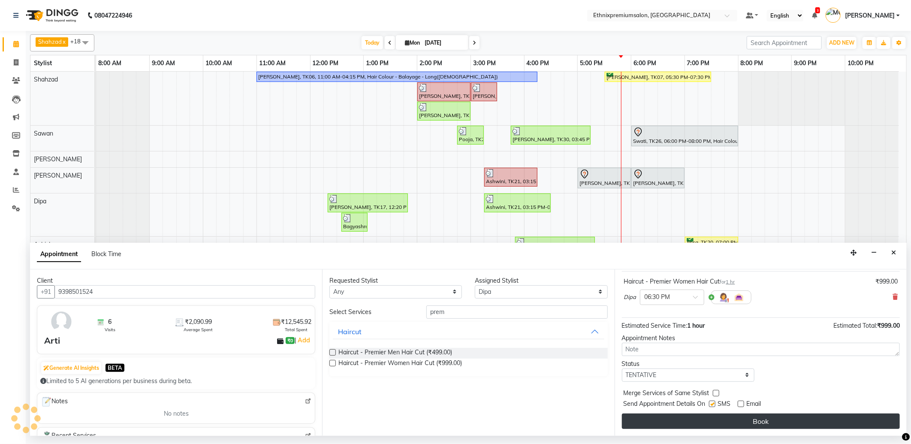
click at [736, 417] on button "Book" at bounding box center [761, 421] width 278 height 15
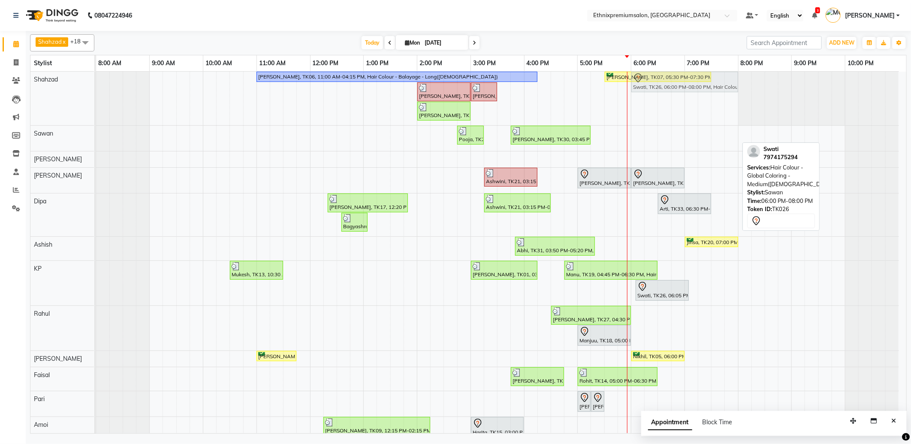
drag, startPoint x: 651, startPoint y: 142, endPoint x: 651, endPoint y: 126, distance: 15.9
click at [651, 126] on div "[PERSON_NAME], TK06, 11:00 AM-04:15 PM, Hair Colour - Balayage - Long([DEMOGRAP…" at bounding box center [501, 354] width 810 height 565
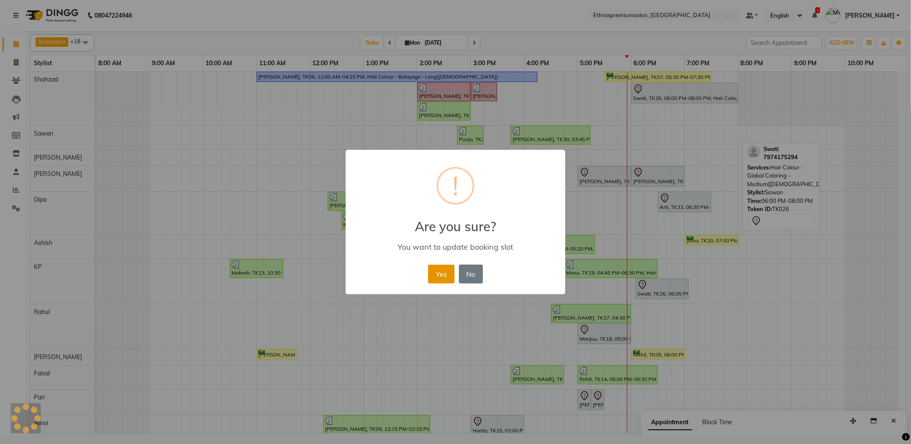
drag, startPoint x: 445, startPoint y: 267, endPoint x: 545, endPoint y: 189, distance: 126.8
click at [447, 266] on button "Yes" at bounding box center [441, 274] width 26 height 19
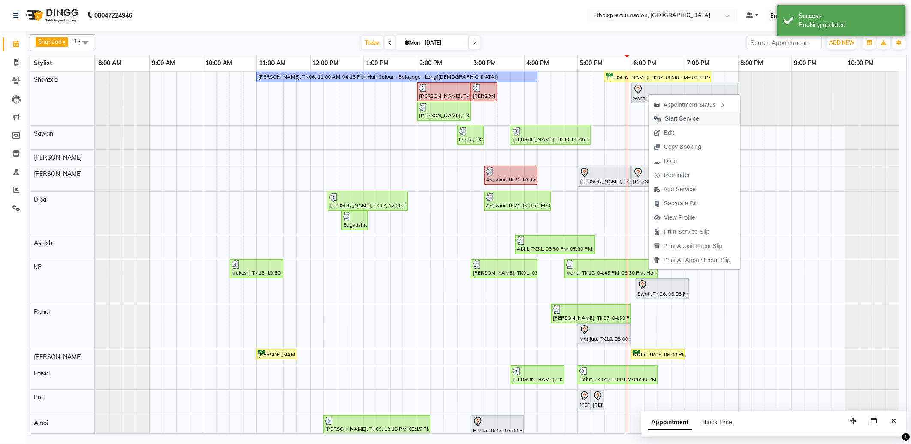
click at [671, 118] on span "Start Service" at bounding box center [682, 118] width 34 height 9
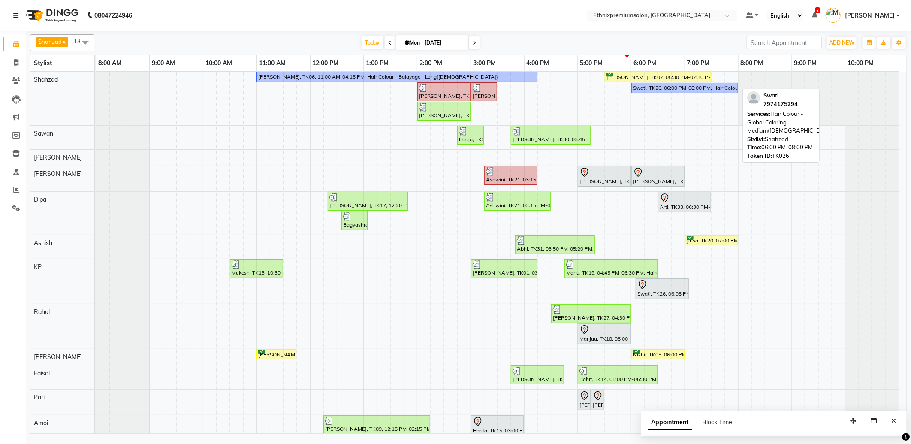
click at [671, 88] on div "Swati, TK26, 06:00 PM-08:00 PM, Hair Colour - Global Coloring - Medium([DEMOGRA…" at bounding box center [684, 88] width 105 height 8
click at [672, 88] on div "Swati, TK26, 06:00 PM-08:00 PM, Hair Colour - Global Coloring - Medium([DEMOGRA…" at bounding box center [684, 88] width 105 height 8
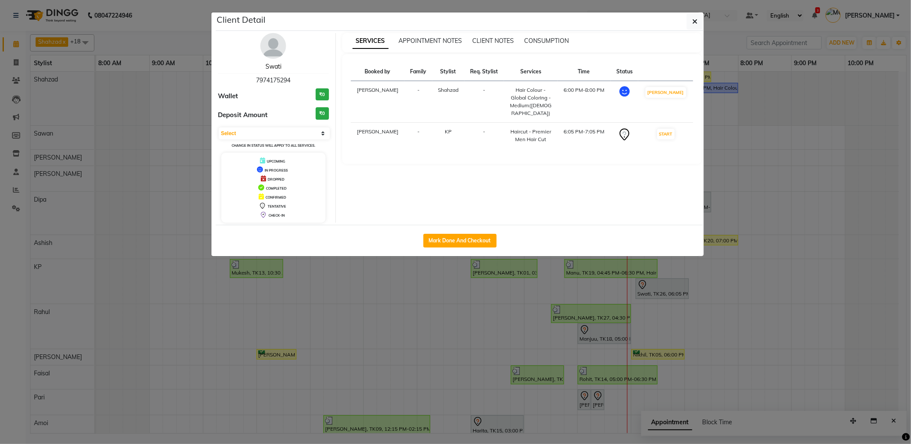
click at [273, 67] on link "Swati" at bounding box center [274, 67] width 16 height 8
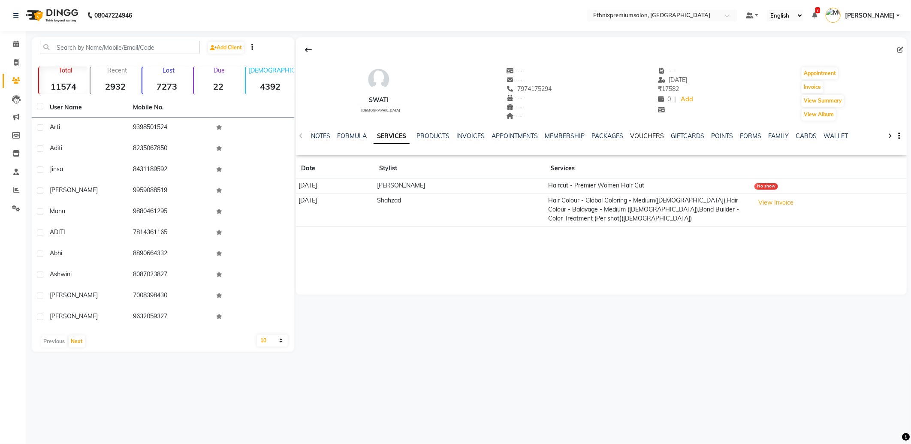
click at [638, 134] on link "VOUCHERS" at bounding box center [647, 136] width 34 height 8
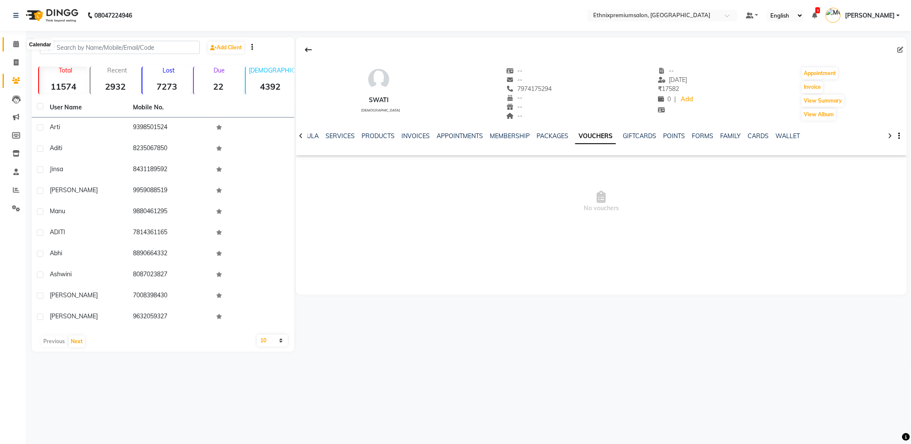
click at [9, 46] on span at bounding box center [16, 44] width 15 height 10
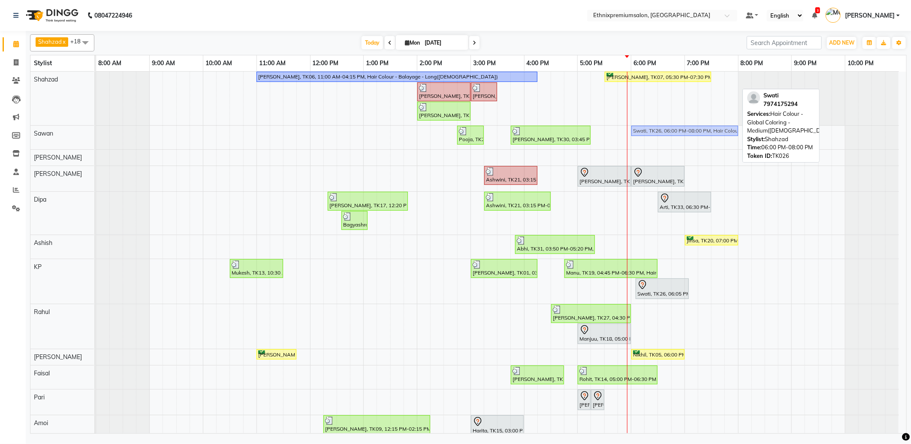
drag, startPoint x: 649, startPoint y: 86, endPoint x: 648, endPoint y: 130, distance: 43.8
click at [648, 130] on tbody "[PERSON_NAME], TK06, 11:00 AM-04:15 PM, Hair Colour - Balayage - Long([DEMOGRAP…" at bounding box center [497, 353] width 803 height 563
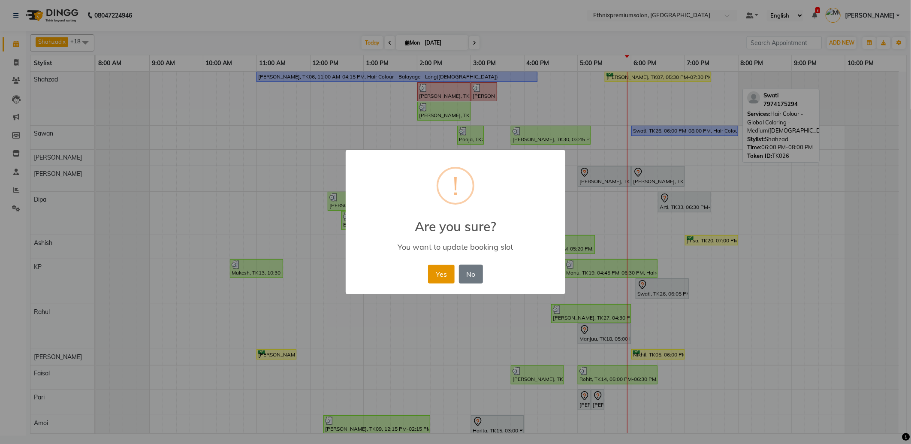
click at [441, 272] on button "Yes" at bounding box center [441, 274] width 26 height 19
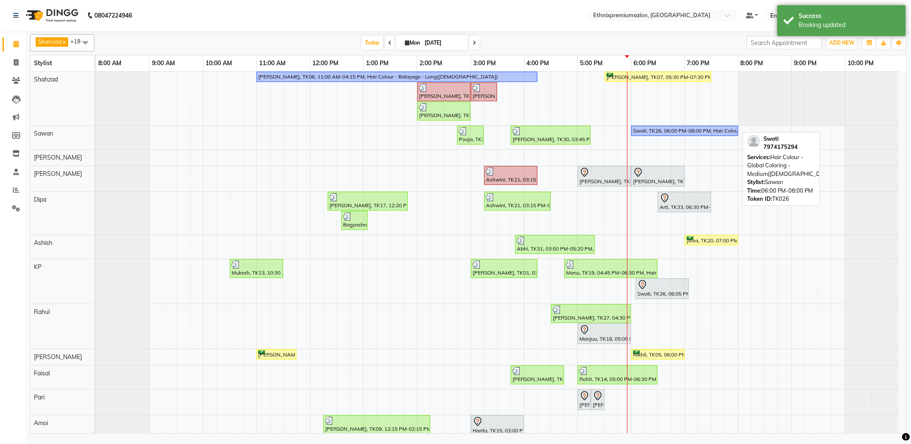
click at [663, 130] on div "Swati, TK26, 06:00 PM-08:00 PM, Hair Colour - Global Coloring - Medium([DEMOGRA…" at bounding box center [684, 131] width 105 height 8
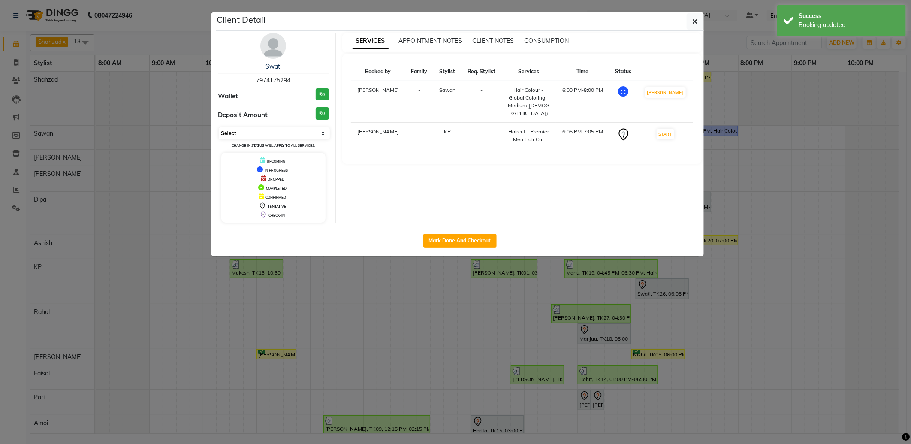
click at [277, 135] on select "Select IN SERVICE CONFIRMED TENTATIVE CHECK IN MARK DONE DROPPED UPCOMING" at bounding box center [274, 133] width 111 height 12
select select "7"
click at [219, 127] on select "Select IN SERVICE CONFIRMED TENTATIVE CHECK IN MARK DONE DROPPED UPCOMING" at bounding box center [274, 133] width 111 height 12
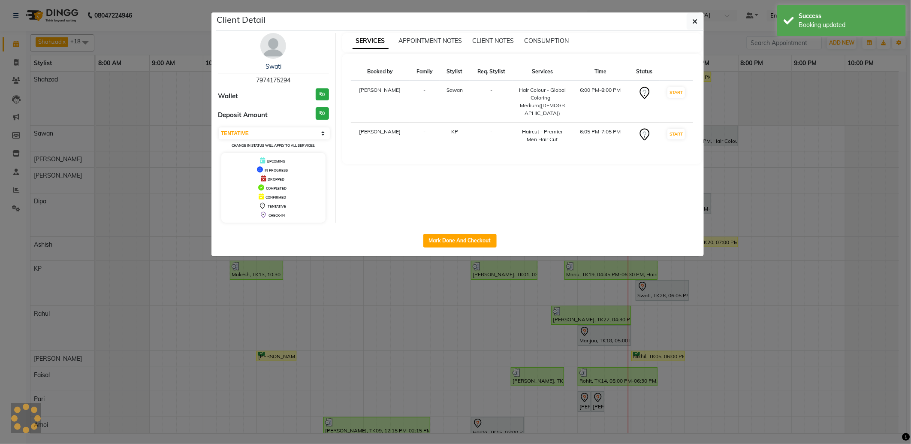
click at [379, 284] on ngb-modal-window "Client Detail Swati 7974175294 Wallet ₹0 Deposit Amount ₹0 Select IN SERVICE CO…" at bounding box center [455, 222] width 911 height 444
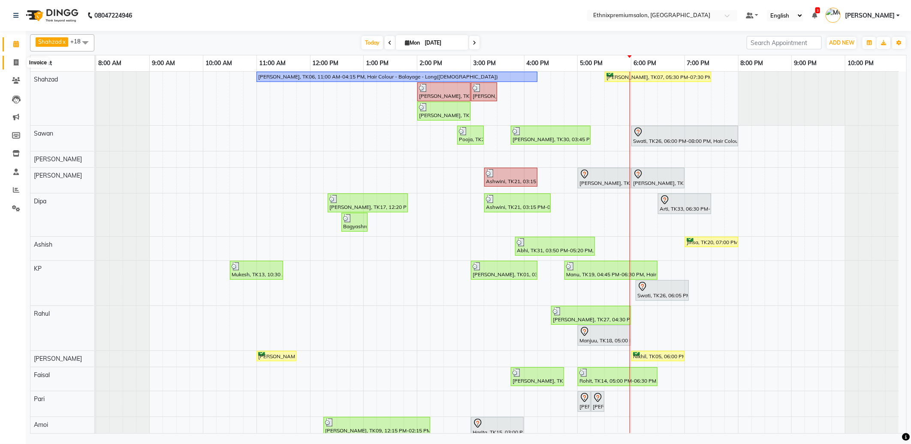
click at [12, 62] on span at bounding box center [16, 63] width 15 height 10
select select "3625"
select select "service"
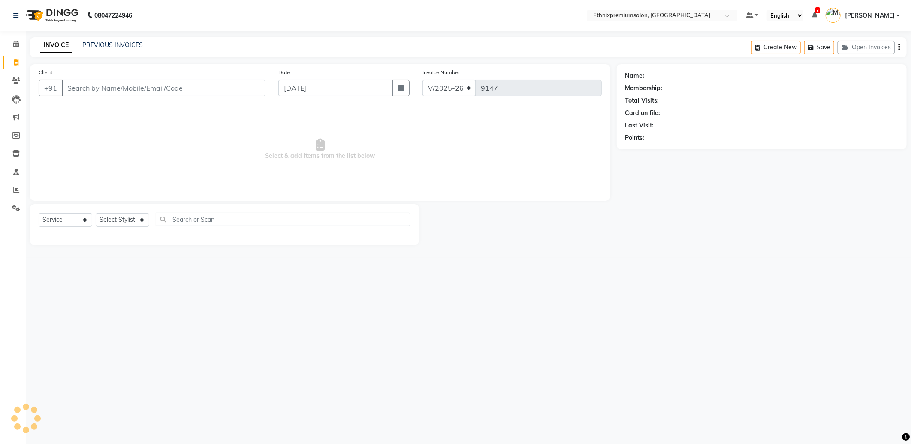
click at [95, 88] on input "Client" at bounding box center [164, 88] width 204 height 16
type input "7995250354"
click at [247, 89] on span "Add Client" at bounding box center [244, 88] width 34 height 9
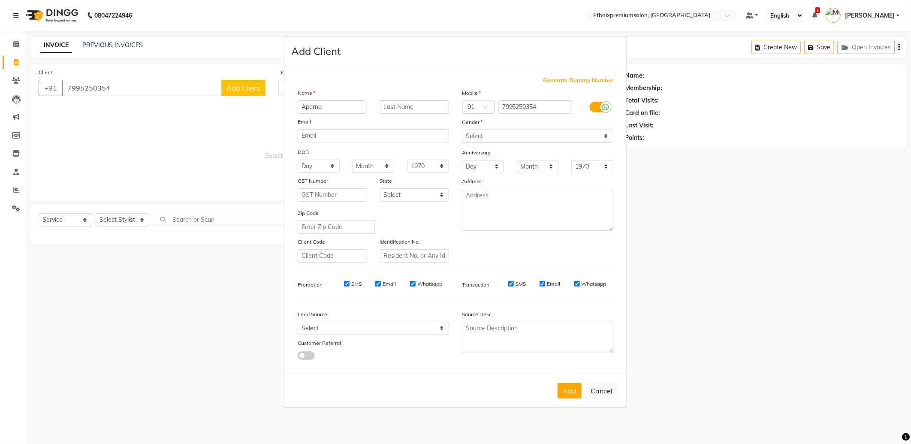
type input "Aparna"
click at [490, 139] on select "Select [DEMOGRAPHIC_DATA] [DEMOGRAPHIC_DATA] Other Prefer Not To Say" at bounding box center [537, 136] width 151 height 13
select select "[DEMOGRAPHIC_DATA]"
click at [462, 130] on select "Select [DEMOGRAPHIC_DATA] [DEMOGRAPHIC_DATA] Other Prefer Not To Say" at bounding box center [537, 136] width 151 height 13
click at [332, 328] on select "Select Walk-in Referral Internet Friend Word of Mouth Advertisement Facebook Ju…" at bounding box center [373, 328] width 151 height 13
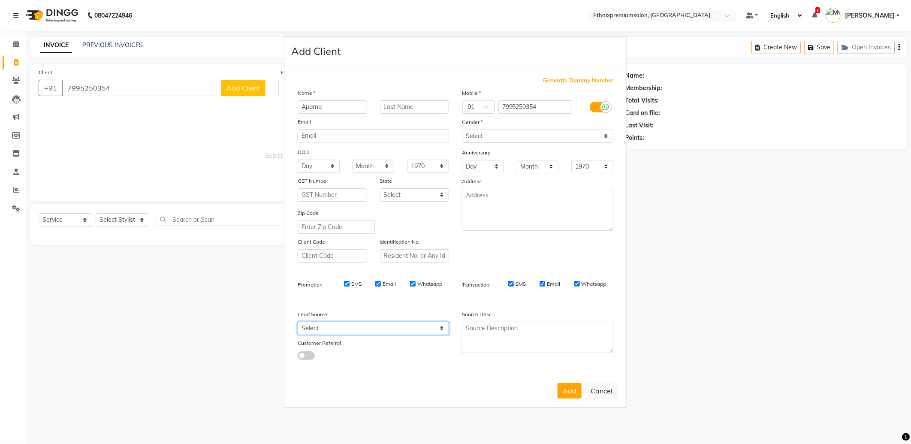
select select "26586"
click at [298, 322] on select "Select Walk-in Referral Internet Friend Word of Mouth Advertisement Facebook Ju…" at bounding box center [373, 328] width 151 height 13
click at [573, 395] on button "Add" at bounding box center [570, 390] width 24 height 15
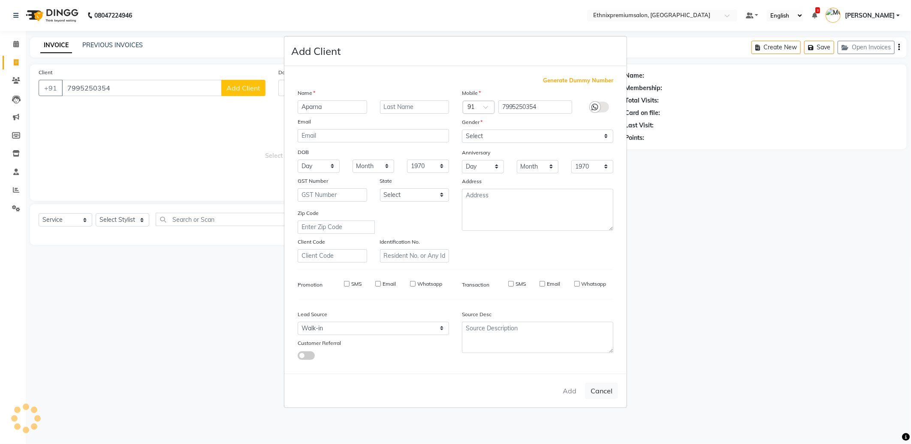
select select
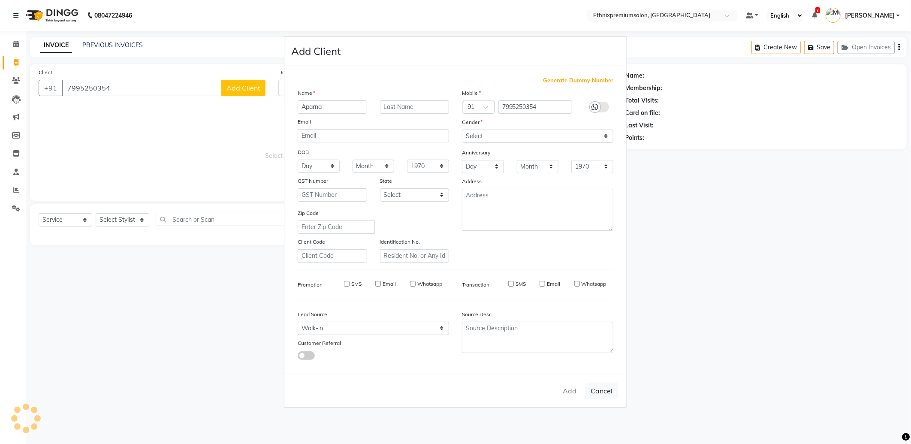
select select
checkbox input "false"
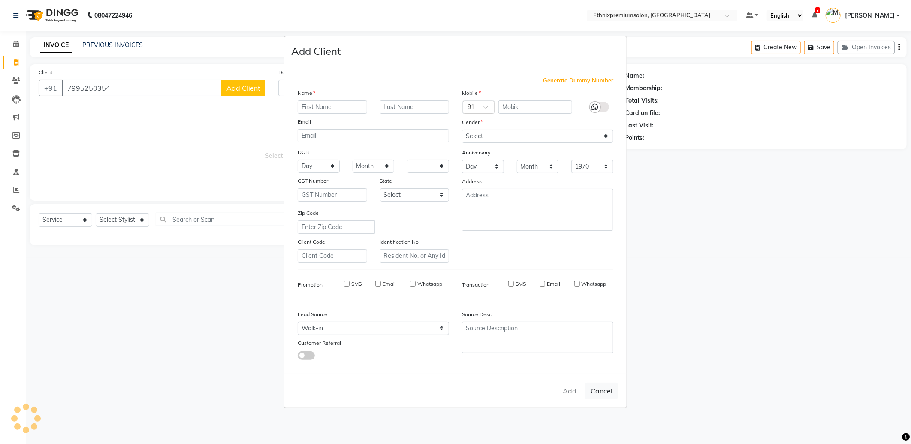
checkbox input "false"
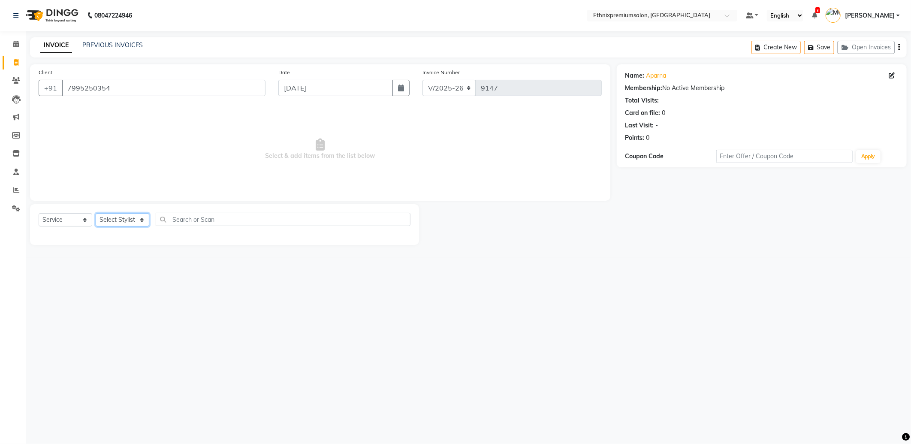
click at [120, 220] on select "Select Stylist Amoi Ashish [PERSON_NAME] [PERSON_NAME] [PERSON_NAME] [PERSON_NA…" at bounding box center [123, 219] width 54 height 13
select select "89057"
click at [96, 214] on select "Select Stylist Amoi Ashish [PERSON_NAME] [PERSON_NAME] [PERSON_NAME] [PERSON_NA…" at bounding box center [123, 219] width 54 height 13
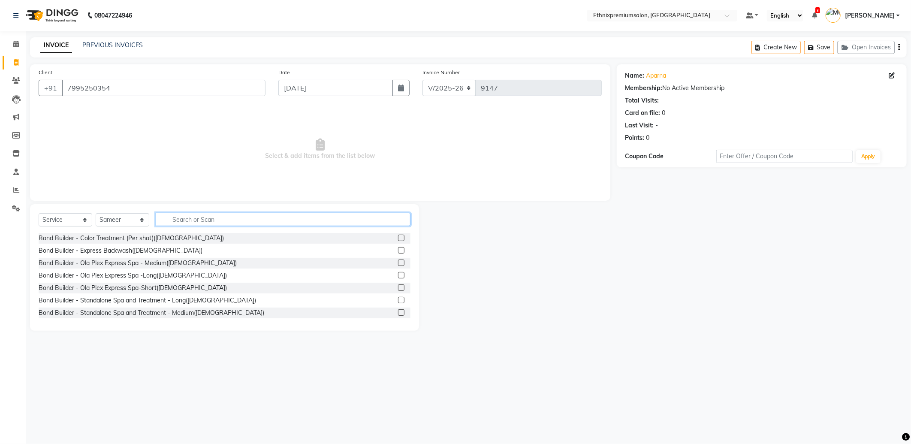
click at [178, 222] on input "text" at bounding box center [283, 219] width 255 height 13
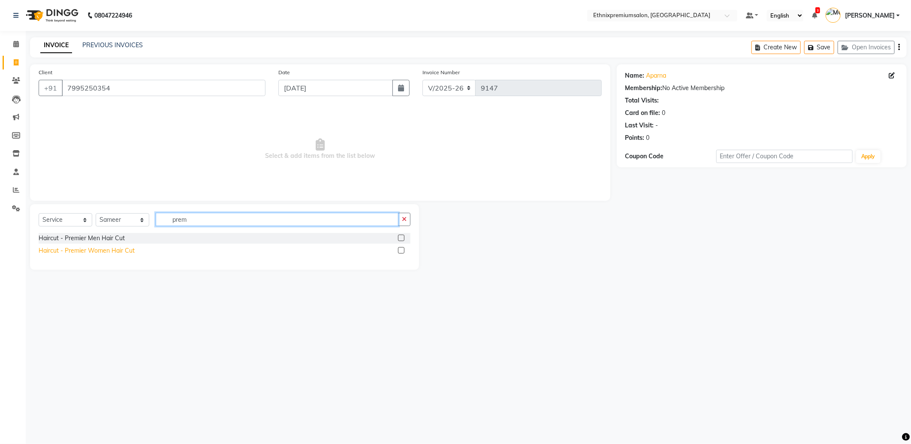
type input "prem"
click at [117, 249] on div "Haircut - Premier Women Hair Cut" at bounding box center [87, 250] width 96 height 9
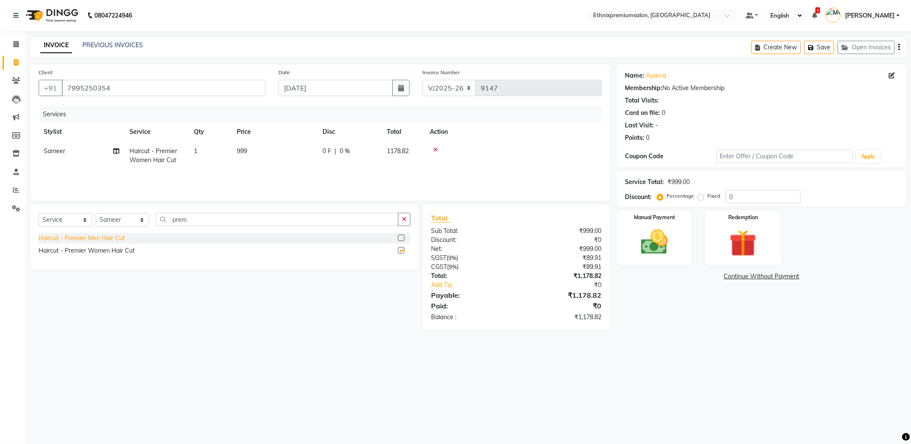
checkbox input "false"
click at [110, 221] on select "Select Stylist Amoi Ashish [PERSON_NAME] [PERSON_NAME] [PERSON_NAME] [PERSON_NA…" at bounding box center [123, 219] width 54 height 13
select select "75721"
click at [96, 214] on select "Select Stylist Amoi Ashish [PERSON_NAME] [PERSON_NAME] [PERSON_NAME] [PERSON_NA…" at bounding box center [123, 219] width 54 height 13
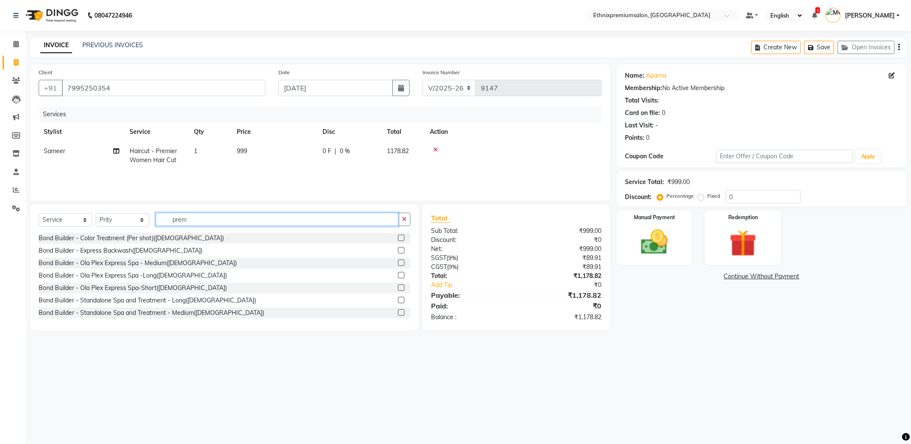
drag, startPoint x: 197, startPoint y: 221, endPoint x: 159, endPoint y: 221, distance: 38.6
click at [159, 221] on input "prem" at bounding box center [277, 219] width 243 height 13
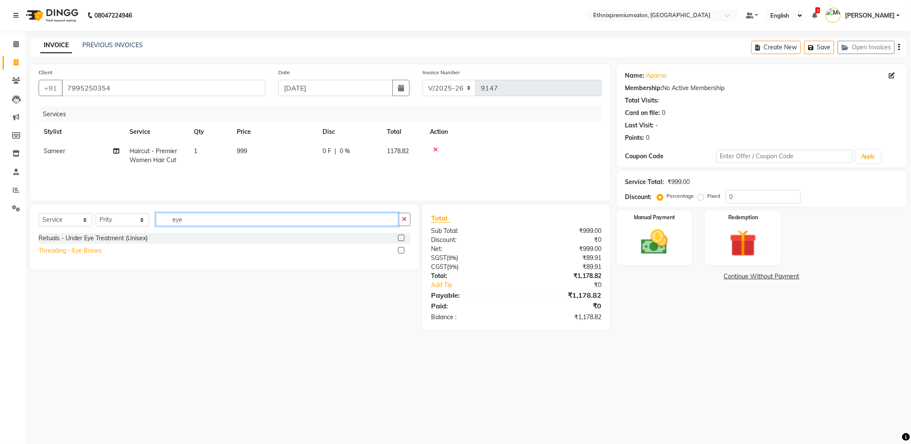
type input "eye"
click at [82, 247] on div "Threading - Eye Brows" at bounding box center [70, 250] width 63 height 9
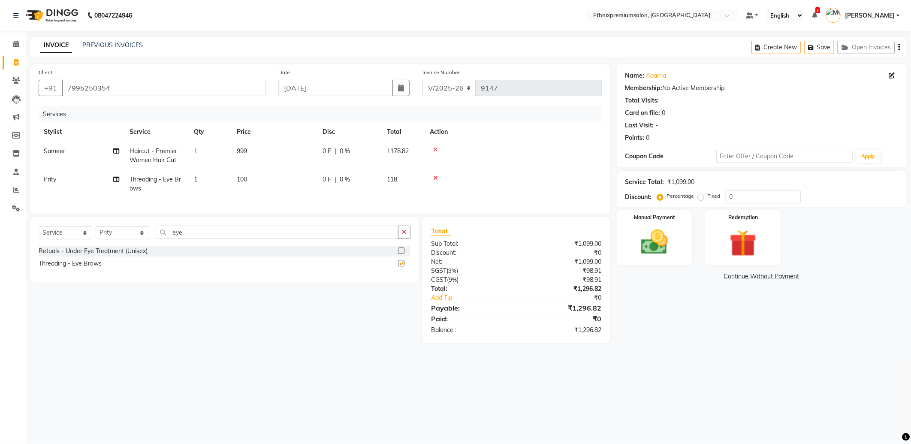
checkbox input "false"
click at [148, 234] on div "Select Service Product Membership Package Voucher Prepaid Gift Card Select Styl…" at bounding box center [225, 236] width 372 height 20
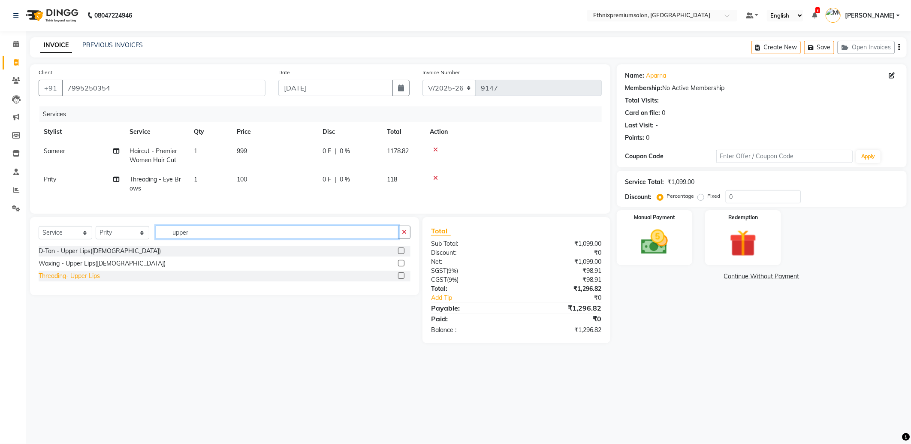
type input "upper"
click at [75, 281] on div "Threading- Upper Lips" at bounding box center [69, 276] width 61 height 9
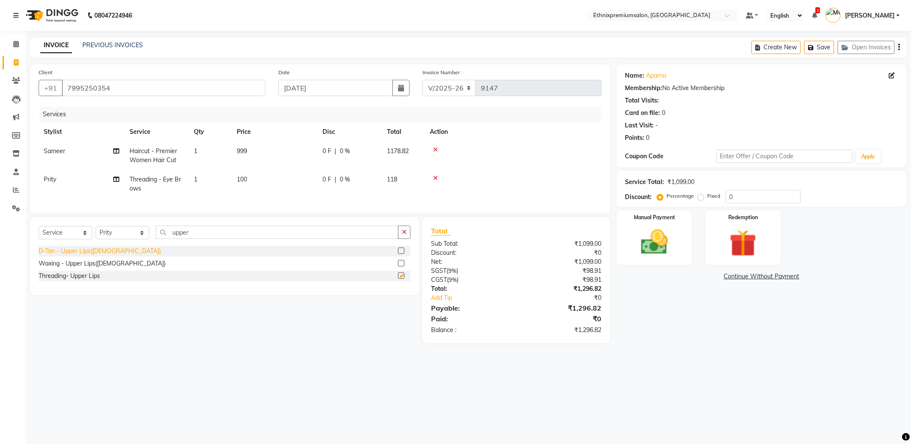
checkbox input "false"
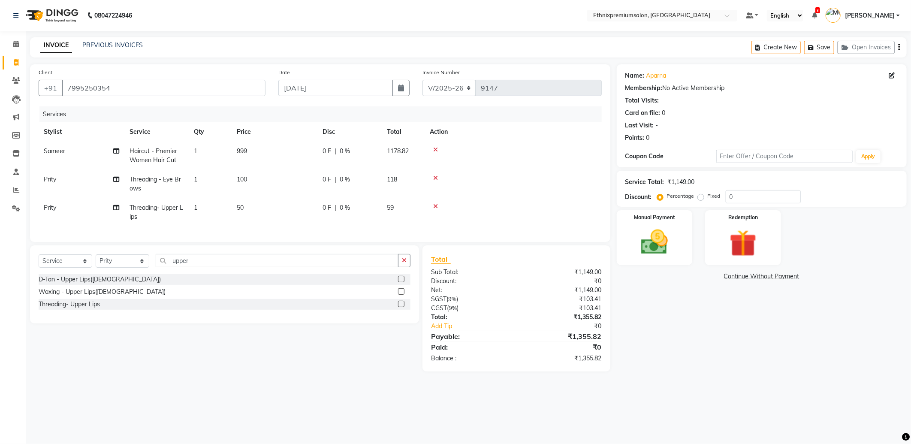
click at [708, 196] on label "Fixed" at bounding box center [714, 196] width 13 height 8
click at [700, 196] on input "Fixed" at bounding box center [703, 196] width 6 height 6
radio input "true"
drag, startPoint x: 744, startPoint y: 195, endPoint x: 696, endPoint y: 195, distance: 48.0
click at [711, 198] on div "Percentage Fixed 0" at bounding box center [730, 196] width 142 height 13
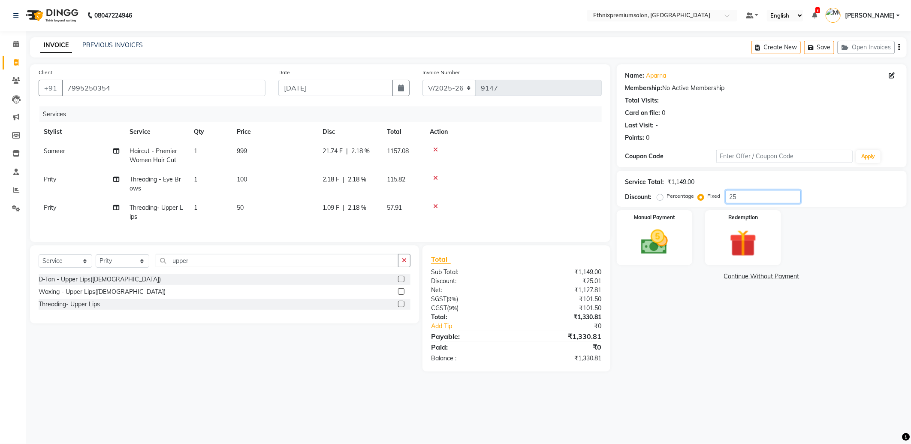
type input "2"
type input "176"
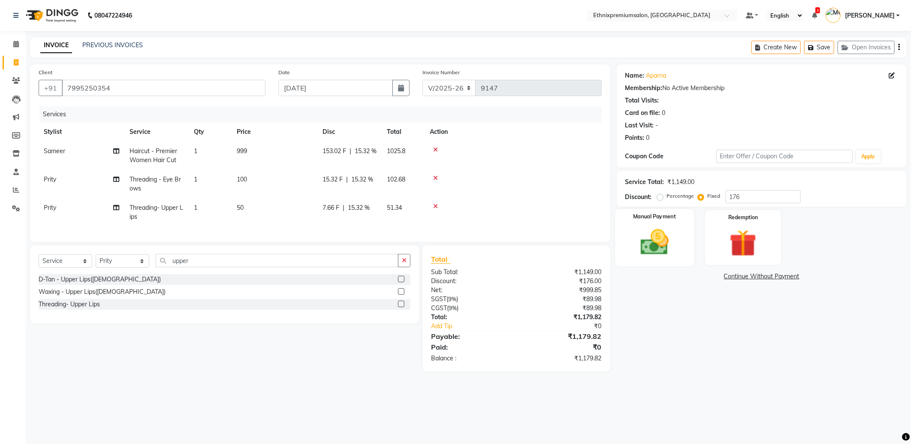
click at [647, 249] on img at bounding box center [655, 242] width 46 height 33
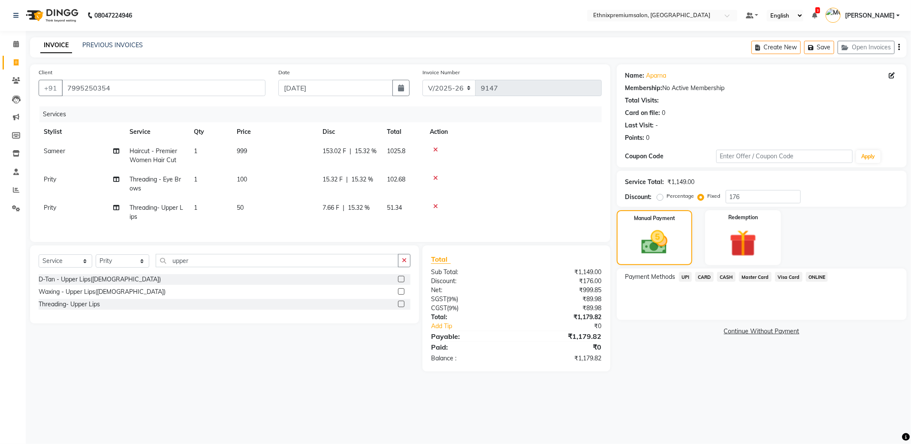
click at [687, 276] on span "UPI" at bounding box center [685, 277] width 13 height 10
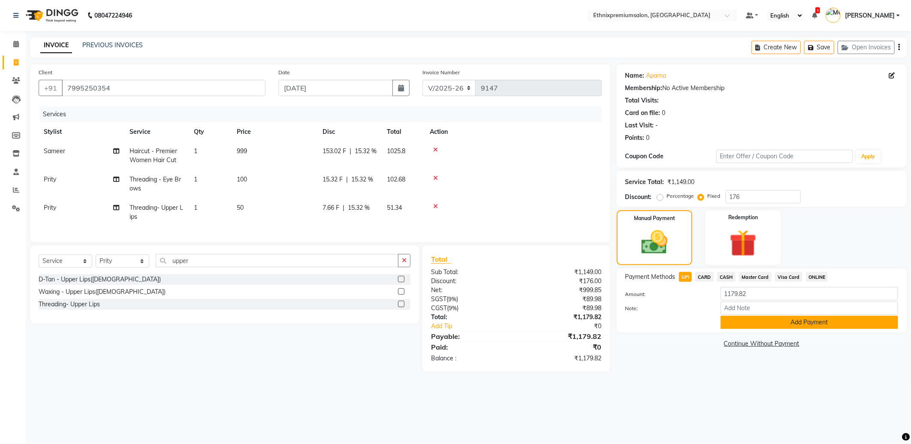
click at [722, 319] on button "Add Payment" at bounding box center [810, 322] width 178 height 13
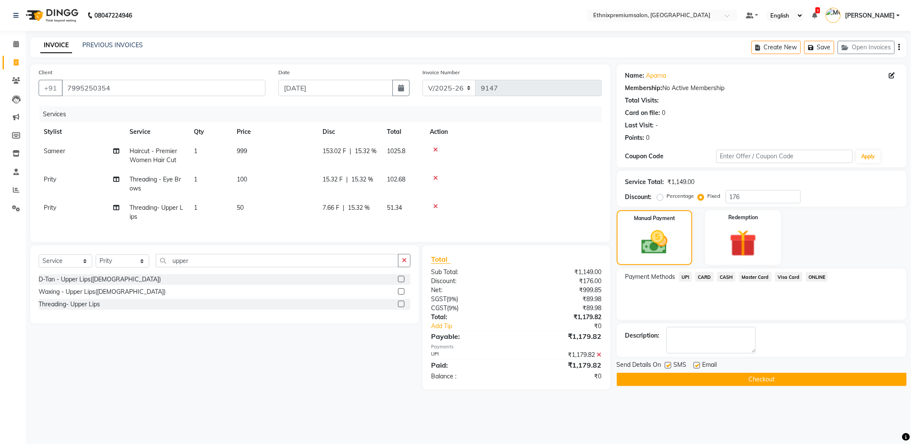
click at [698, 366] on label at bounding box center [697, 365] width 6 height 6
click at [698, 366] on input "checkbox" at bounding box center [697, 366] width 6 height 6
checkbox input "false"
click at [670, 366] on label at bounding box center [668, 365] width 6 height 6
click at [670, 366] on input "checkbox" at bounding box center [668, 366] width 6 height 6
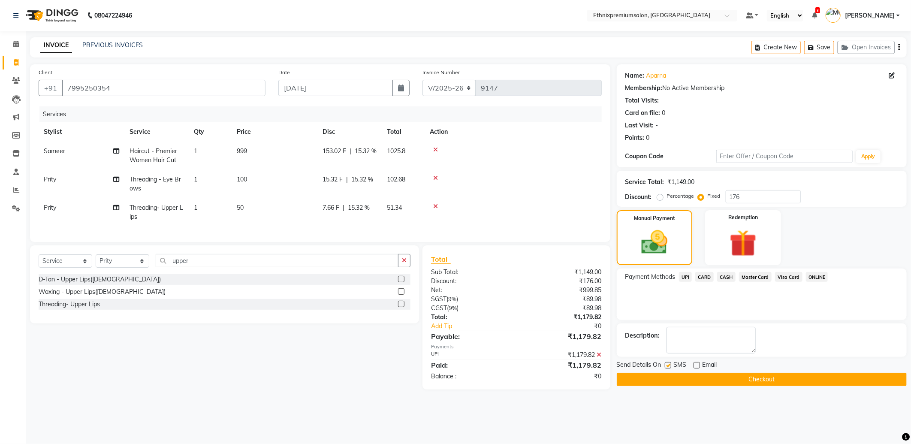
checkbox input "false"
click at [672, 379] on button "Checkout" at bounding box center [762, 379] width 290 height 13
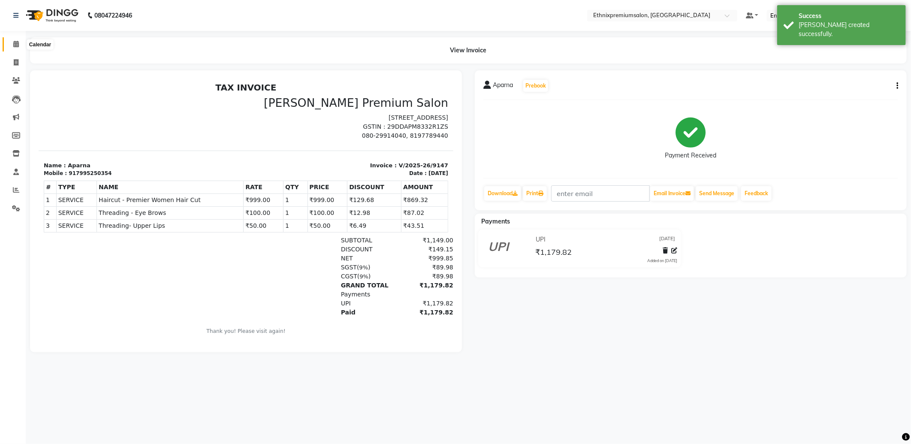
click at [19, 43] on span at bounding box center [16, 44] width 15 height 10
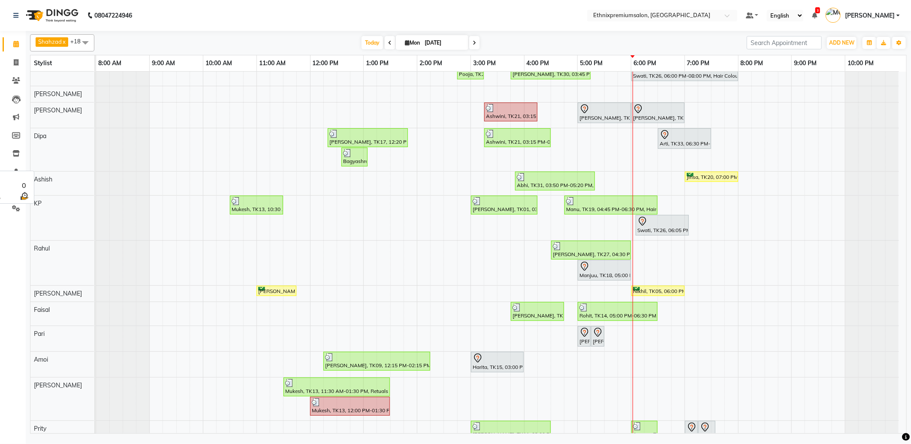
scroll to position [61, 0]
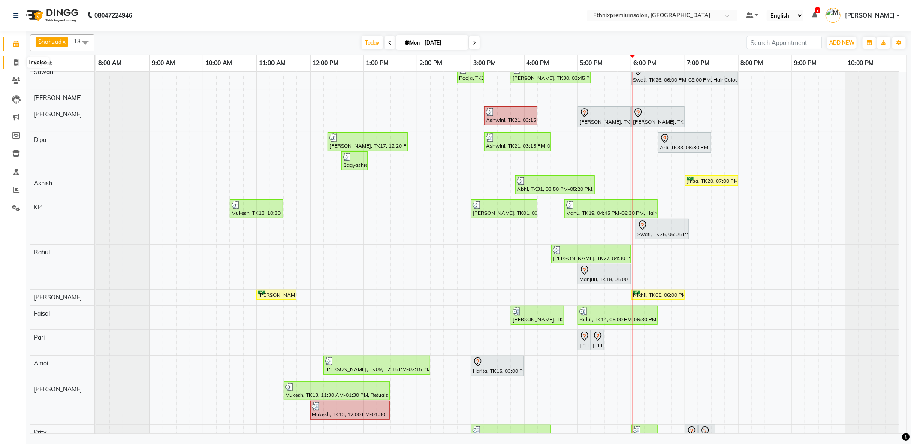
drag, startPoint x: 11, startPoint y: 64, endPoint x: 24, endPoint y: 63, distance: 12.5
click at [12, 63] on span at bounding box center [16, 63] width 15 height 10
select select "service"
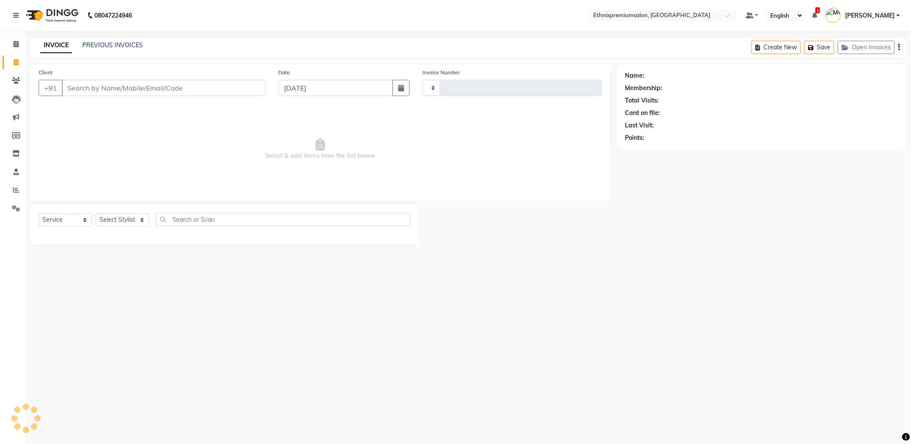
click at [81, 92] on input "Client" at bounding box center [164, 88] width 204 height 16
type input "9148"
select select "3625"
type input "9400853956"
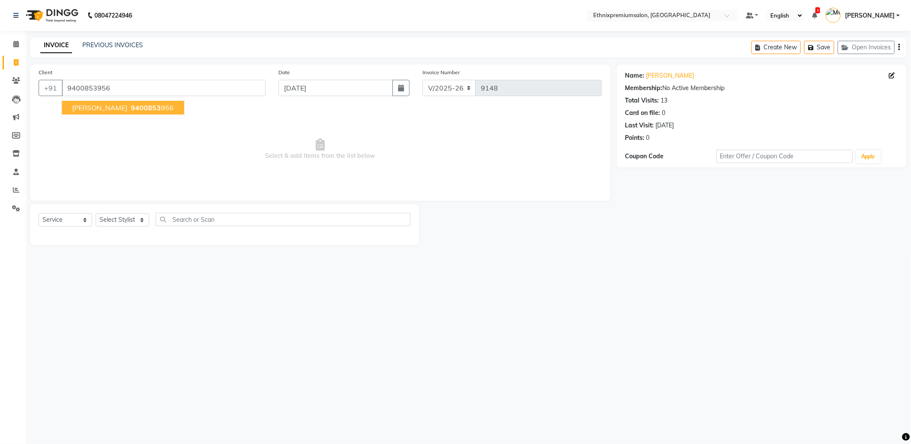
click at [131, 110] on span "9400853" at bounding box center [146, 107] width 30 height 9
click at [121, 221] on select "Select Stylist Amoi Ashish [PERSON_NAME] [PERSON_NAME] [PERSON_NAME] [PERSON_NA…" at bounding box center [123, 219] width 54 height 13
select select "89538"
click at [96, 214] on select "Select Stylist Amoi Ashish [PERSON_NAME] [PERSON_NAME] [PERSON_NAME] [PERSON_NA…" at bounding box center [123, 219] width 54 height 13
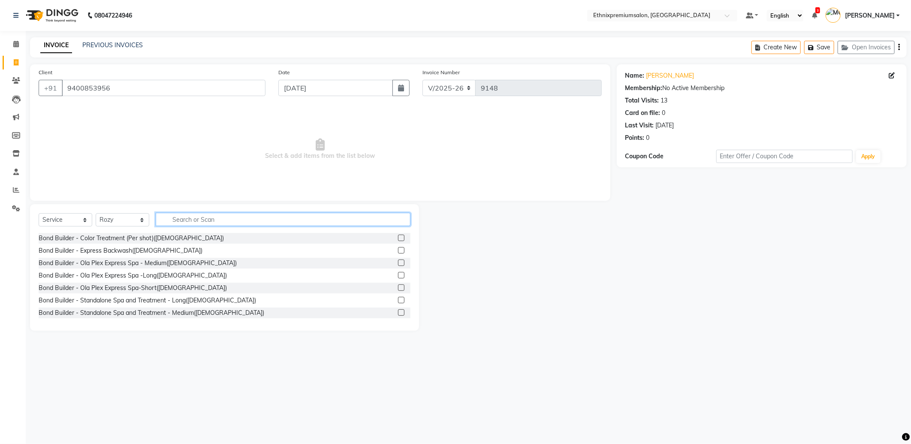
click at [213, 213] on input "text" at bounding box center [283, 219] width 255 height 13
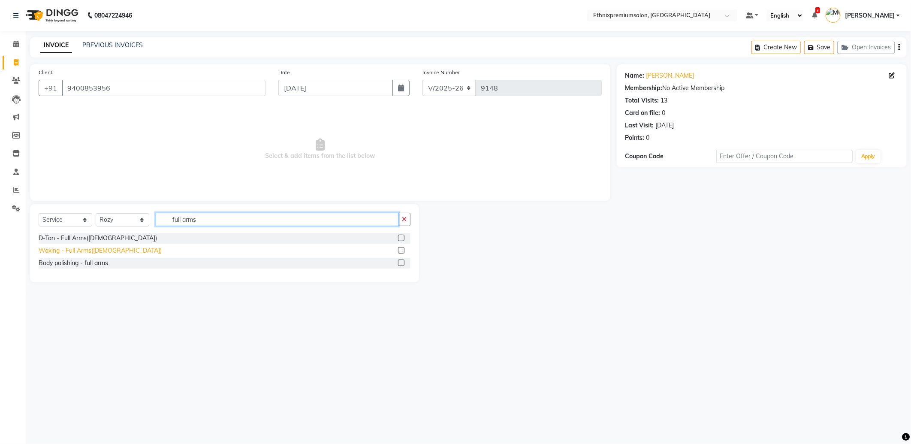
type input "full arms"
drag, startPoint x: 100, startPoint y: 252, endPoint x: 112, endPoint y: 249, distance: 11.6
click at [101, 252] on div "Waxing - Full Arms([DEMOGRAPHIC_DATA])" at bounding box center [100, 250] width 123 height 9
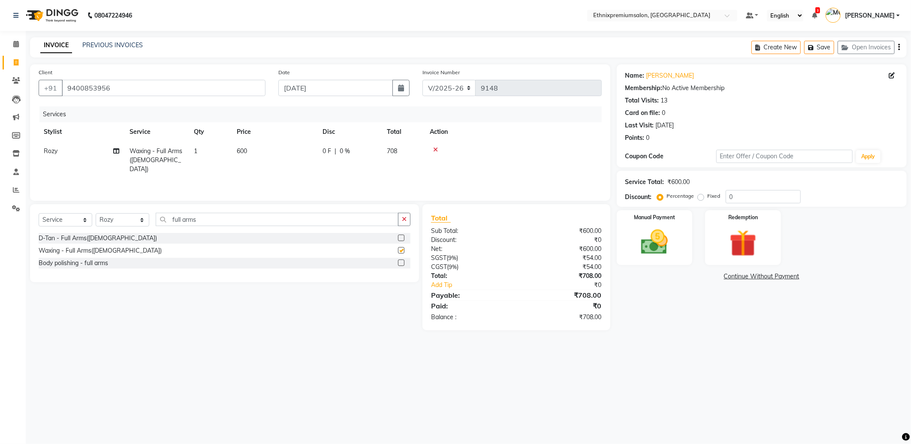
checkbox input "false"
drag, startPoint x: 214, startPoint y: 221, endPoint x: 143, endPoint y: 221, distance: 71.2
click at [145, 221] on div "Select Service Product Membership Package Voucher Prepaid Gift Card Select Styl…" at bounding box center [225, 223] width 372 height 20
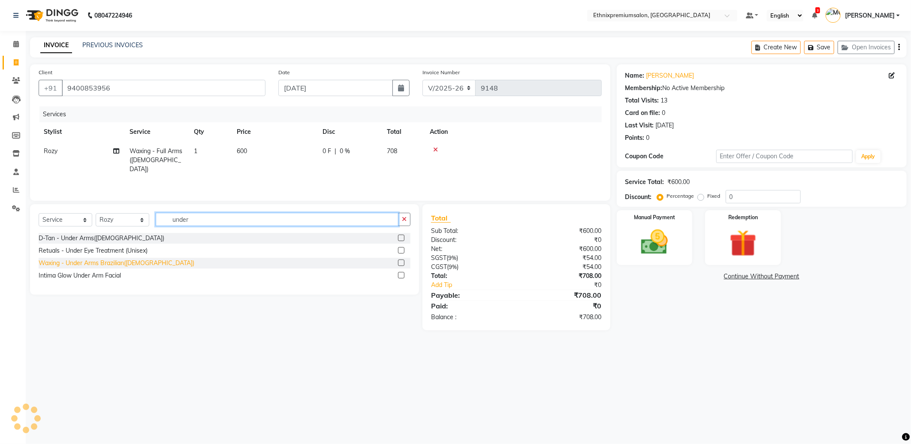
type input "under"
click at [144, 262] on div "Waxing - Under Arms Brazilian([DEMOGRAPHIC_DATA])" at bounding box center [117, 263] width 156 height 9
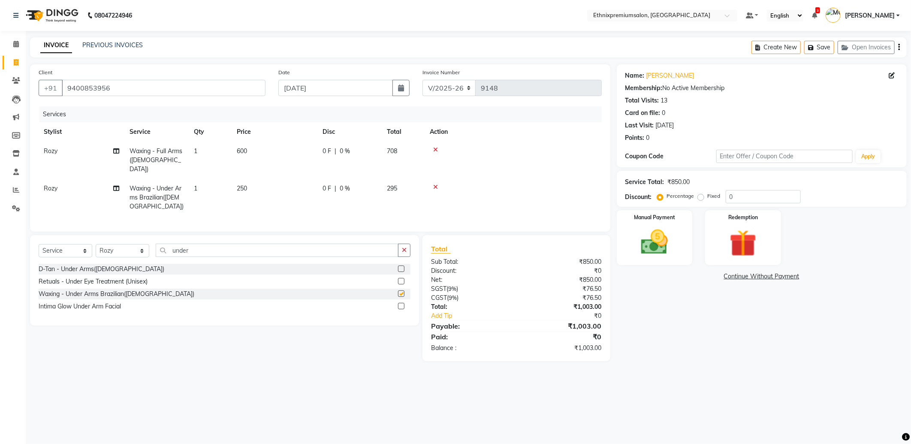
checkbox input "false"
click at [650, 257] on img at bounding box center [655, 242] width 46 height 33
click at [689, 277] on span "UPI" at bounding box center [685, 277] width 13 height 10
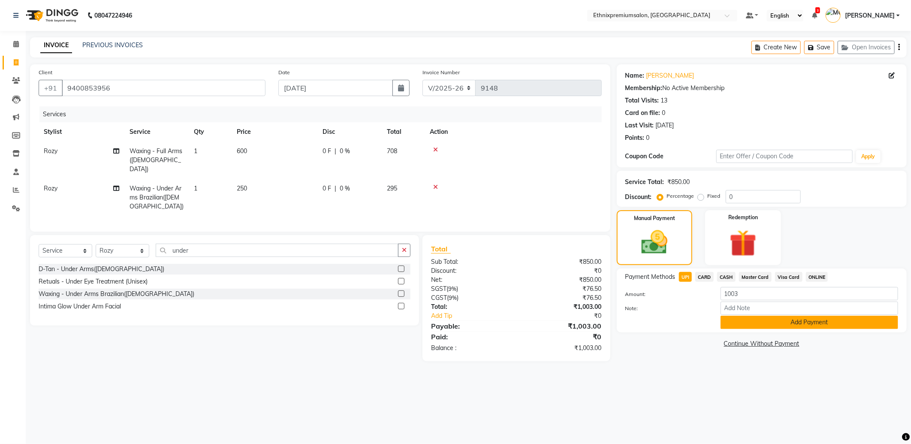
click at [741, 320] on button "Add Payment" at bounding box center [810, 322] width 178 height 13
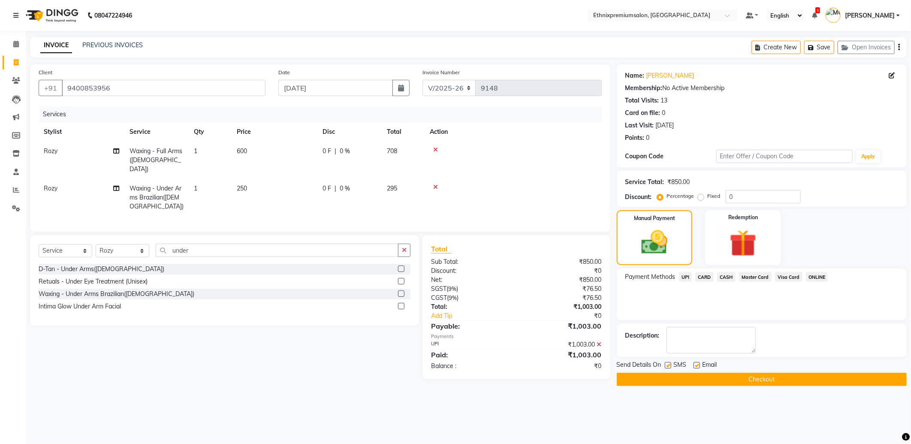
click at [697, 366] on label at bounding box center [697, 365] width 6 height 6
click at [697, 366] on input "checkbox" at bounding box center [697, 366] width 6 height 6
checkbox input "false"
click at [697, 379] on button "Checkout" at bounding box center [762, 379] width 290 height 13
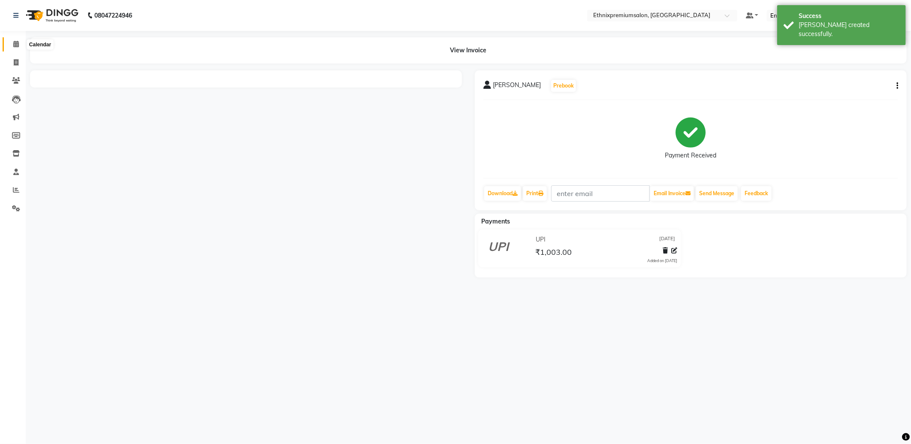
click at [10, 46] on span at bounding box center [16, 44] width 15 height 10
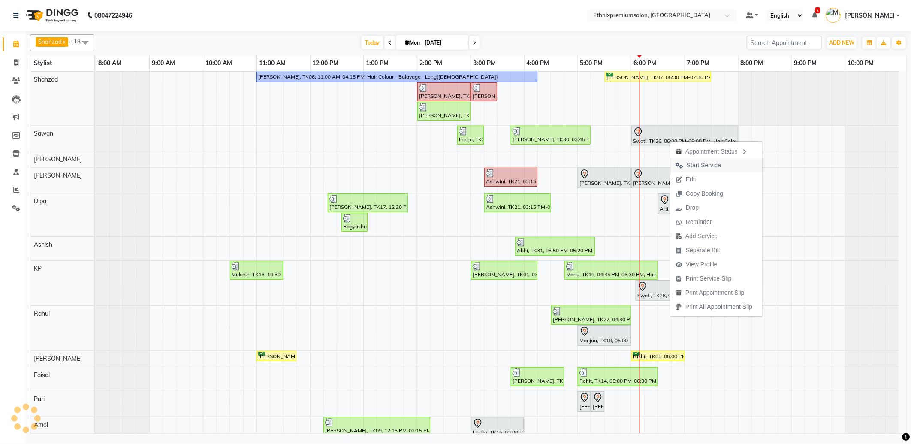
click at [693, 163] on span "Start Service" at bounding box center [704, 165] width 34 height 9
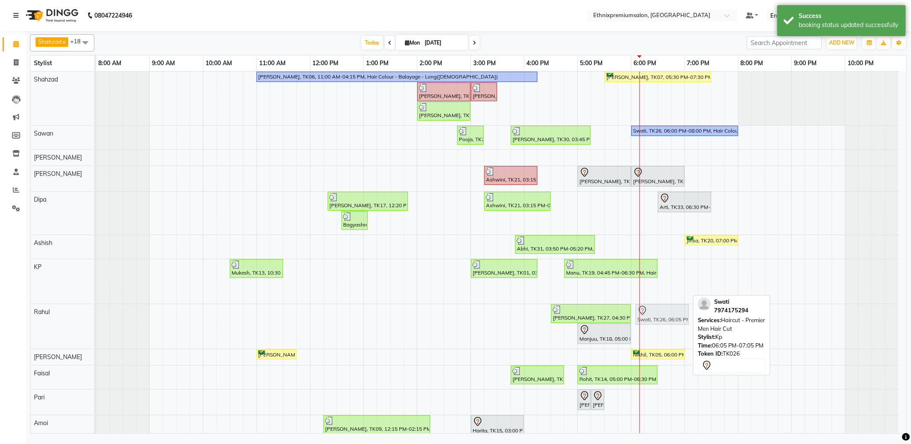
drag, startPoint x: 668, startPoint y: 286, endPoint x: 671, endPoint y: 309, distance: 22.9
click at [671, 309] on tbody "[PERSON_NAME], TK06, 11:00 AM-04:15 PM, Hair Colour - Balayage - Long([DEMOGRAP…" at bounding box center [497, 357] width 803 height 571
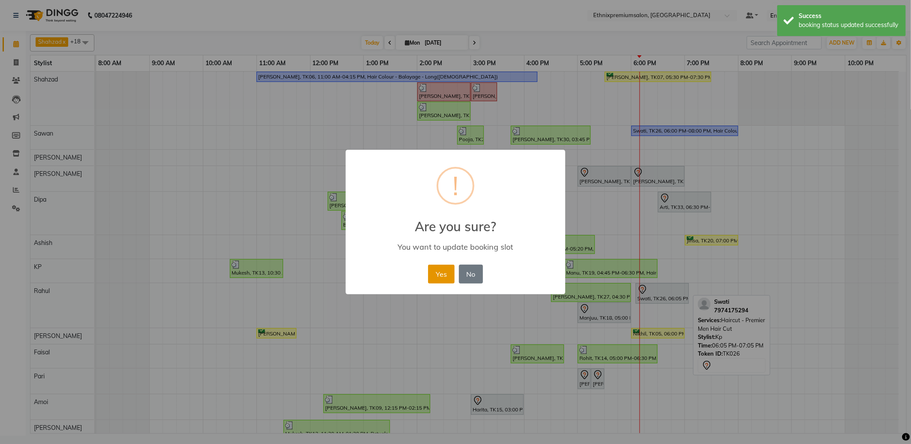
click at [445, 276] on button "Yes" at bounding box center [441, 274] width 26 height 19
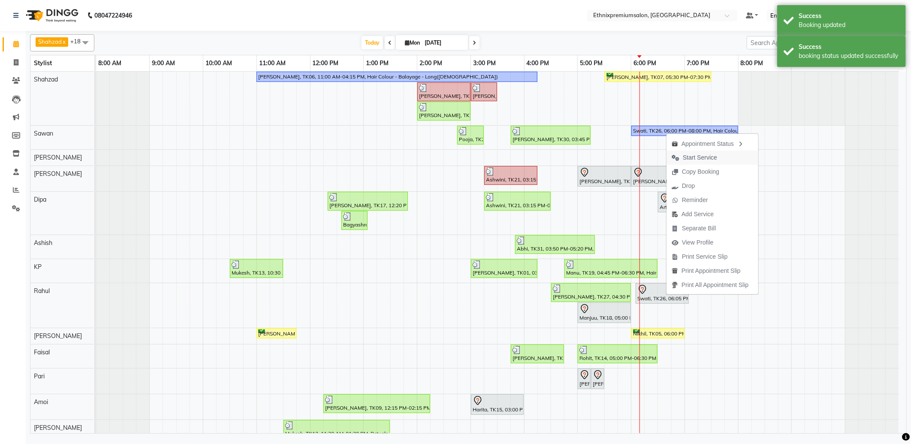
click at [704, 159] on span "Start Service" at bounding box center [700, 157] width 34 height 9
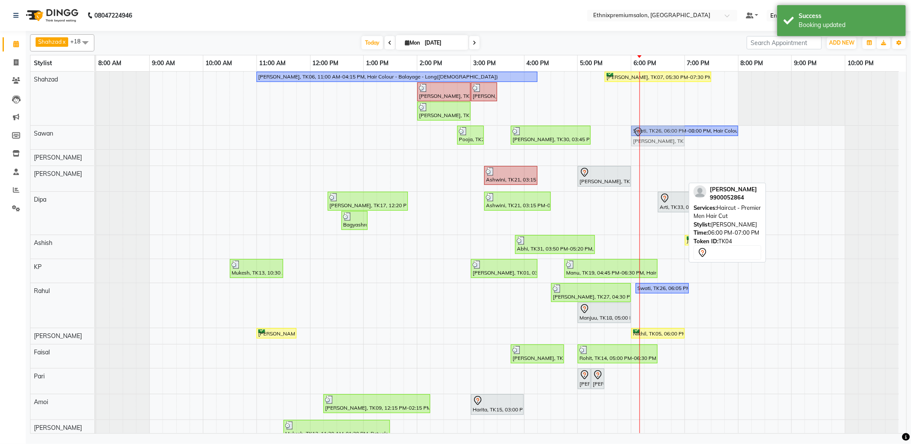
drag, startPoint x: 659, startPoint y: 178, endPoint x: 659, endPoint y: 149, distance: 29.2
click at [659, 149] on div "[PERSON_NAME], TK06, 11:00 AM-04:15 PM, Hair Colour - Balayage - Long([DEMOGRAP…" at bounding box center [501, 347] width 810 height 550
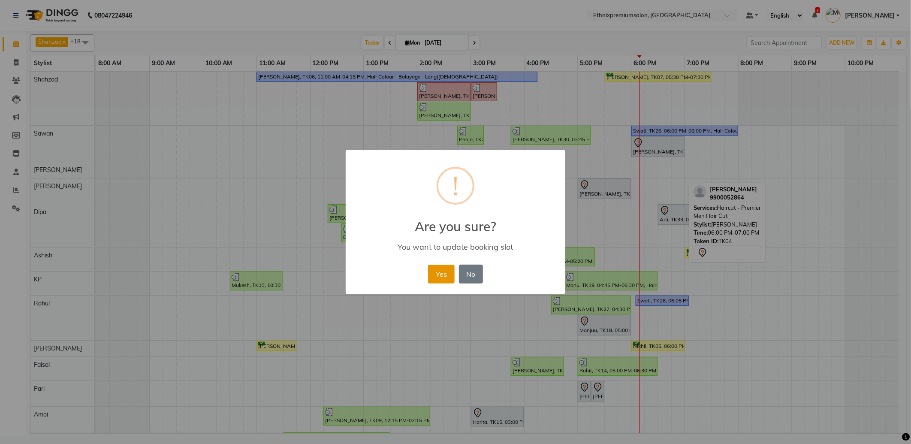
drag, startPoint x: 435, startPoint y: 271, endPoint x: 528, endPoint y: 213, distance: 109.4
click at [435, 270] on button "Yes" at bounding box center [441, 274] width 26 height 19
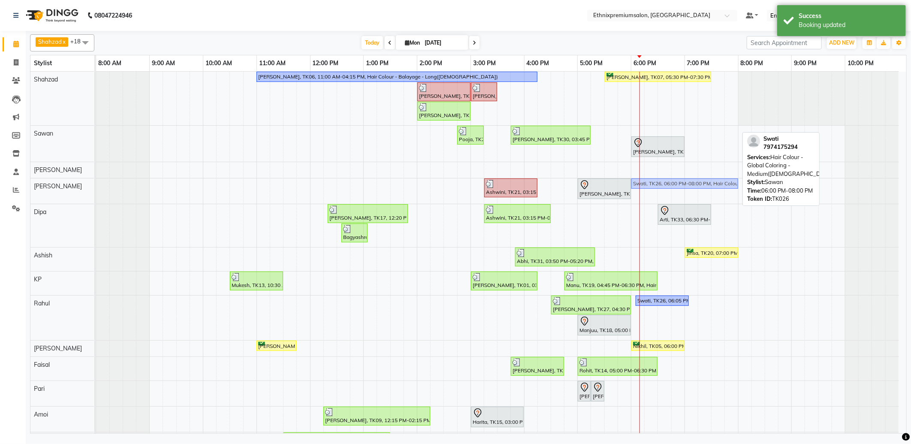
drag, startPoint x: 655, startPoint y: 130, endPoint x: 659, endPoint y: 185, distance: 55.9
click at [659, 185] on tbody "[PERSON_NAME], TK06, 11:00 AM-04:15 PM, Hair Colour - Balayage - Long([DEMOGRAP…" at bounding box center [497, 353] width 803 height 562
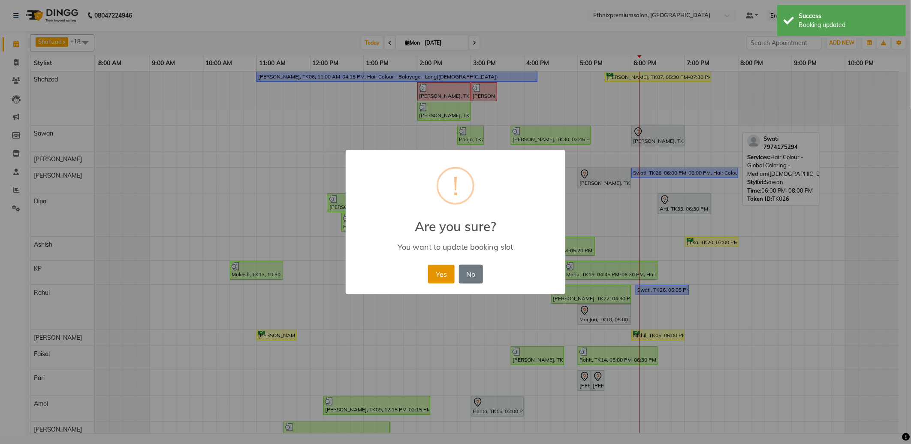
click at [453, 278] on button "Yes" at bounding box center [441, 274] width 26 height 19
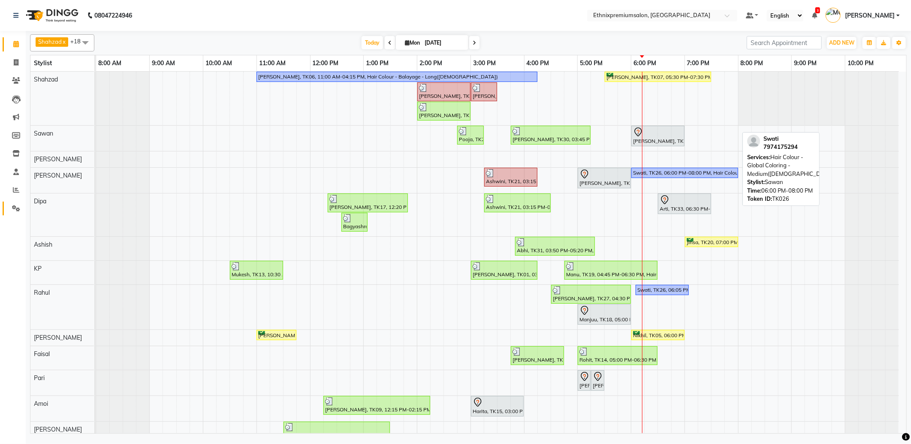
click at [15, 205] on icon at bounding box center [16, 208] width 8 height 6
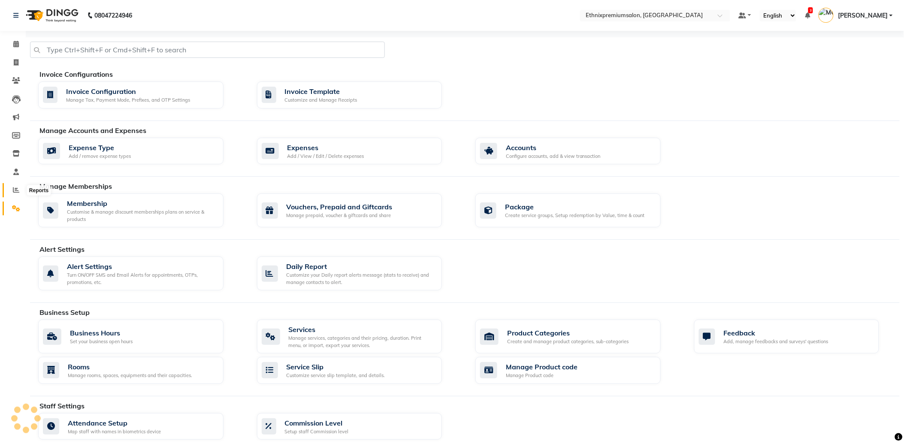
click at [13, 190] on icon at bounding box center [16, 190] width 6 height 6
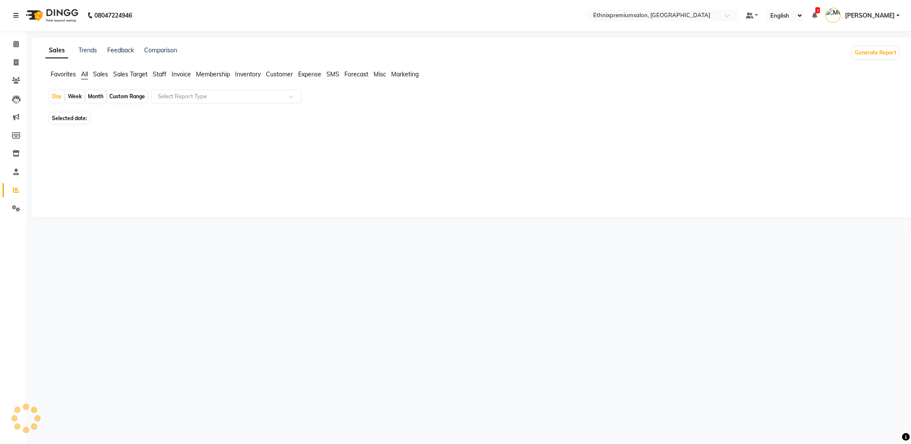
click at [93, 96] on div "Month" at bounding box center [96, 97] width 20 height 12
select select "9"
select select "2025"
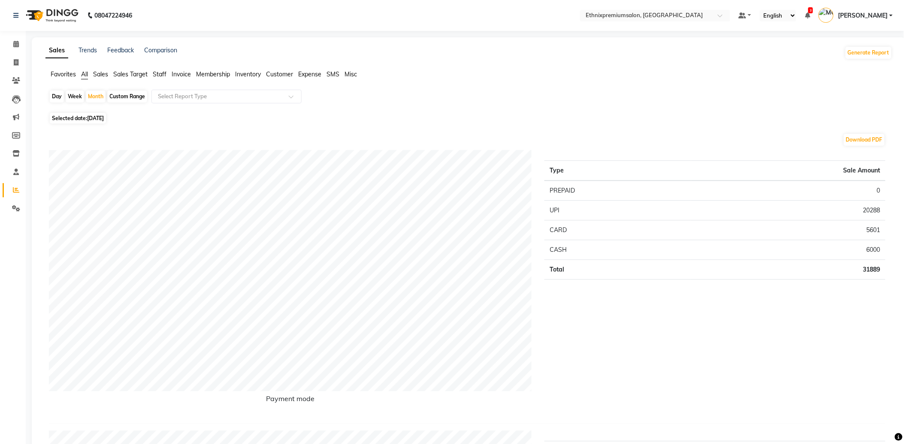
click at [54, 135] on div "Download PDF" at bounding box center [467, 140] width 837 height 14
click at [93, 100] on div "Month" at bounding box center [96, 97] width 20 height 12
select select "9"
select select "2025"
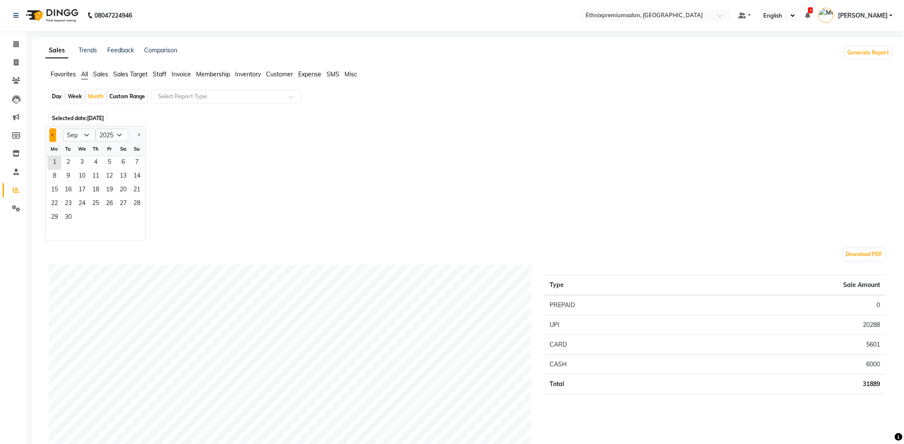
click at [53, 134] on span "Previous month" at bounding box center [52, 134] width 3 height 3
select select "8"
click at [108, 164] on span "1" at bounding box center [110, 163] width 14 height 14
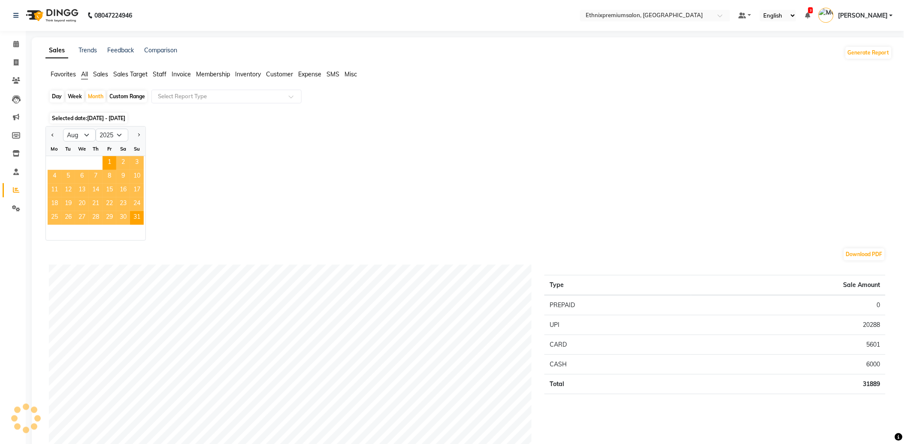
click at [305, 75] on span "Expense" at bounding box center [309, 74] width 23 height 8
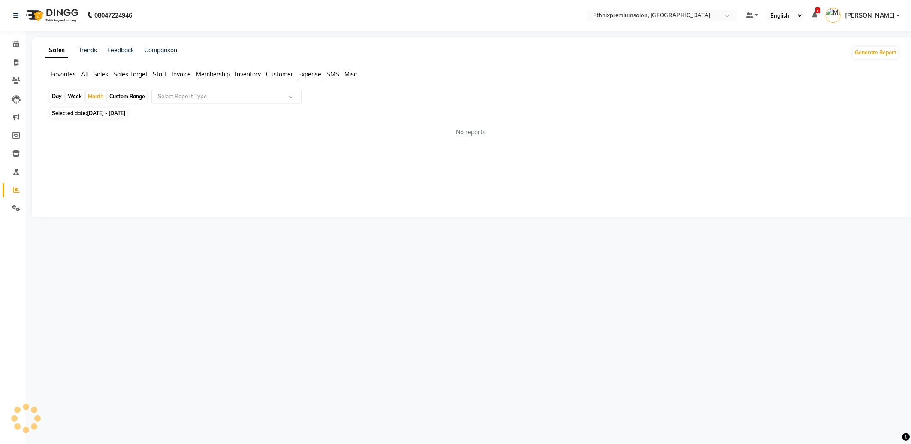
click at [292, 97] on span at bounding box center [294, 99] width 11 height 9
click at [260, 127] on div "Expense" at bounding box center [226, 129] width 149 height 17
select select "full_report"
select select "csv"
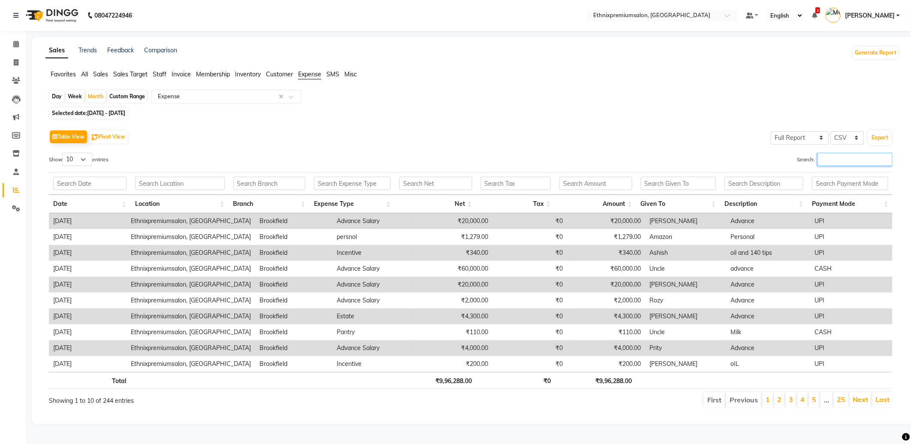
click at [825, 159] on input "Search:" at bounding box center [855, 159] width 75 height 13
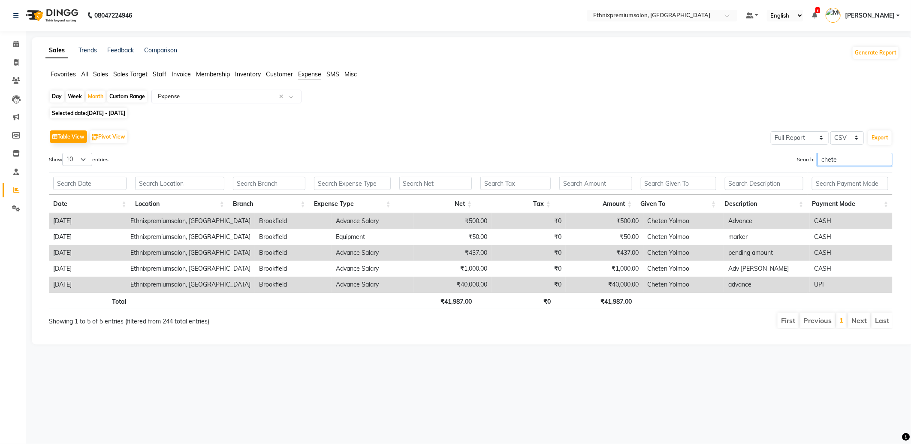
type input "chete"
click at [17, 41] on icon at bounding box center [16, 44] width 6 height 6
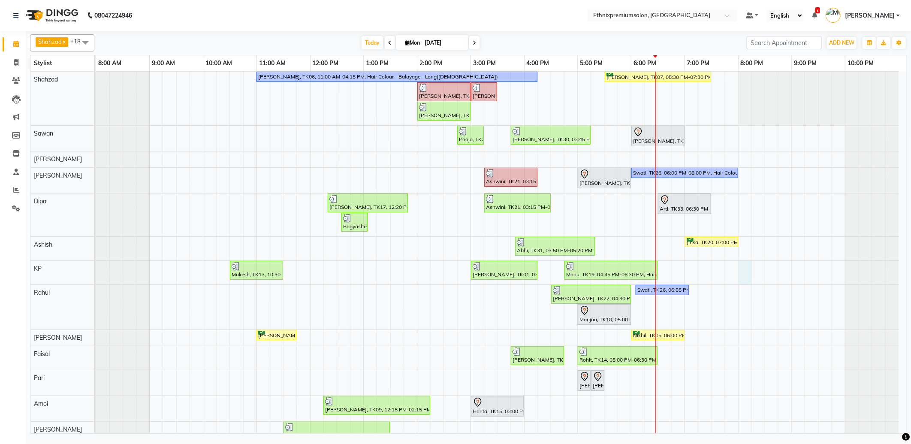
click at [741, 272] on div "[PERSON_NAME], TK06, 11:00 AM-04:15 PM, Hair Colour - Balayage - Long([DEMOGRAP…" at bounding box center [501, 348] width 810 height 552
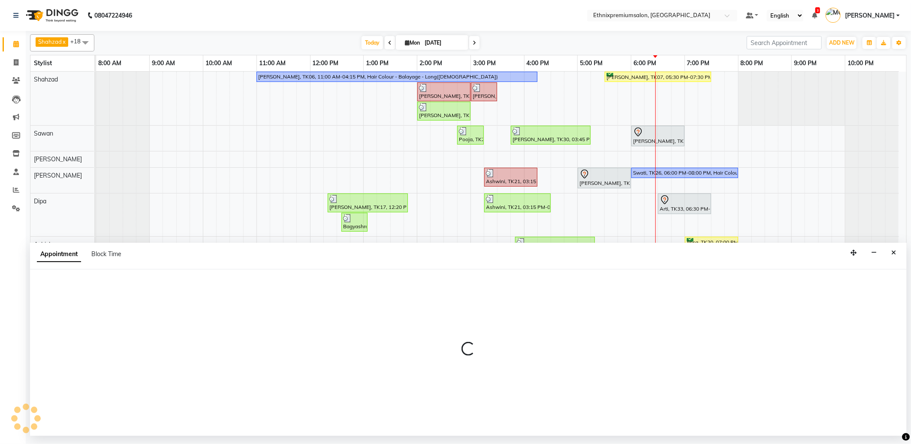
select select "75682"
select select "tentative"
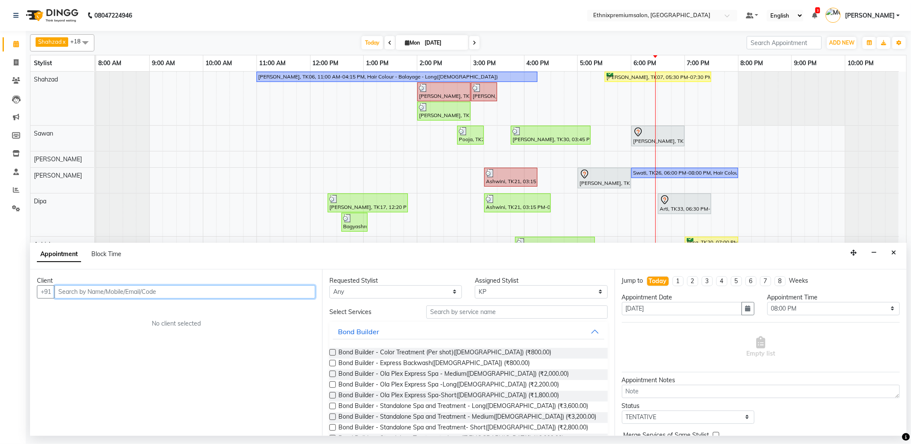
click at [91, 290] on input "text" at bounding box center [184, 291] width 261 height 13
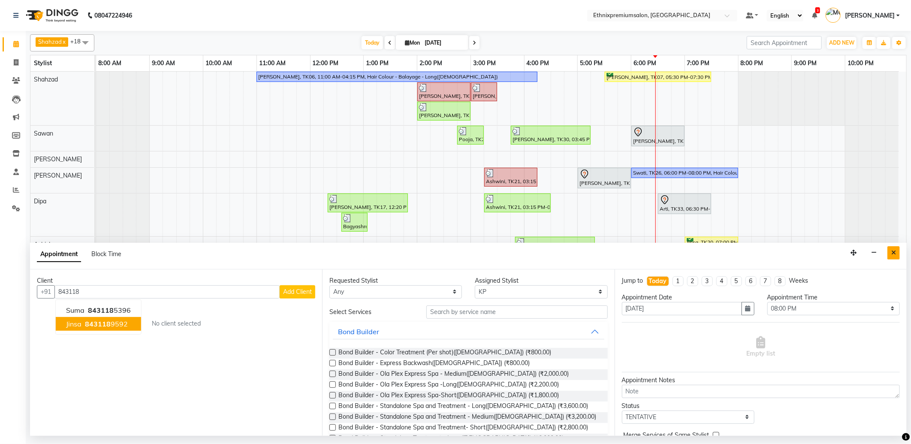
click at [897, 253] on button "Close" at bounding box center [894, 252] width 12 height 13
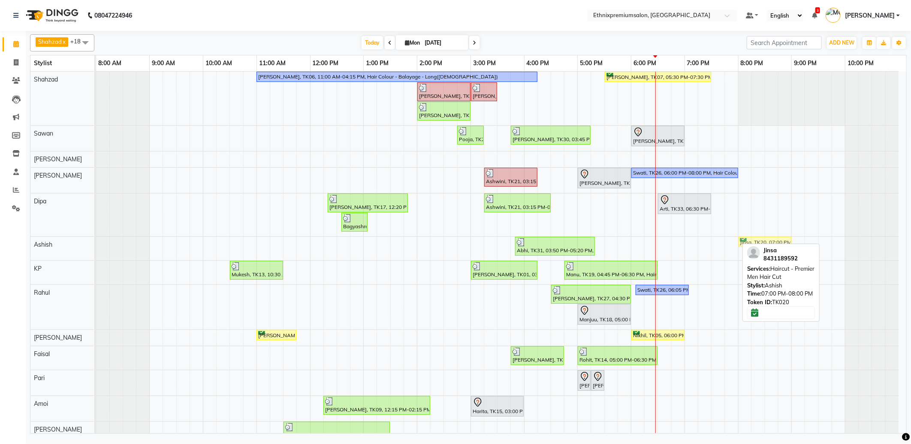
drag, startPoint x: 701, startPoint y: 243, endPoint x: 749, endPoint y: 240, distance: 48.1
click at [96, 240] on div "Abhi, TK31, 03:50 PM-05:20 PM, Haircut - Premier Men Hair Cut ,Haircut - [PERSO…" at bounding box center [96, 249] width 0 height 24
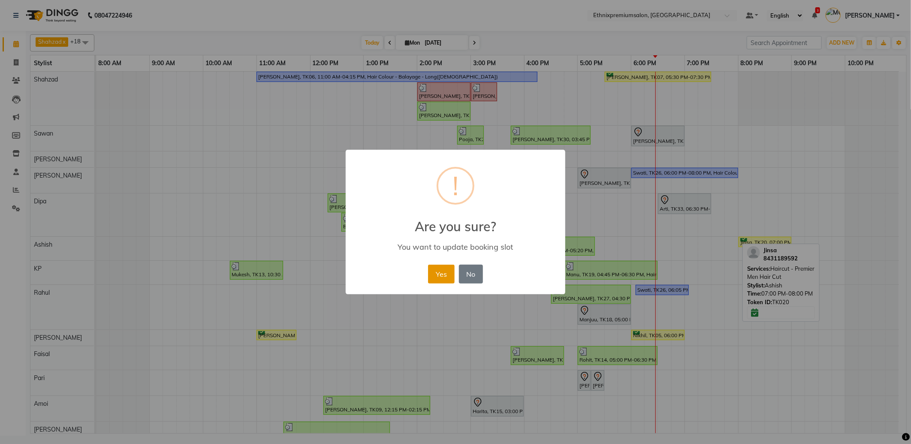
click at [434, 271] on button "Yes" at bounding box center [441, 274] width 26 height 19
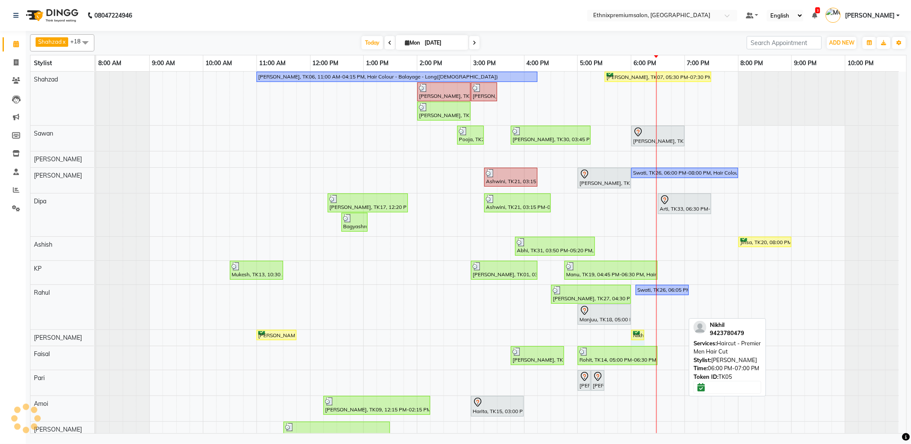
drag, startPoint x: 683, startPoint y: 334, endPoint x: 641, endPoint y: 335, distance: 42.5
click at [96, 335] on div "[PERSON_NAME], TK02, 11:00 AM-11:45 AM, Haircut - Premier Men Hair Cut Nikhil, …" at bounding box center [96, 337] width 0 height 15
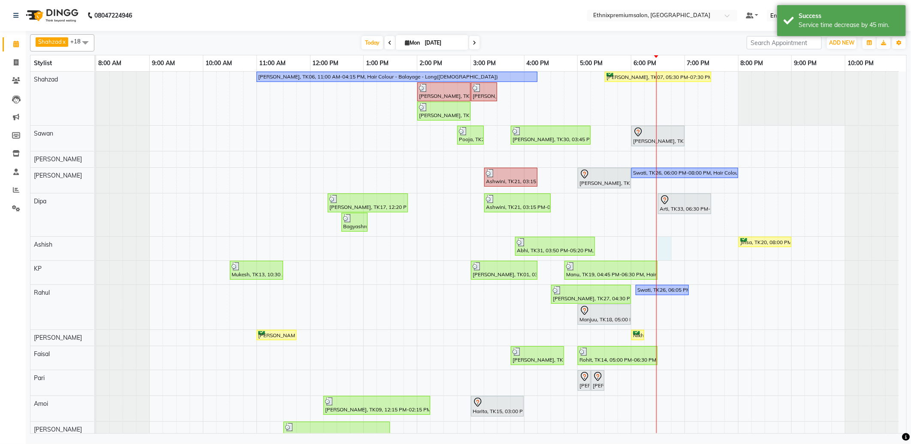
click at [663, 242] on div "[PERSON_NAME], TK06, 11:00 AM-04:15 PM, Hair Colour - Balayage - Long([DEMOGRAP…" at bounding box center [501, 348] width 810 height 552
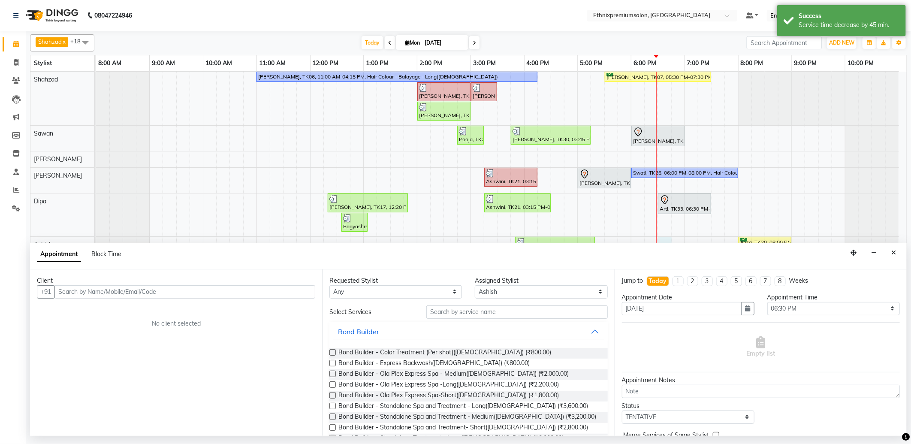
click at [76, 298] on input "text" at bounding box center [184, 291] width 261 height 13
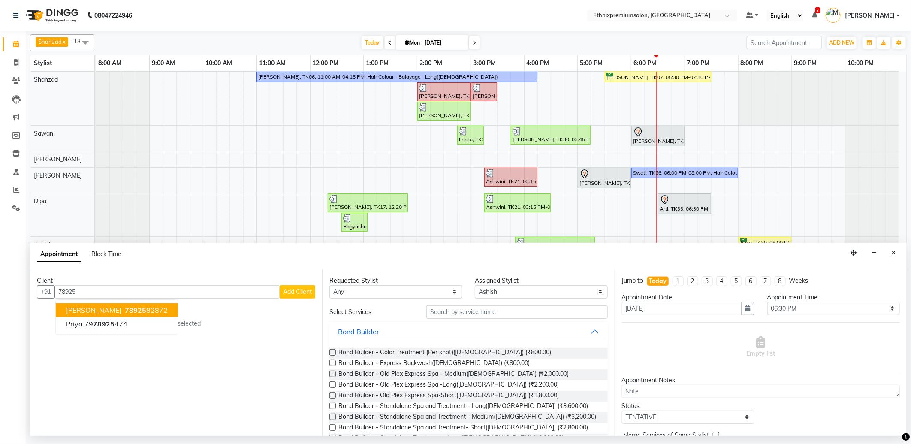
click at [123, 309] on ngb-highlight "78925 82872" at bounding box center [145, 310] width 45 height 9
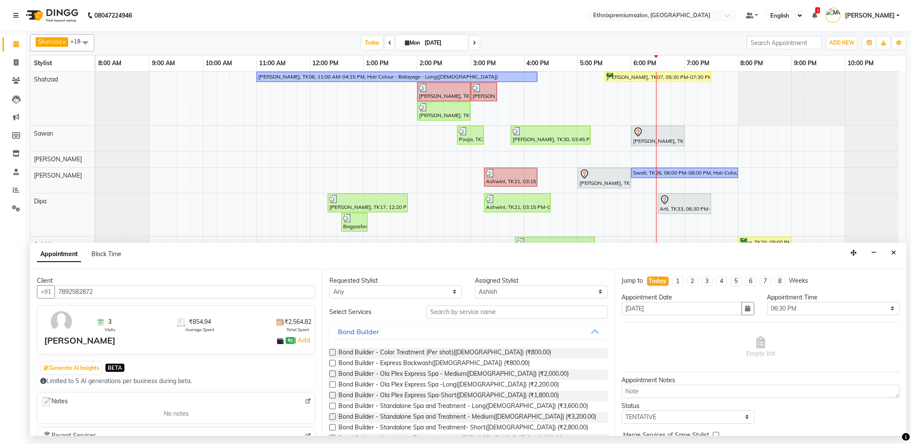
scroll to position [95, 0]
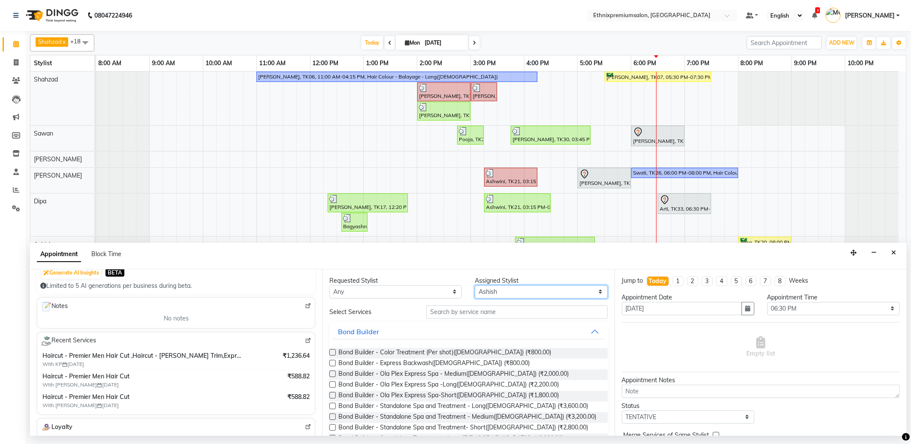
click at [491, 295] on select "Select Amoi [PERSON_NAME] [PERSON_NAME] Yolmoo Dipa Dorjey [PERSON_NAME] [PERSO…" at bounding box center [541, 291] width 133 height 13
click at [475, 285] on select "Select Amoi [PERSON_NAME] [PERSON_NAME] Yolmoo Dipa Dorjey [PERSON_NAME] [PERSO…" at bounding box center [541, 291] width 133 height 13
drag, startPoint x: 444, startPoint y: 313, endPoint x: 450, endPoint y: 297, distance: 16.7
click at [444, 313] on input "text" at bounding box center [516, 311] width 181 height 13
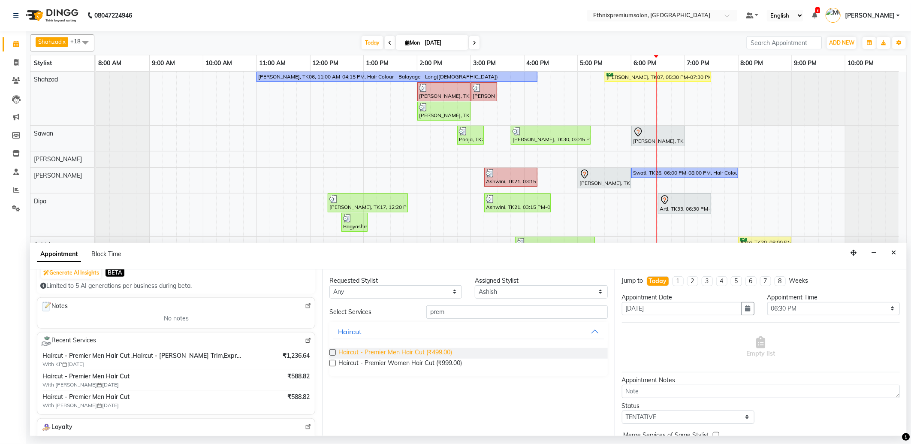
click at [397, 350] on span "Haircut - Premier Men Hair Cut (₹499.00)" at bounding box center [395, 353] width 114 height 11
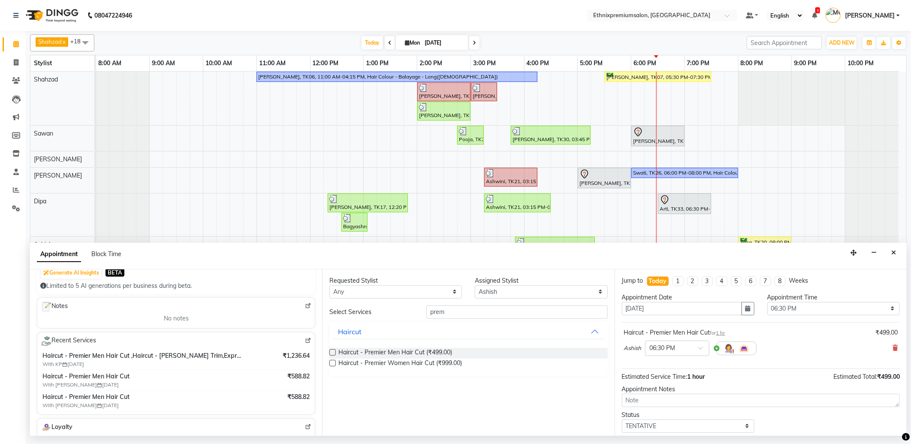
scroll to position [51, 0]
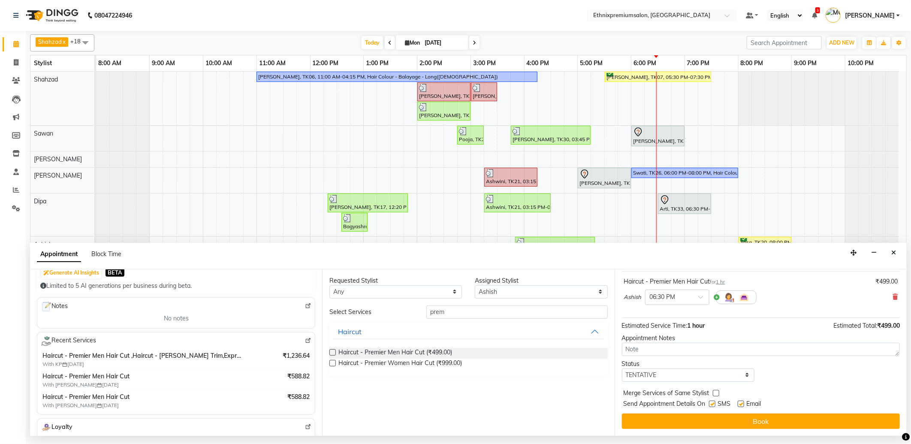
click at [741, 404] on label at bounding box center [741, 404] width 6 height 6
click at [741, 404] on input "checkbox" at bounding box center [741, 405] width 6 height 6
click at [710, 402] on label at bounding box center [712, 404] width 6 height 6
click at [710, 402] on input "checkbox" at bounding box center [712, 405] width 6 height 6
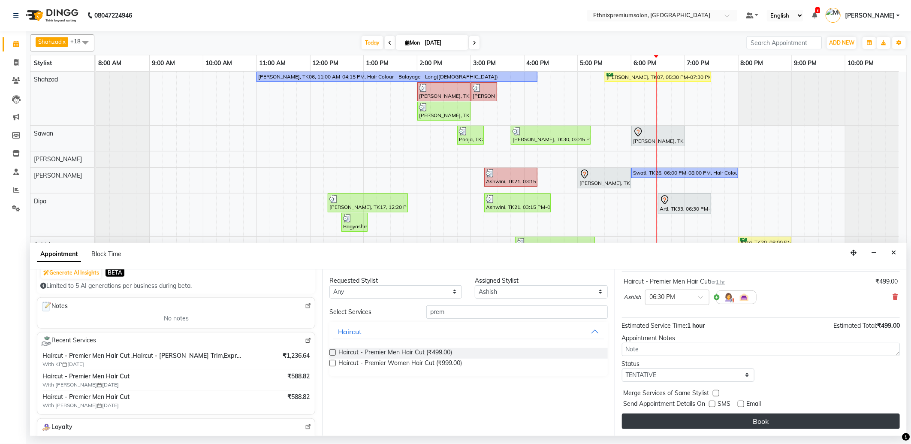
click at [710, 417] on button "Book" at bounding box center [761, 421] width 278 height 15
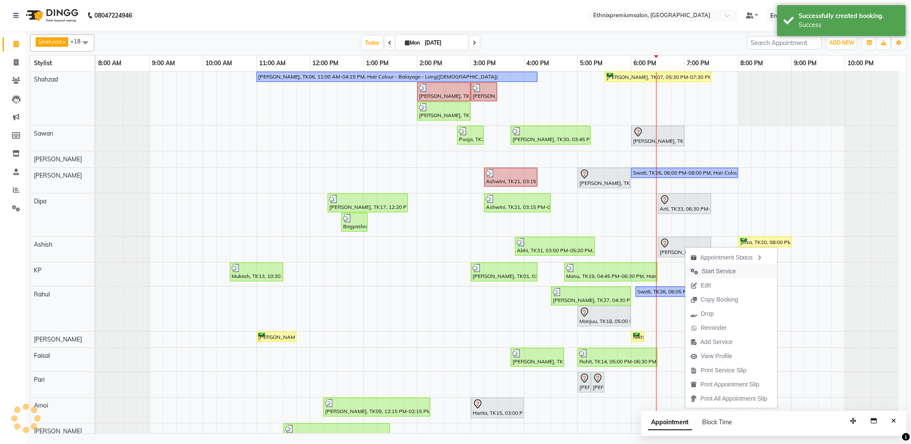
click at [713, 268] on span "Start Service" at bounding box center [719, 271] width 34 height 9
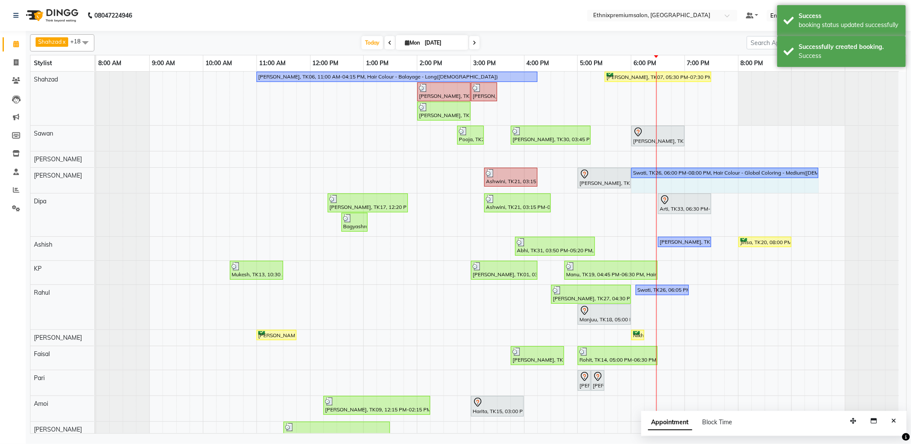
drag, startPoint x: 737, startPoint y: 172, endPoint x: 811, endPoint y: 171, distance: 74.7
click at [96, 171] on div "Ashwini, TK21, 03:15 PM-04:15 PM, Hair Colour - Root Touch Up ([MEDICAL_DATA] F…" at bounding box center [96, 180] width 0 height 25
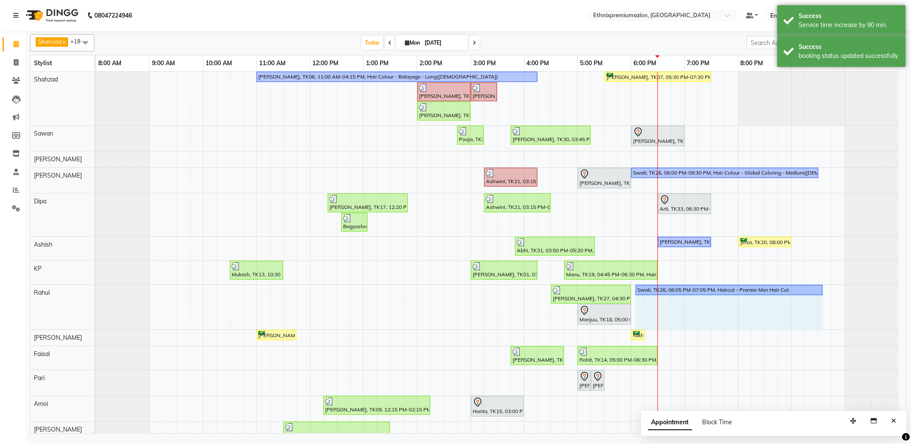
drag, startPoint x: 688, startPoint y: 290, endPoint x: 820, endPoint y: 290, distance: 131.7
click at [96, 290] on div "[PERSON_NAME], TK27, 04:30 PM-06:00 PM, Haircut - Premier Men Hair Cut ,Haircut…" at bounding box center [96, 307] width 0 height 45
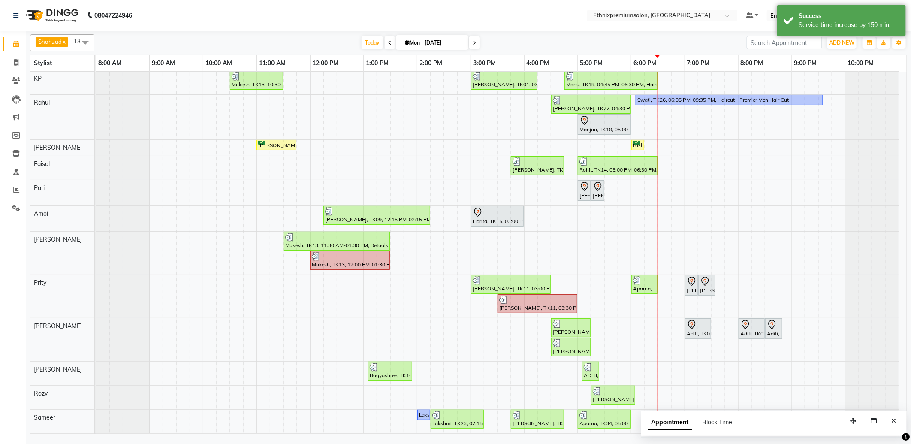
scroll to position [0, 0]
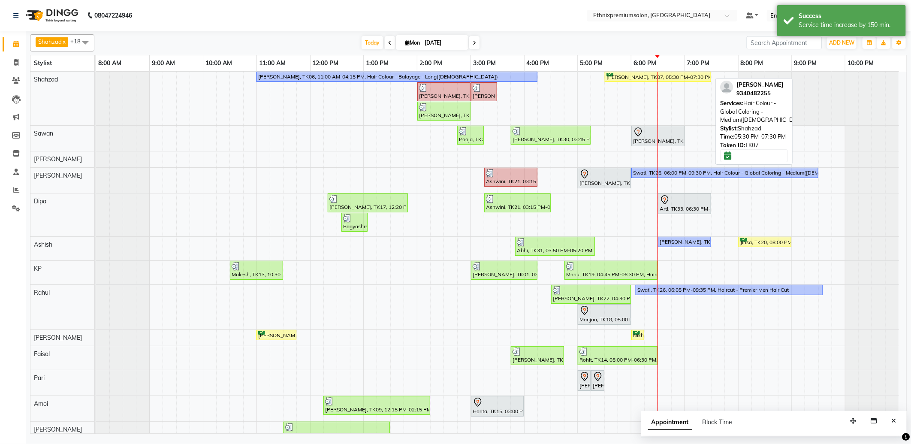
click at [635, 79] on div "[PERSON_NAME], TK07, 05:30 PM-07:30 PM, Hair Colour - Global Coloring - Medium(…" at bounding box center [658, 77] width 105 height 8
click at [635, 76] on div "[PERSON_NAME], TK07, 05:30 PM-07:30 PM, Hair Colour - Global Coloring - Medium(…" at bounding box center [658, 77] width 105 height 8
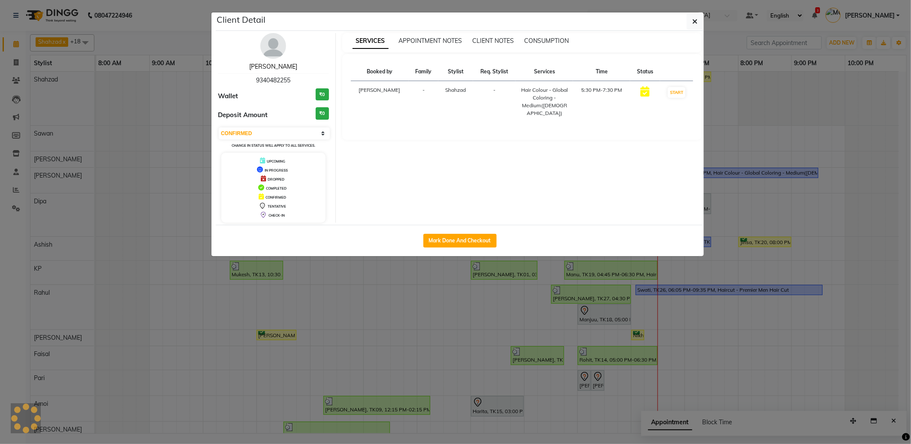
click at [279, 65] on link "[PERSON_NAME]" at bounding box center [273, 67] width 48 height 8
